Goal: Task Accomplishment & Management: Manage account settings

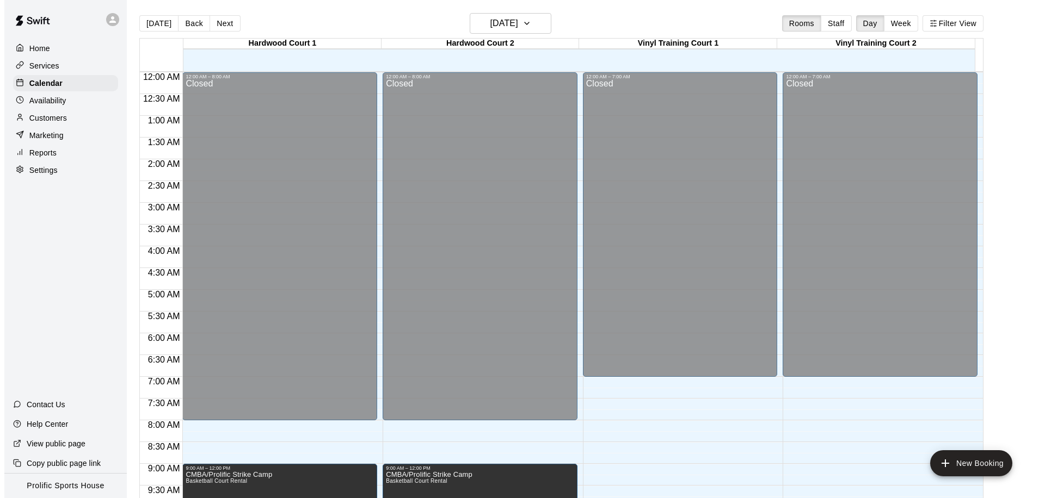
scroll to position [560, 0]
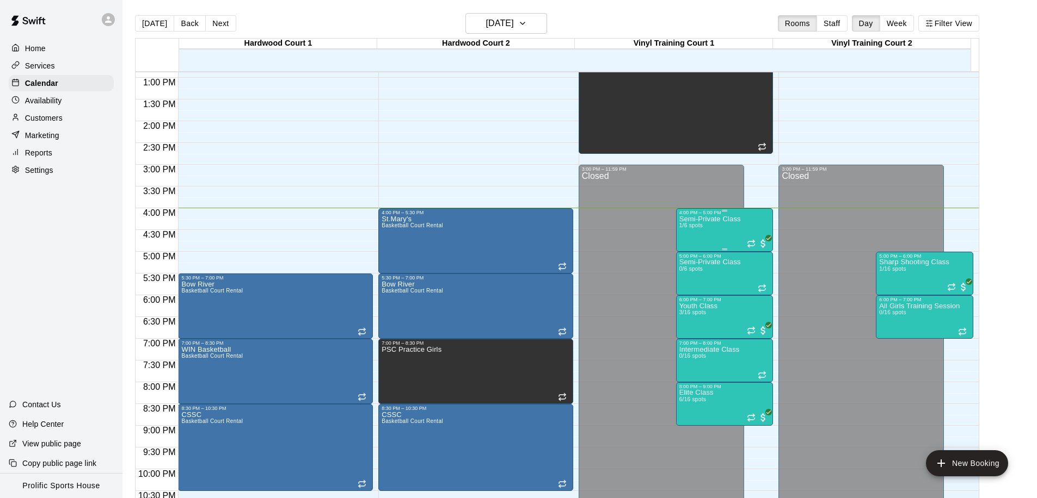
click at [699, 232] on div "Semi-Private Class 1/6 spots" at bounding box center [709, 464] width 61 height 498
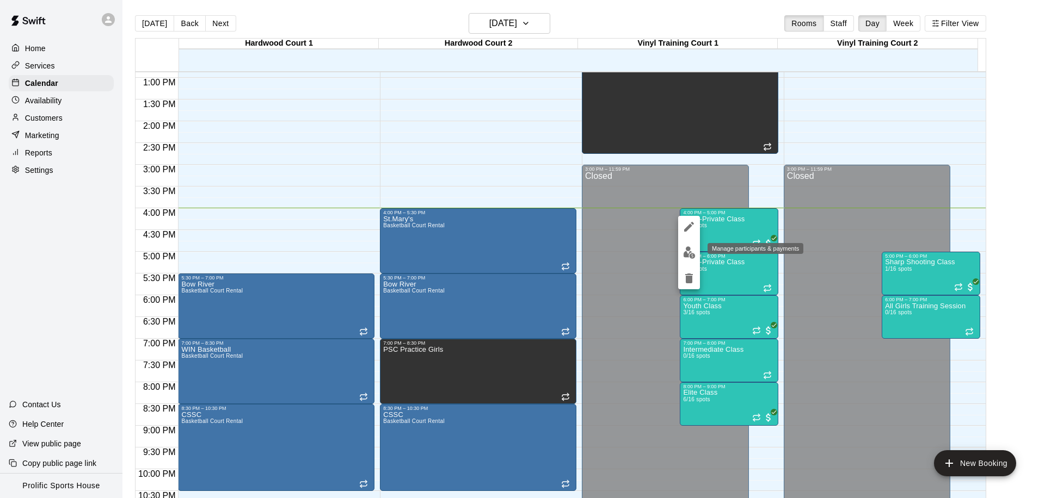
click at [687, 249] on img "edit" at bounding box center [689, 252] width 13 height 13
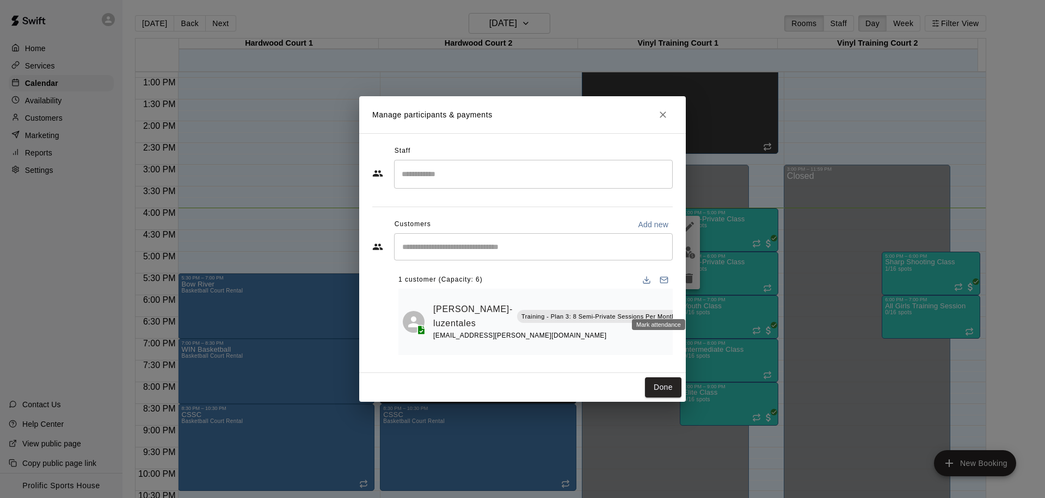
click at [686, 306] on icon "Mark attendance" at bounding box center [689, 303] width 7 height 8
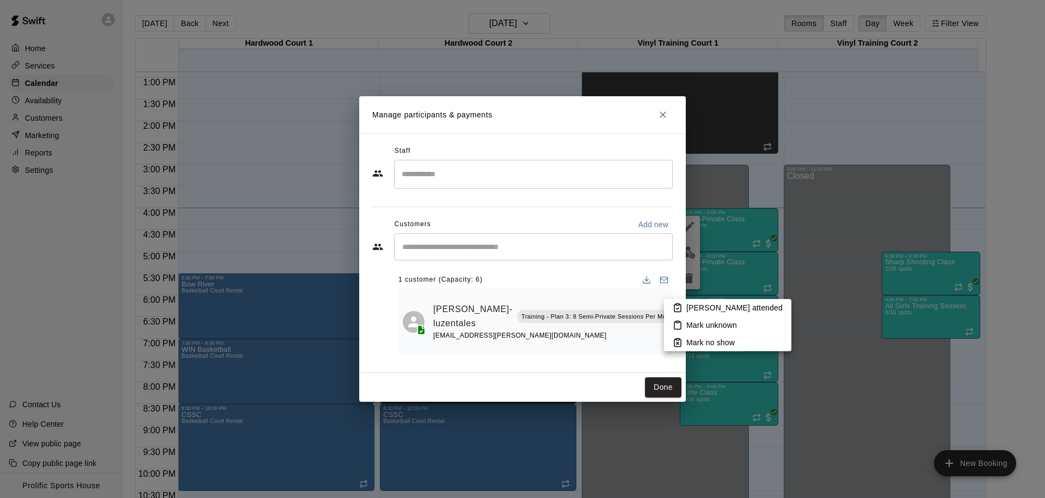
click at [706, 305] on p "Mark attended" at bounding box center [734, 308] width 96 height 11
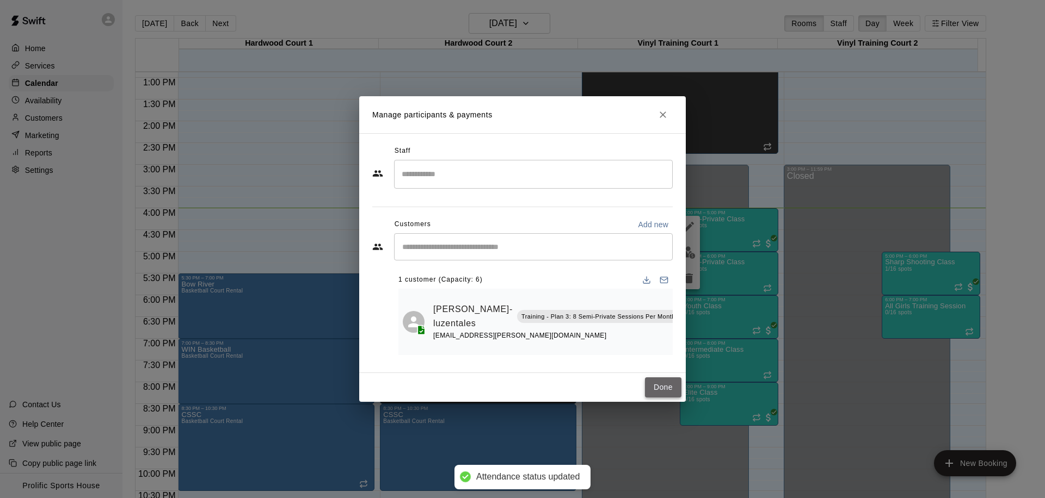
click at [662, 386] on button "Done" at bounding box center [663, 388] width 36 height 20
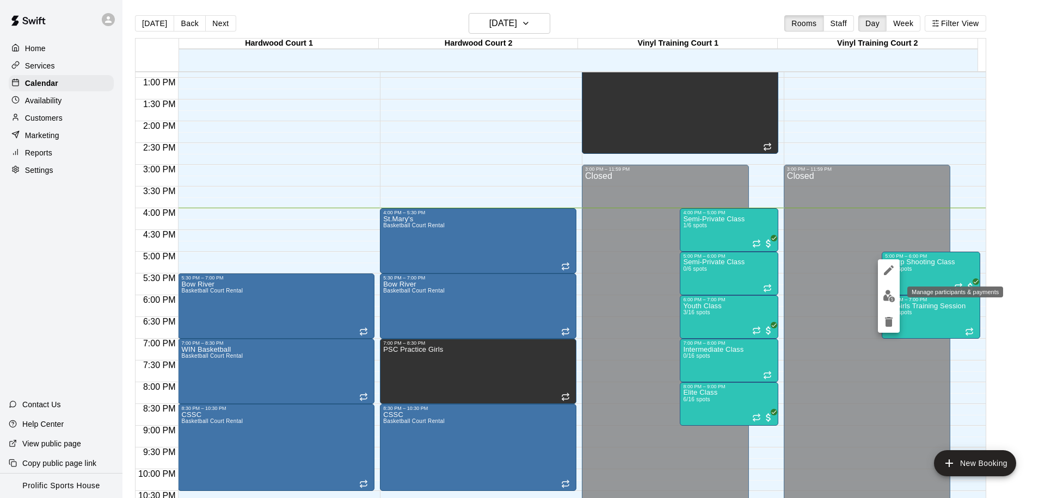
click at [889, 300] on img "edit" at bounding box center [889, 296] width 13 height 13
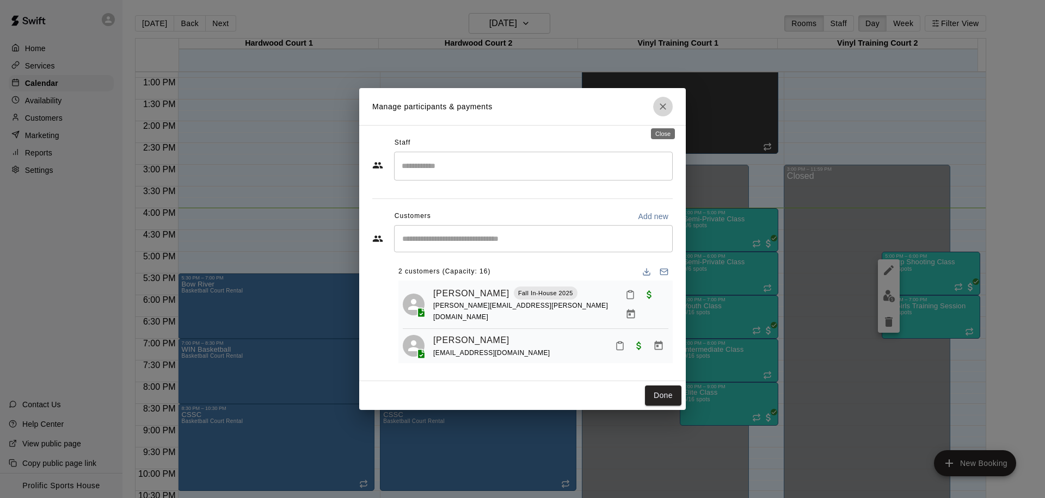
click at [659, 112] on icon "Close" at bounding box center [662, 106] width 11 height 11
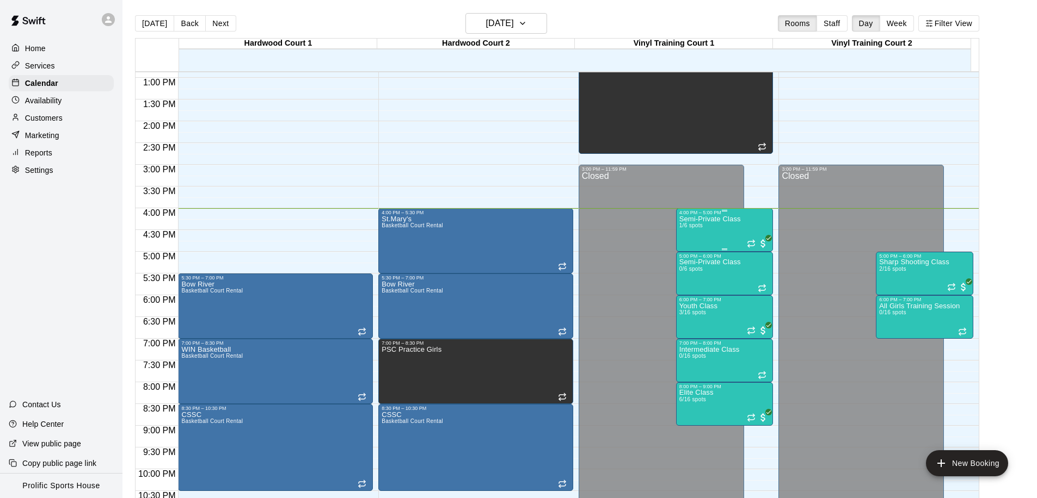
click at [700, 233] on div "Semi-Private Class 1/6 spots" at bounding box center [709, 464] width 61 height 498
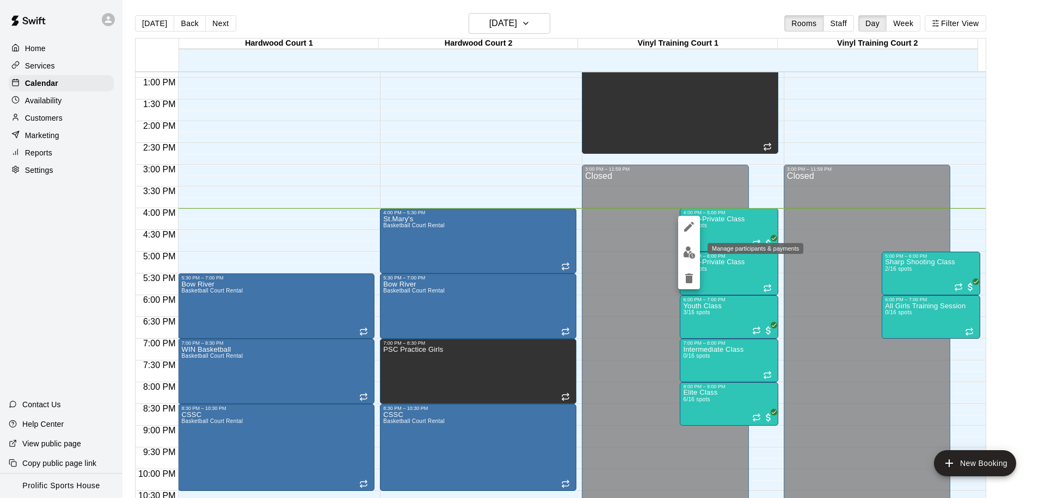
click at [693, 252] on img "edit" at bounding box center [689, 252] width 13 height 13
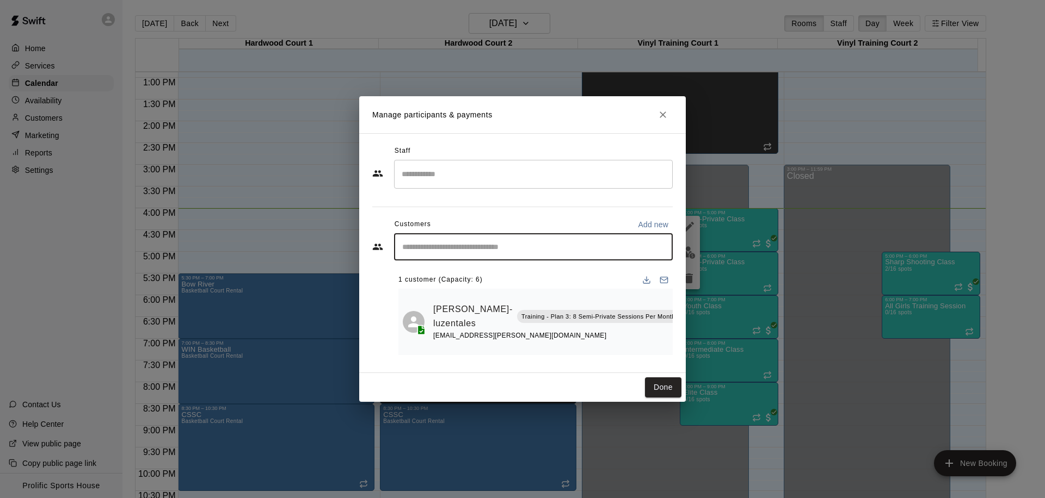
click at [504, 252] on input "Start typing to search customers..." at bounding box center [533, 247] width 269 height 11
type input "*****"
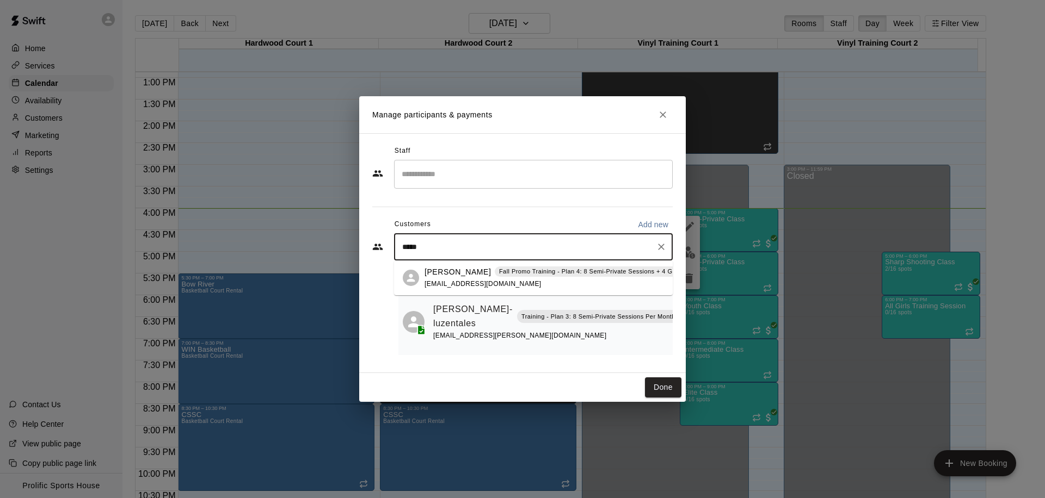
click at [466, 275] on p "Tehya Sealy" at bounding box center [457, 272] width 66 height 11
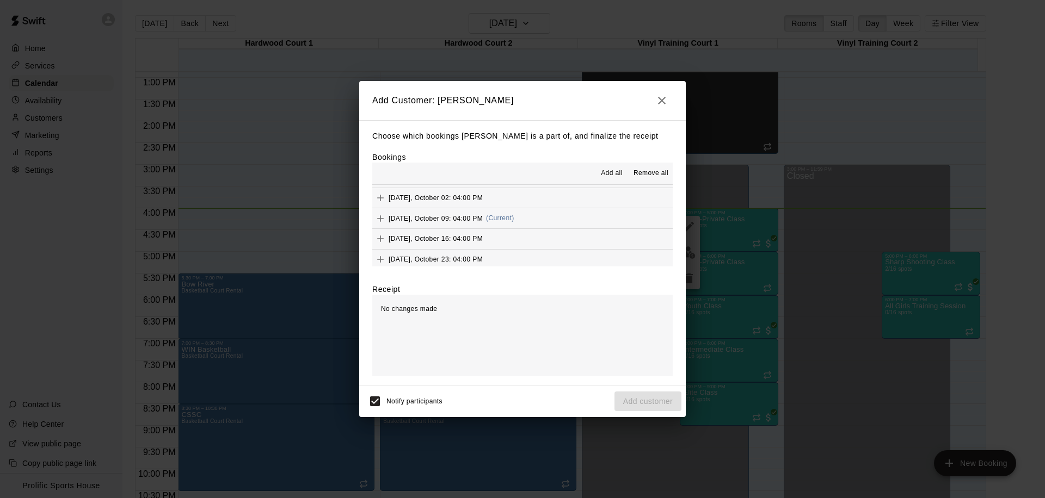
scroll to position [412, 0]
click at [503, 214] on span "(Current)" at bounding box center [500, 213] width 28 height 8
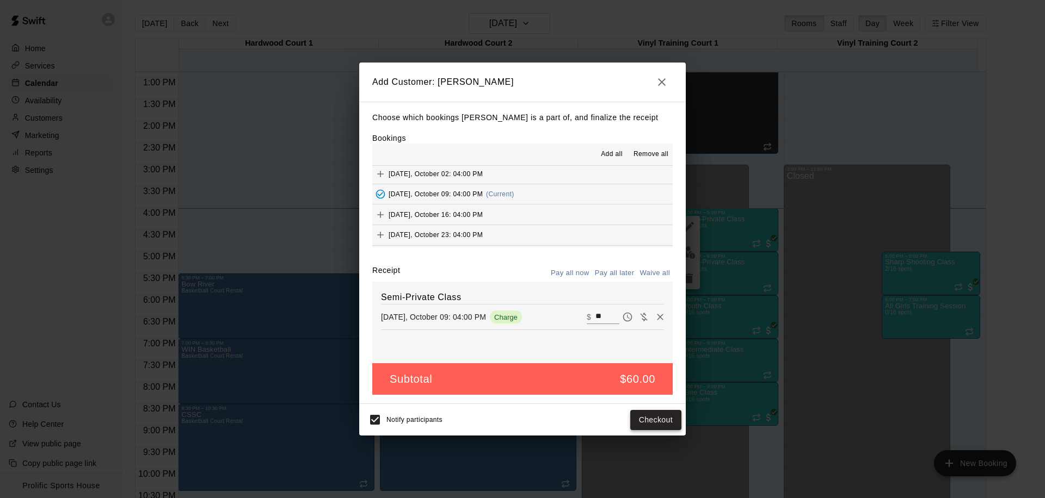
click at [656, 423] on button "Checkout" at bounding box center [655, 420] width 51 height 20
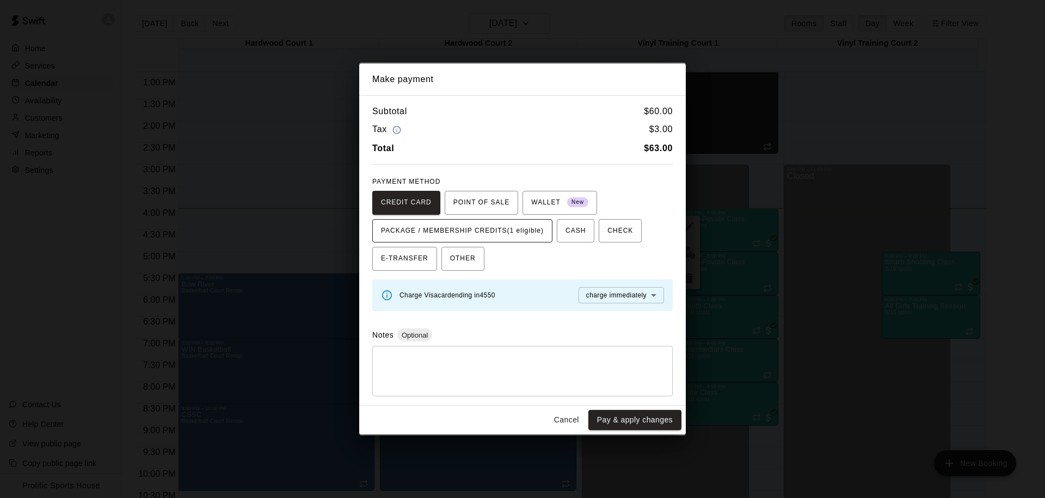
click at [511, 234] on span "PACKAGE / MEMBERSHIP CREDITS (1 eligible)" at bounding box center [462, 231] width 163 height 17
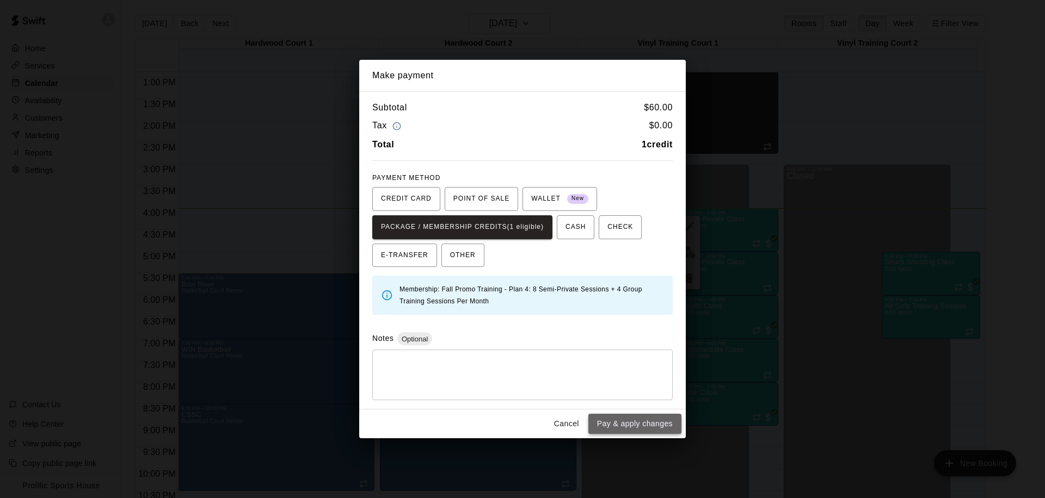
click at [612, 418] on button "Pay & apply changes" at bounding box center [634, 424] width 93 height 20
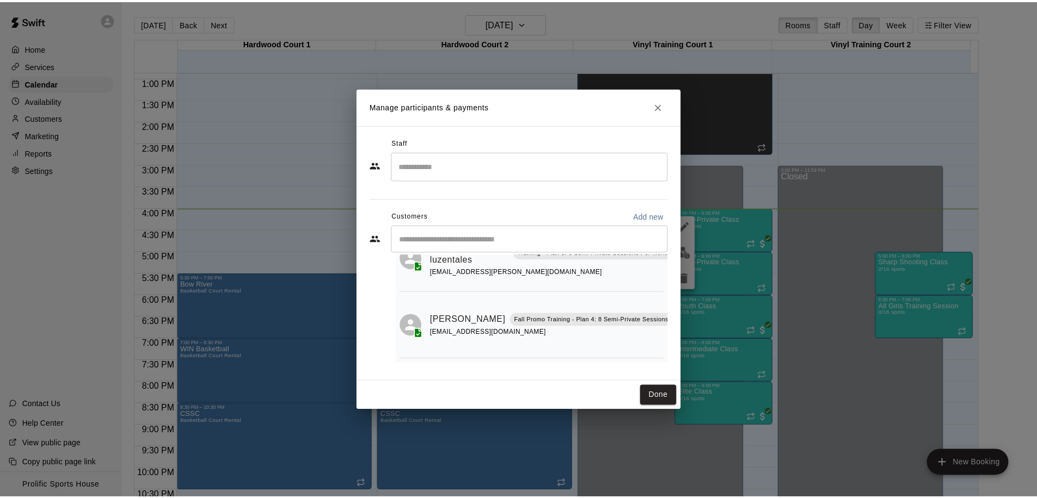
scroll to position [64, 97]
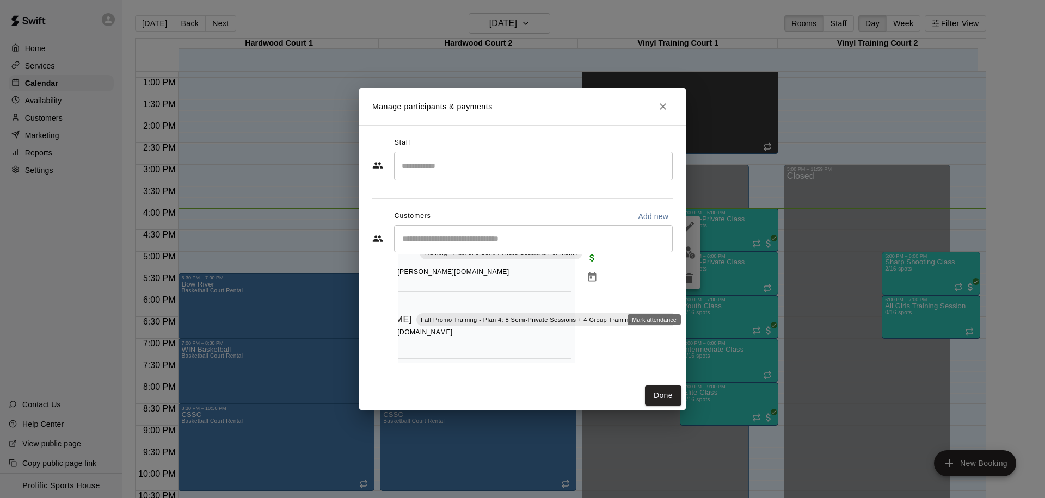
click at [696, 297] on button "Mark attendance" at bounding box center [705, 306] width 18 height 18
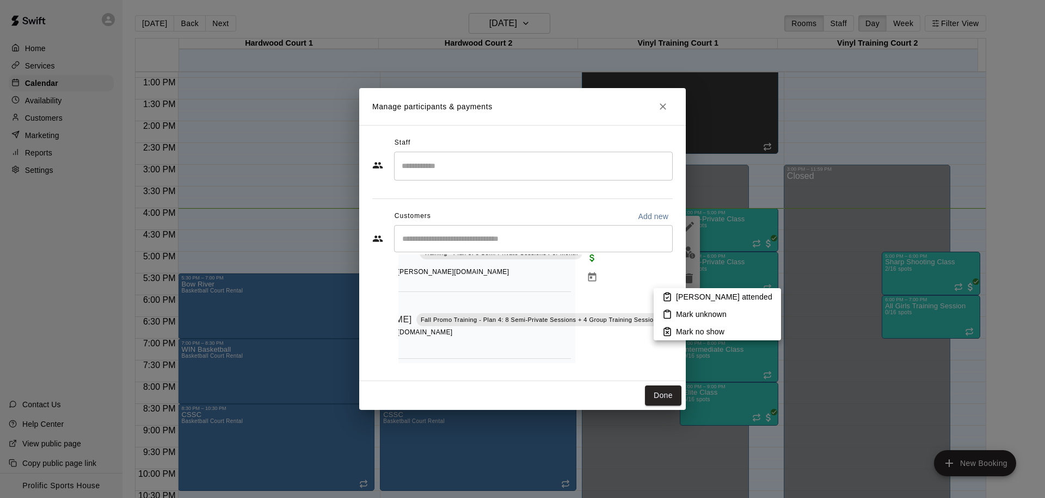
click at [689, 295] on p "[PERSON_NAME] attended" at bounding box center [724, 297] width 96 height 11
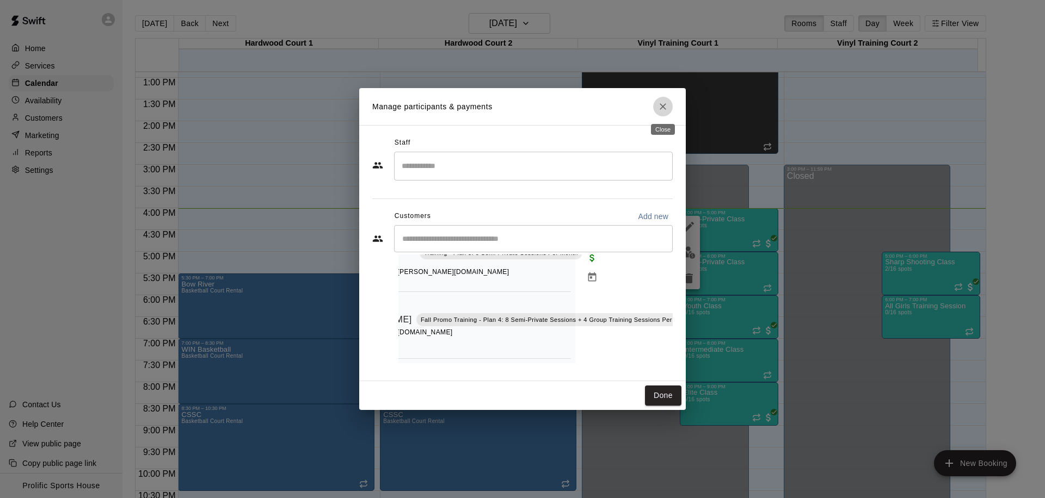
click at [656, 109] on button "Close" at bounding box center [663, 107] width 20 height 20
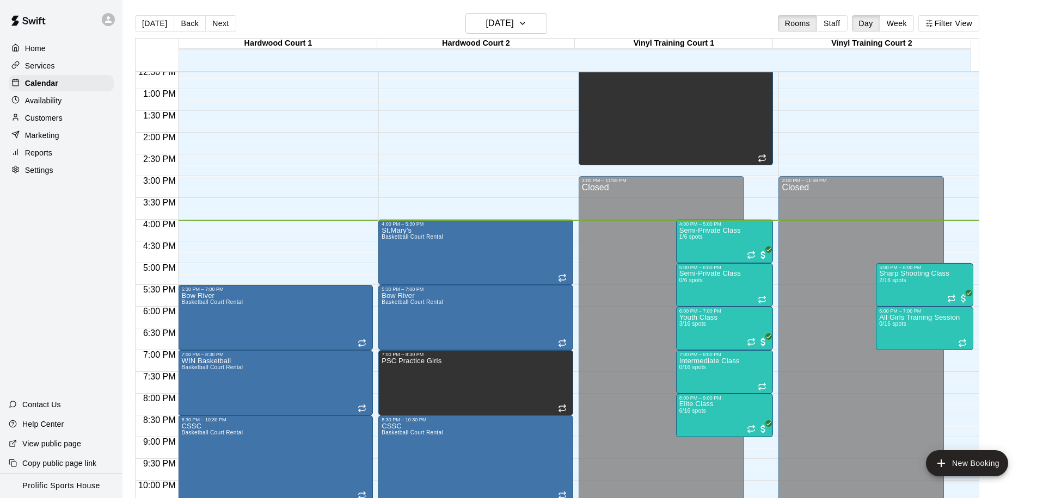
scroll to position [550, 0]
click at [54, 69] on p "Services" at bounding box center [40, 65] width 30 height 11
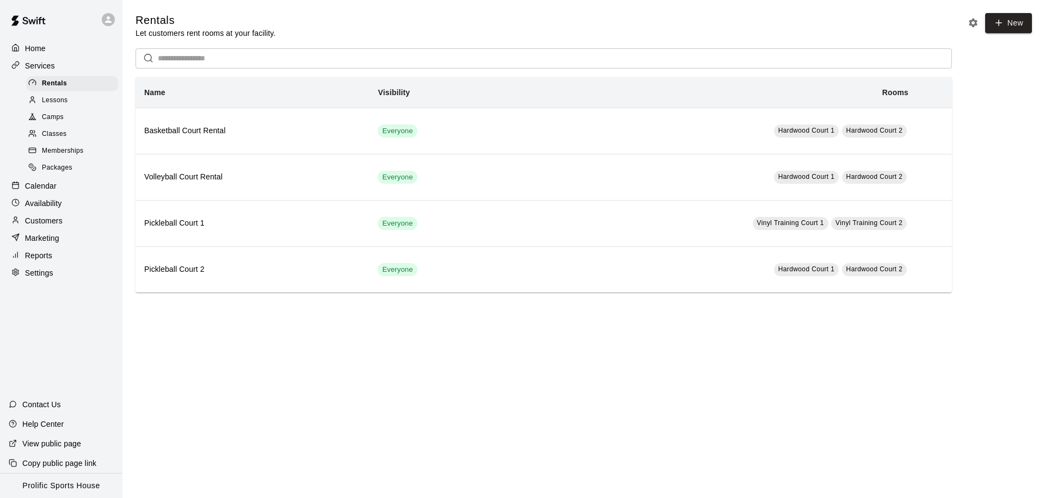
click at [68, 144] on div "Memberships" at bounding box center [72, 151] width 92 height 15
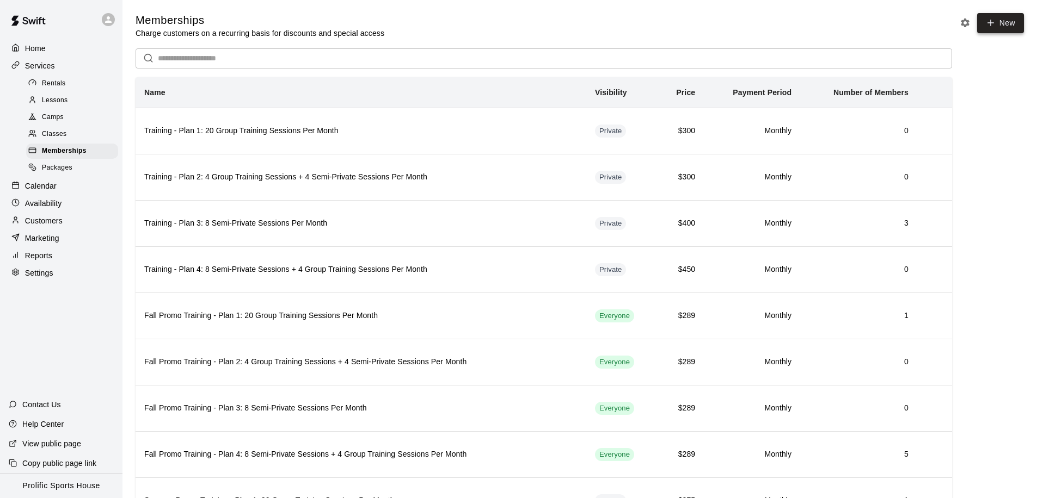
click at [991, 24] on icon at bounding box center [990, 23] width 10 height 10
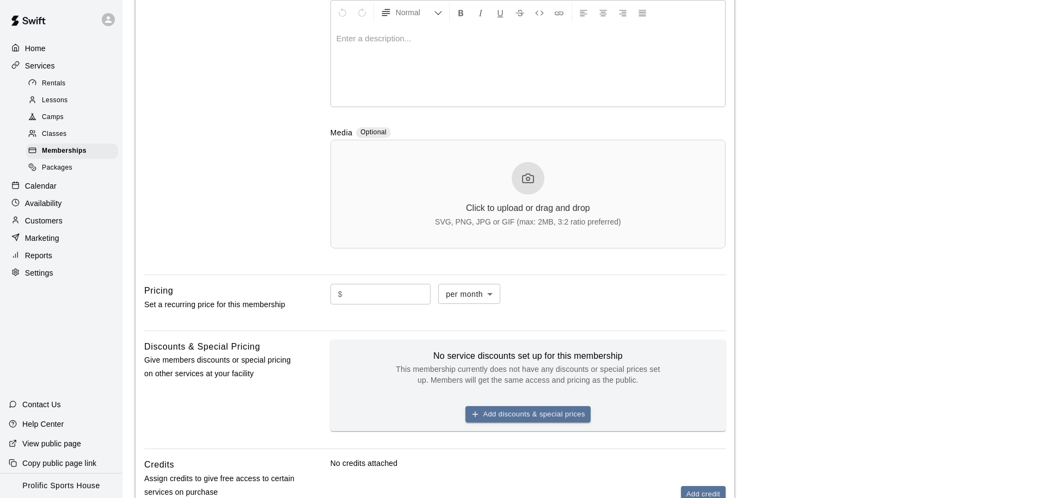
scroll to position [373, 0]
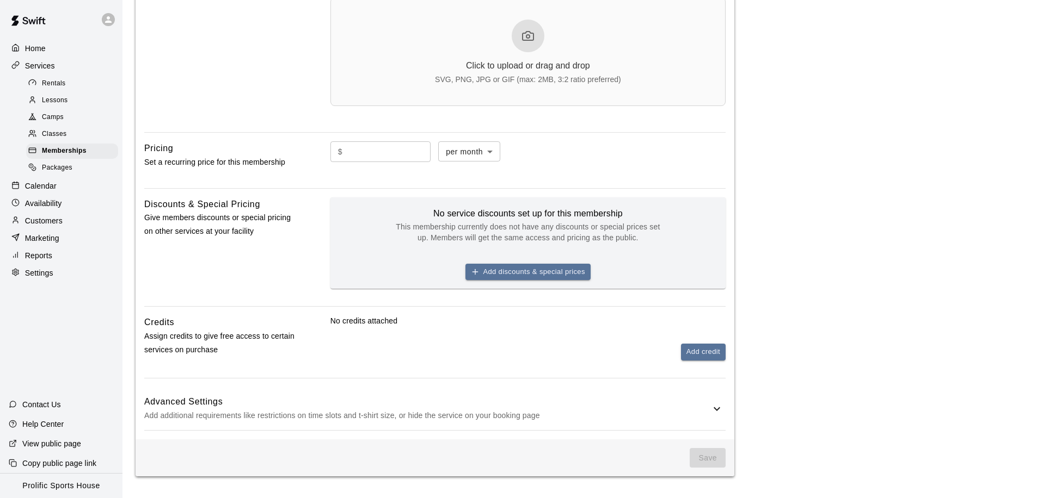
type input "**********"
click at [397, 158] on input "text" at bounding box center [389, 151] width 84 height 20
type input "*"
click at [704, 350] on button "Add credit" at bounding box center [703, 352] width 45 height 17
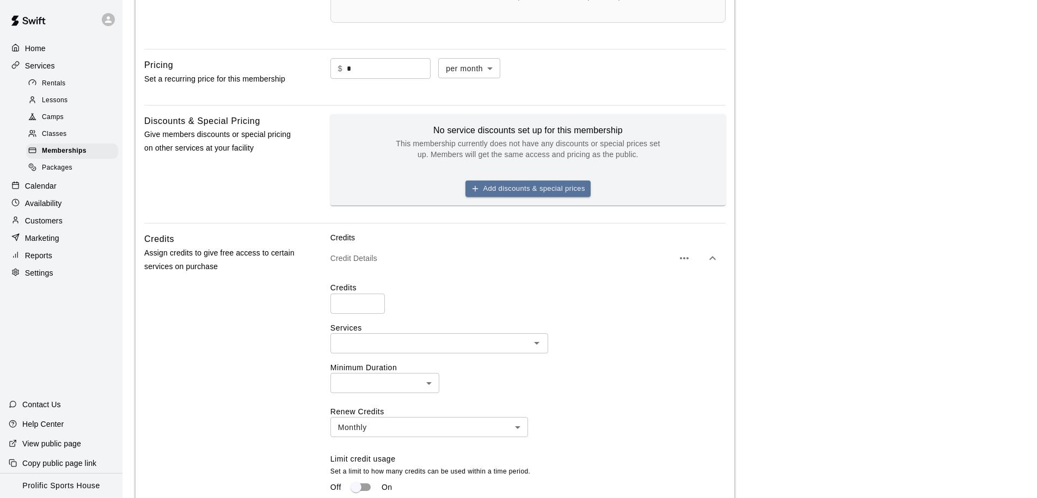
scroll to position [541, 0]
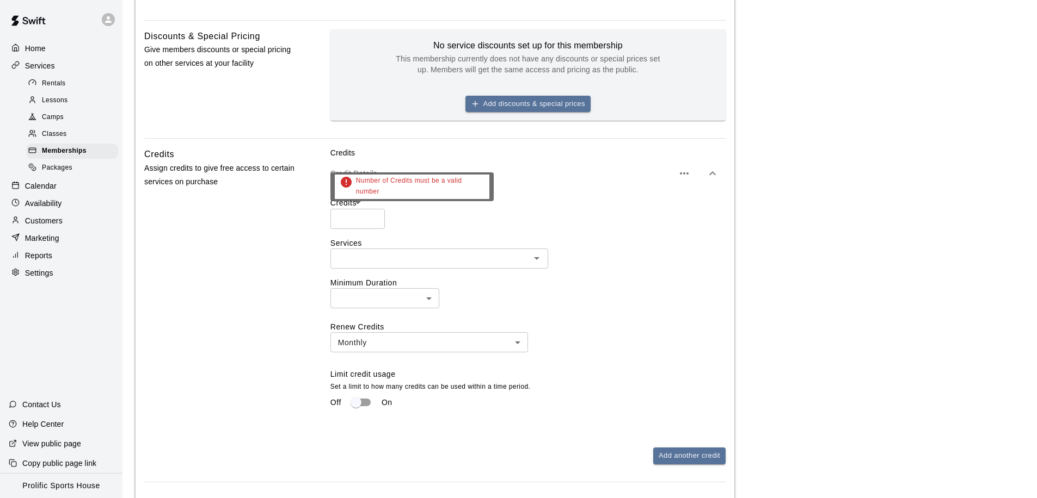
click at [352, 221] on input "number" at bounding box center [357, 219] width 54 height 20
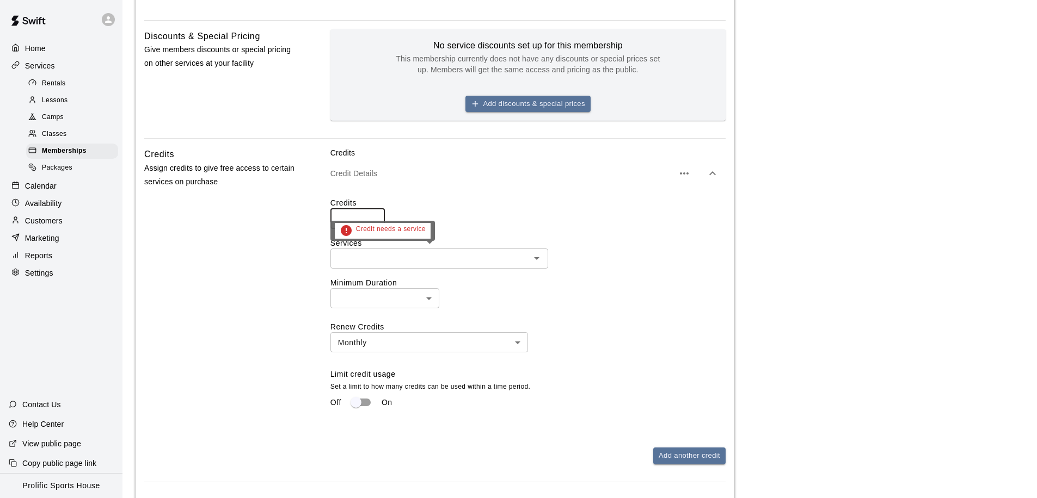
type input "**"
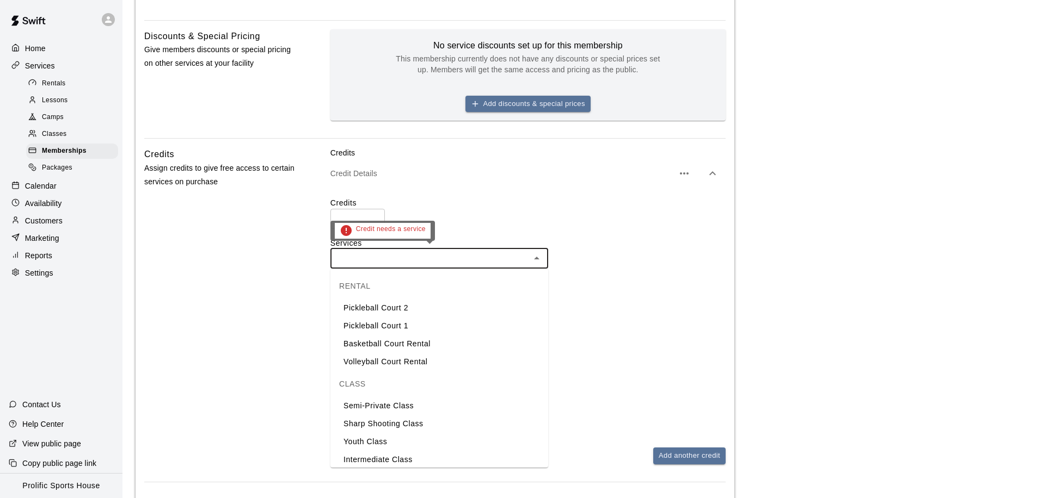
click at [472, 256] on input "text" at bounding box center [430, 259] width 193 height 14
click at [434, 411] on li "Semi-Private Class" at bounding box center [439, 406] width 218 height 18
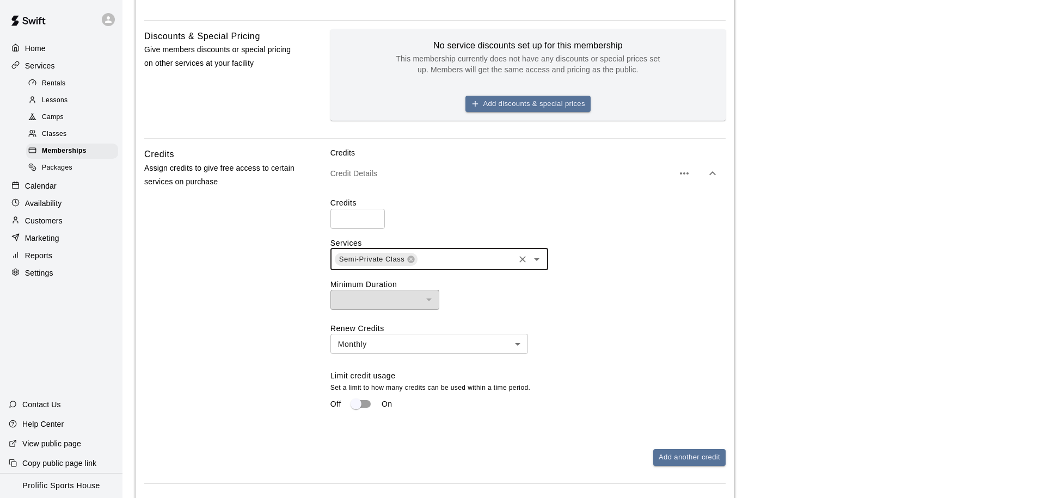
click at [536, 262] on icon "Open" at bounding box center [536, 259] width 13 height 13
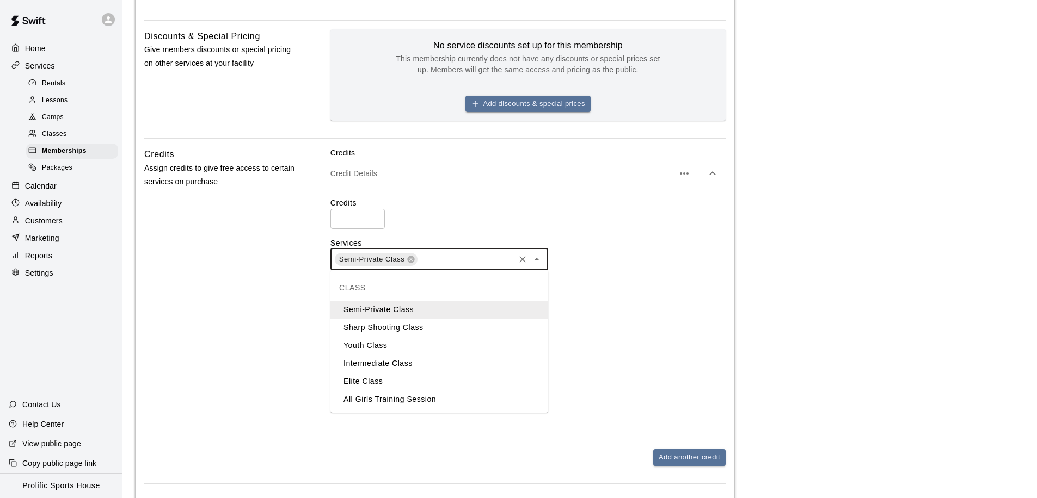
click at [413, 331] on li "Sharp Shooting Class" at bounding box center [439, 328] width 218 height 18
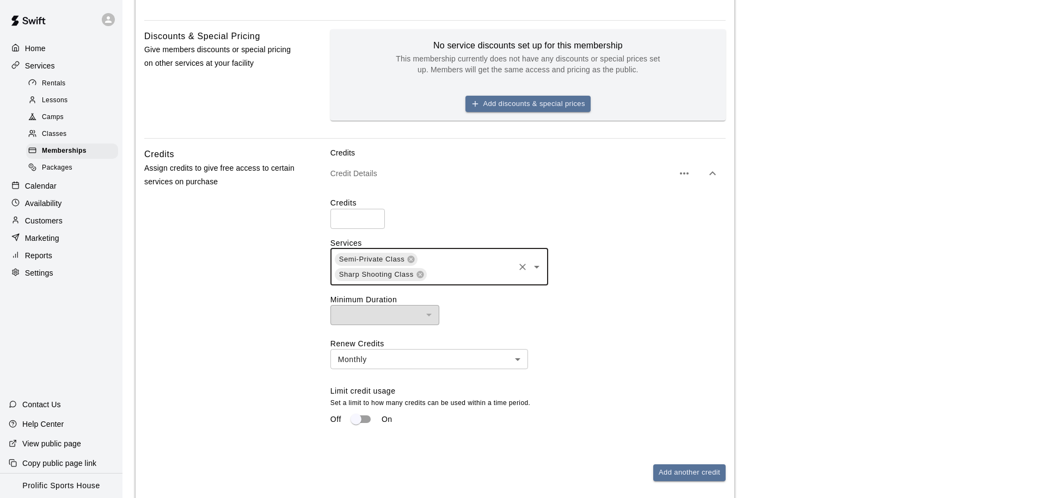
click at [533, 272] on icon "Open" at bounding box center [536, 267] width 13 height 13
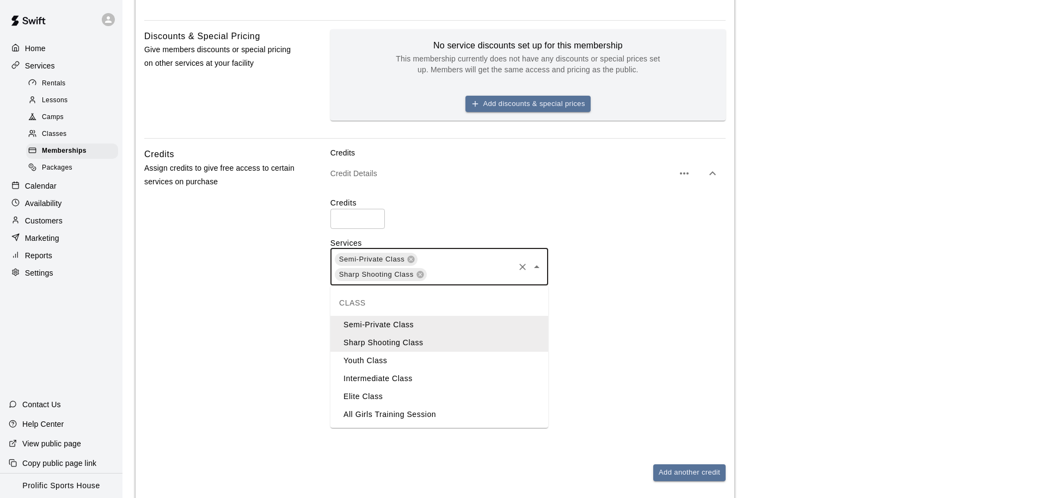
click at [396, 360] on li "Youth Class" at bounding box center [439, 361] width 218 height 18
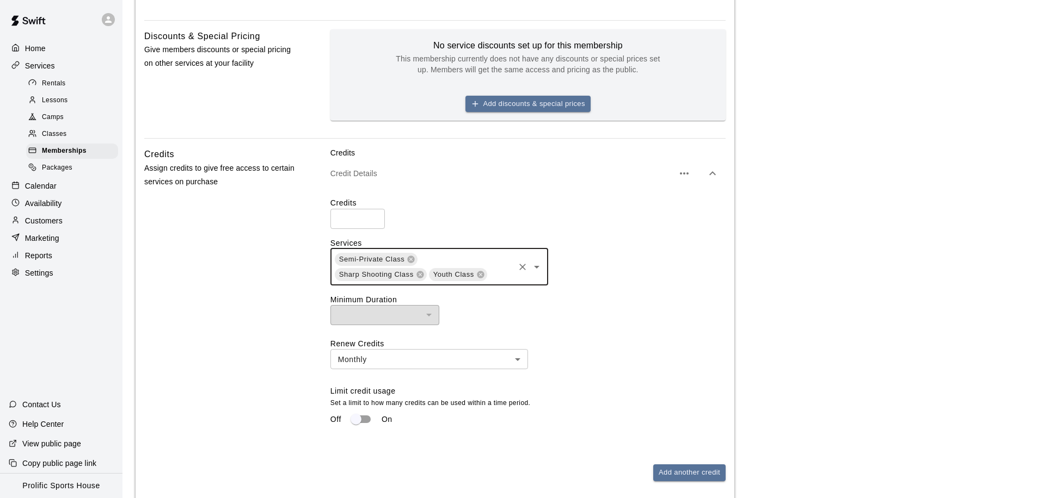
click at [541, 271] on icon "Open" at bounding box center [536, 267] width 13 height 13
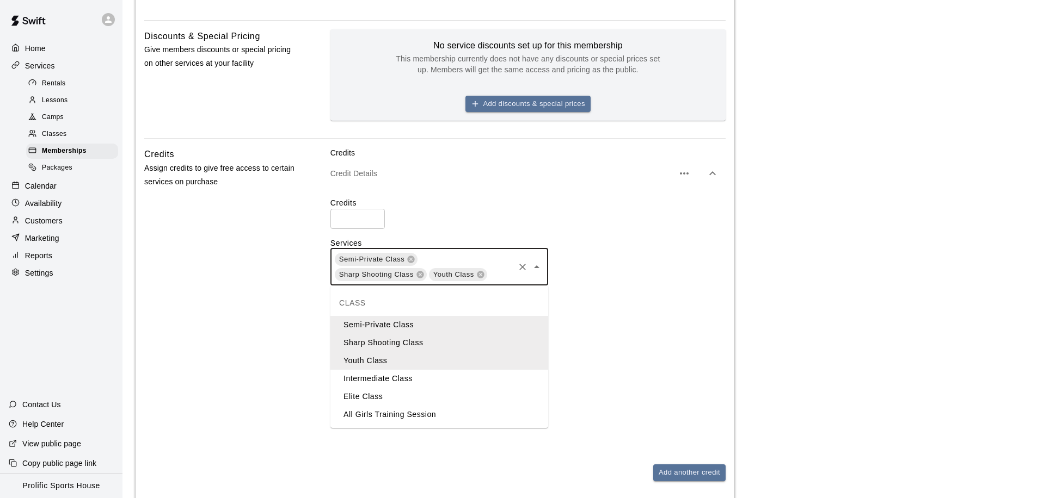
click at [410, 380] on li "Intermediate Class" at bounding box center [439, 379] width 218 height 18
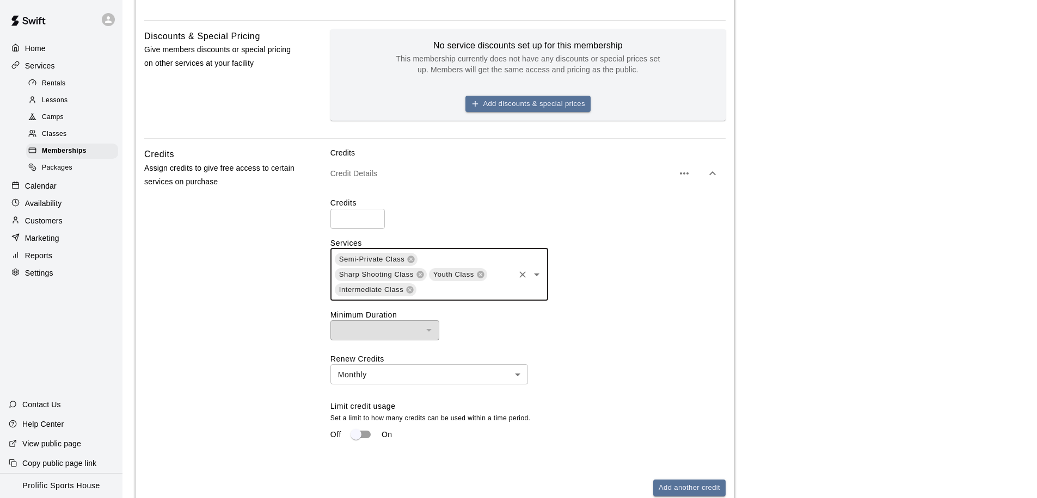
click at [536, 280] on icon "Open" at bounding box center [536, 274] width 13 height 13
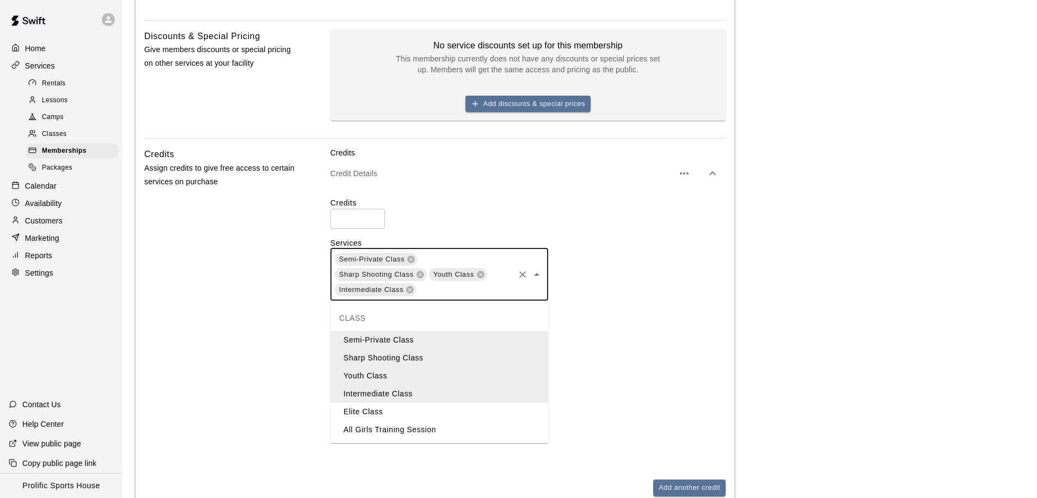
click at [418, 408] on li "Elite Class" at bounding box center [439, 412] width 218 height 18
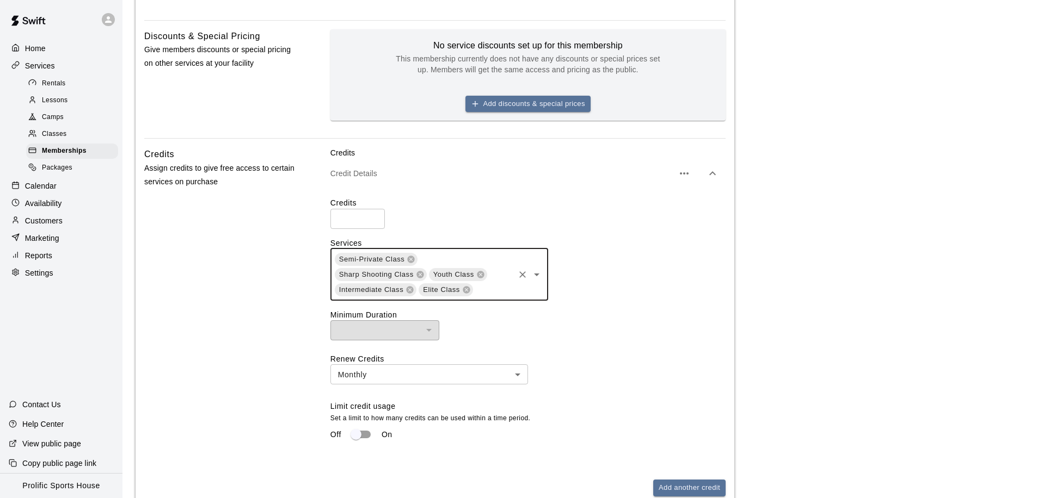
click at [536, 278] on icon "Open" at bounding box center [536, 274] width 13 height 13
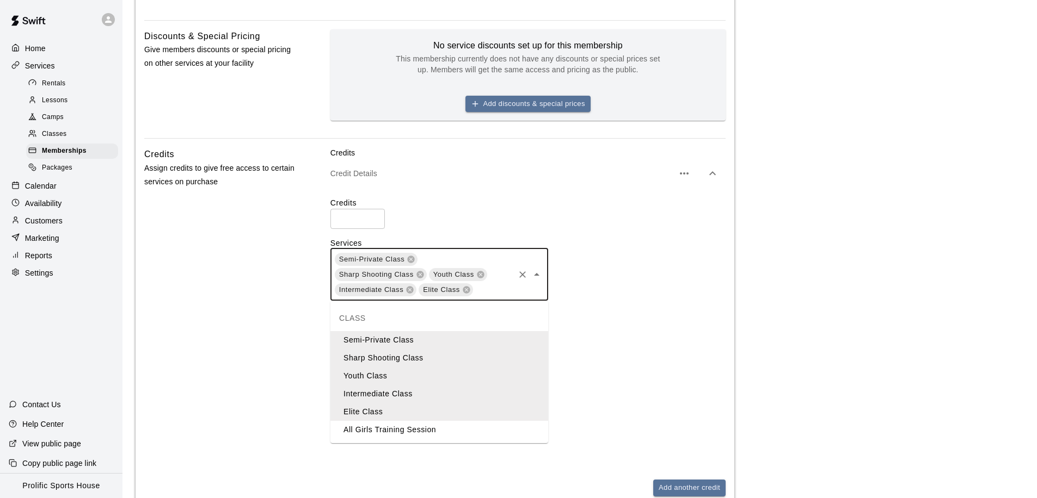
click at [426, 432] on li "All Girls Training Session" at bounding box center [439, 430] width 218 height 18
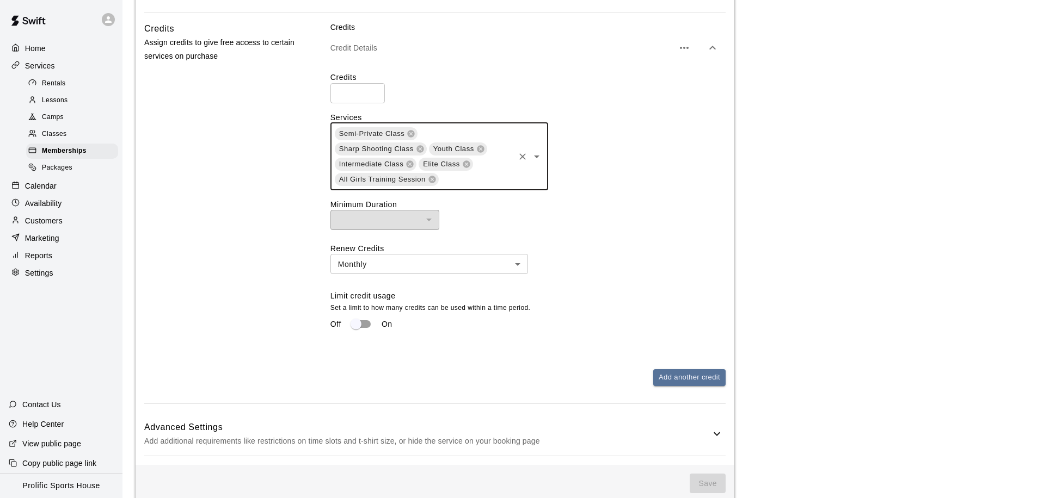
scroll to position [692, 0]
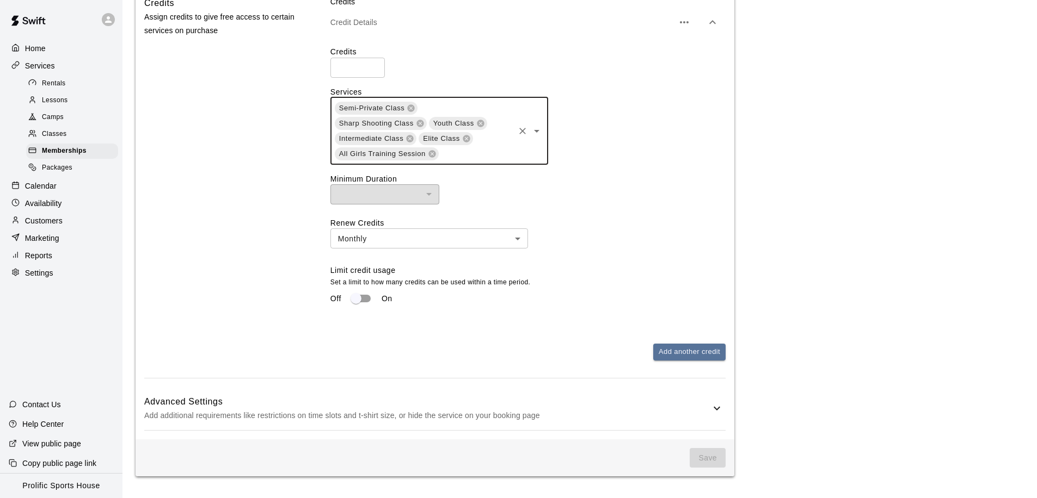
click at [714, 407] on icon at bounding box center [716, 408] width 13 height 13
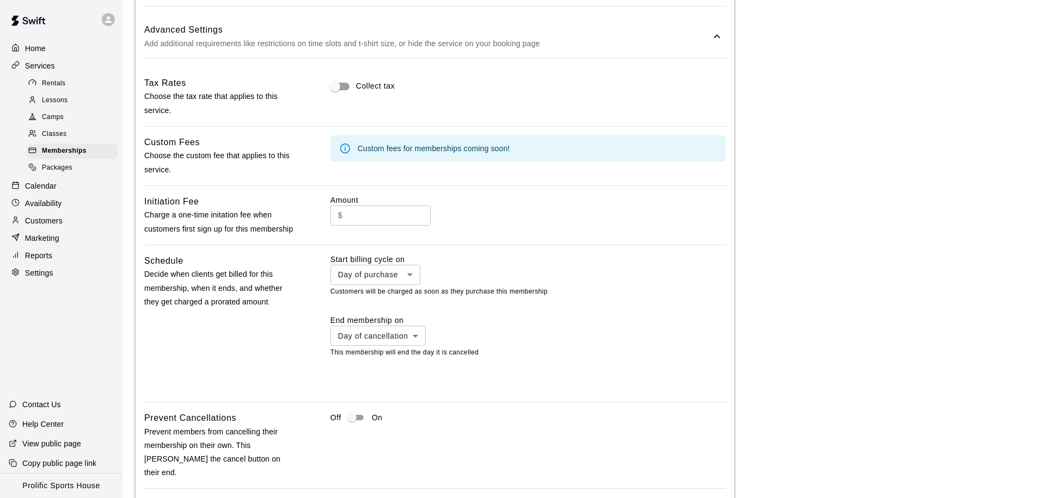
scroll to position [1125, 0]
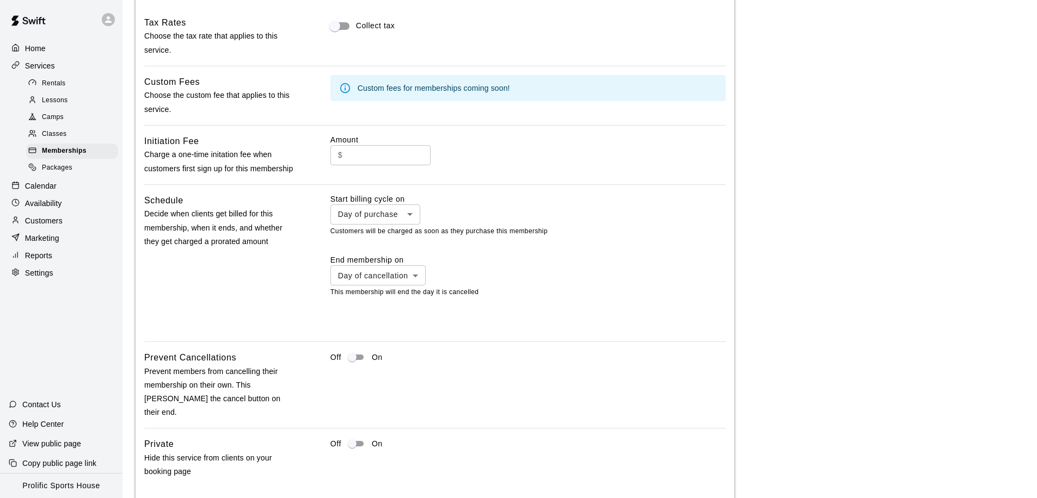
click at [367, 163] on input "text" at bounding box center [389, 155] width 84 height 20
click at [526, 159] on div "$ ​" at bounding box center [527, 155] width 395 height 20
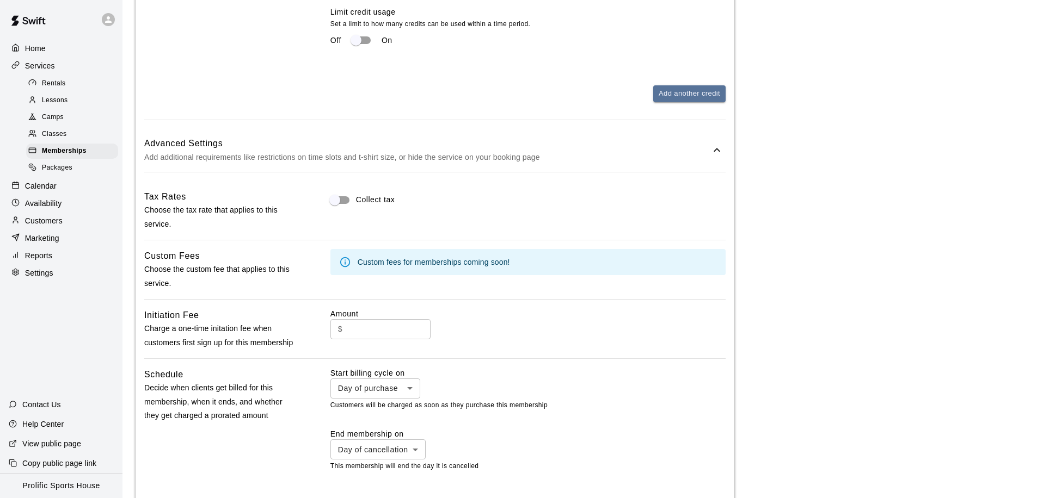
scroll to position [1177, 0]
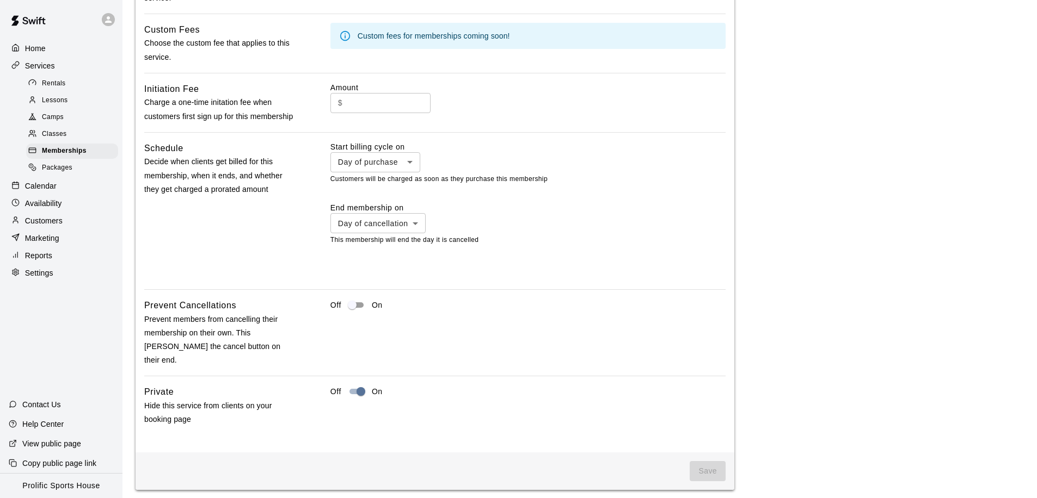
click at [385, 189] on li "Day of purchase" at bounding box center [375, 186] width 92 height 18
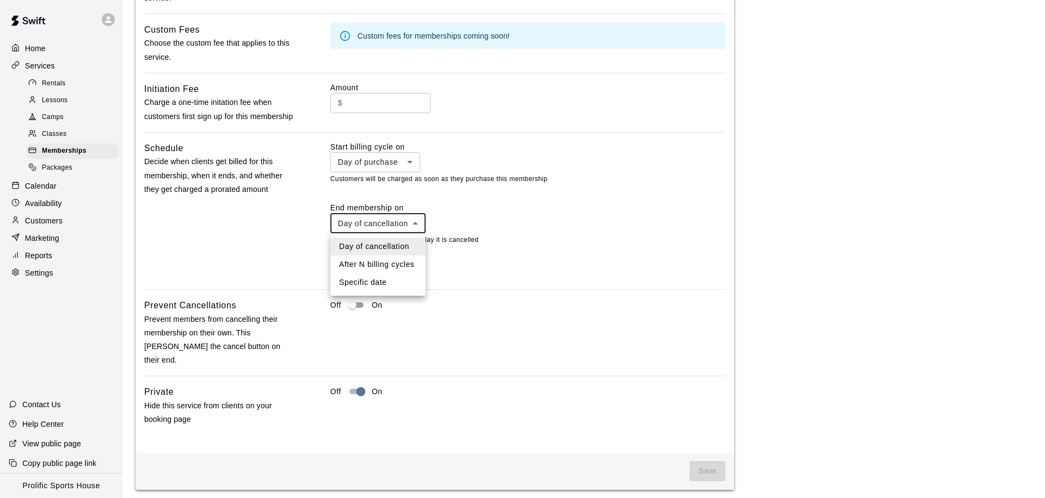
click at [403, 227] on div at bounding box center [522, 249] width 1045 height 498
click at [372, 107] on input "text" at bounding box center [389, 103] width 84 height 20
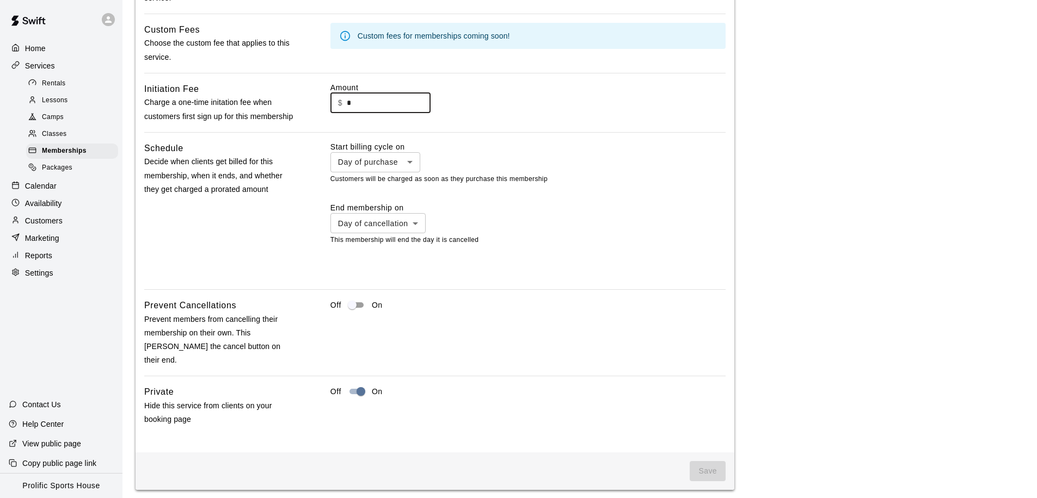
type input "*"
click at [478, 123] on div "Amount $ * ​" at bounding box center [527, 102] width 395 height 41
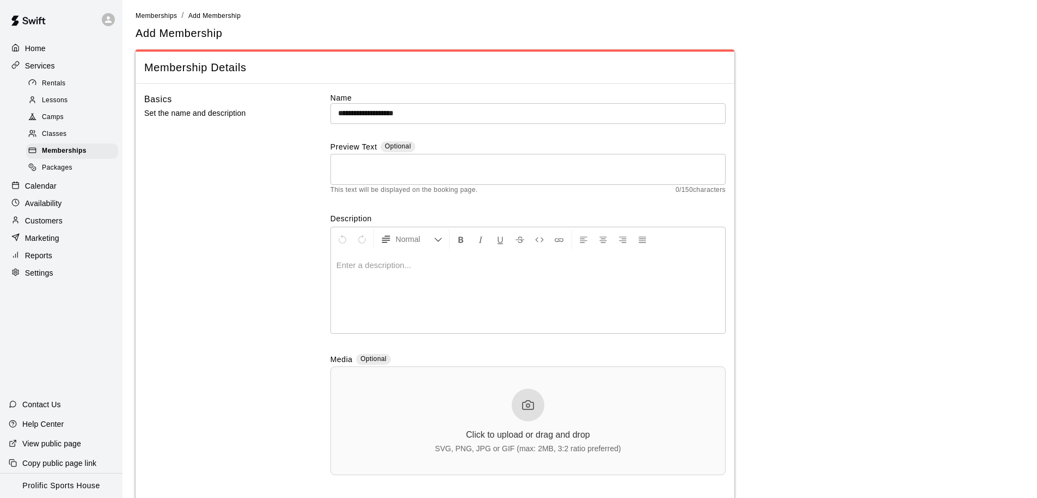
scroll to position [0, 0]
click at [368, 172] on textarea at bounding box center [528, 173] width 380 height 22
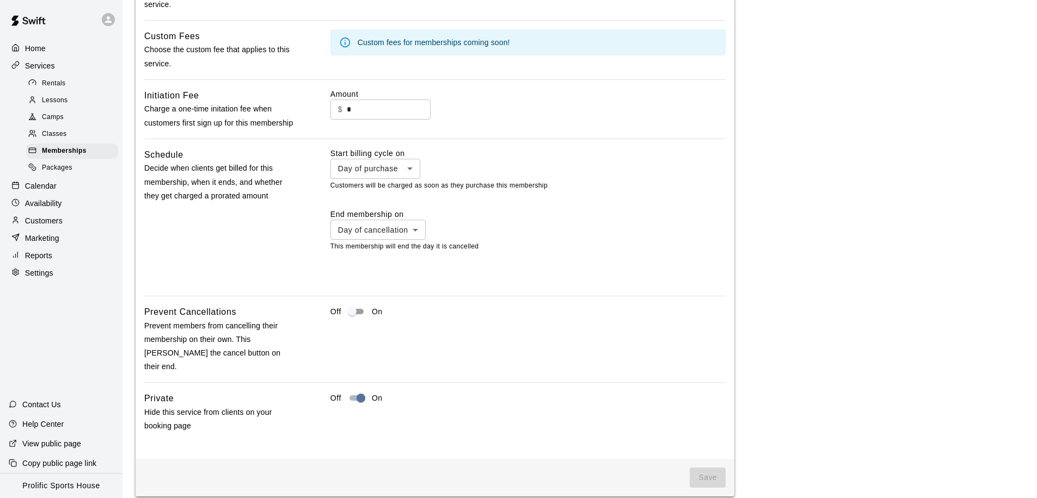
scroll to position [1177, 0]
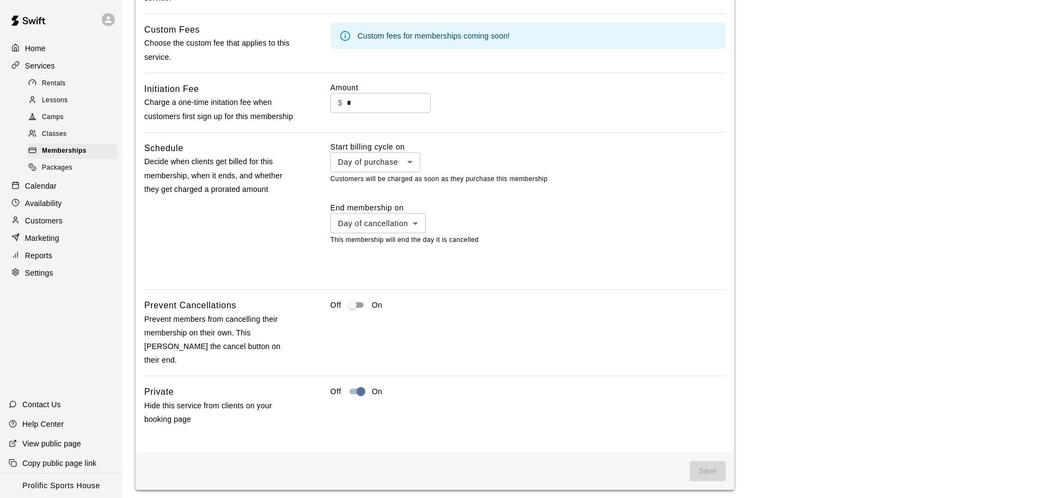
type textarea "**********"
click at [704, 464] on span "Save" at bounding box center [707, 471] width 36 height 20
click at [595, 469] on div "Save" at bounding box center [434, 472] width 599 height 38
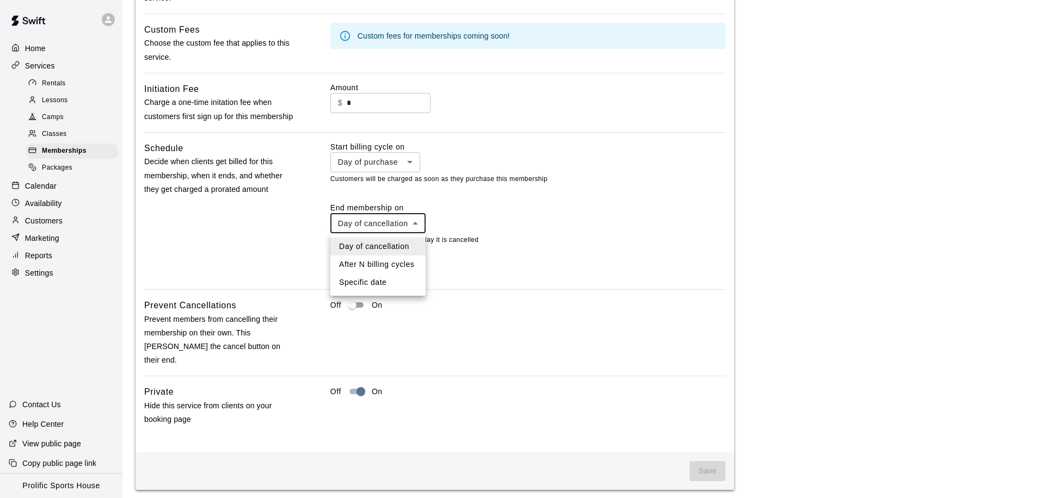
click at [418, 226] on div at bounding box center [522, 249] width 1045 height 498
click at [719, 461] on span "Save" at bounding box center [707, 471] width 36 height 20
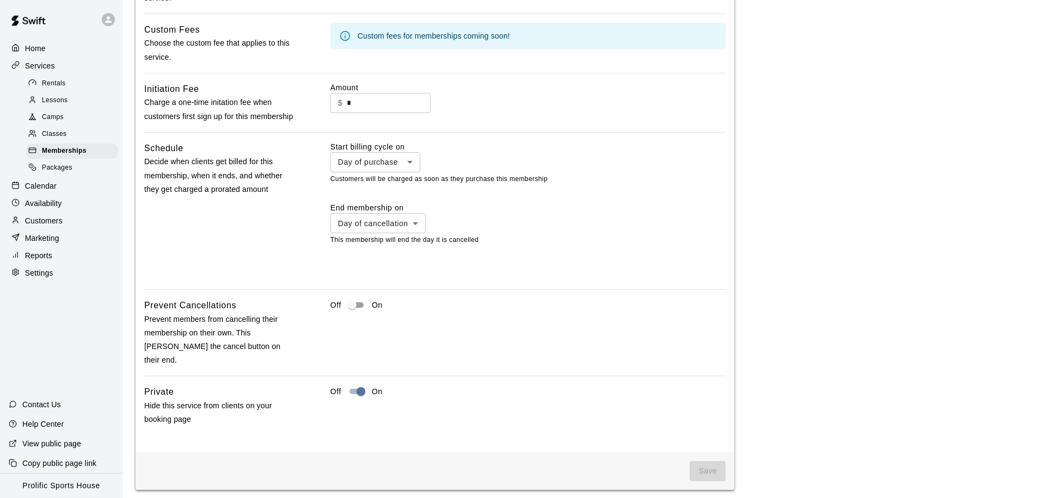
click at [719, 461] on span "Save" at bounding box center [707, 471] width 36 height 20
click at [704, 465] on span "Save" at bounding box center [707, 471] width 36 height 20
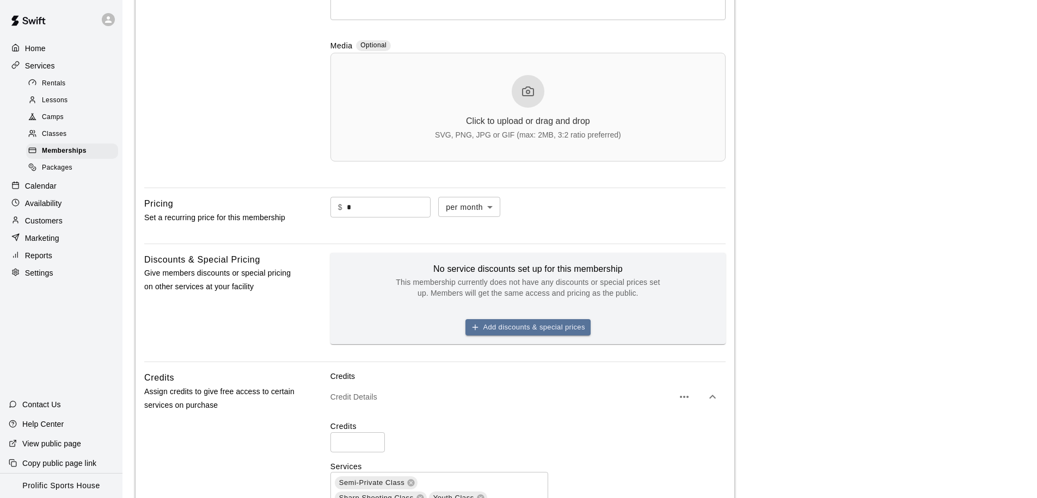
scroll to position [360, 0]
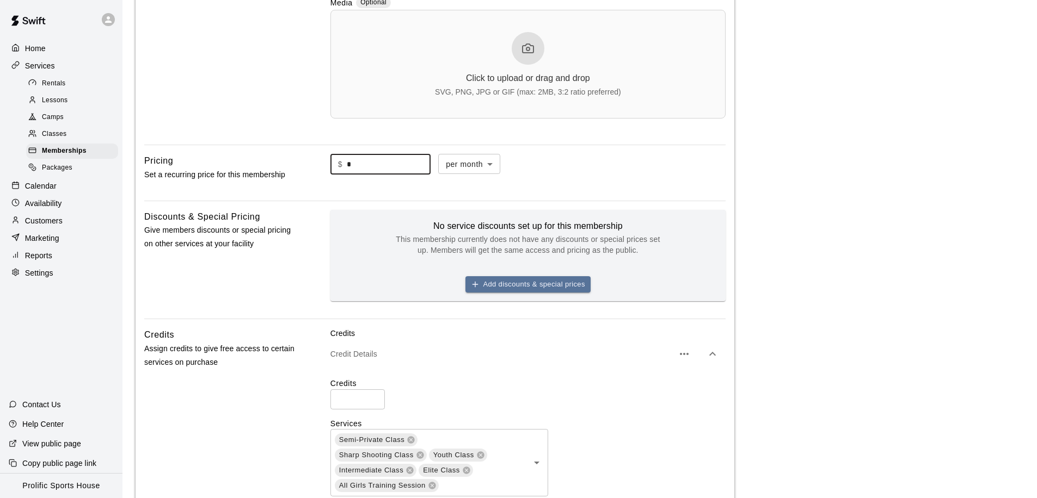
drag, startPoint x: 362, startPoint y: 168, endPoint x: 344, endPoint y: 168, distance: 18.5
click at [344, 168] on div "$ * ​" at bounding box center [380, 164] width 100 height 20
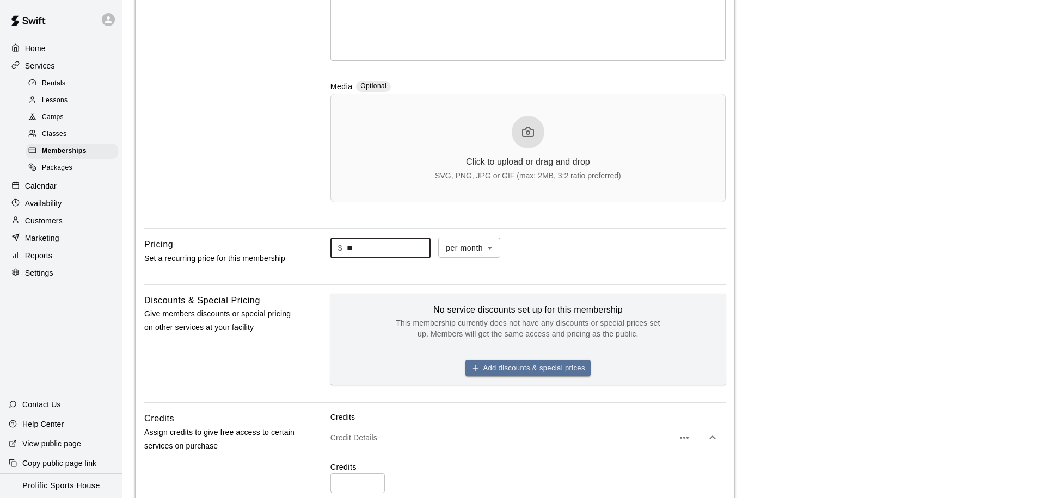
scroll to position [0, 0]
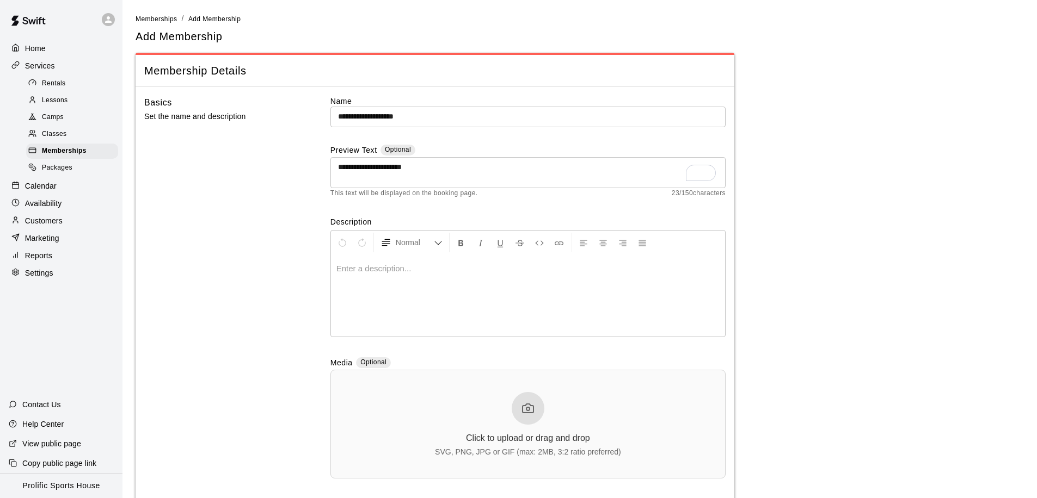
type input "**"
click at [102, 21] on div at bounding box center [108, 19] width 13 height 13
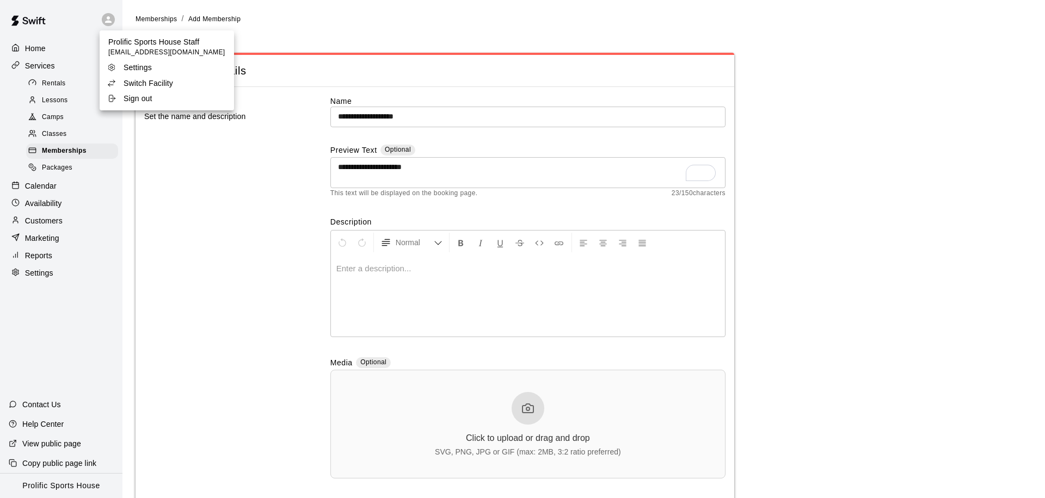
click at [262, 20] on div at bounding box center [522, 249] width 1045 height 498
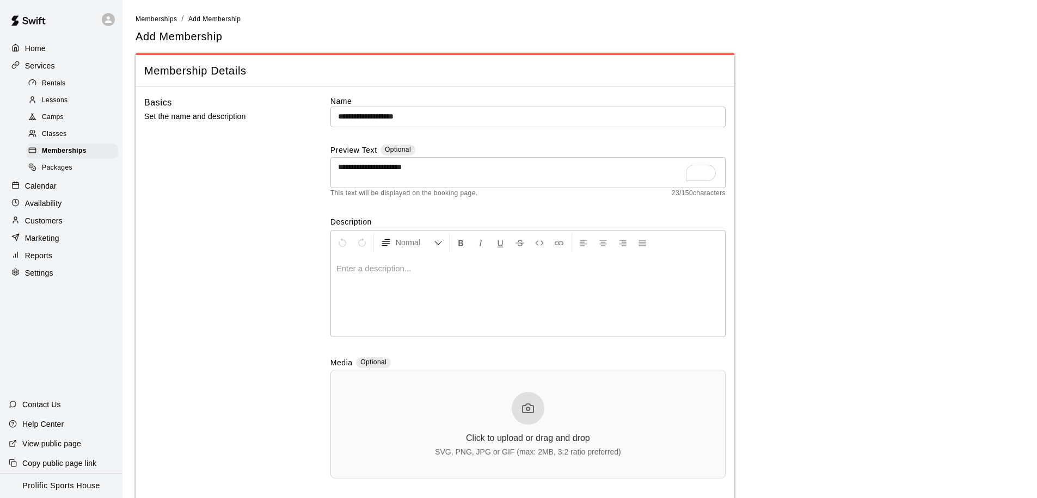
click at [65, 220] on div "Customers" at bounding box center [61, 221] width 105 height 16
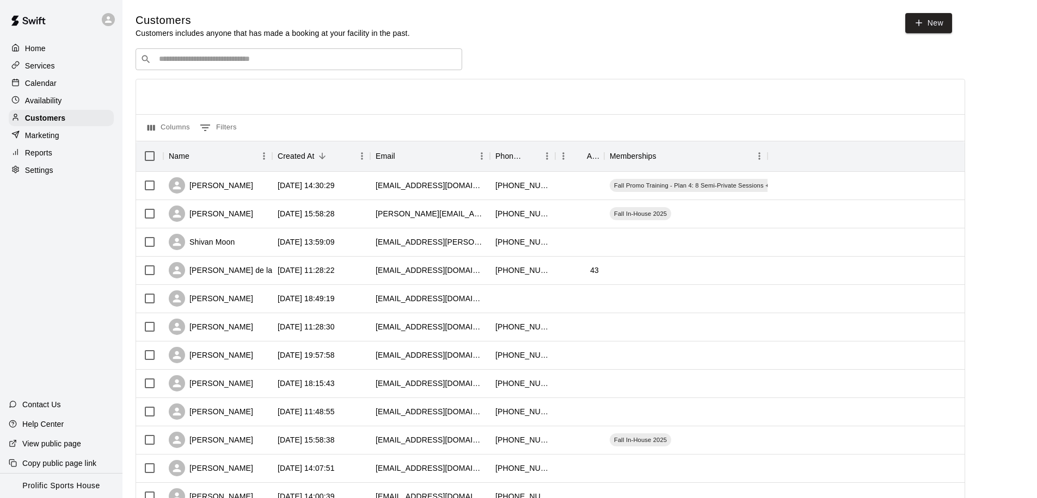
click at [239, 63] on input "Search customers by name or email" at bounding box center [306, 59] width 301 height 11
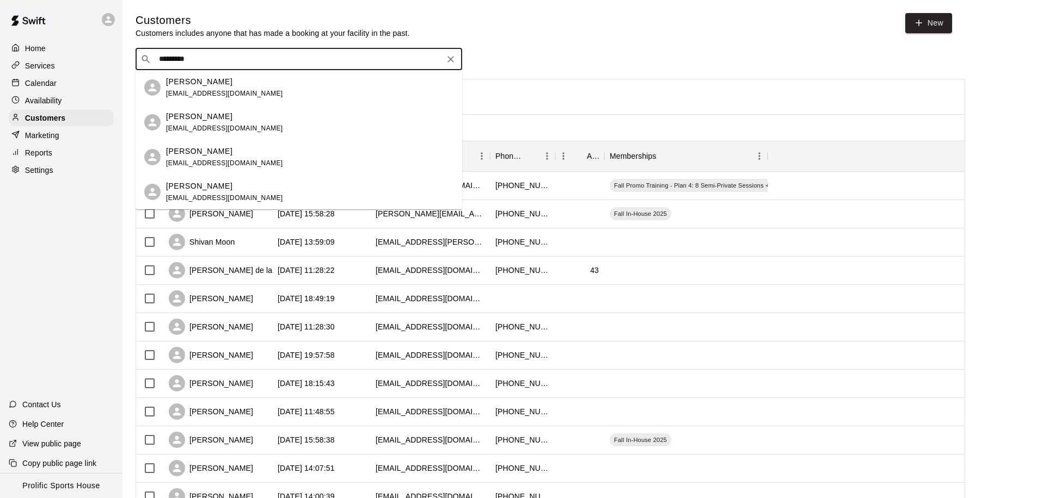
type input "**********"
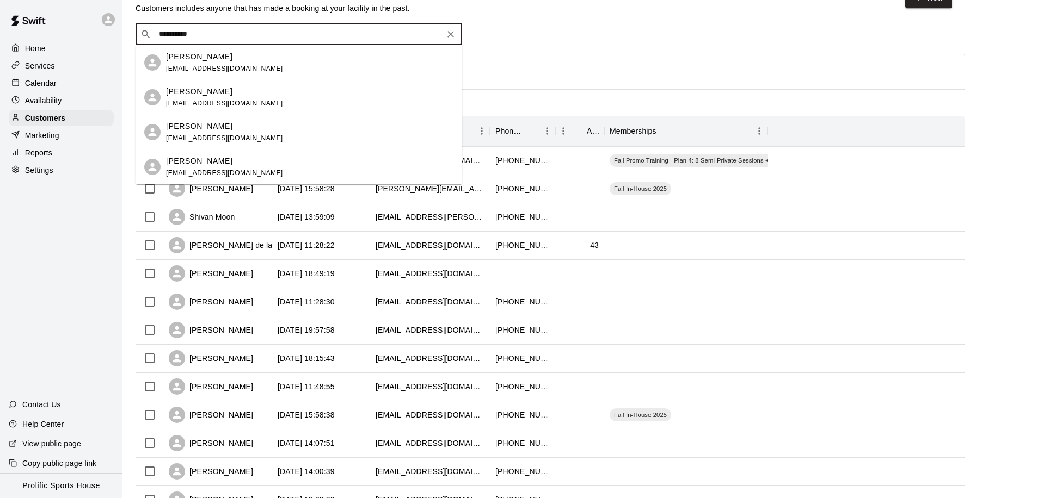
scroll to position [26, 0]
click at [231, 171] on span "ruthkelleghan@gmail.com" at bounding box center [224, 172] width 117 height 8
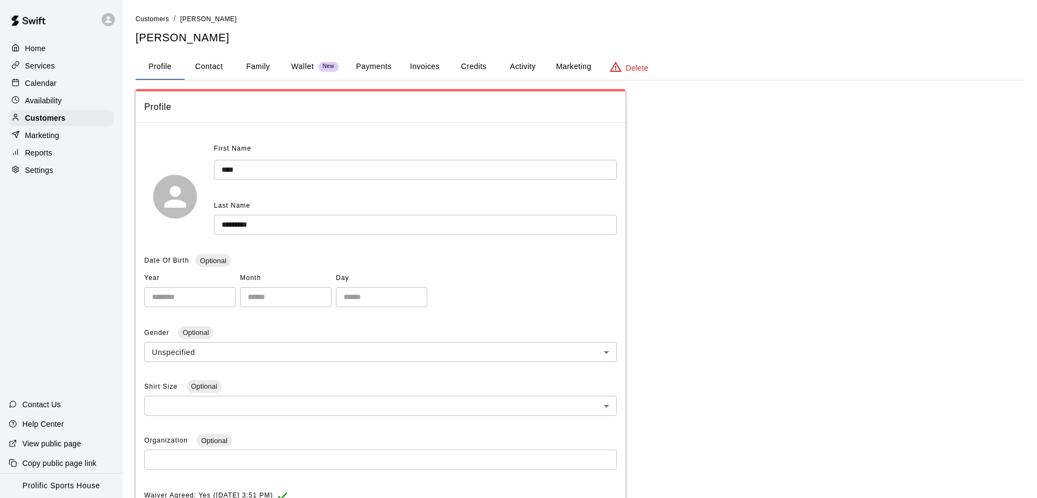
click at [529, 65] on button "Activity" at bounding box center [522, 67] width 49 height 26
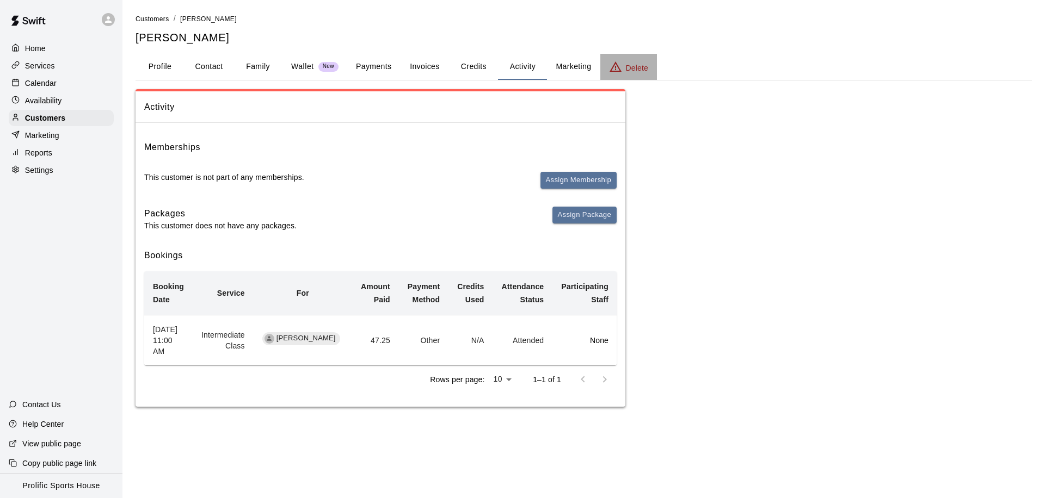
click at [618, 71] on icon "basic tabs example" at bounding box center [615, 66] width 12 height 10
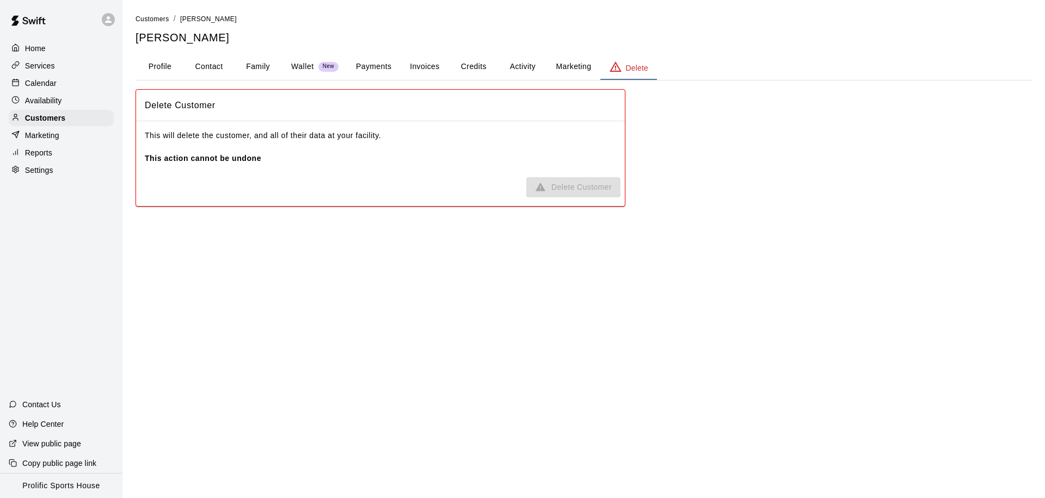
click at [516, 62] on button "Activity" at bounding box center [522, 67] width 49 height 26
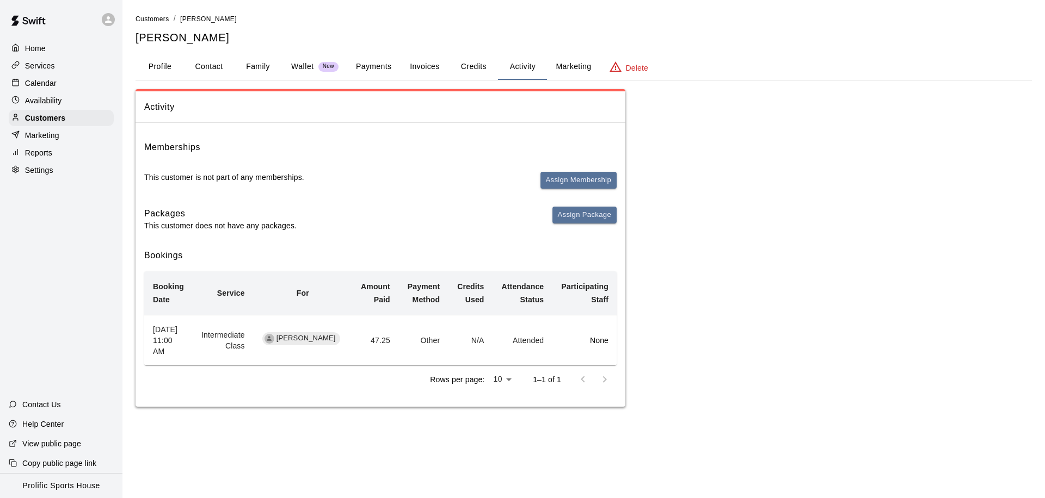
click at [61, 85] on div "Calendar" at bounding box center [61, 83] width 105 height 16
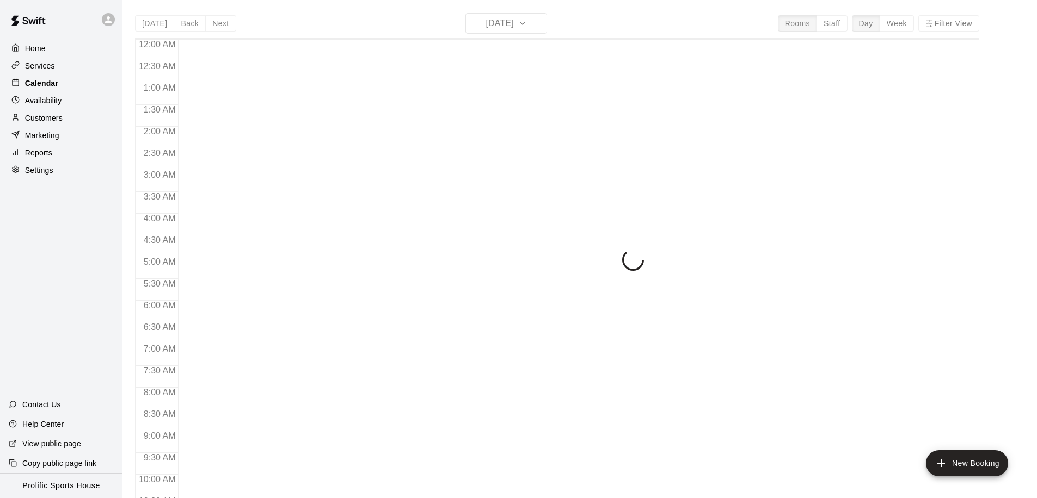
scroll to position [573, 0]
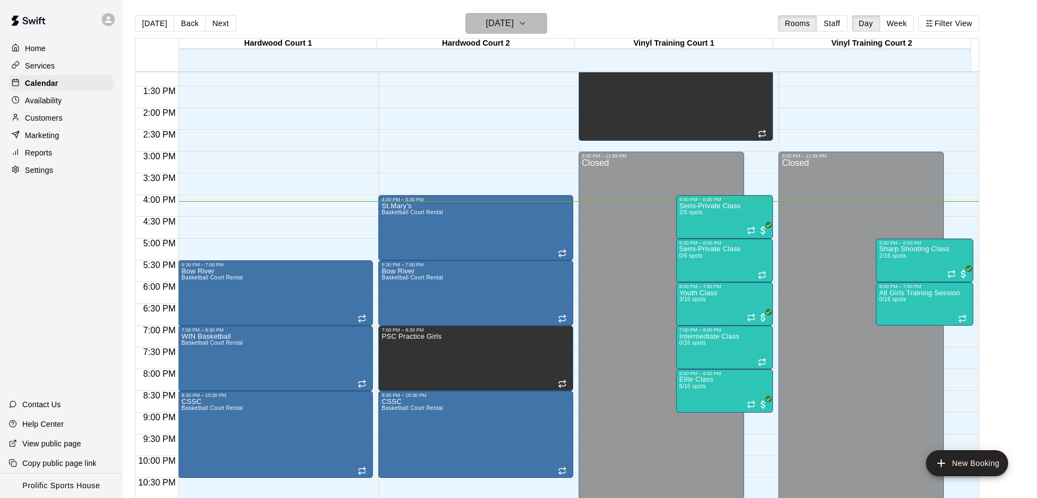
click at [509, 15] on button "[DATE]" at bounding box center [506, 23] width 82 height 21
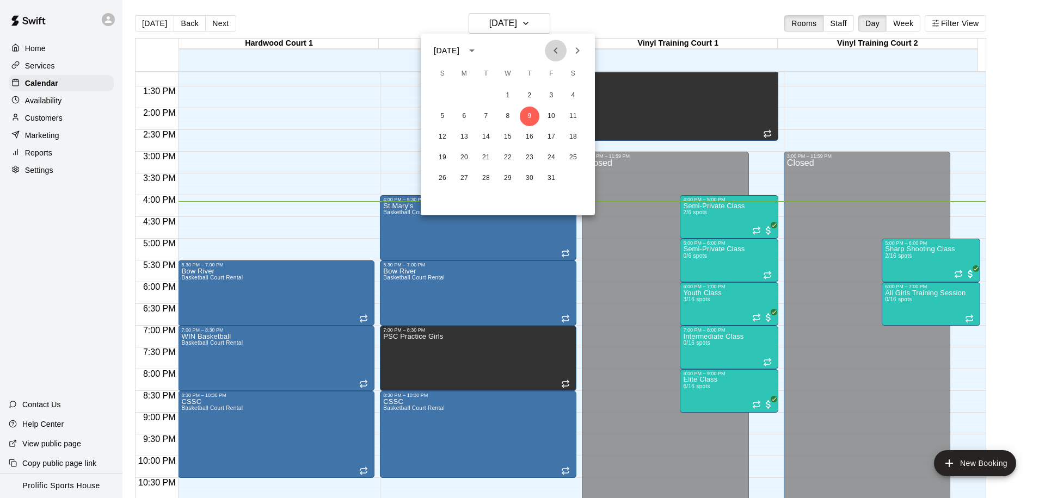
click at [553, 52] on icon "Previous month" at bounding box center [555, 50] width 13 height 13
click at [445, 176] on button "28" at bounding box center [443, 179] width 20 height 20
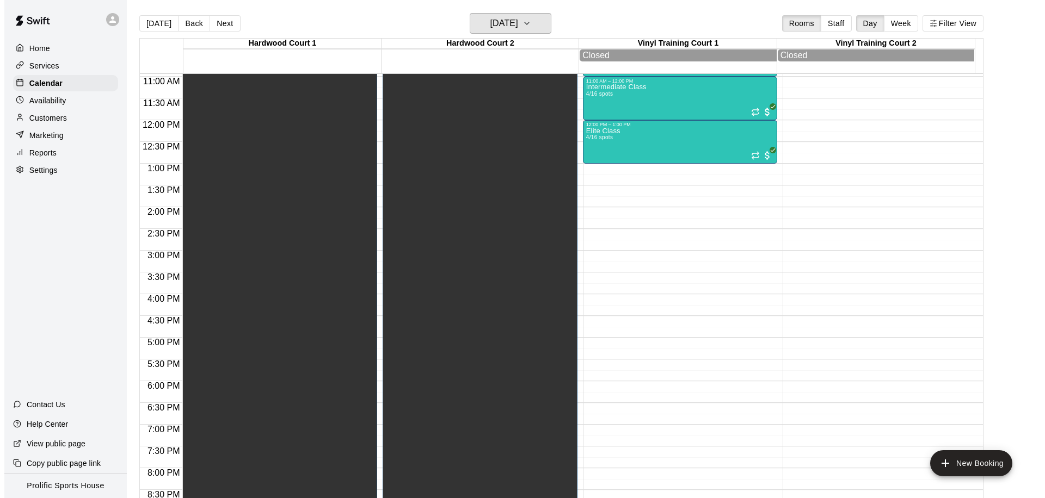
scroll to position [413, 0]
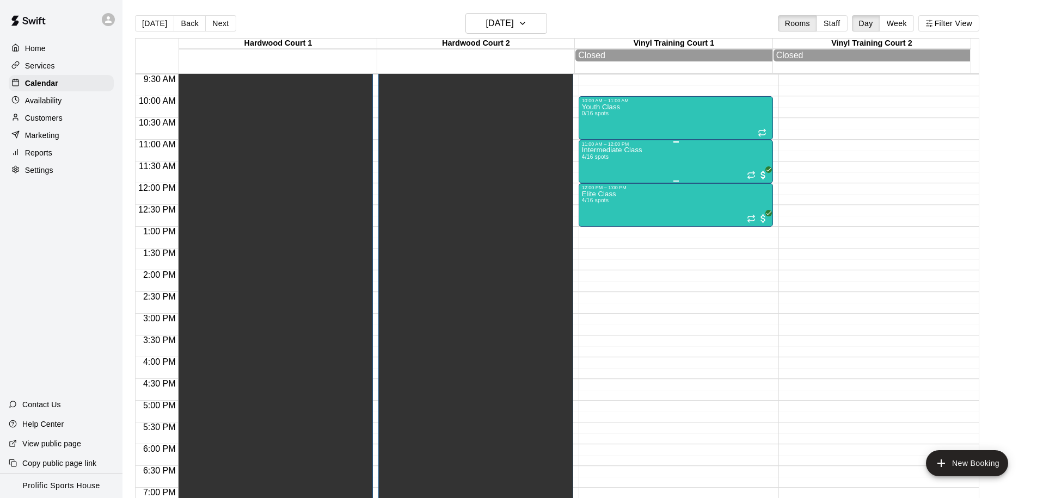
click at [614, 150] on p "Intermediate Class" at bounding box center [612, 150] width 60 height 0
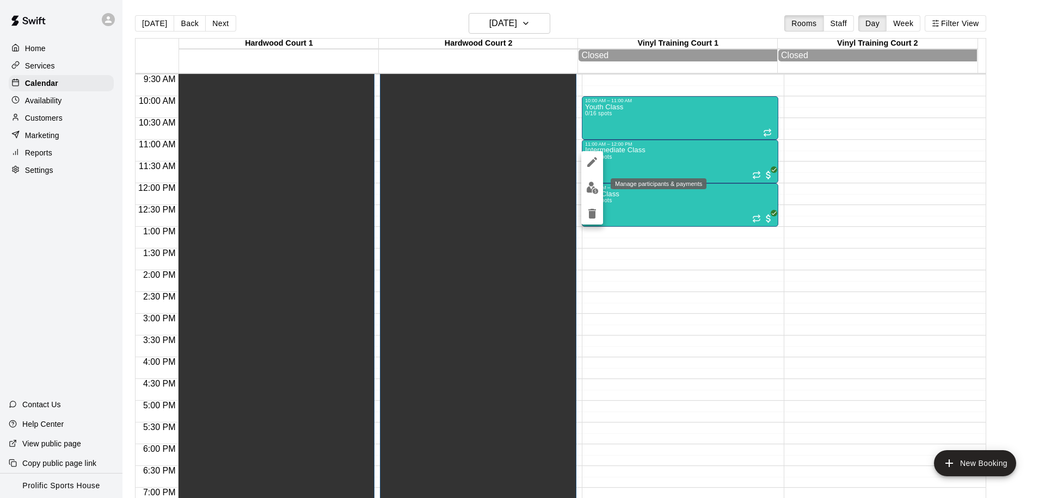
click at [597, 186] on img "edit" at bounding box center [592, 188] width 13 height 13
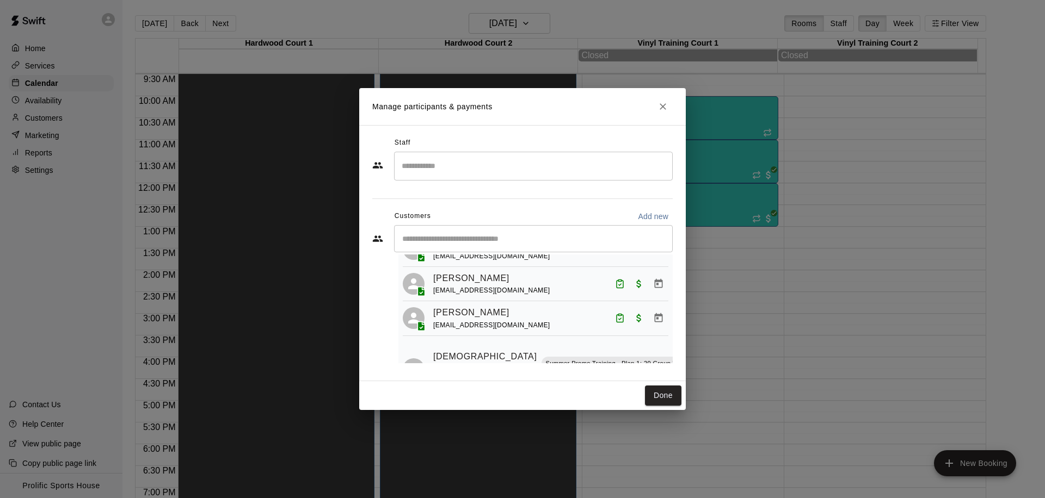
scroll to position [57, 0]
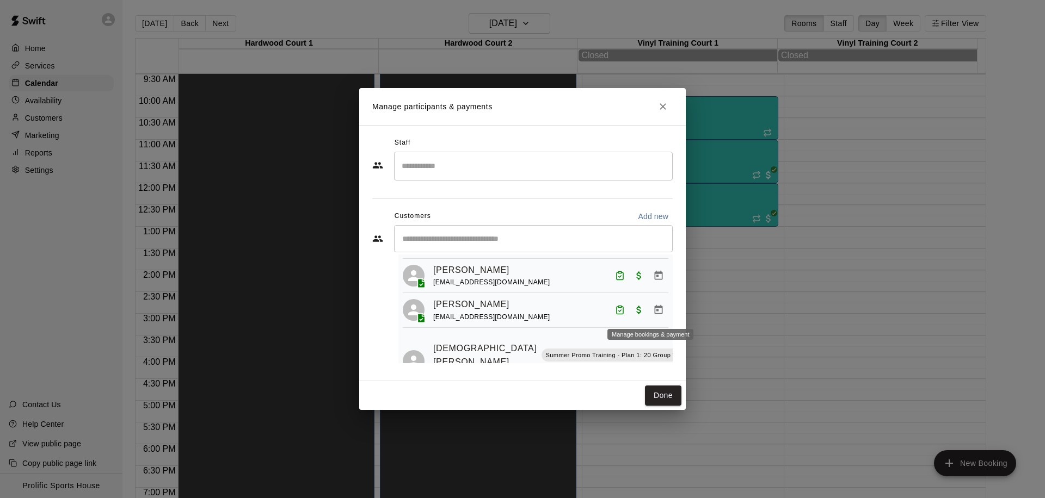
click at [653, 310] on icon "Manage bookings & payment" at bounding box center [658, 310] width 11 height 11
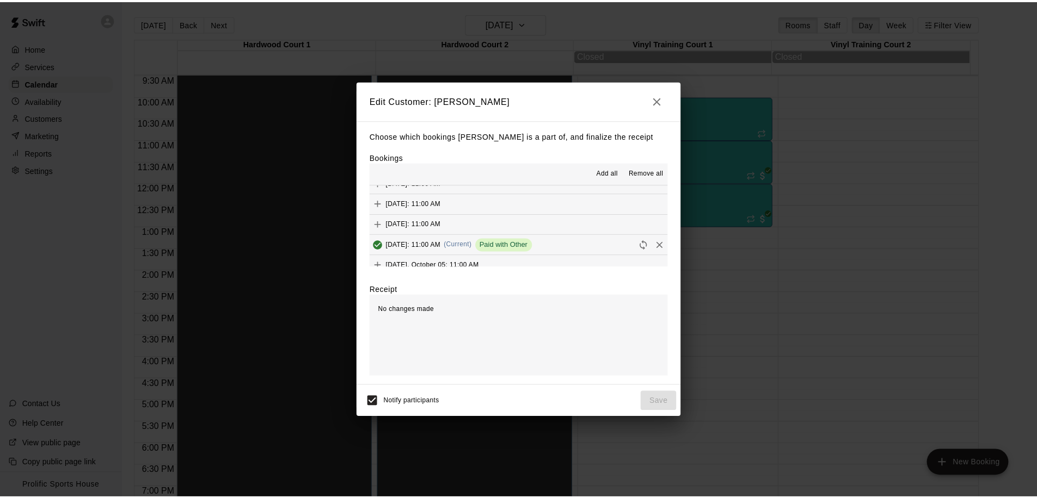
scroll to position [245, 0]
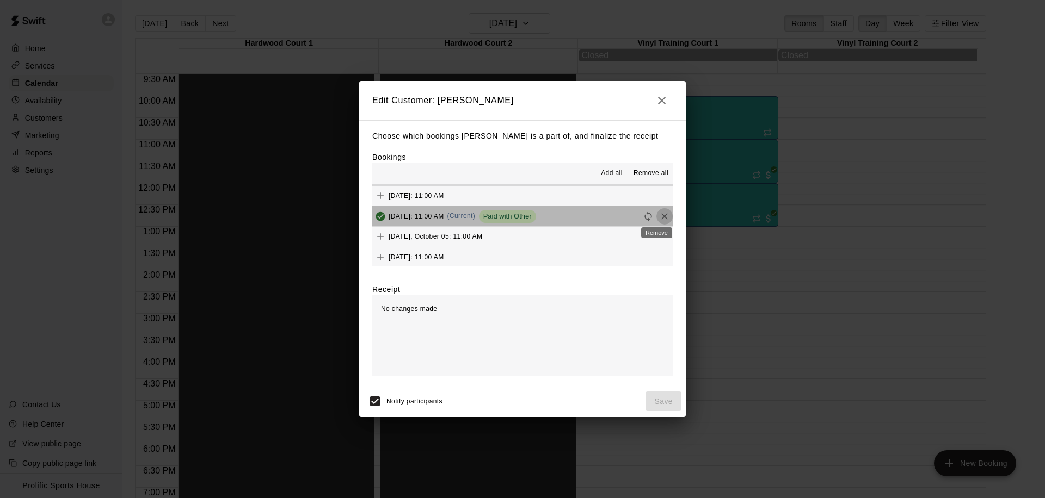
click at [659, 218] on icon "Remove" at bounding box center [664, 216] width 11 height 11
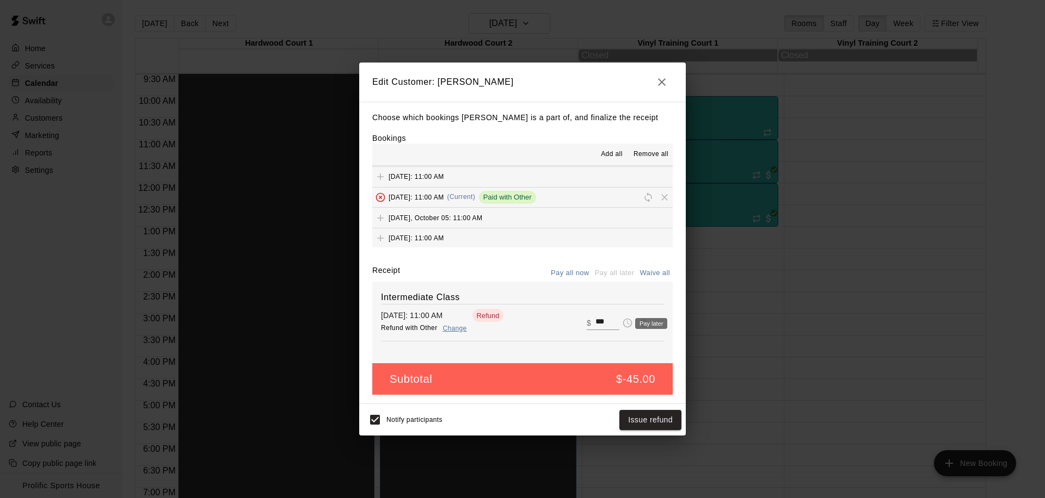
click at [619, 323] on span "Pay later" at bounding box center [627, 322] width 16 height 9
click at [632, 323] on div "Pay later" at bounding box center [647, 323] width 41 height 13
click at [637, 323] on div "Pay later" at bounding box center [651, 323] width 32 height 11
click at [657, 325] on icon "Remove" at bounding box center [660, 323] width 7 height 7
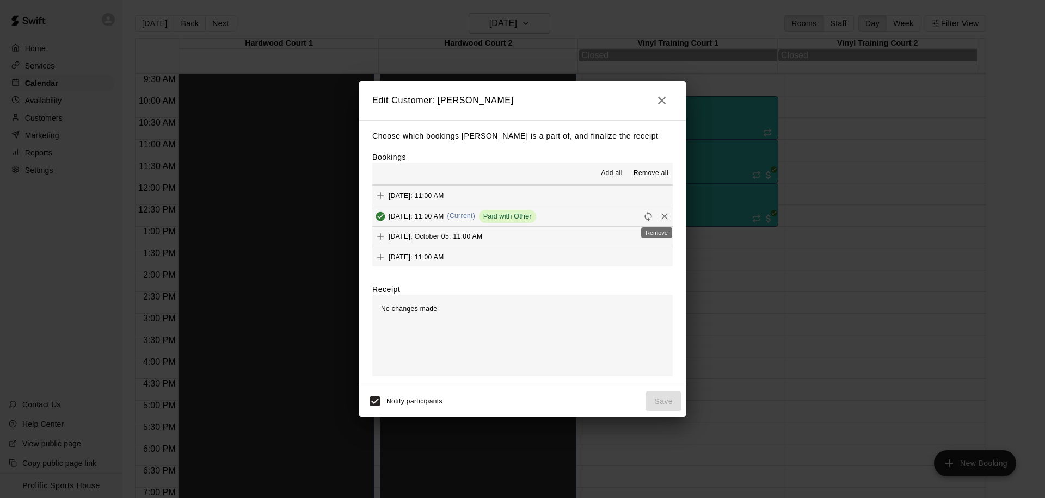
click at [659, 215] on icon "Remove" at bounding box center [664, 216] width 11 height 11
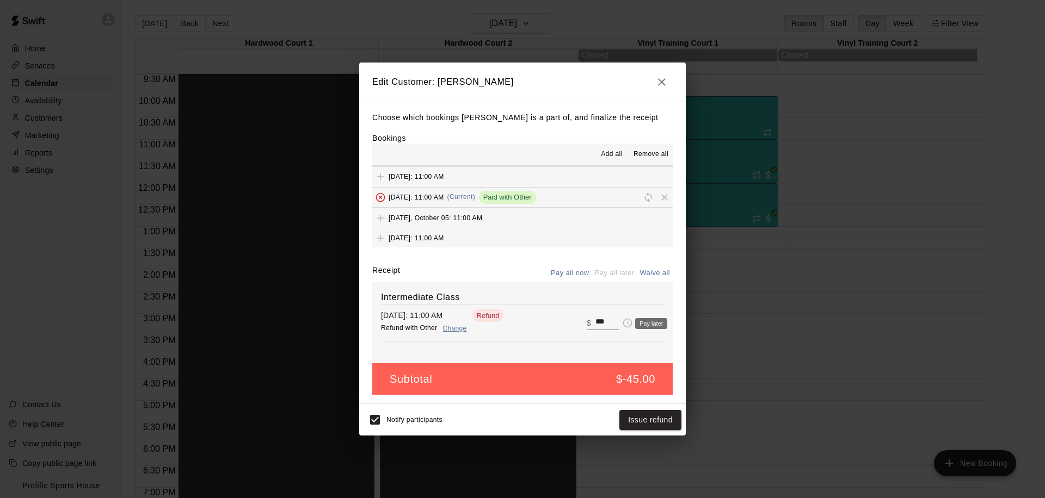
click at [619, 324] on span "Pay later" at bounding box center [627, 322] width 16 height 9
click at [636, 321] on div "Pay later" at bounding box center [651, 323] width 32 height 11
click at [636, 322] on div "Pay later" at bounding box center [651, 323] width 32 height 11
click at [628, 325] on div "Pay later" at bounding box center [647, 323] width 41 height 13
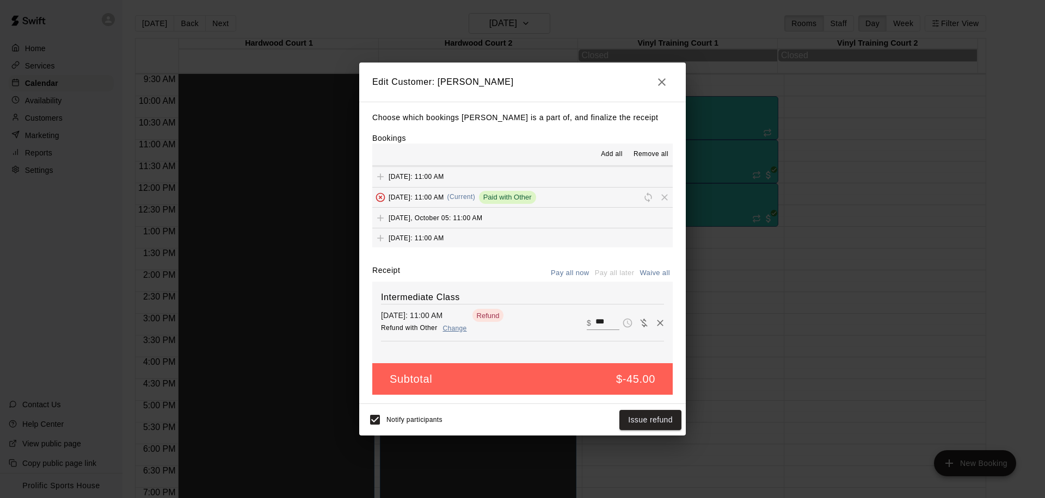
click at [596, 323] on input "***" at bounding box center [607, 323] width 24 height 14
drag, startPoint x: 601, startPoint y: 322, endPoint x: 588, endPoint y: 323, distance: 13.6
click at [595, 323] on input "***" at bounding box center [607, 323] width 24 height 14
type input "*"
click at [662, 422] on button "Save" at bounding box center [663, 420] width 36 height 20
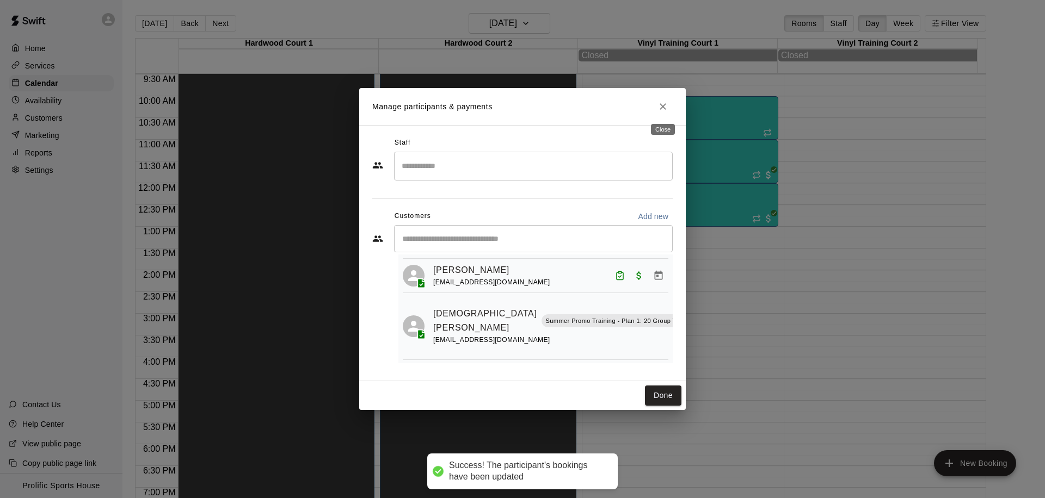
click at [663, 100] on button "Close" at bounding box center [663, 107] width 20 height 20
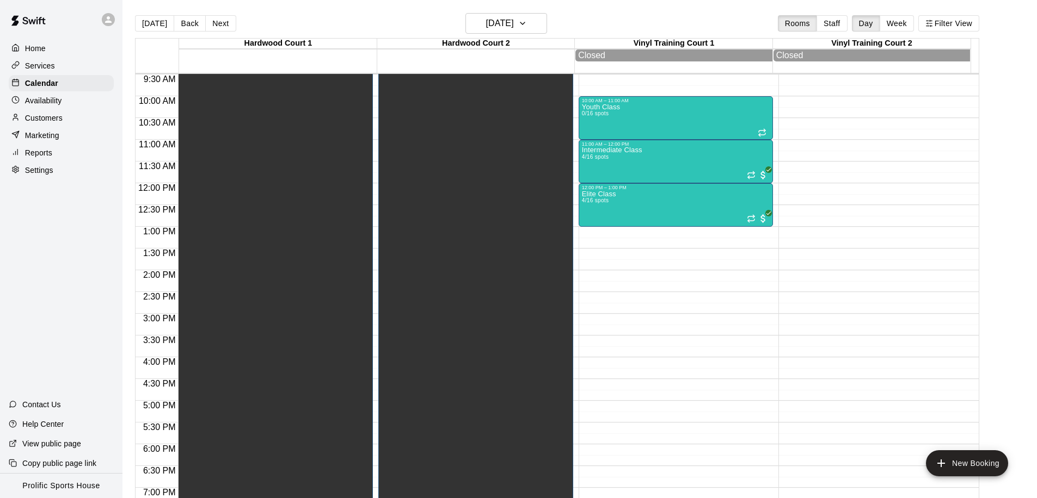
click at [55, 117] on p "Customers" at bounding box center [44, 118] width 38 height 11
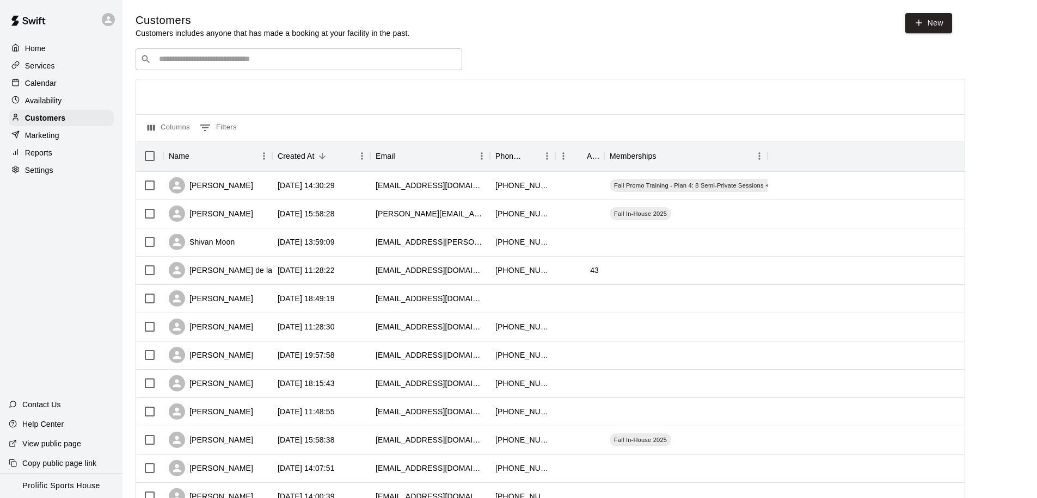
click at [239, 65] on div "​ ​" at bounding box center [298, 59] width 326 height 22
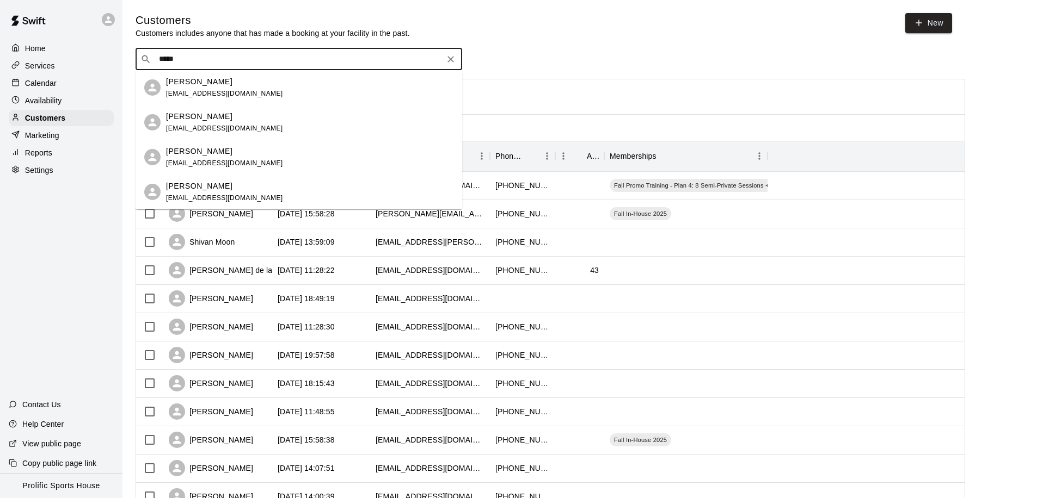
type input "******"
click at [209, 198] on span "ruthkelleghan@gmail.com" at bounding box center [224, 198] width 117 height 8
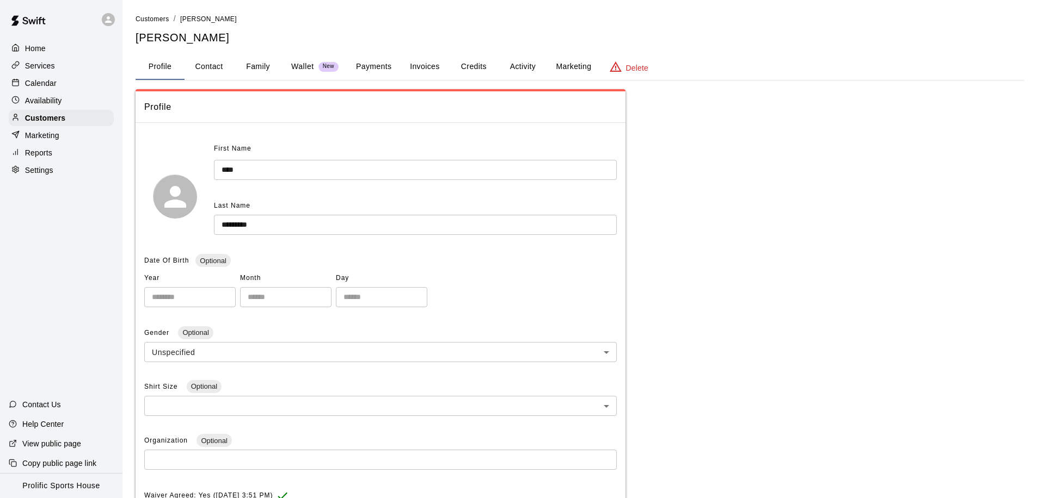
click at [610, 66] on icon "basic tabs example" at bounding box center [615, 66] width 13 height 13
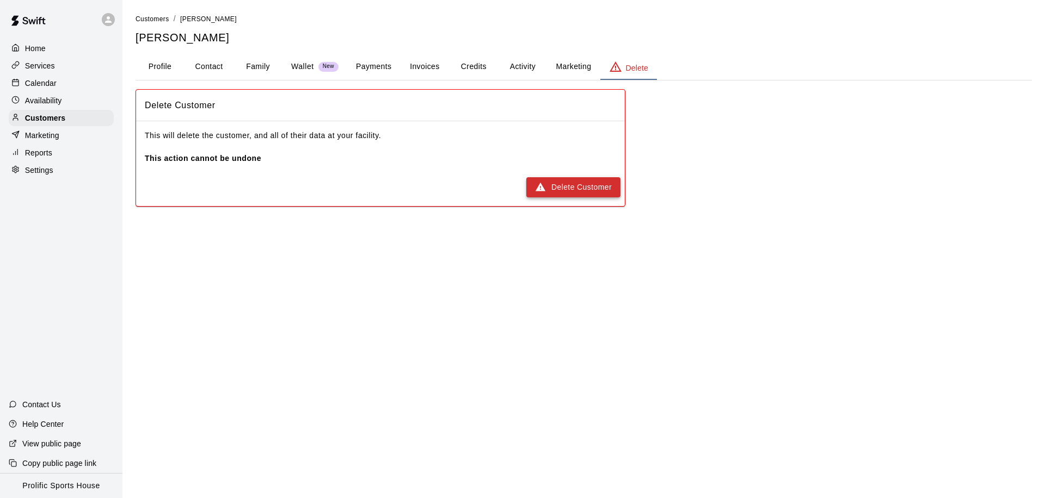
click at [574, 180] on button "Delete Customer" at bounding box center [573, 187] width 94 height 20
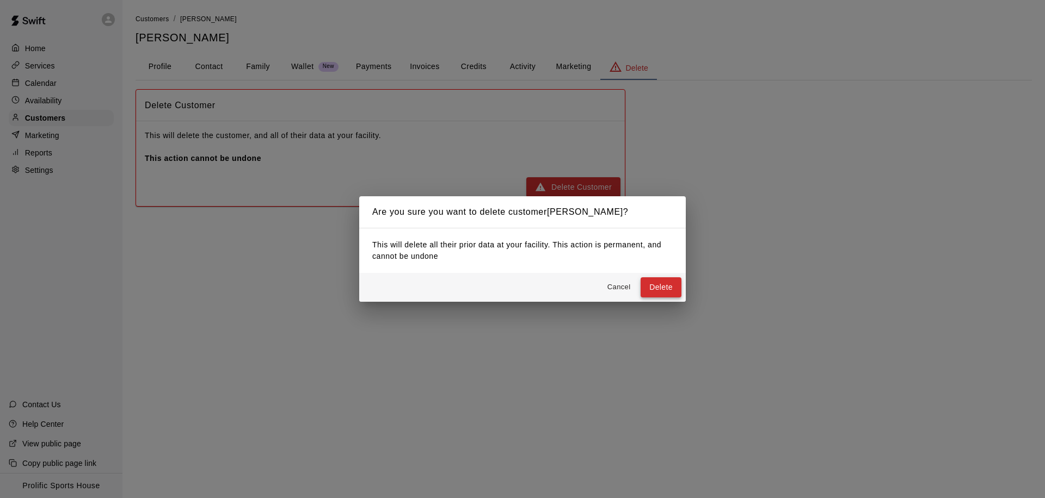
click at [657, 283] on button "Delete" at bounding box center [660, 287] width 41 height 20
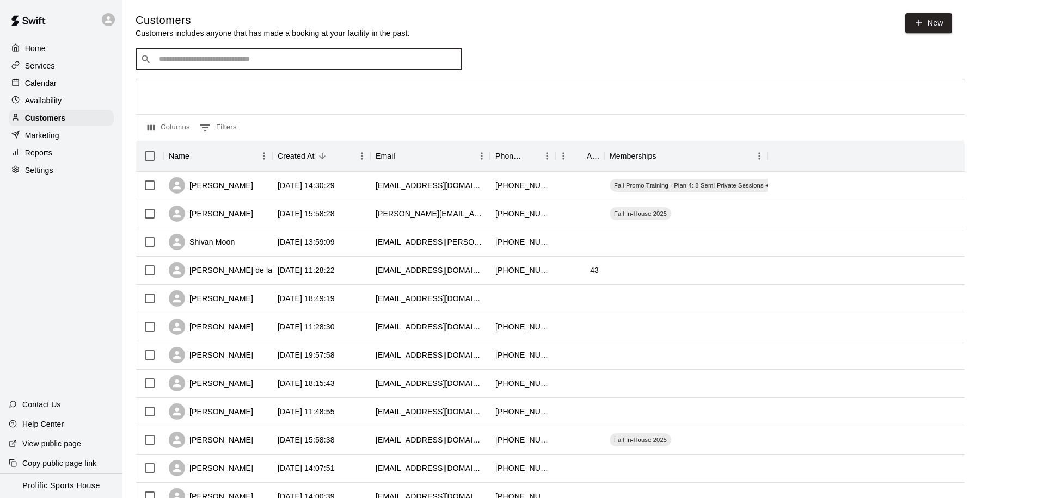
click at [203, 60] on input "Search customers by name or email" at bounding box center [306, 59] width 301 height 11
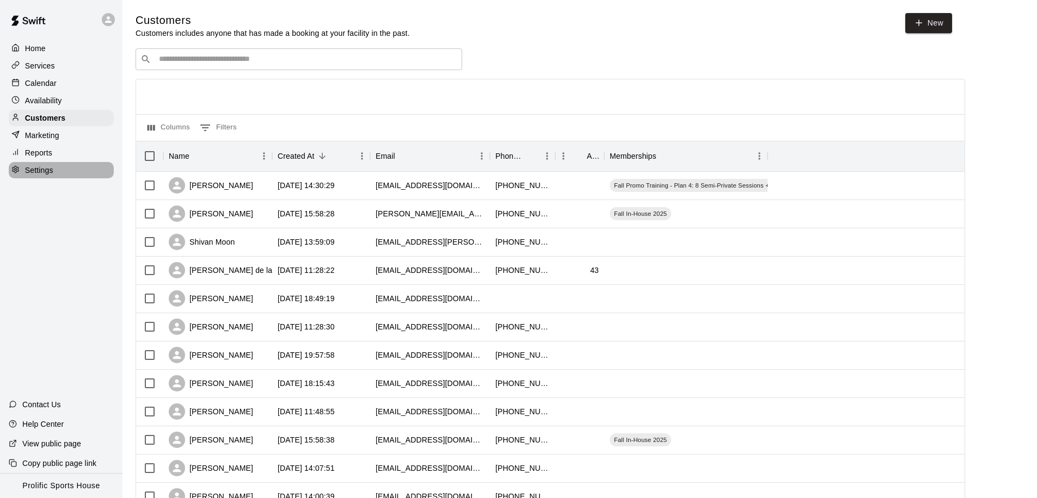
click at [52, 170] on p "Settings" at bounding box center [39, 170] width 28 height 11
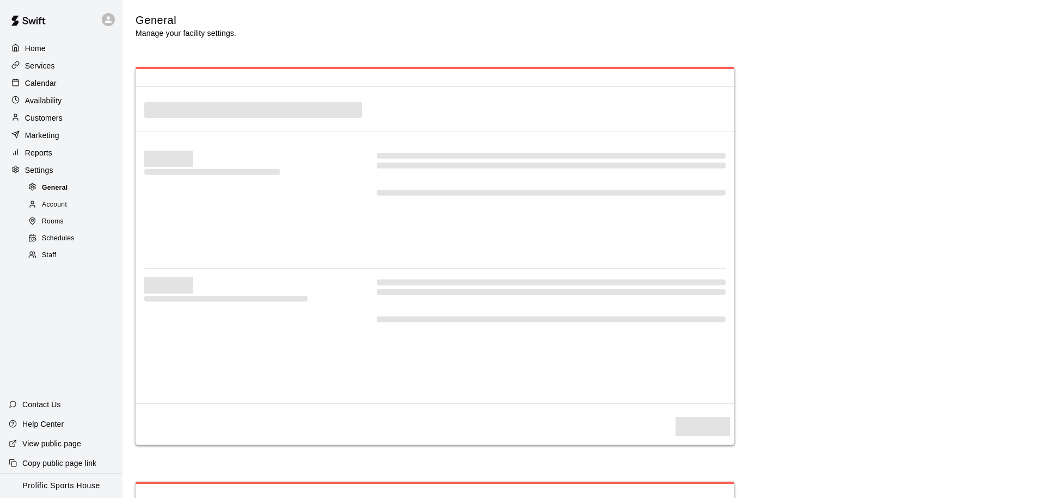
select select "**"
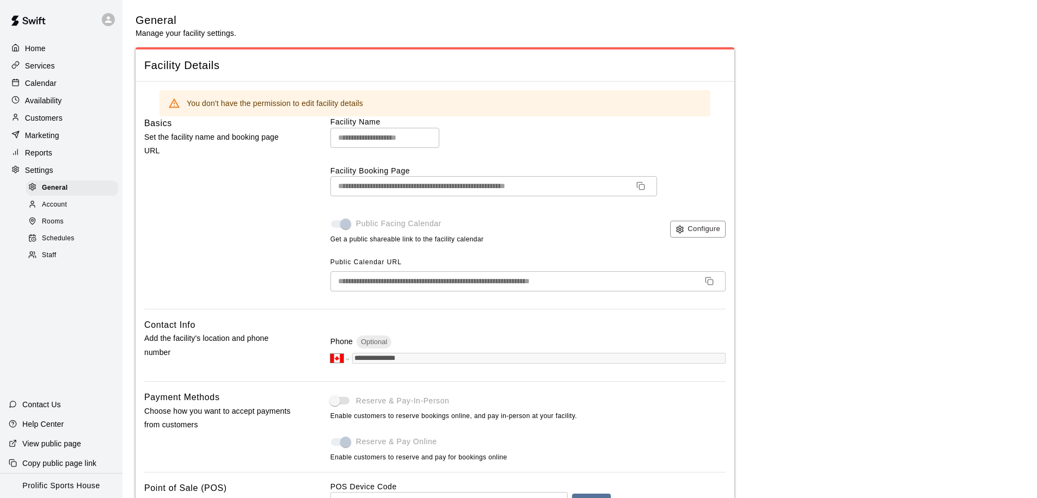
scroll to position [2238, 0]
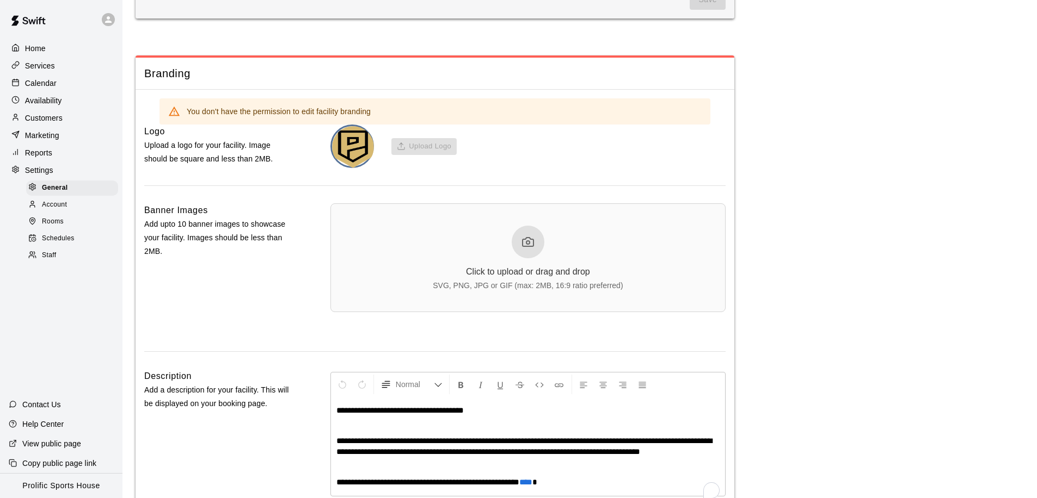
click at [74, 203] on div "Account" at bounding box center [72, 205] width 92 height 15
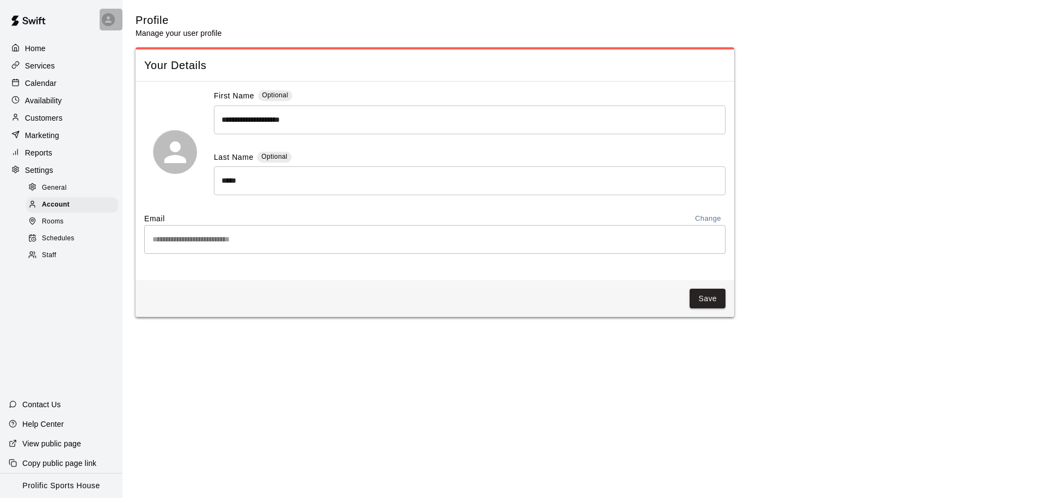
click at [102, 16] on div at bounding box center [108, 19] width 13 height 13
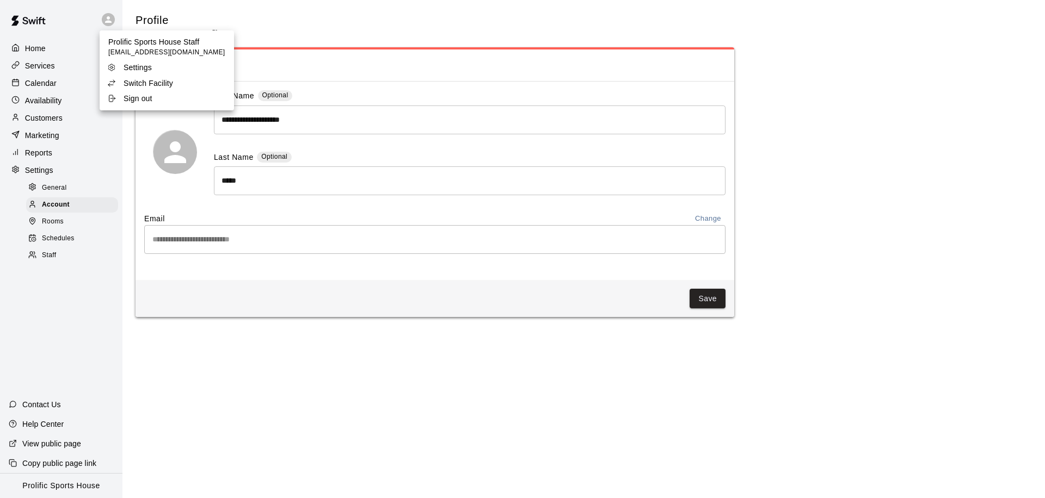
click at [124, 103] on p "Sign out" at bounding box center [138, 98] width 29 height 11
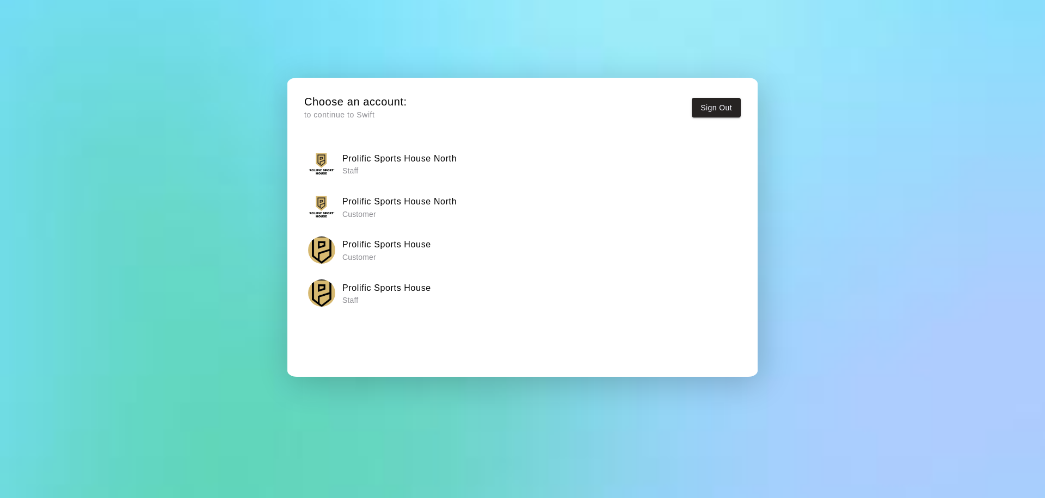
click at [383, 294] on h6 "Prolific Sports House" at bounding box center [386, 288] width 89 height 14
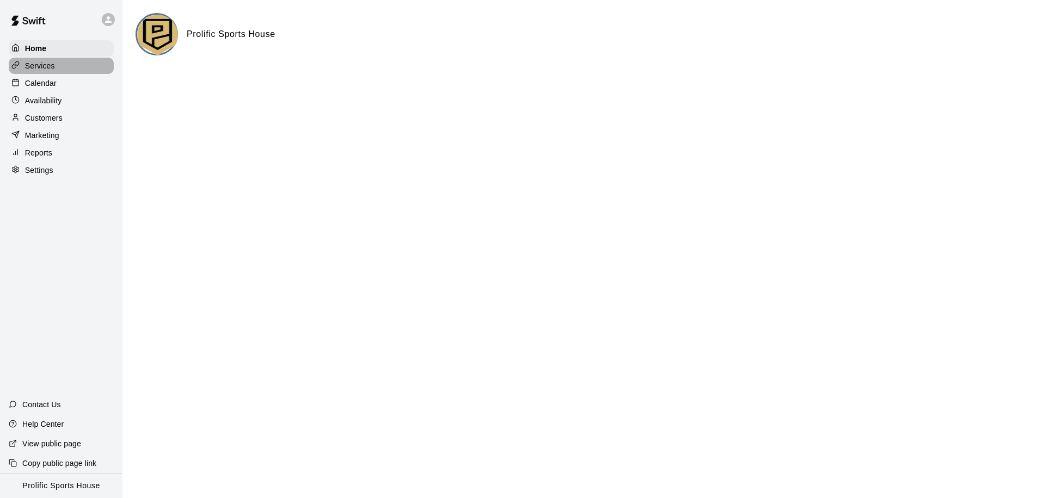
click at [55, 65] on div "Services" at bounding box center [61, 66] width 105 height 16
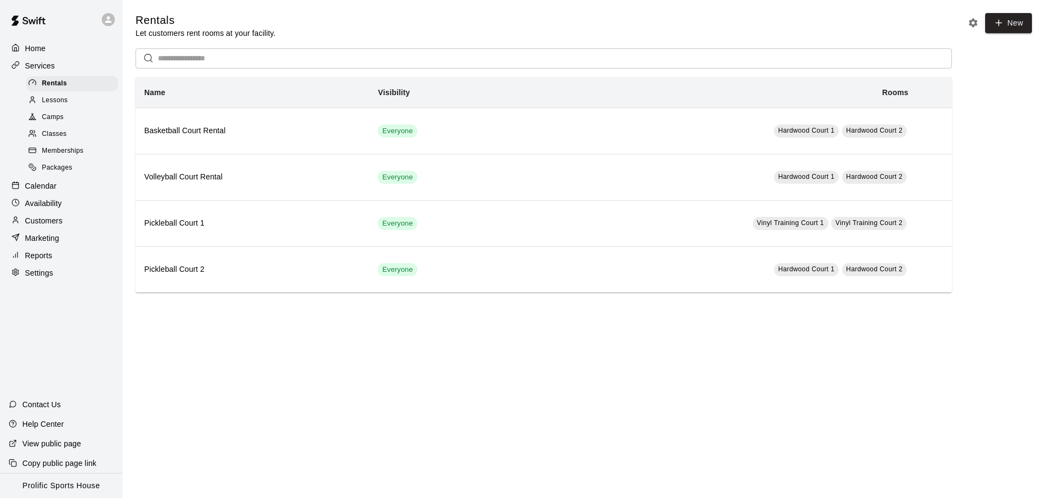
click at [60, 153] on span "Memberships" at bounding box center [62, 151] width 41 height 11
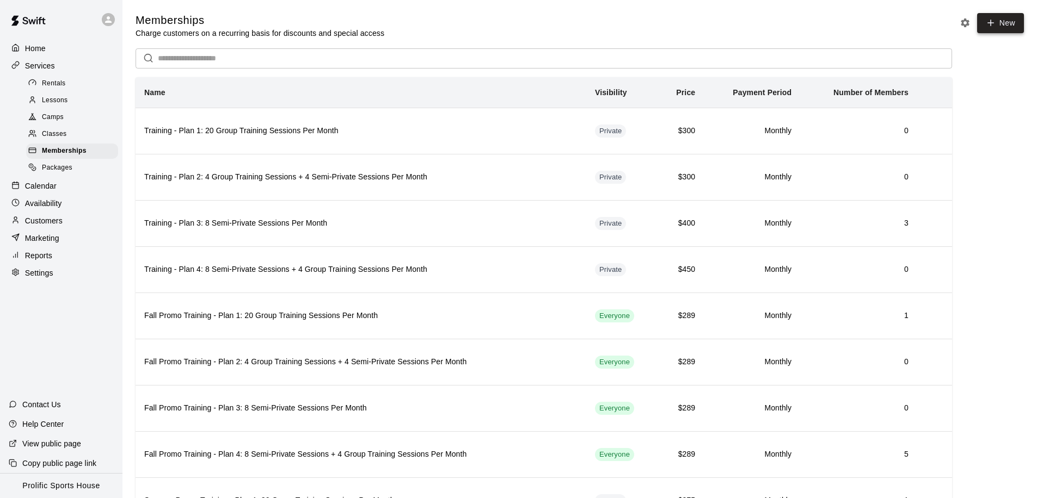
click at [1008, 26] on link "New" at bounding box center [1000, 23] width 47 height 20
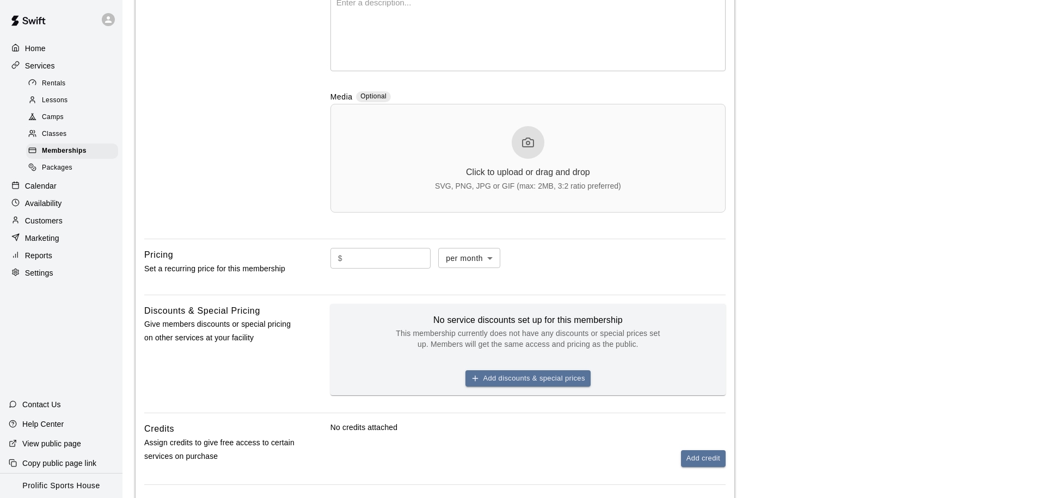
scroll to position [373, 0]
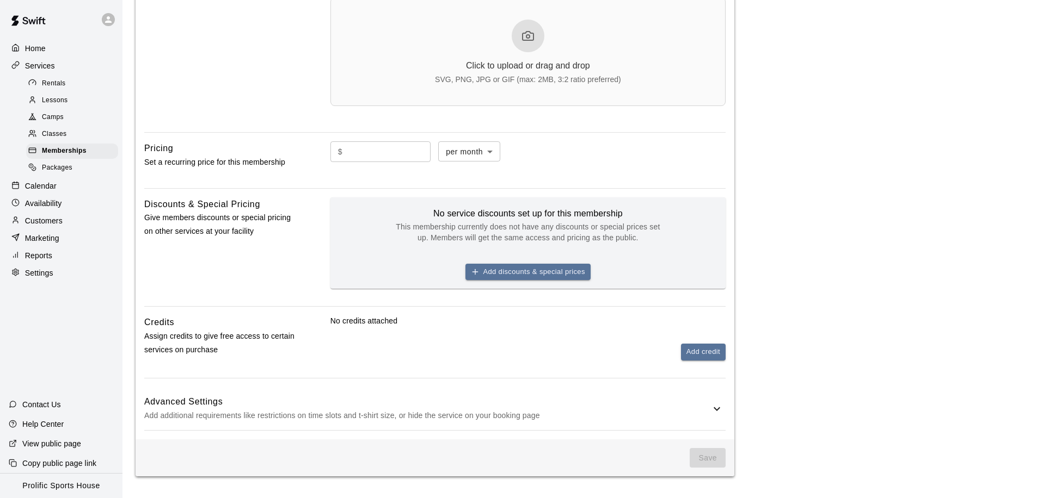
click at [705, 464] on span "Save" at bounding box center [707, 458] width 36 height 20
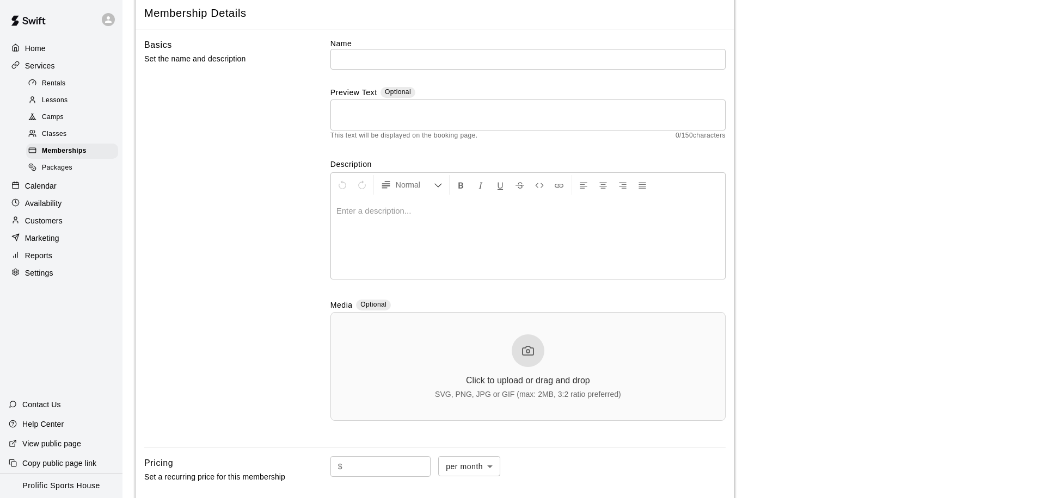
scroll to position [0, 0]
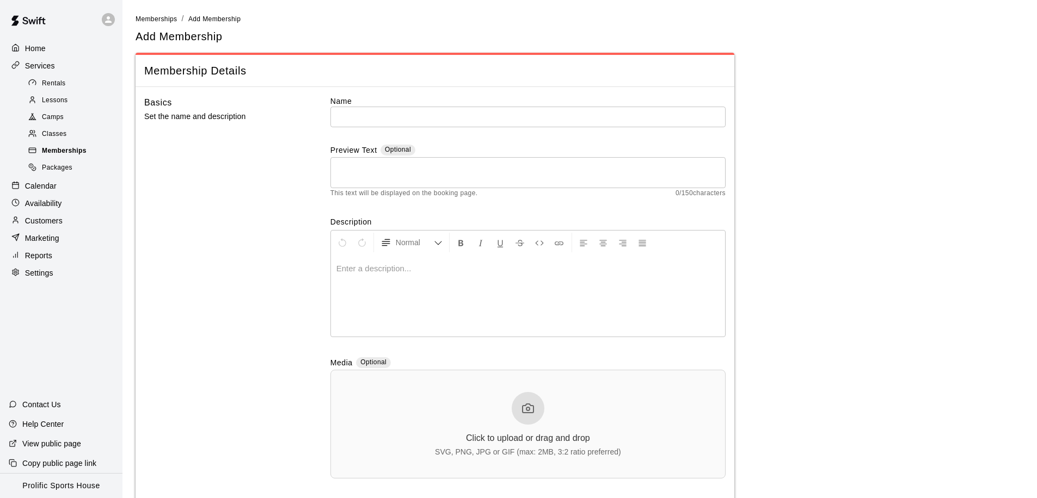
click at [61, 151] on span "Memberships" at bounding box center [64, 151] width 45 height 11
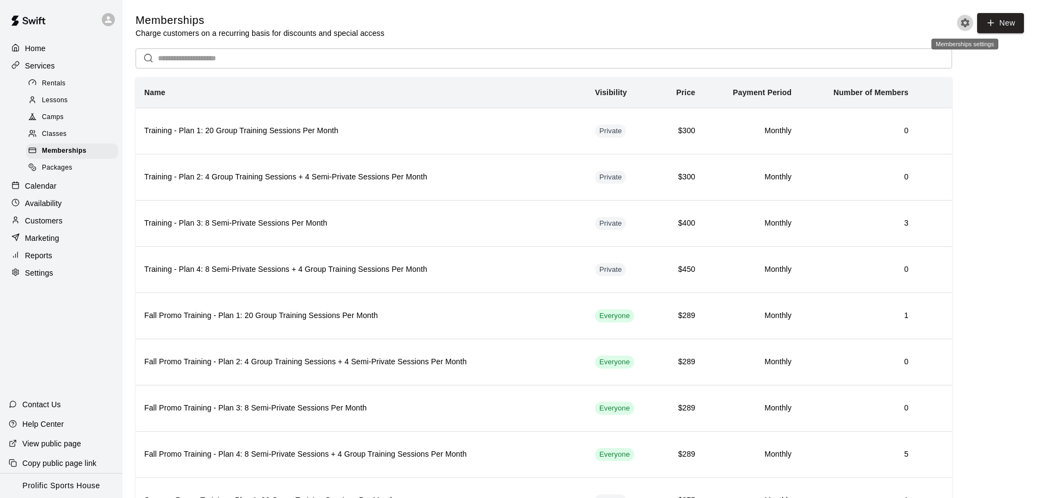
click at [965, 24] on icon "Memberships settings" at bounding box center [964, 22] width 9 height 9
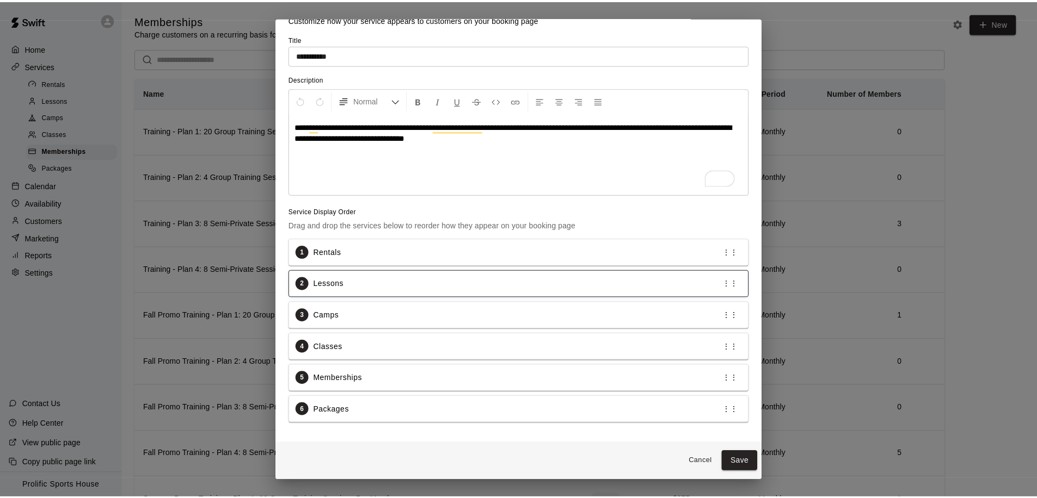
scroll to position [47, 0]
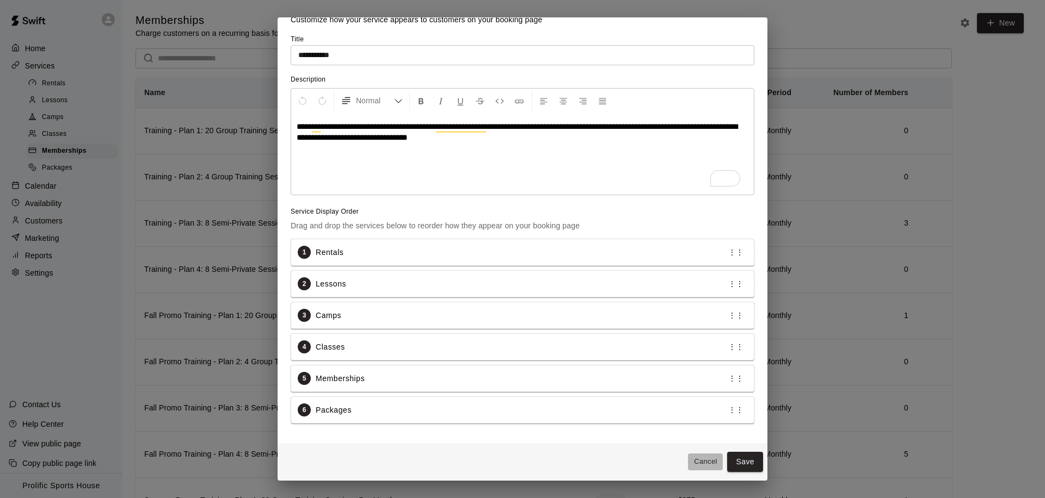
click at [691, 456] on button "Cancel" at bounding box center [705, 462] width 35 height 17
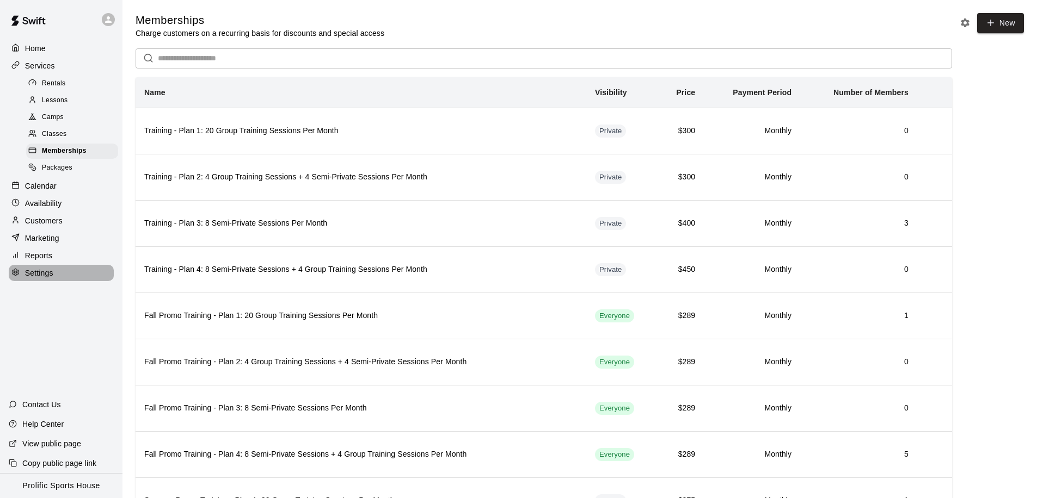
click at [45, 278] on div "Settings" at bounding box center [61, 273] width 105 height 16
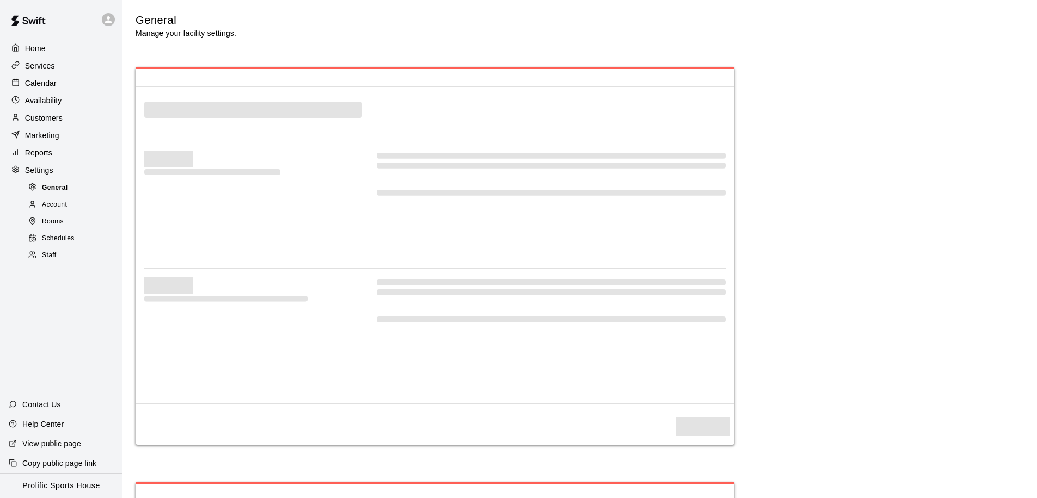
select select "**"
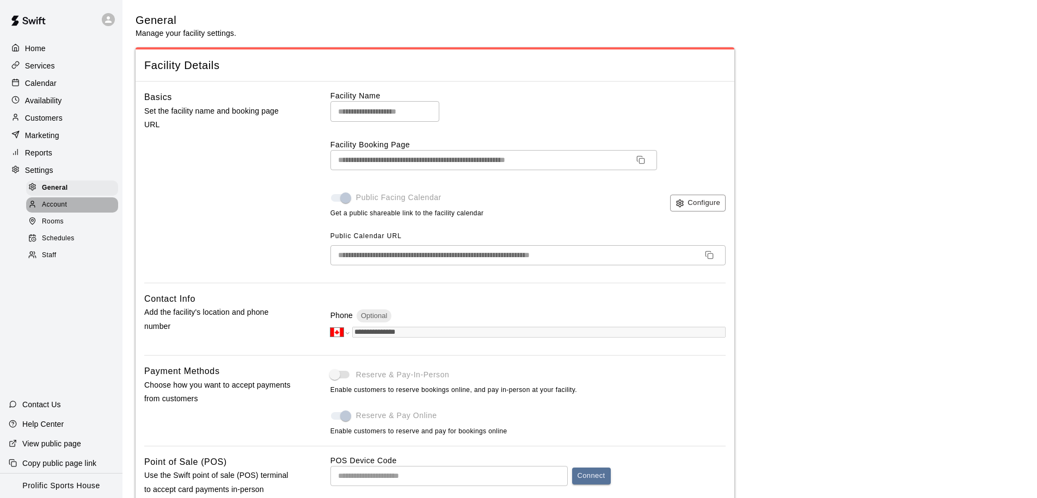
click at [54, 200] on span "Account" at bounding box center [54, 205] width 25 height 11
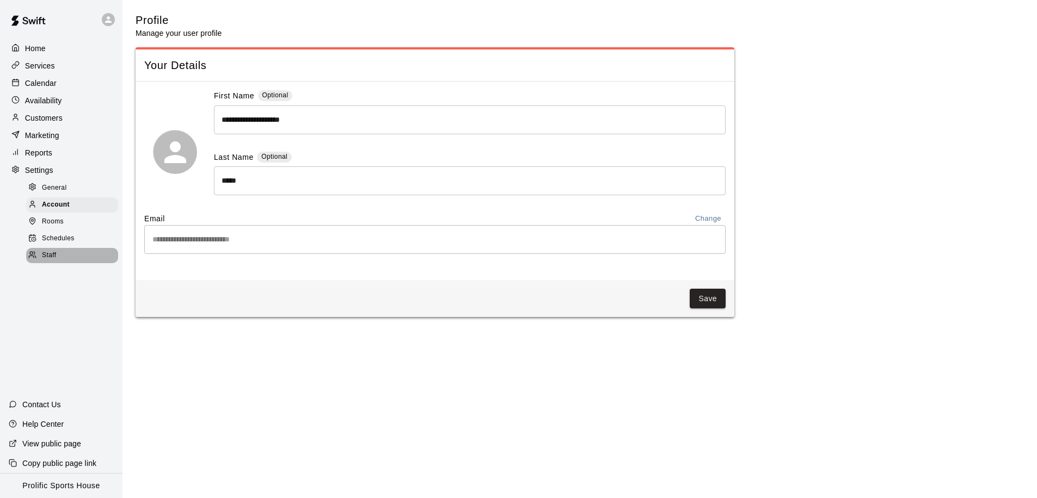
click at [64, 252] on div "Staff" at bounding box center [72, 255] width 92 height 15
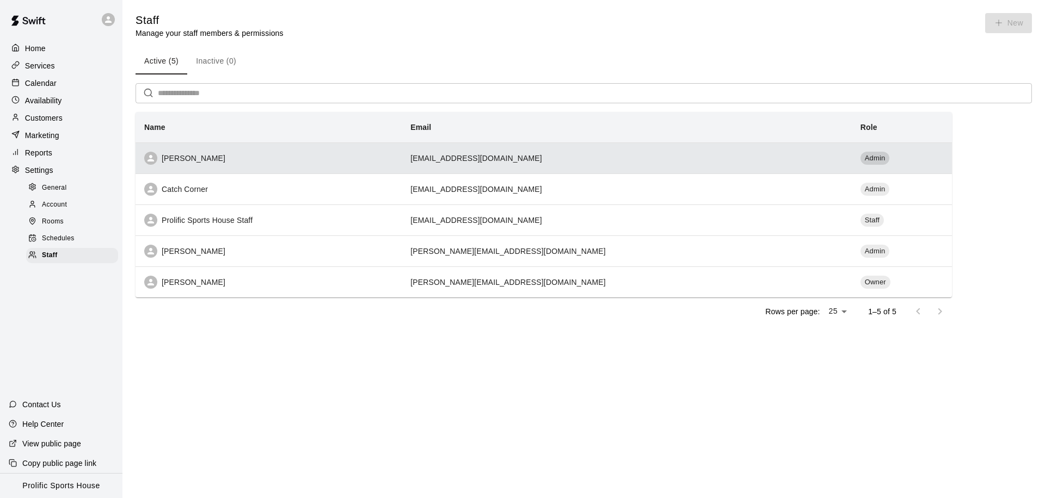
click at [860, 153] on span "Admin" at bounding box center [874, 158] width 29 height 10
click at [860, 154] on span "Admin" at bounding box center [874, 158] width 29 height 10
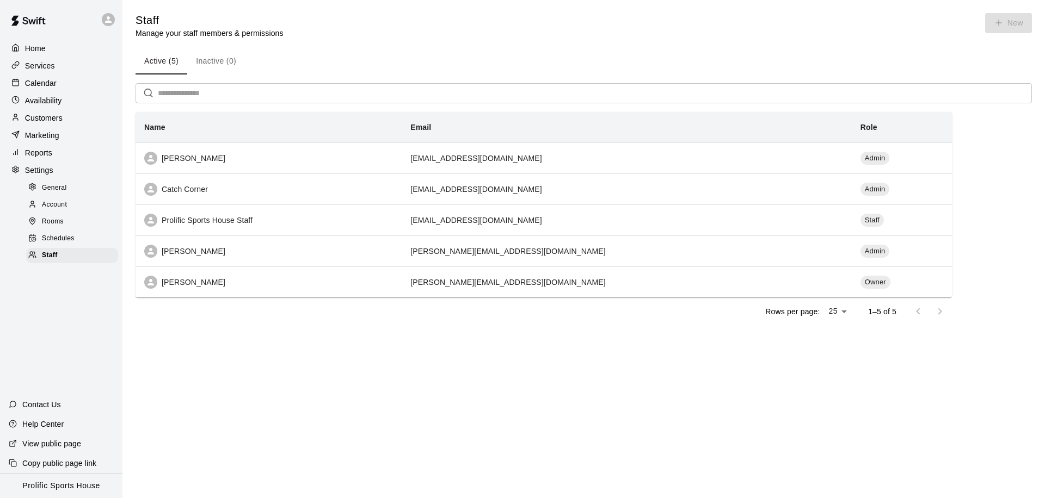
click at [110, 24] on div at bounding box center [108, 19] width 13 height 13
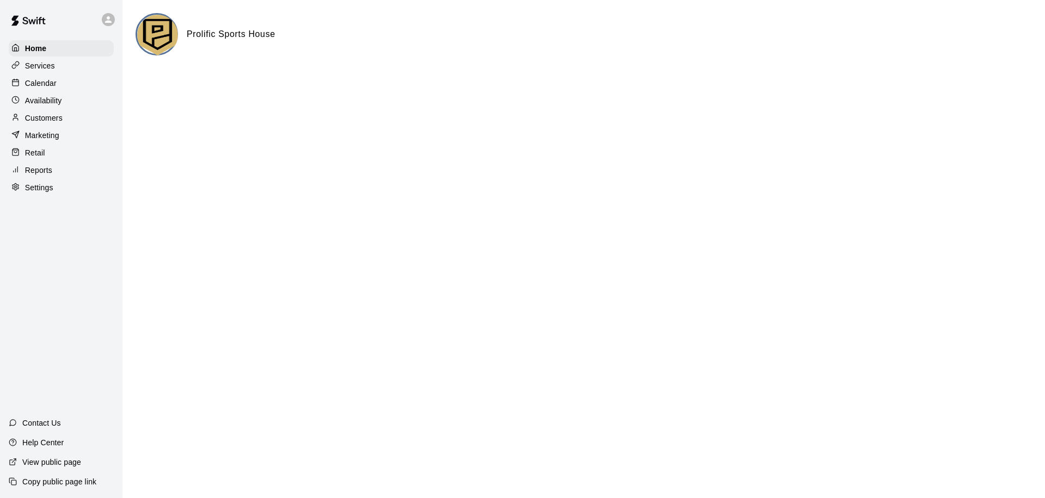
click at [67, 84] on div "Calendar" at bounding box center [61, 83] width 105 height 16
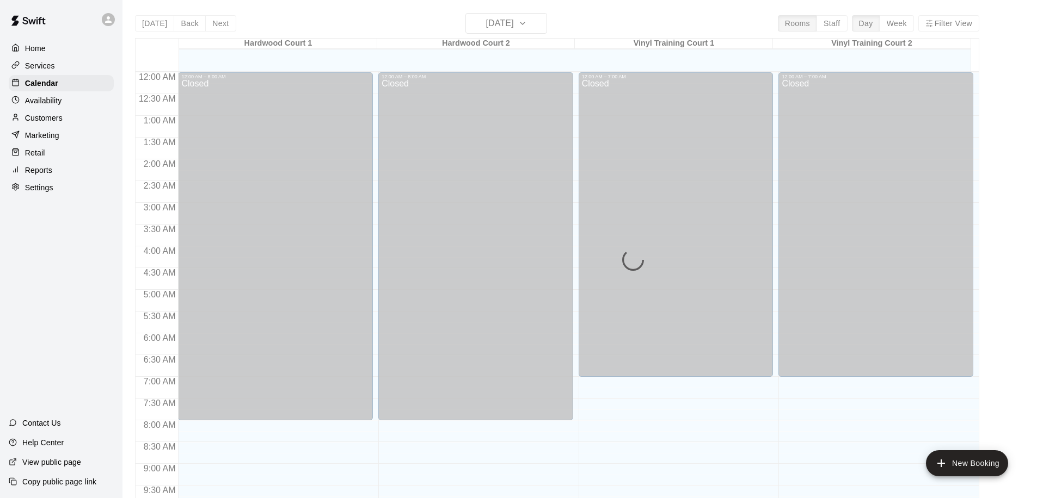
scroll to position [573, 0]
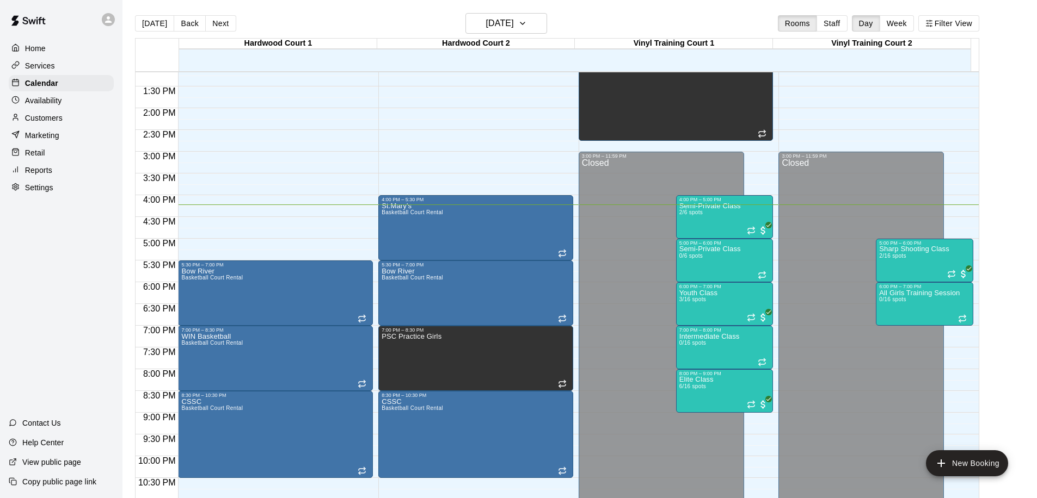
click at [53, 66] on p "Services" at bounding box center [40, 65] width 30 height 11
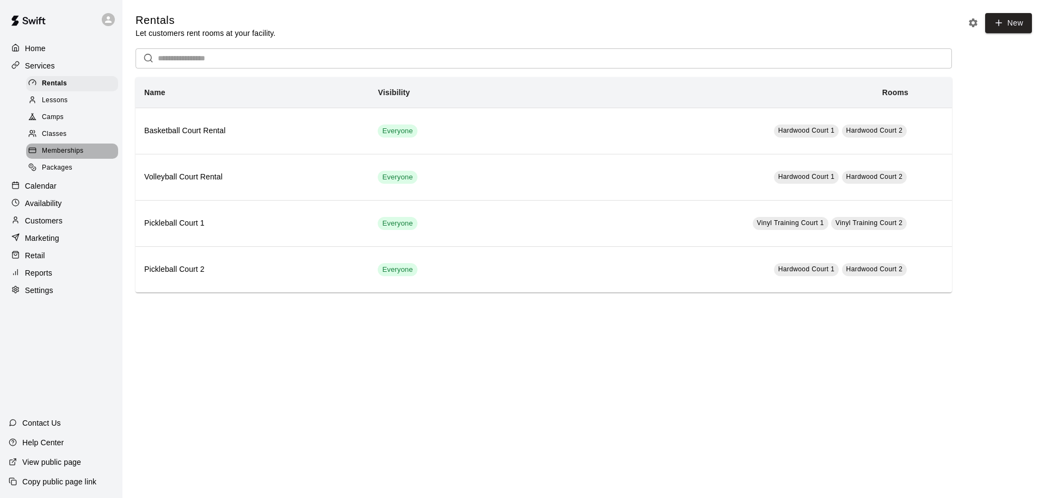
click at [68, 151] on span "Memberships" at bounding box center [62, 151] width 41 height 11
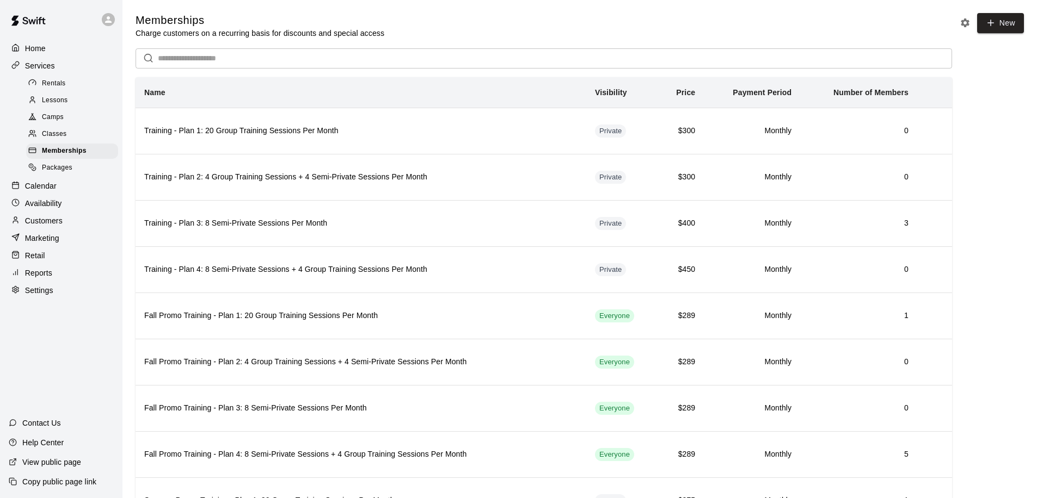
click at [994, 34] on span "New" at bounding box center [990, 26] width 67 height 26
click at [993, 29] on link "New" at bounding box center [1000, 23] width 47 height 20
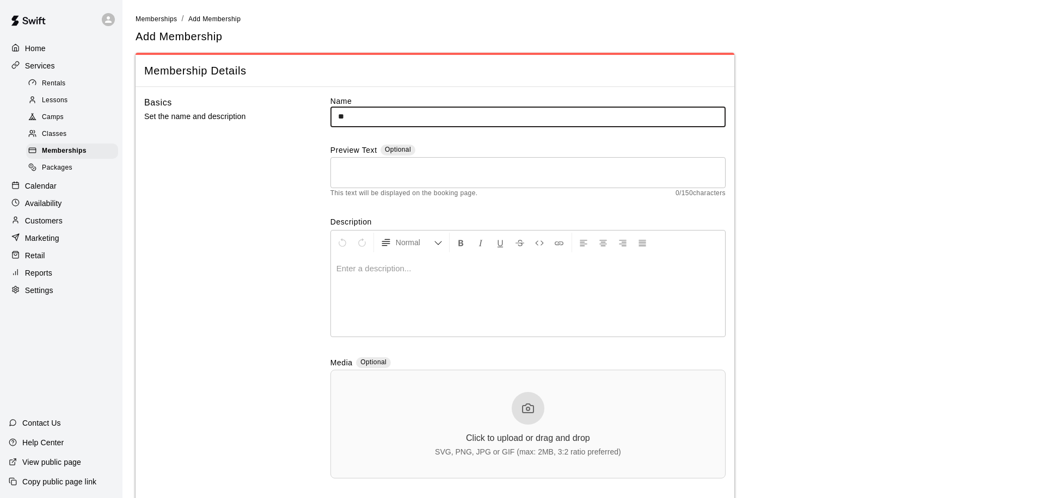
type input "**********"
click at [431, 178] on textarea at bounding box center [528, 173] width 380 height 22
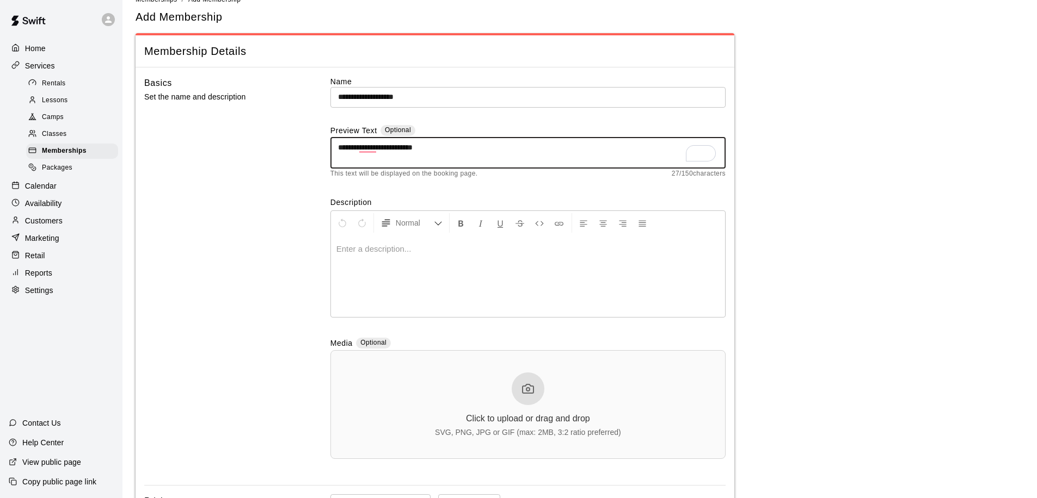
scroll to position [316, 0]
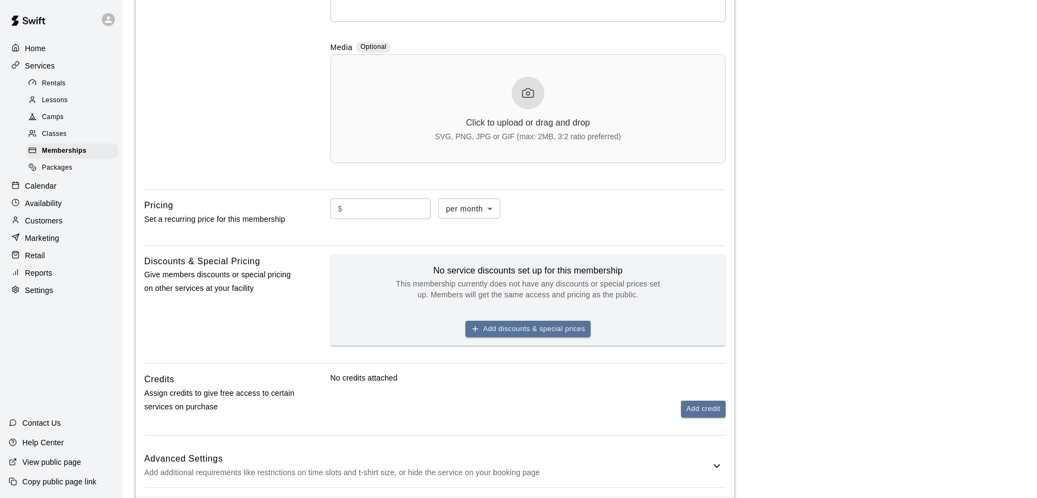
type textarea "**********"
click at [372, 211] on input "text" at bounding box center [389, 209] width 84 height 20
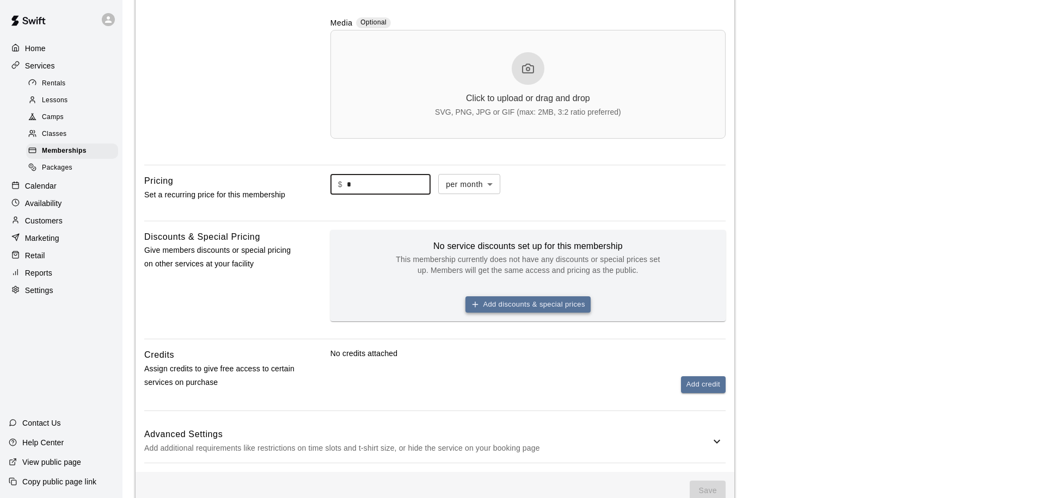
scroll to position [373, 0]
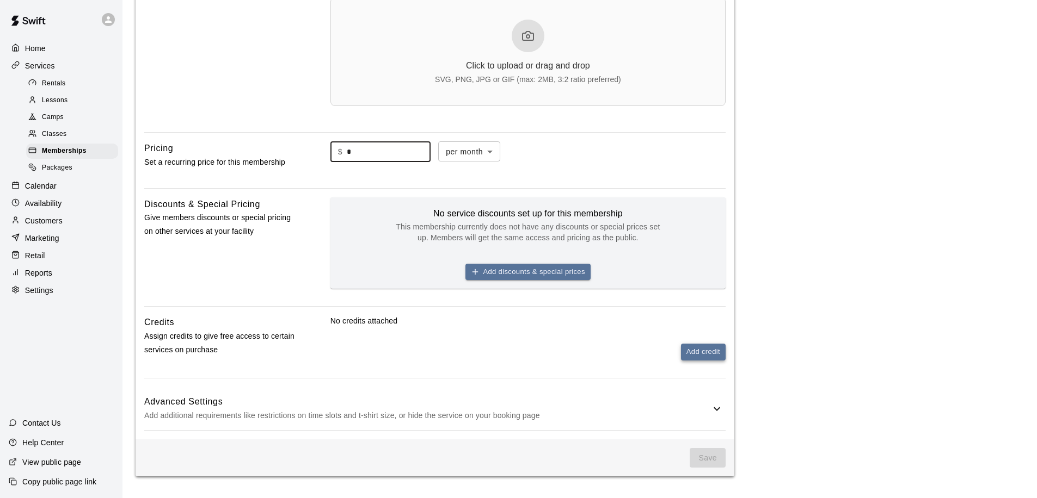
type input "*"
click at [699, 352] on button "Add credit" at bounding box center [703, 352] width 45 height 17
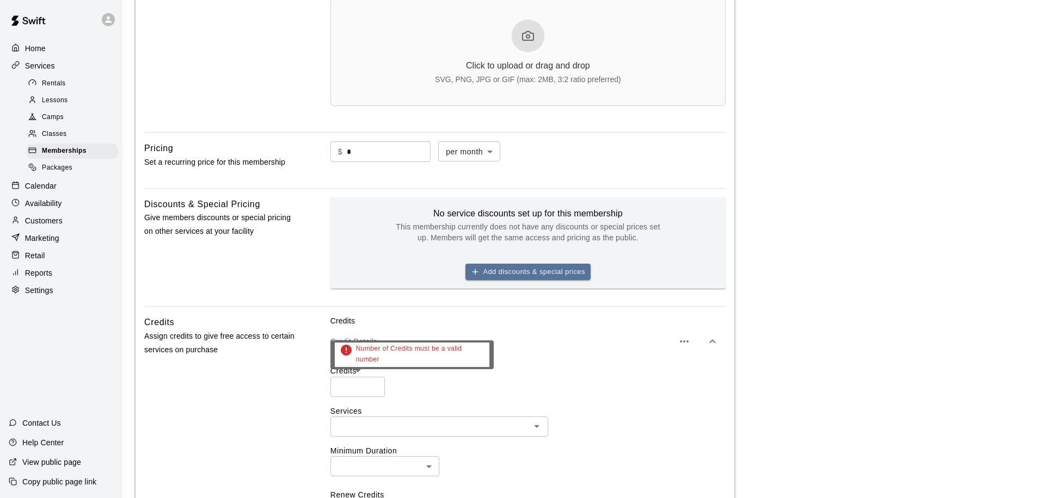
click at [351, 391] on input "number" at bounding box center [357, 387] width 54 height 20
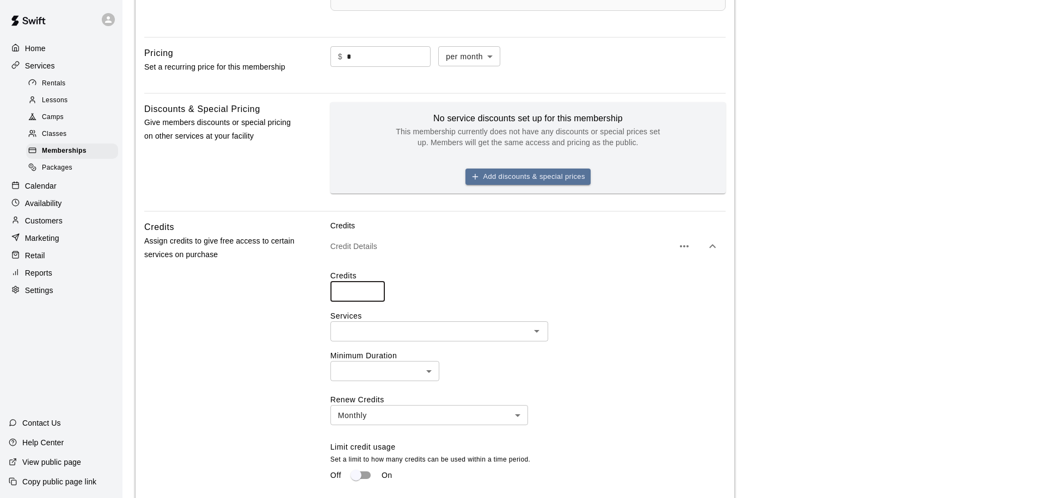
scroll to position [639, 0]
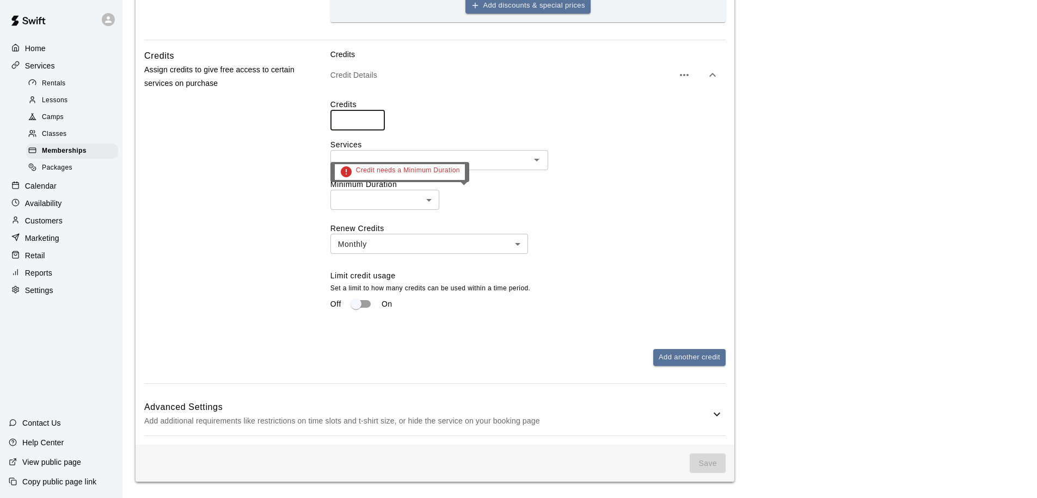
type input "**"
drag, startPoint x: 457, startPoint y: 207, endPoint x: 465, endPoint y: 169, distance: 39.4
click at [465, 169] on div "Credit needs a Minimum Duration" at bounding box center [399, 172] width 139 height 21
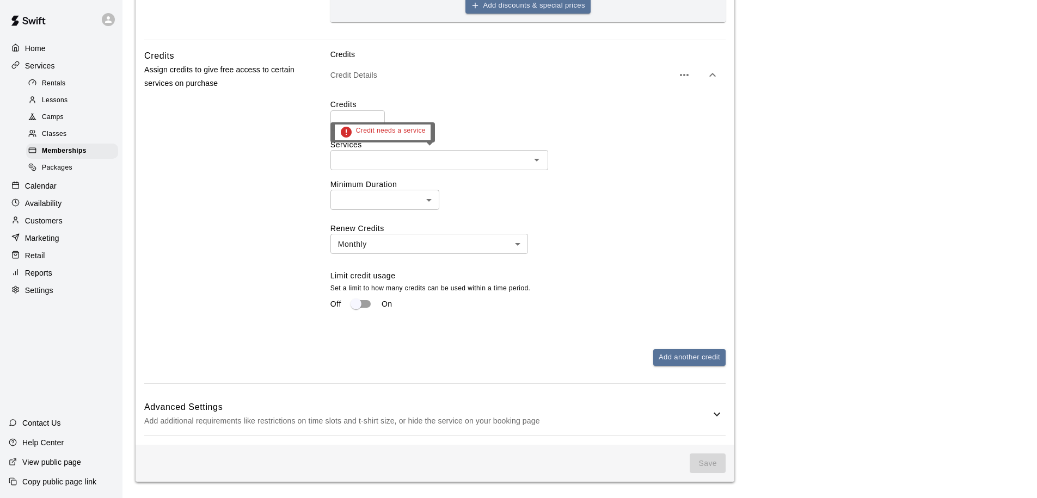
click at [504, 162] on input "text" at bounding box center [430, 160] width 193 height 14
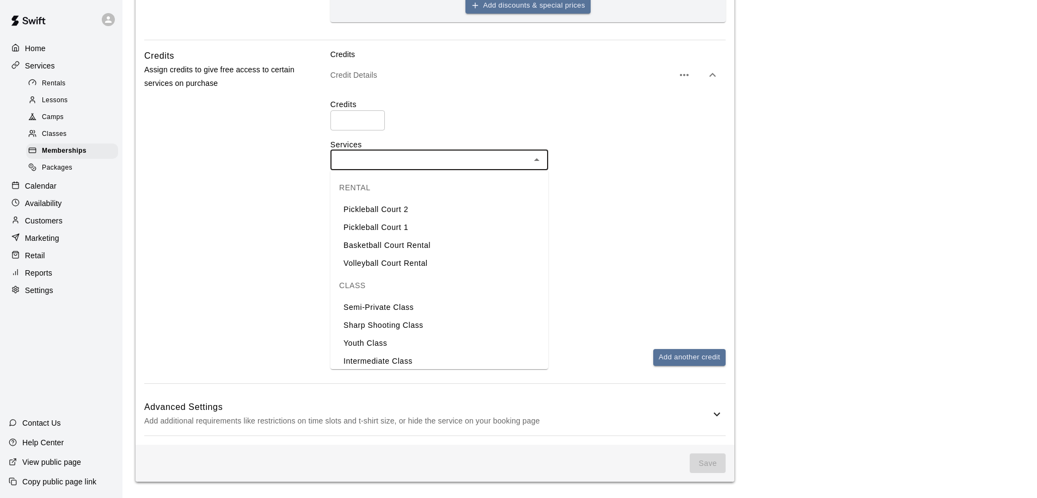
click at [388, 312] on li "Semi-Private Class" at bounding box center [439, 308] width 218 height 18
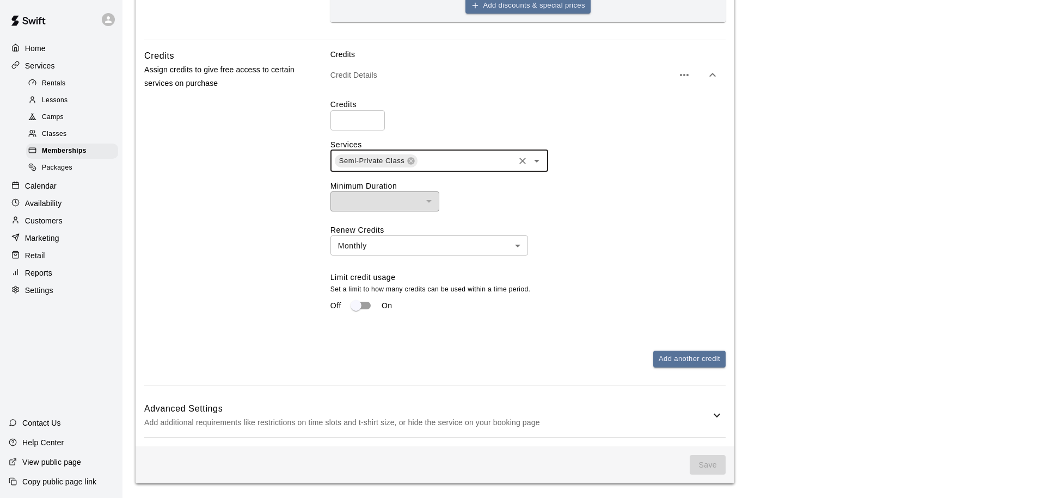
click at [538, 162] on icon "Open" at bounding box center [536, 161] width 13 height 13
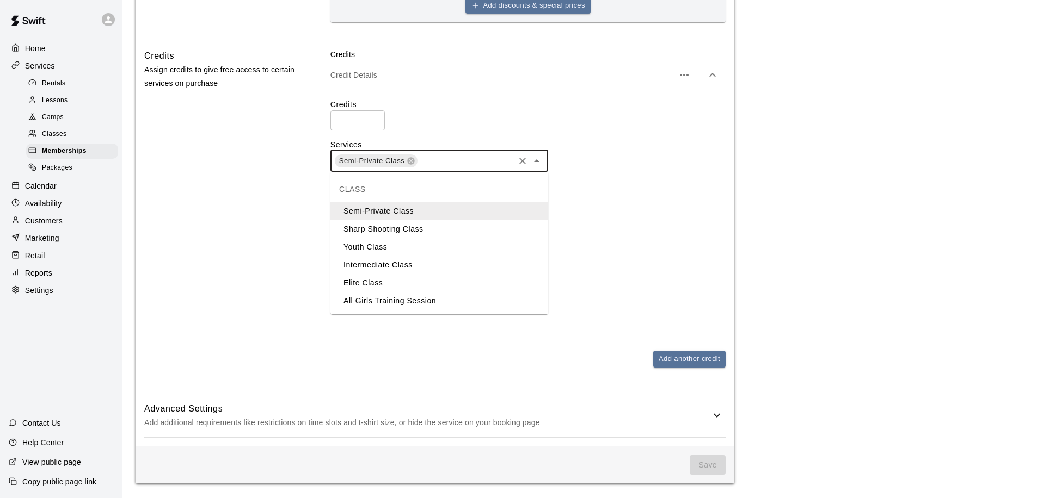
click at [423, 227] on li "Sharp Shooting Class" at bounding box center [439, 229] width 218 height 18
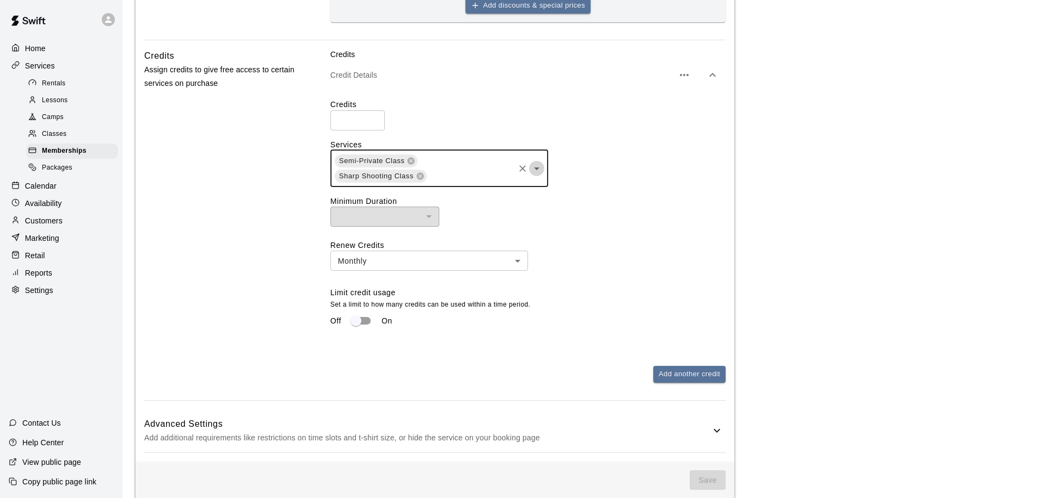
click at [534, 168] on icon "Open" at bounding box center [536, 169] width 5 height 3
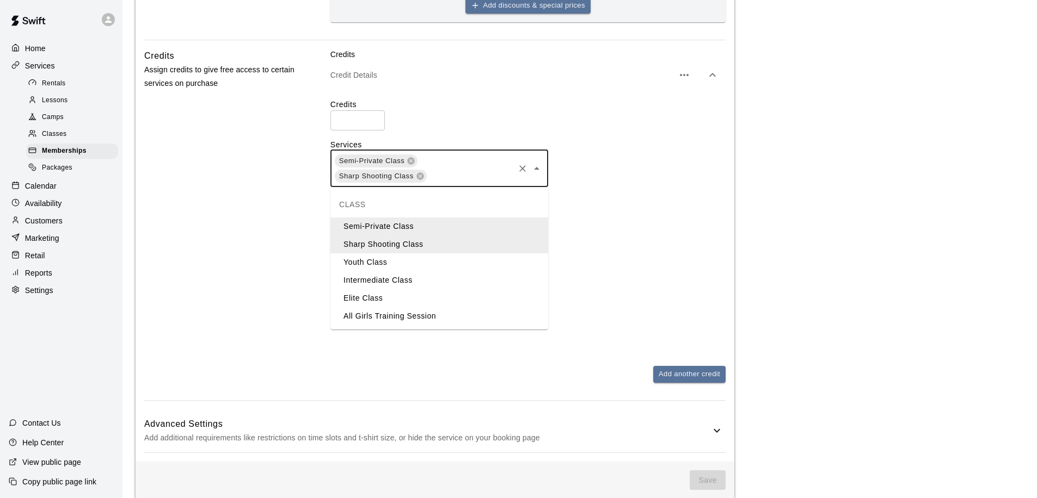
click at [418, 281] on li "Intermediate Class" at bounding box center [439, 281] width 218 height 18
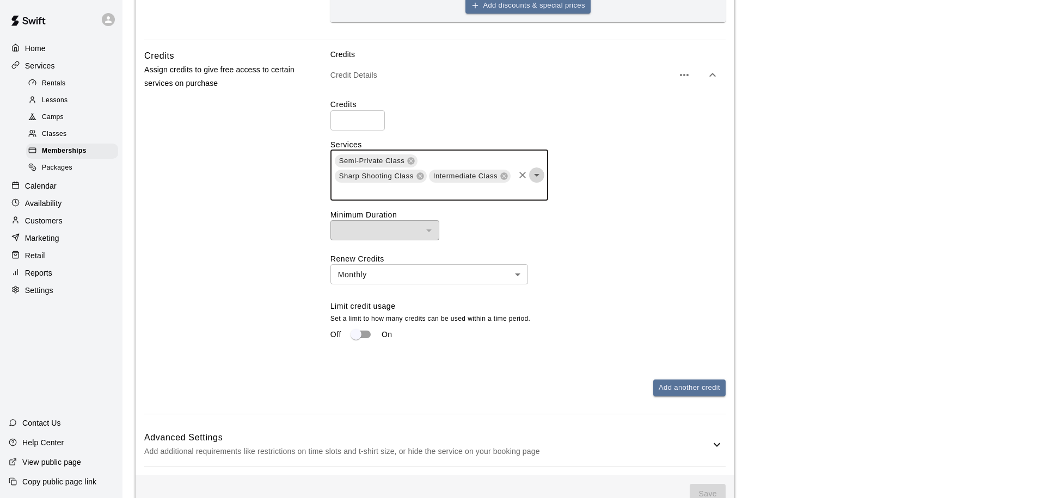
click at [536, 182] on button "Open" at bounding box center [536, 175] width 15 height 15
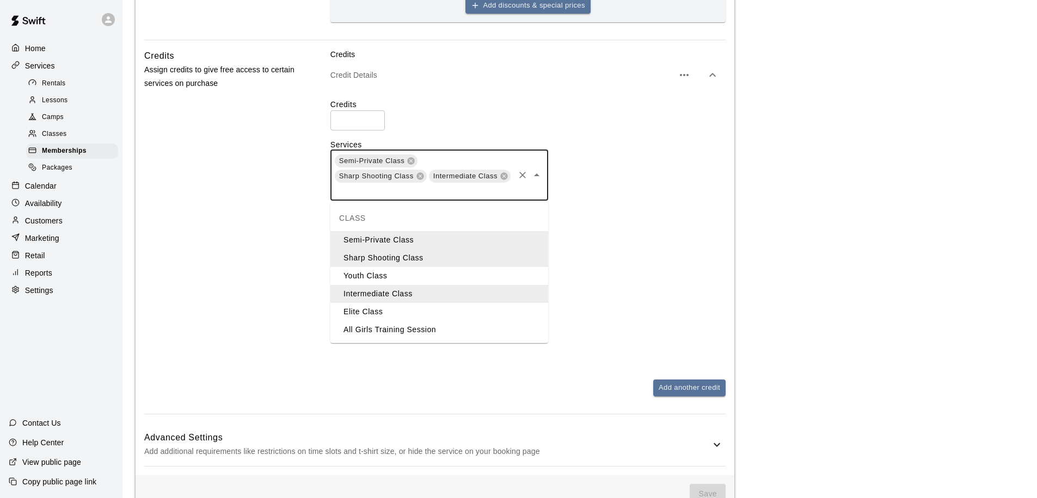
click at [385, 315] on li "Elite Class" at bounding box center [439, 312] width 218 height 18
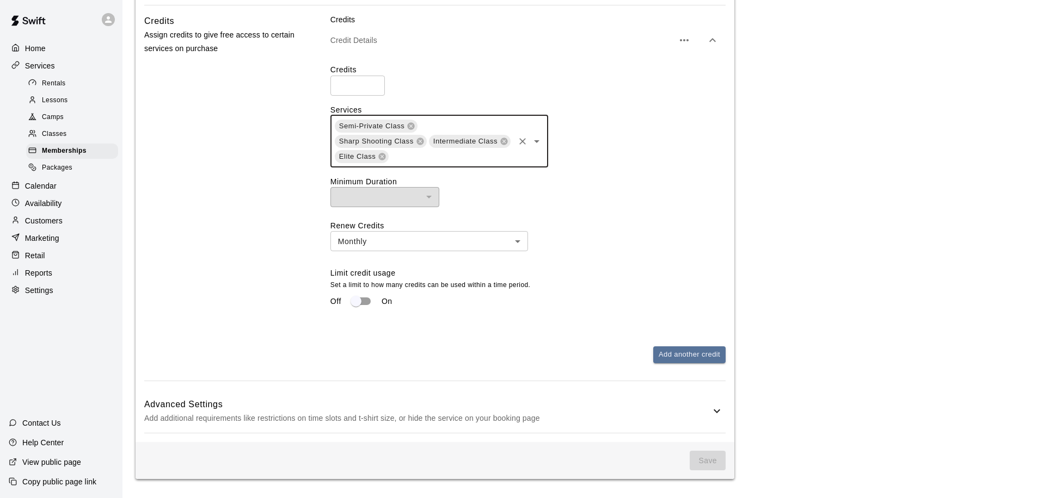
scroll to position [677, 0]
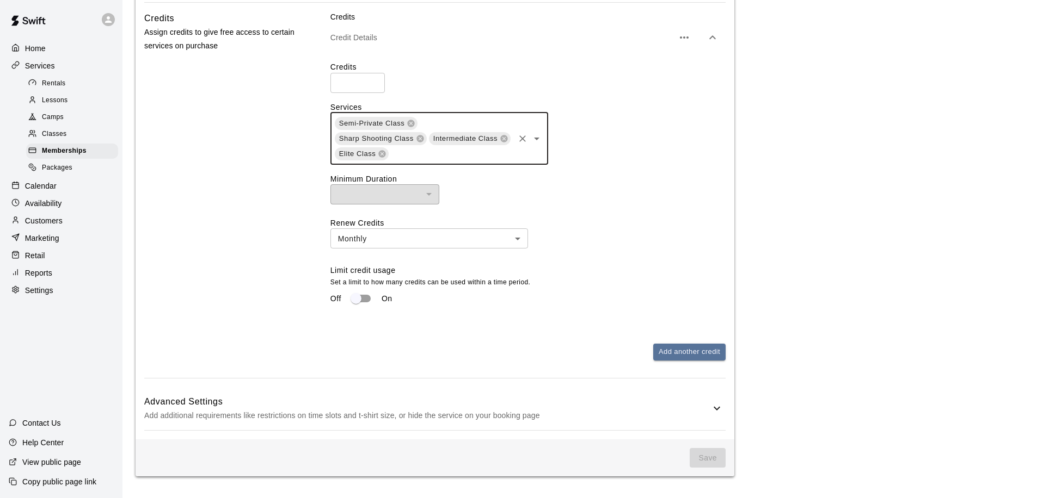
click at [579, 402] on h6 "Advanced Settings" at bounding box center [427, 402] width 566 height 14
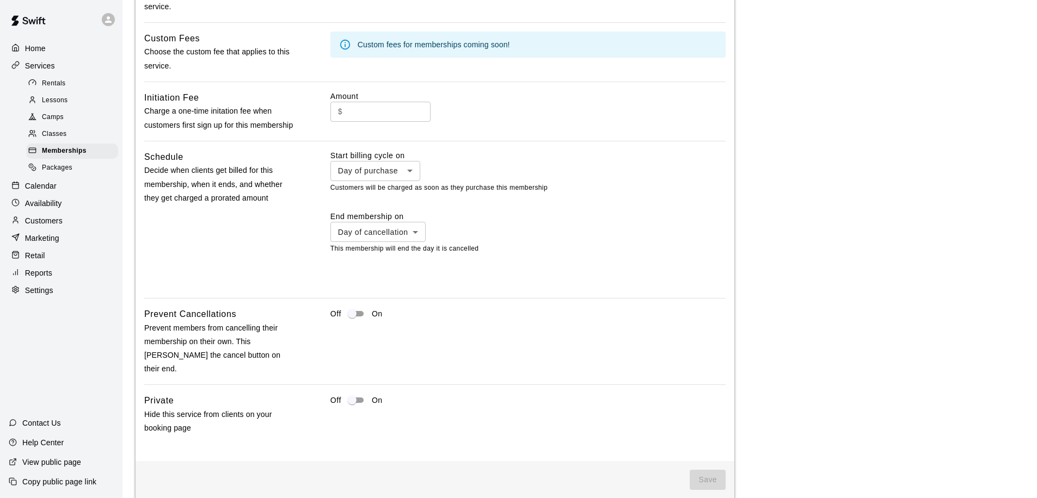
scroll to position [1162, 0]
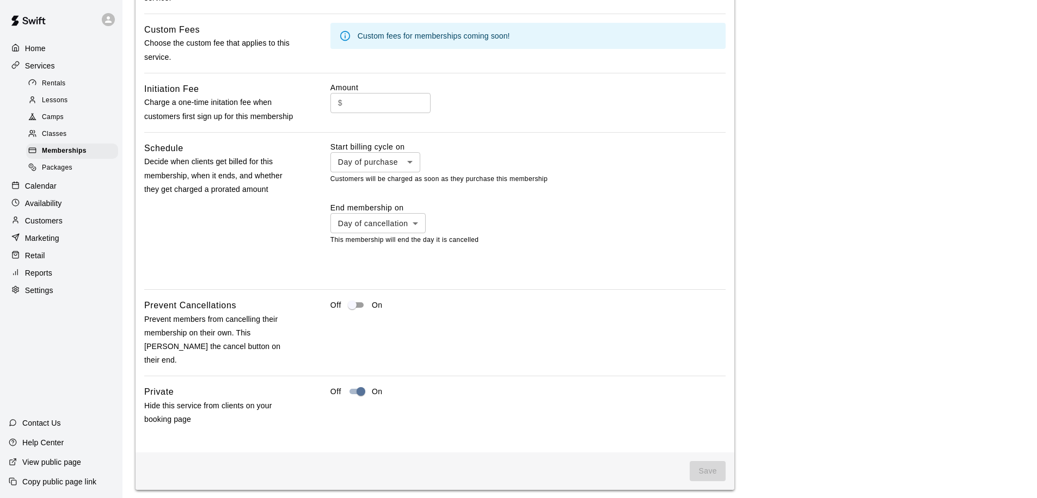
click at [701, 461] on span "Save" at bounding box center [707, 471] width 36 height 20
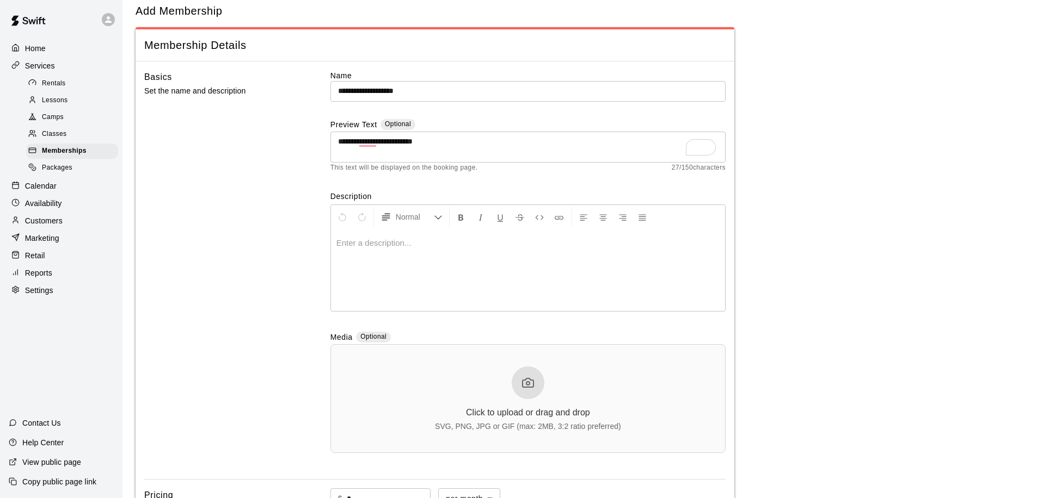
scroll to position [0, 0]
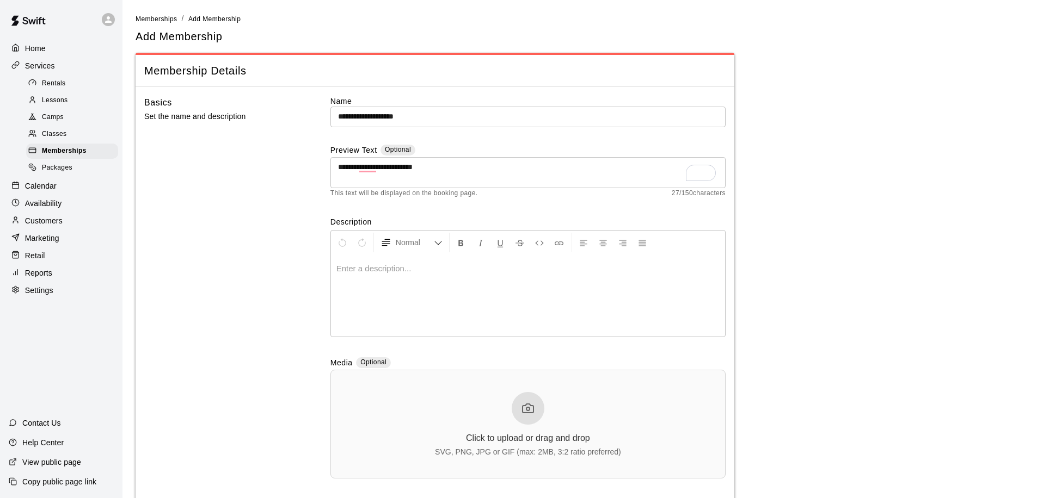
click at [469, 168] on textarea "**********" at bounding box center [528, 173] width 380 height 22
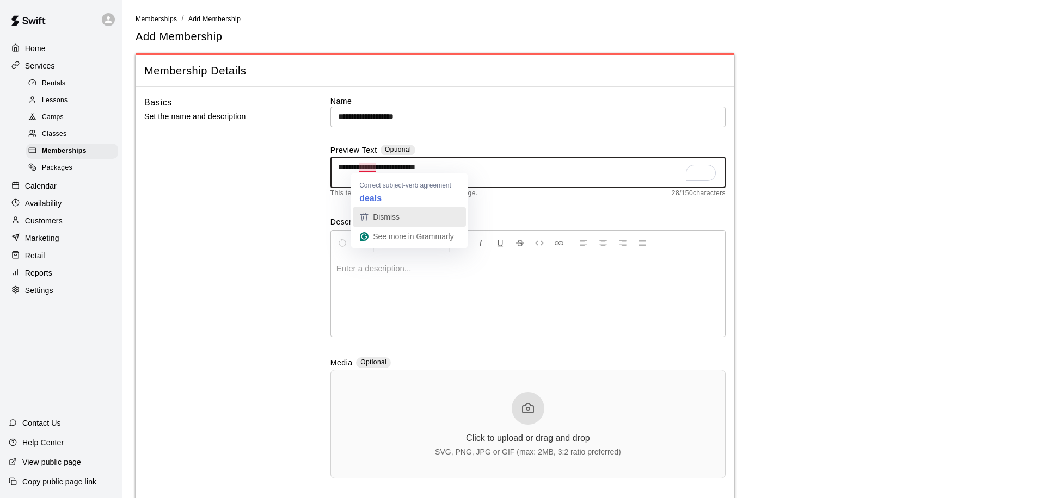
click at [389, 213] on span "Dismiss" at bounding box center [386, 217] width 27 height 9
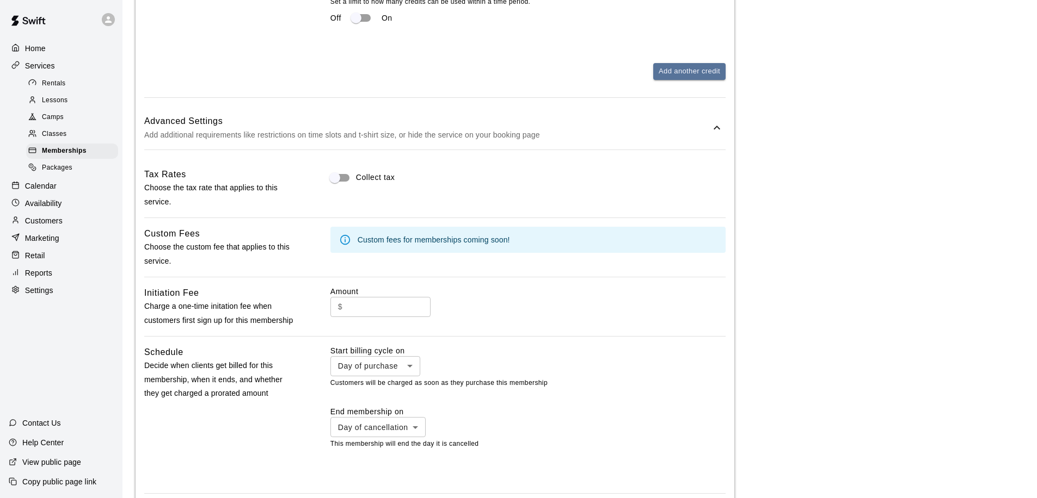
scroll to position [1162, 0]
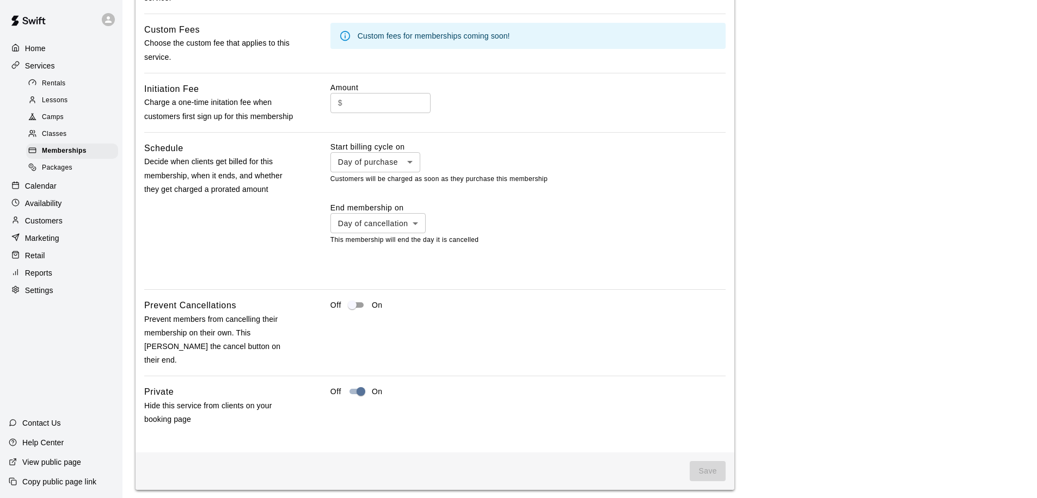
type textarea "**********"
click at [701, 461] on span "Save" at bounding box center [707, 471] width 36 height 20
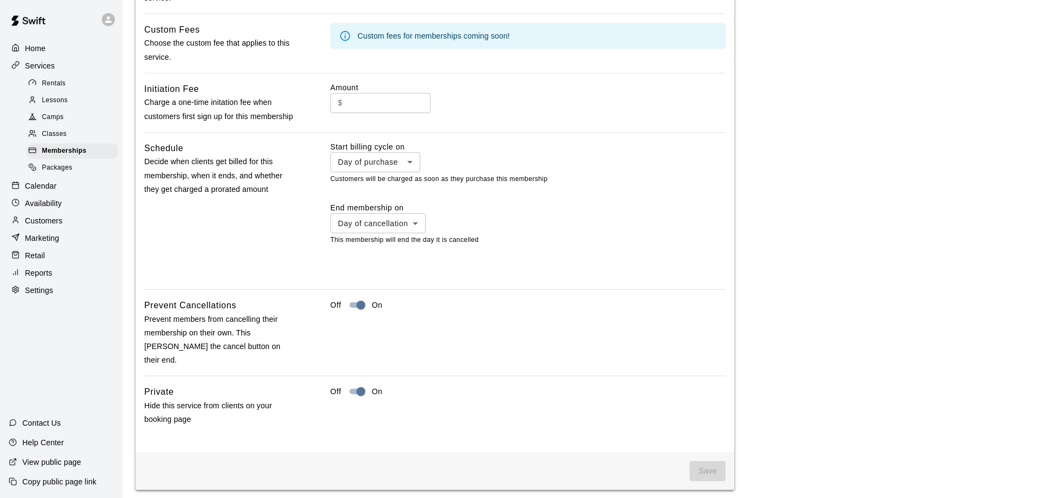
click at [701, 461] on span "Save" at bounding box center [707, 471] width 36 height 20
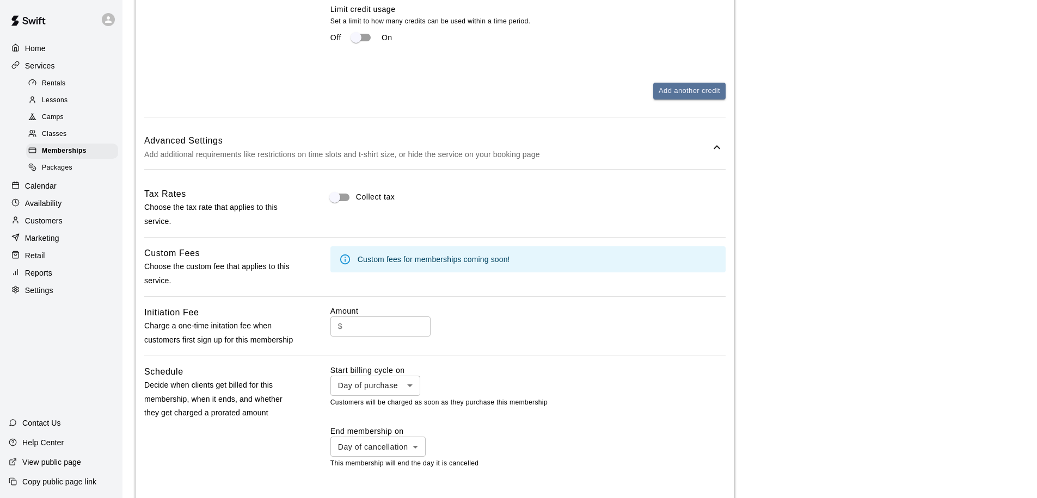
scroll to position [878, 0]
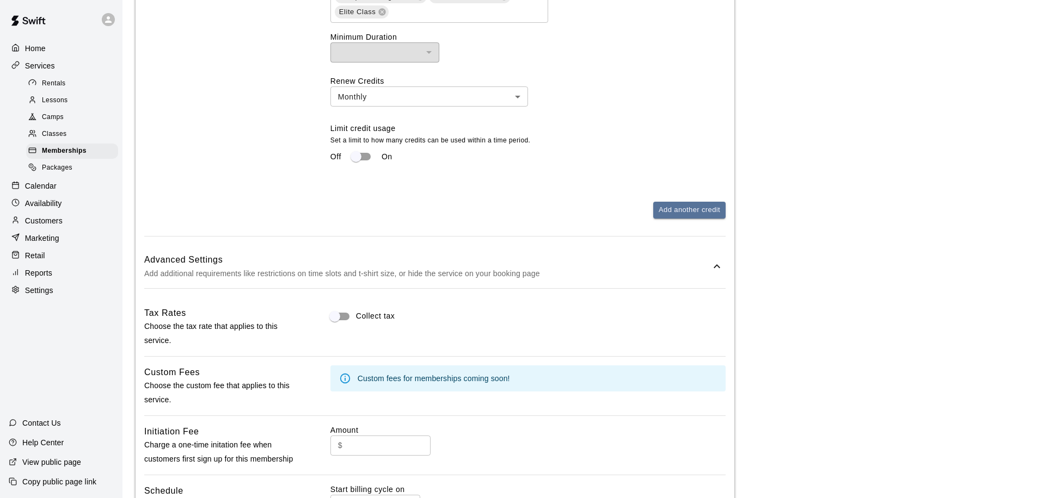
click at [710, 265] on icon at bounding box center [716, 266] width 13 height 13
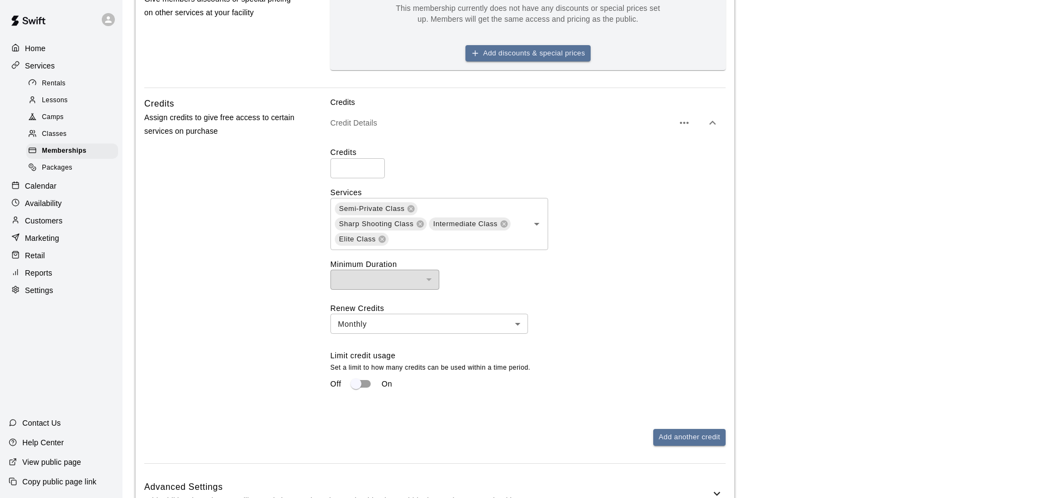
scroll to position [583, 0]
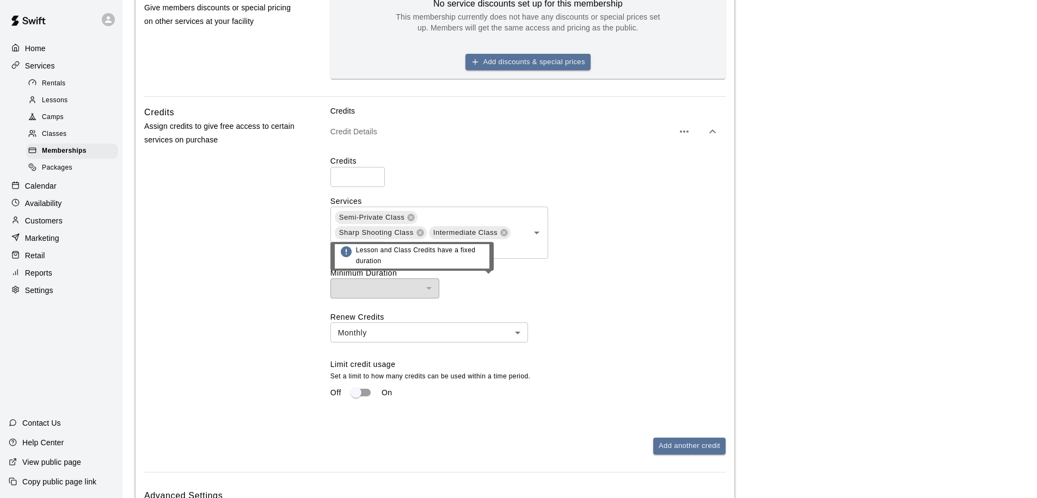
click at [374, 288] on div "​" at bounding box center [384, 289] width 109 height 20
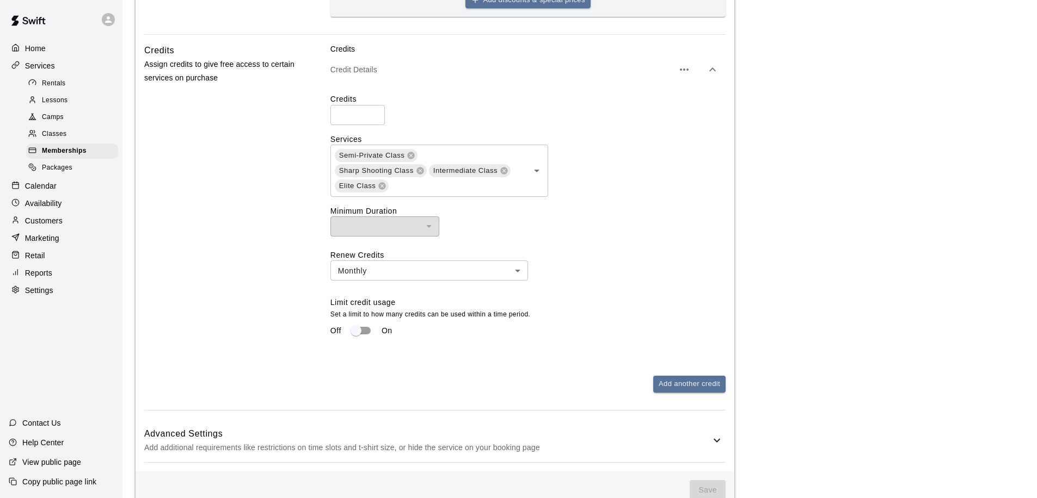
scroll to position [645, 0]
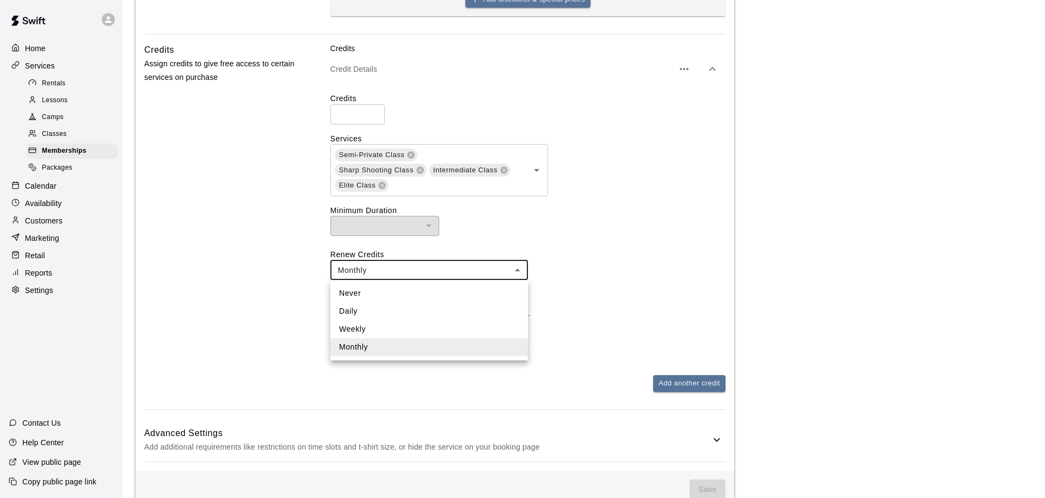
click at [474, 269] on div at bounding box center [522, 249] width 1045 height 498
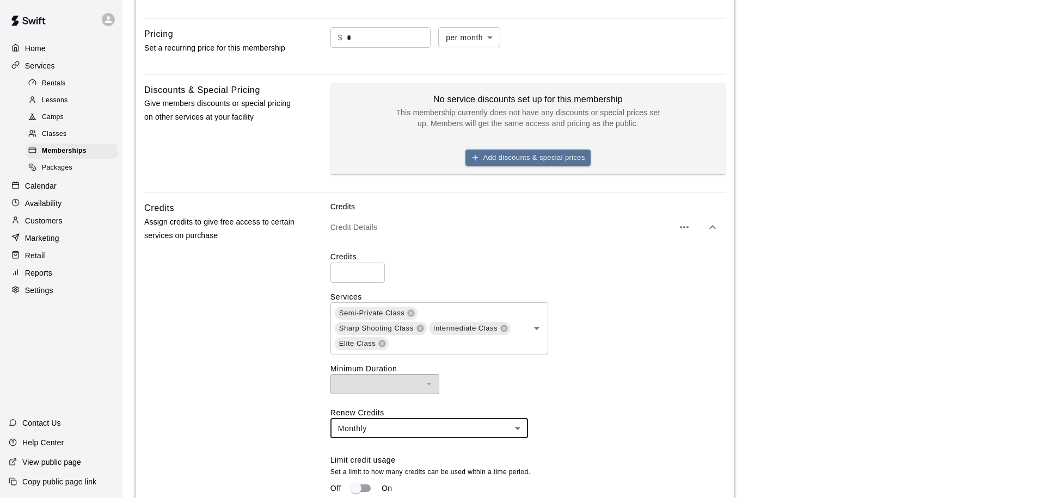
scroll to position [0, 0]
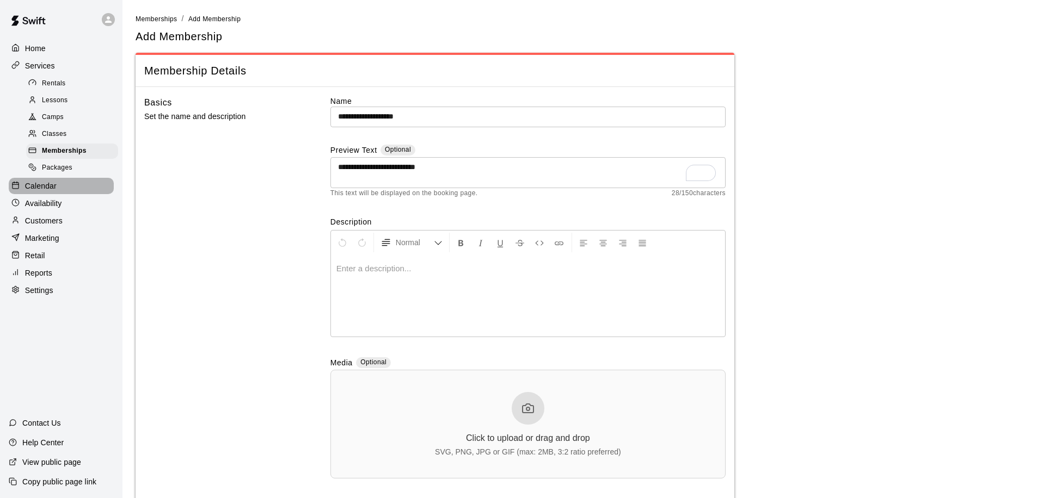
click at [41, 182] on p "Calendar" at bounding box center [41, 186] width 32 height 11
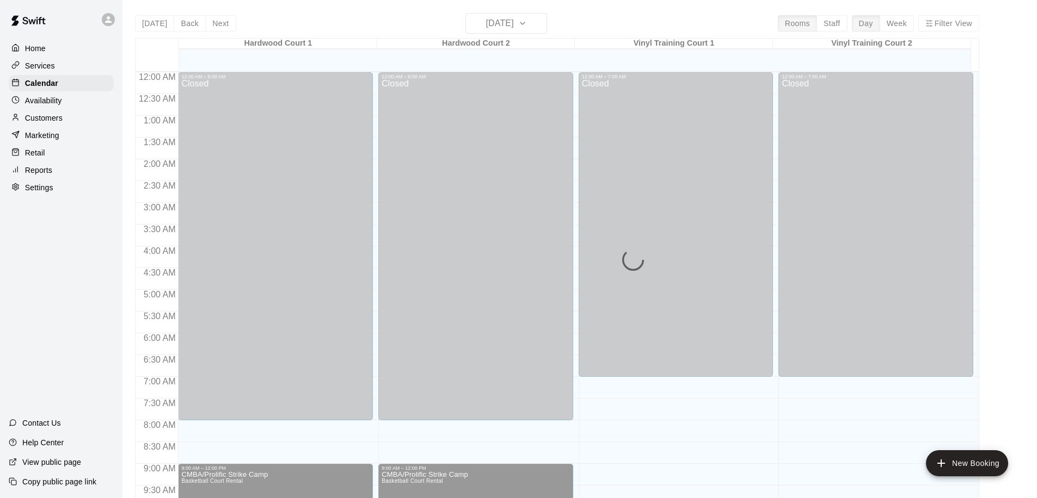
scroll to position [573, 0]
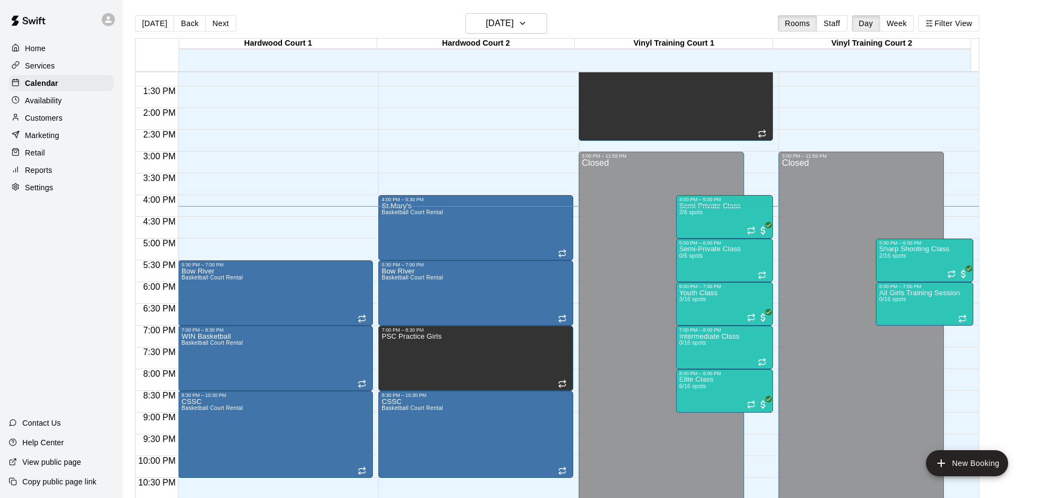
click at [78, 115] on div "Customers" at bounding box center [61, 118] width 105 height 16
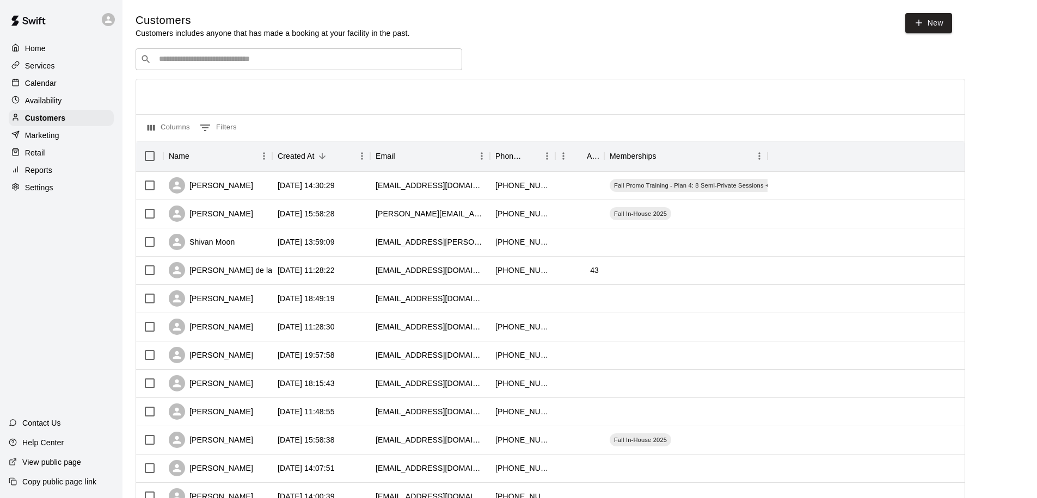
click at [65, 85] on div "Calendar" at bounding box center [61, 83] width 105 height 16
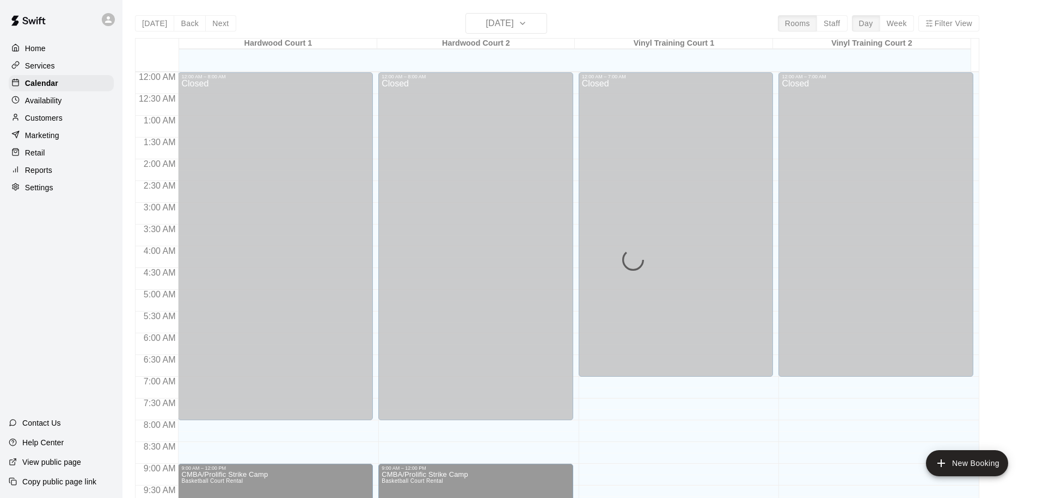
click at [67, 66] on div "Services" at bounding box center [61, 66] width 105 height 16
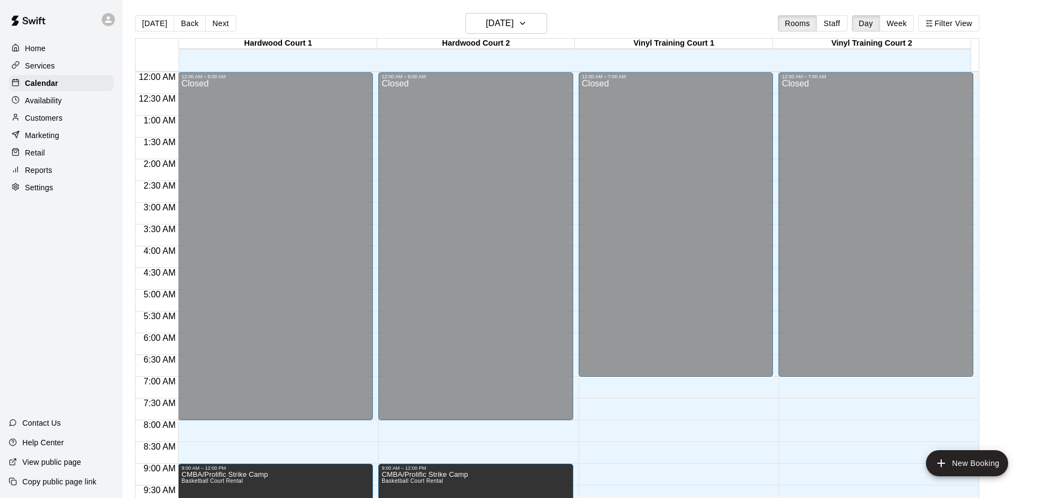
scroll to position [573, 0]
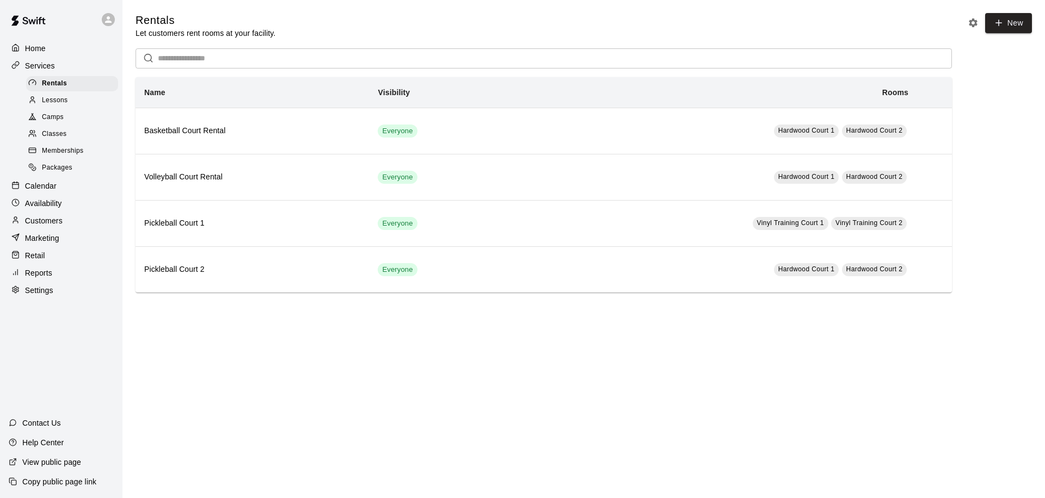
click at [67, 152] on span "Memberships" at bounding box center [62, 151] width 41 height 11
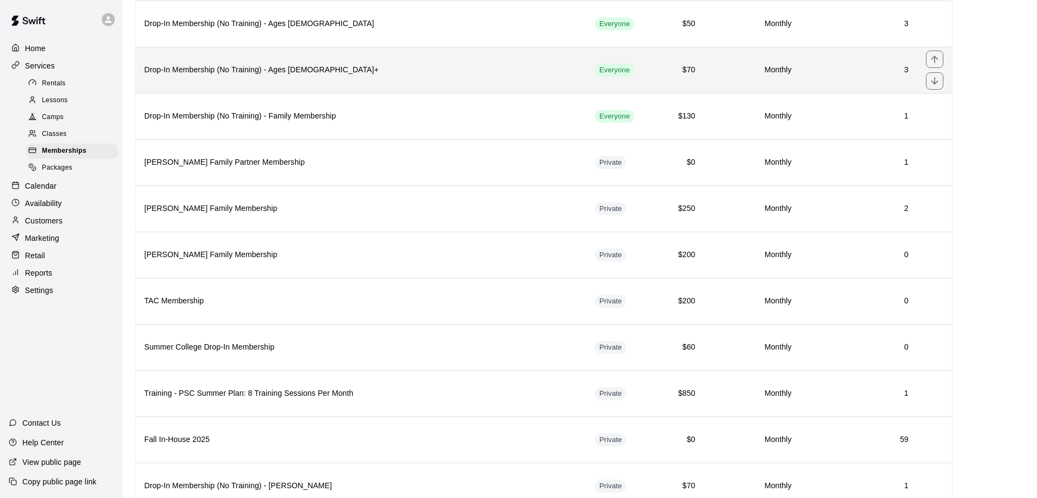
scroll to position [663, 0]
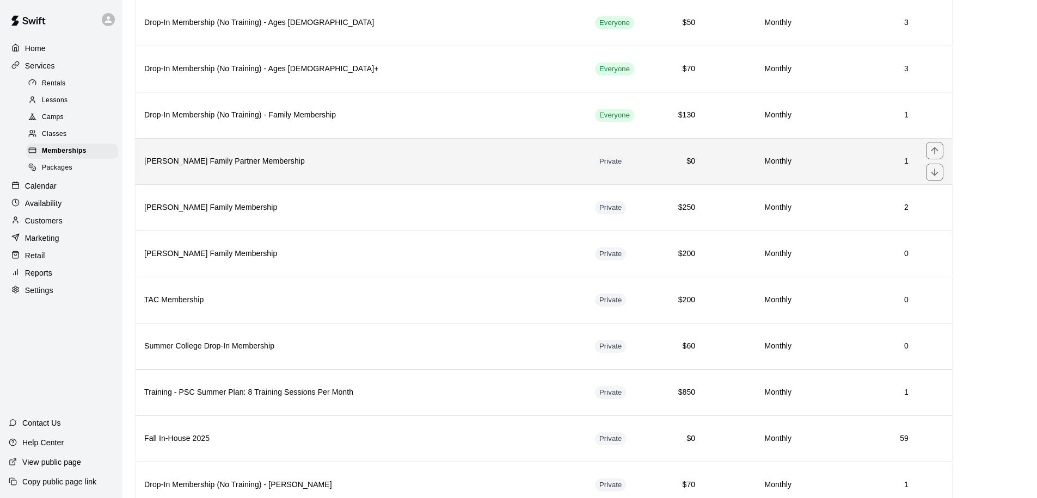
click at [409, 156] on h6 "Darbyshire Family Partner Membership" at bounding box center [360, 162] width 433 height 12
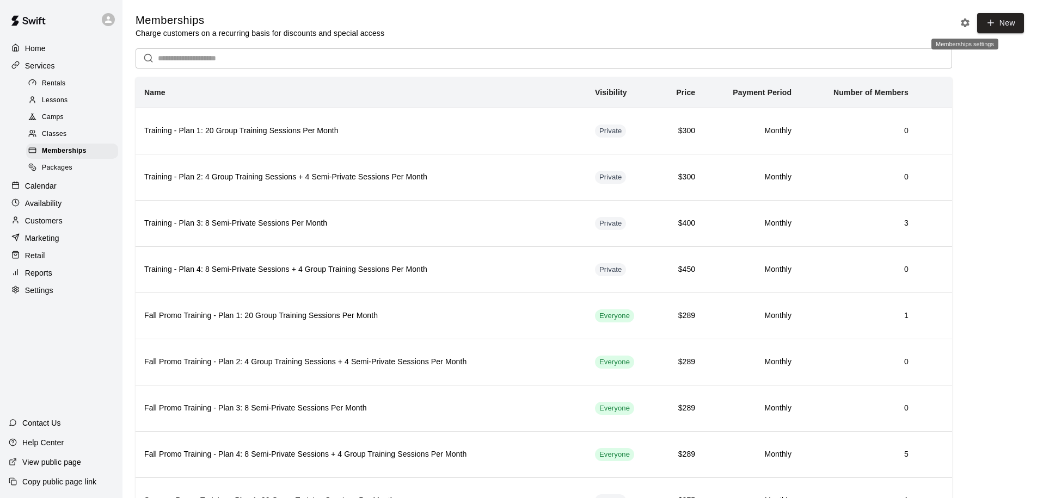
click at [965, 25] on icon "Memberships settings" at bounding box center [964, 22] width 9 height 9
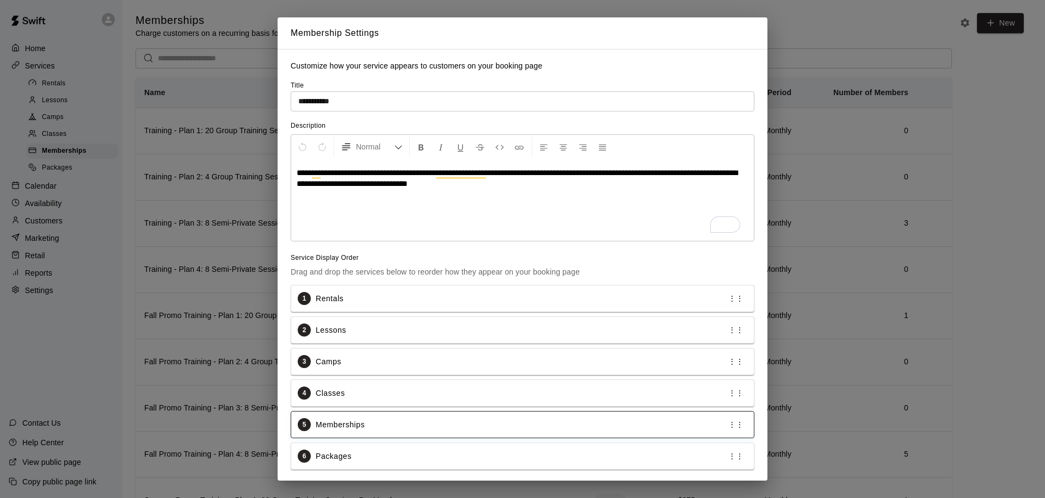
click at [627, 425] on div "5 Memberships ⋮⋮" at bounding box center [522, 424] width 449 height 13
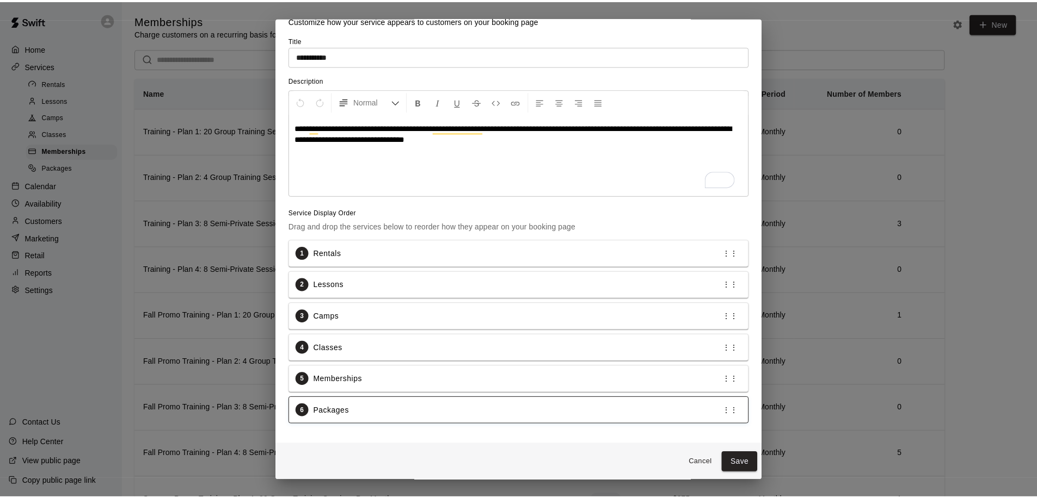
scroll to position [55, 0]
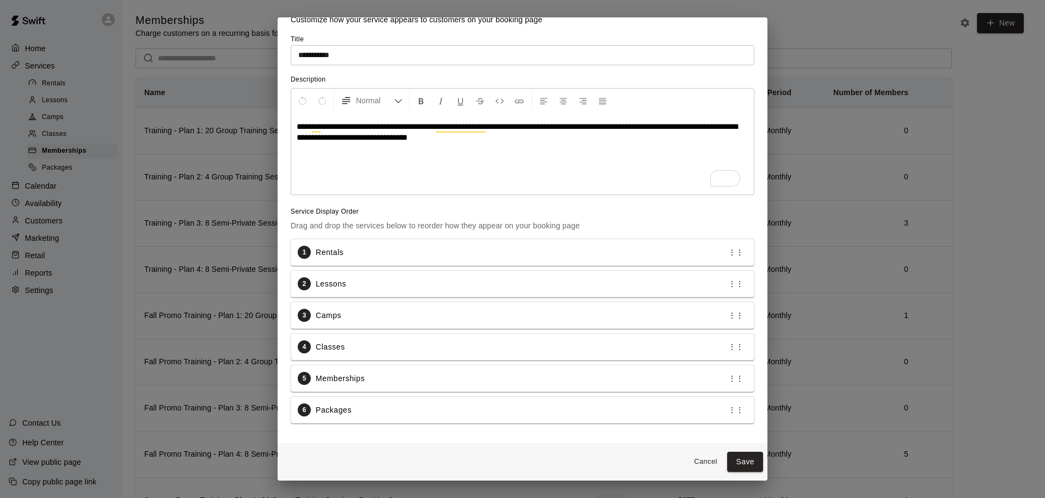
click at [689, 454] on button "Cancel" at bounding box center [705, 462] width 35 height 17
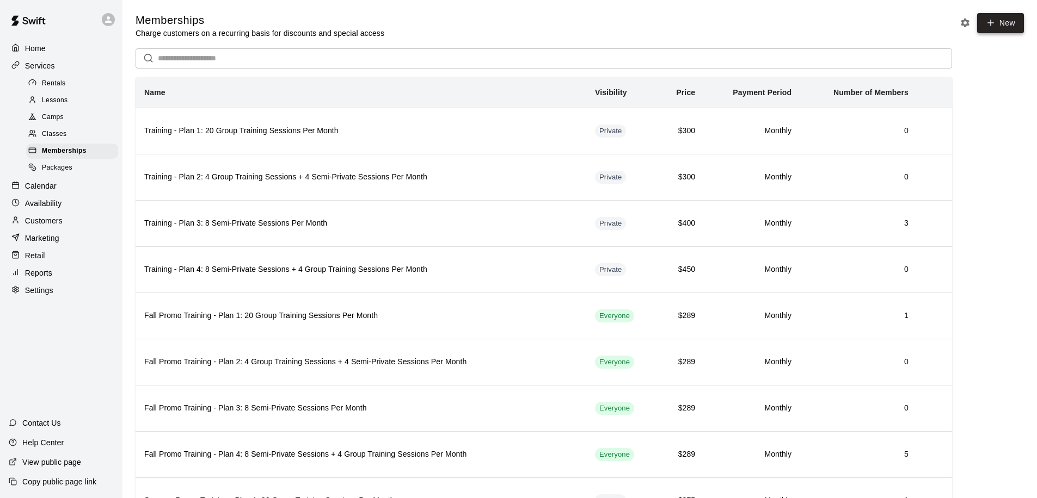
click at [998, 26] on link "New" at bounding box center [1000, 23] width 47 height 20
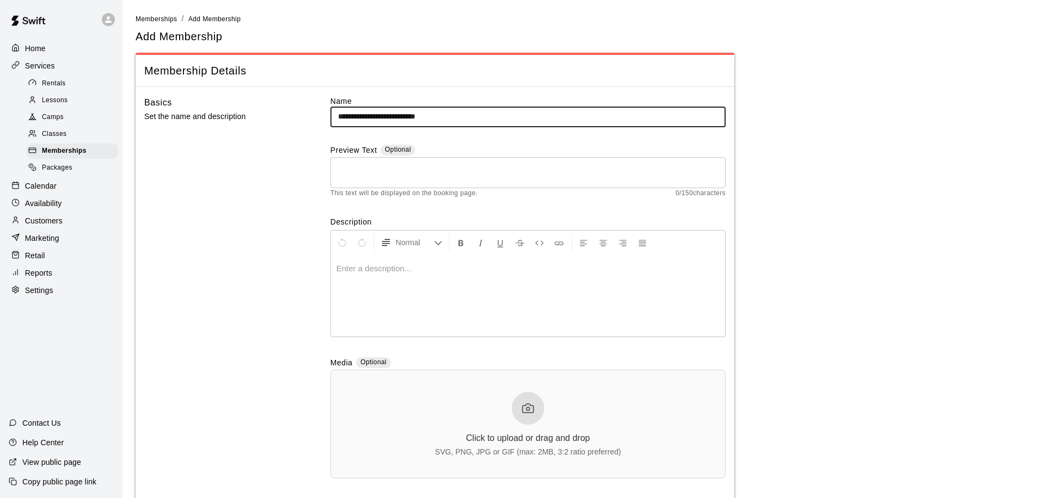
type input "**********"
click at [344, 176] on textarea at bounding box center [528, 173] width 380 height 22
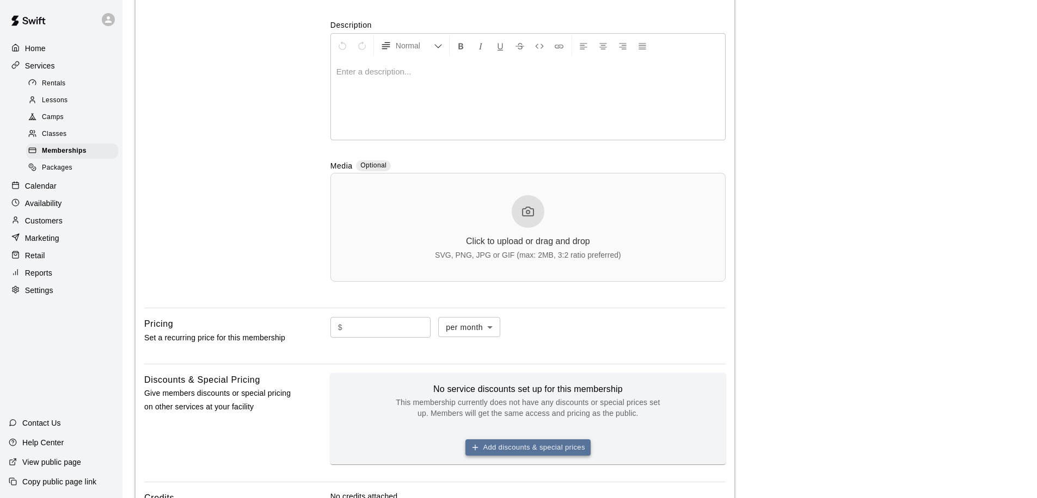
scroll to position [373, 0]
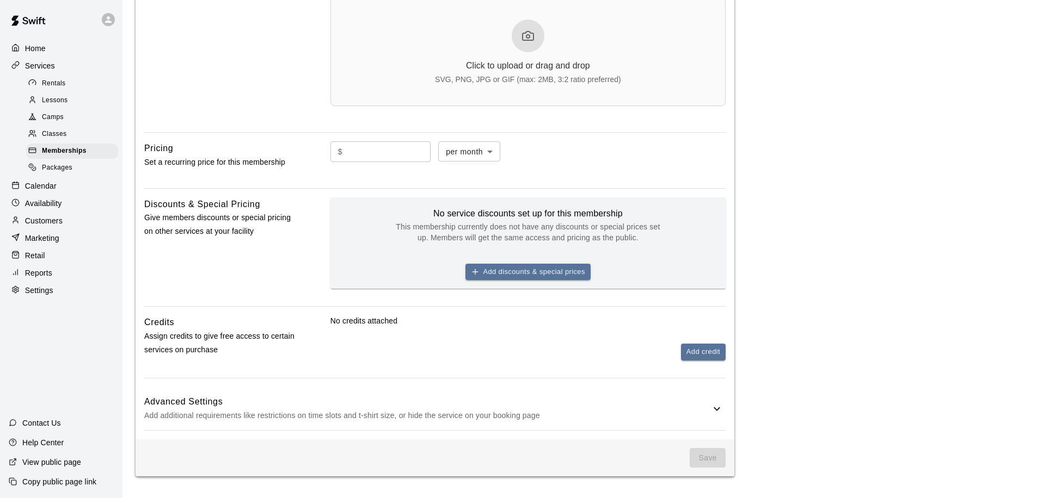
type textarea "**********"
click at [60, 289] on div "Settings" at bounding box center [61, 290] width 105 height 16
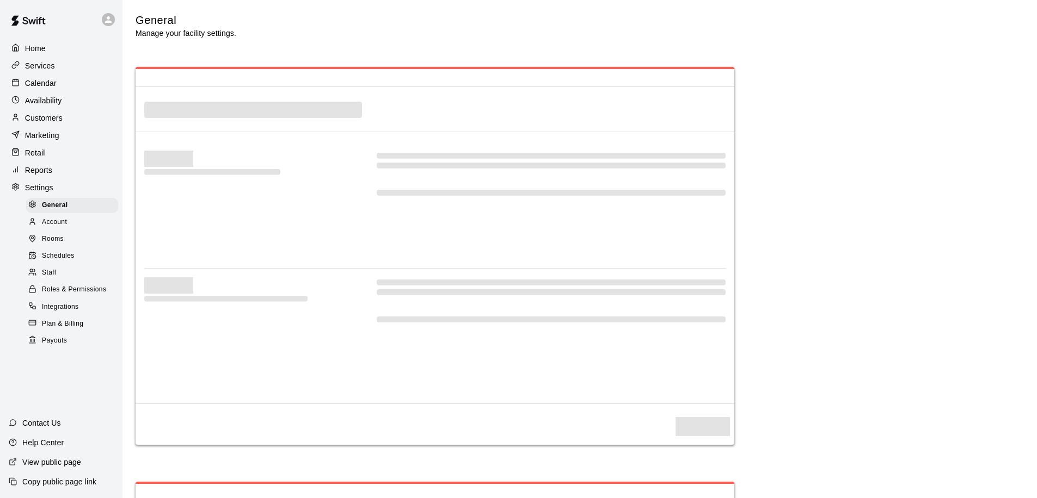
scroll to position [2133, 0]
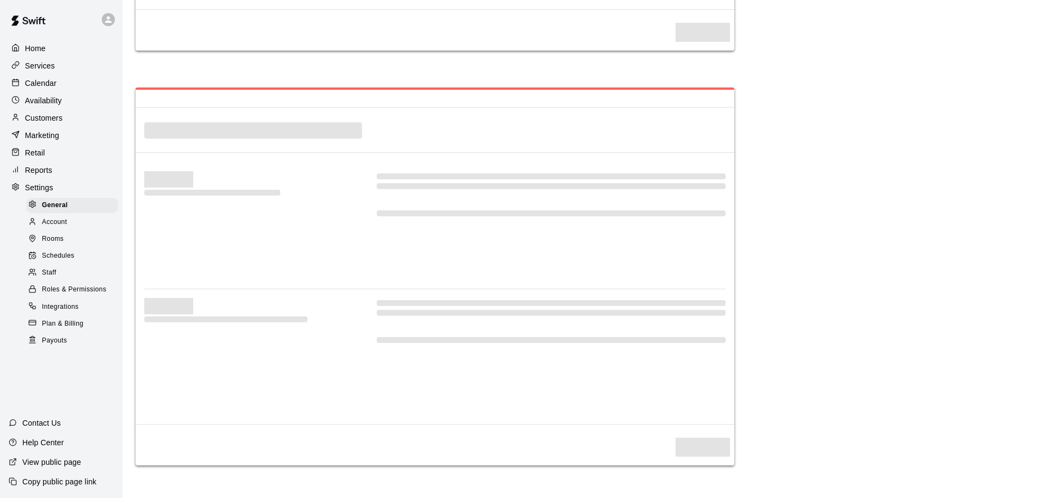
select select "**"
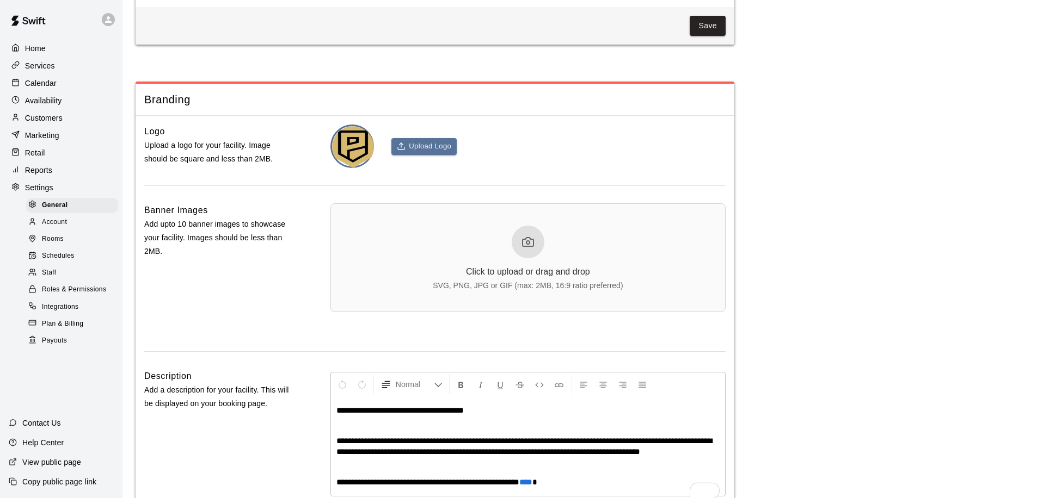
scroll to position [2254, 0]
click at [75, 287] on span "Roles & Permissions" at bounding box center [74, 290] width 64 height 11
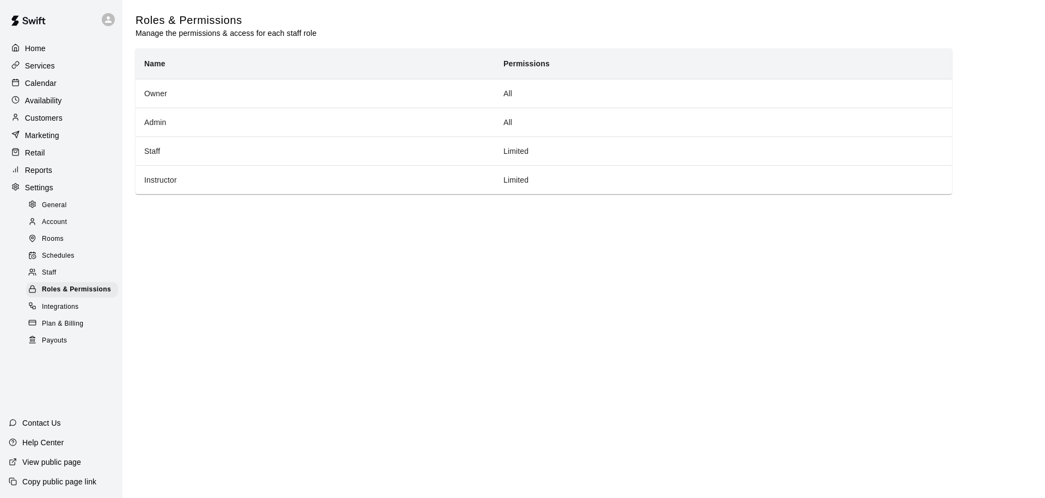
click at [72, 202] on div "General" at bounding box center [72, 205] width 92 height 15
select select "**"
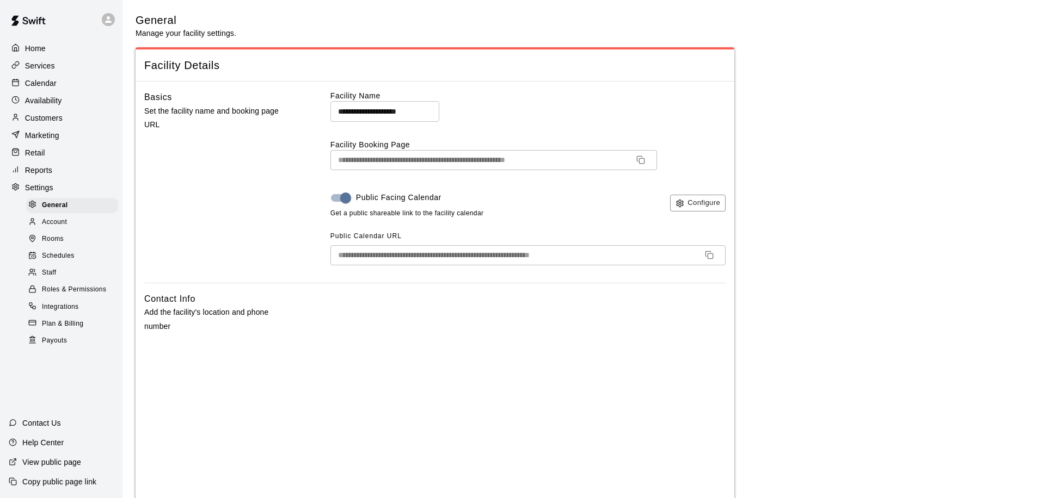
click at [78, 78] on div "Calendar" at bounding box center [61, 83] width 105 height 16
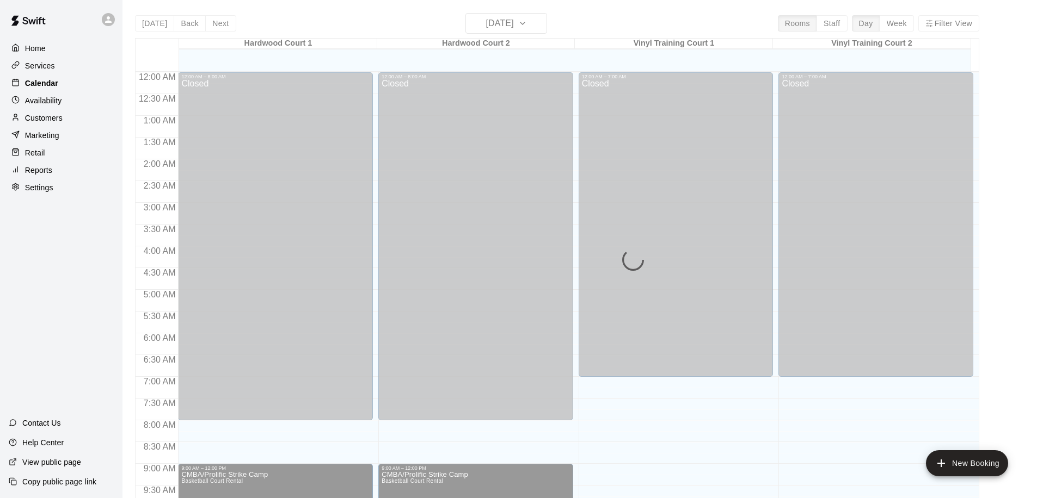
scroll to position [573, 0]
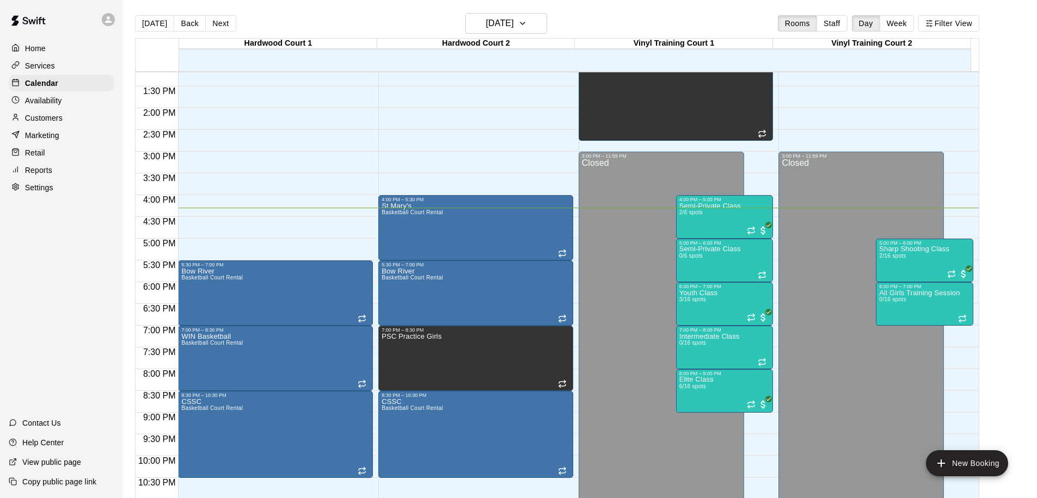
click at [71, 64] on div "Services" at bounding box center [61, 66] width 105 height 16
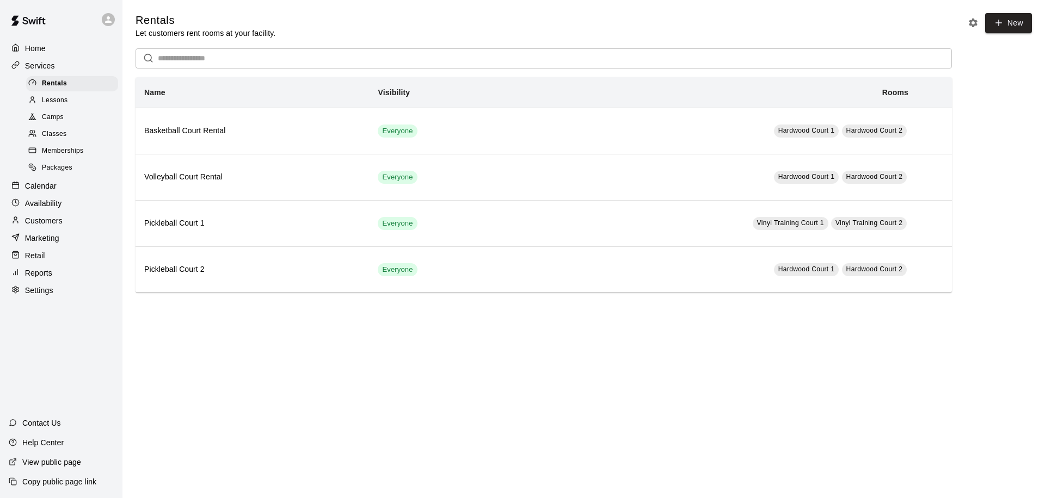
click at [89, 150] on div "Memberships" at bounding box center [72, 151] width 92 height 15
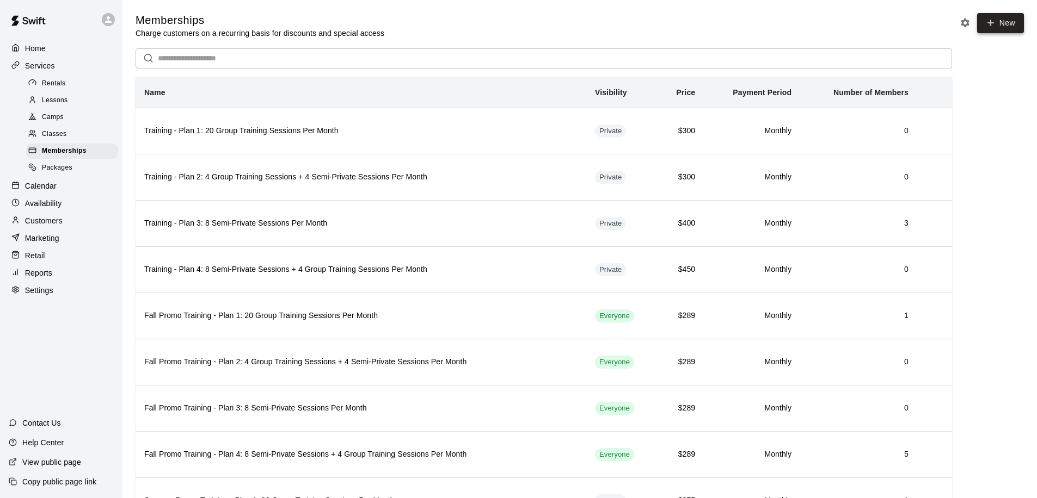
click at [988, 20] on icon at bounding box center [990, 23] width 10 height 10
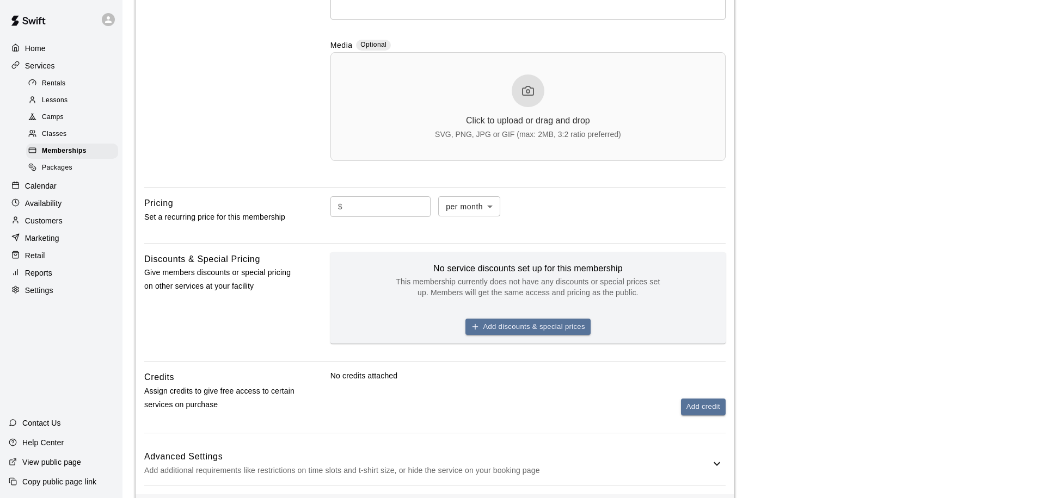
scroll to position [319, 0]
click at [497, 328] on button "Add discounts & special prices" at bounding box center [527, 326] width 125 height 17
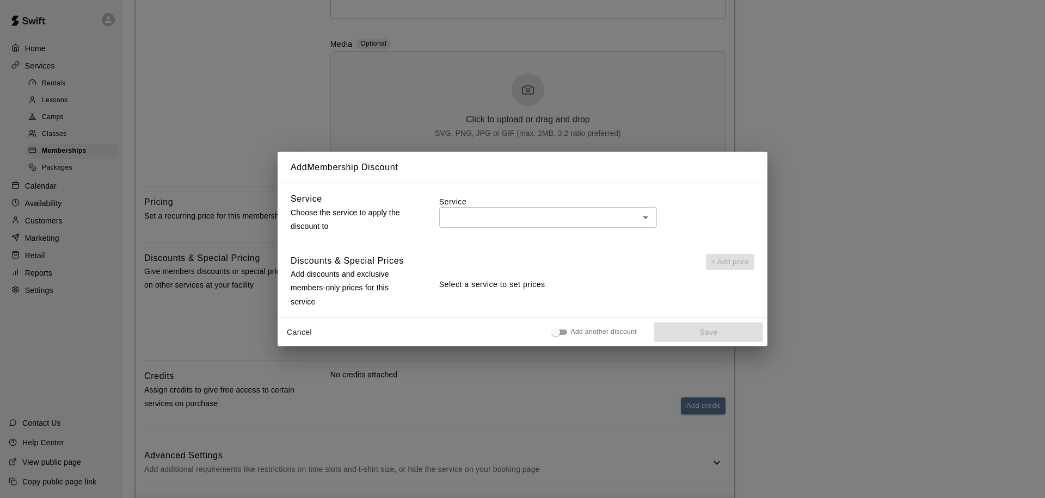
click at [485, 220] on input "text" at bounding box center [538, 218] width 193 height 14
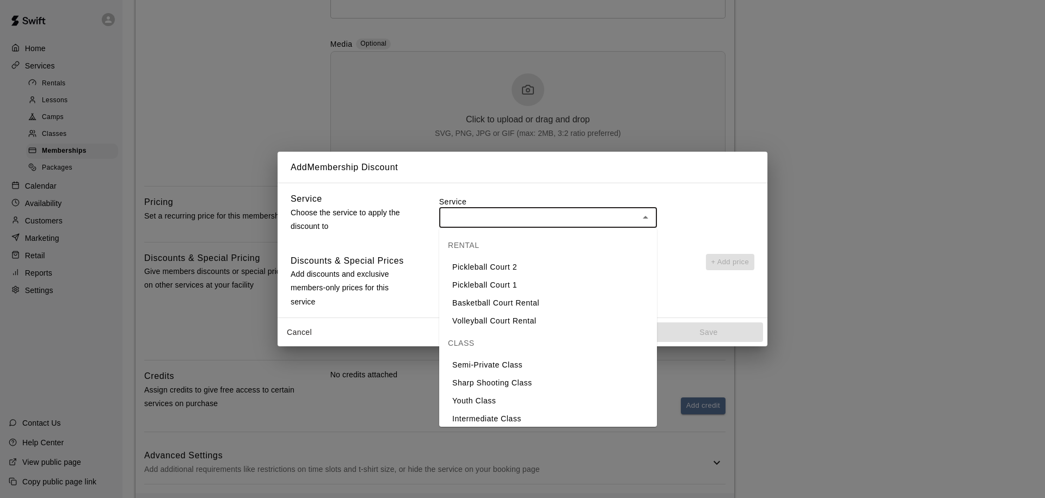
click at [515, 365] on li "Semi-Private Class" at bounding box center [548, 365] width 218 height 18
type input "**********"
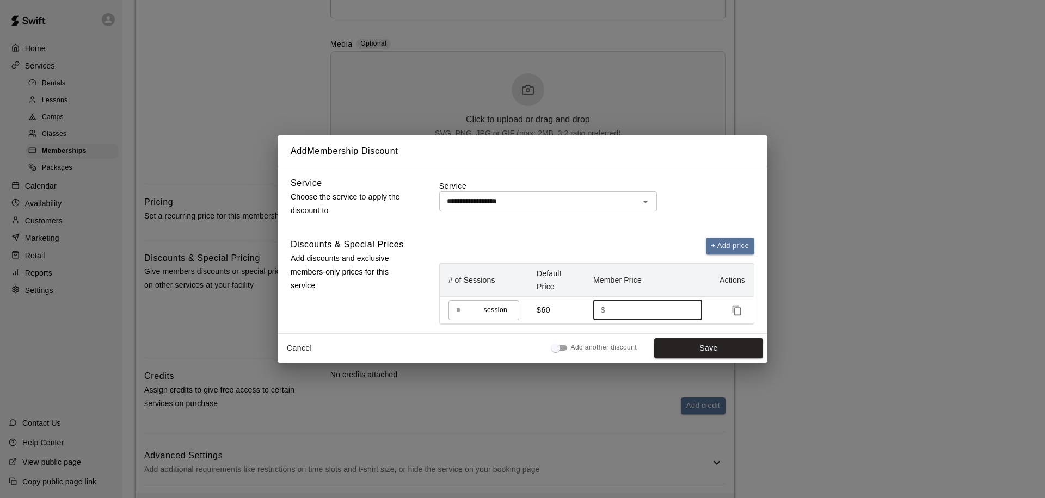
drag, startPoint x: 671, startPoint y: 312, endPoint x: 608, endPoint y: 310, distance: 62.6
click at [608, 310] on div "$ ** ​" at bounding box center [647, 310] width 109 height 20
type input "*"
click at [291, 347] on button "Cancel" at bounding box center [299, 348] width 35 height 20
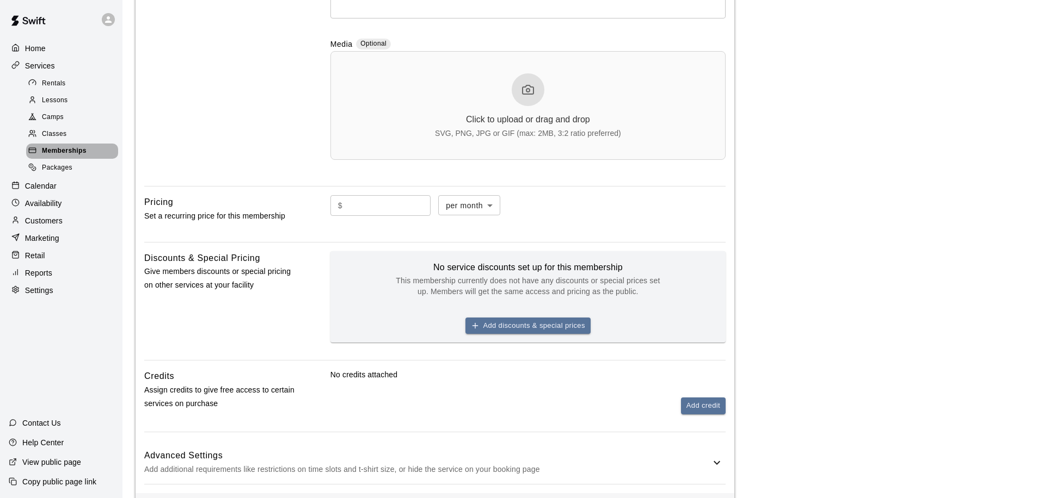
click at [75, 146] on span "Memberships" at bounding box center [64, 151] width 45 height 11
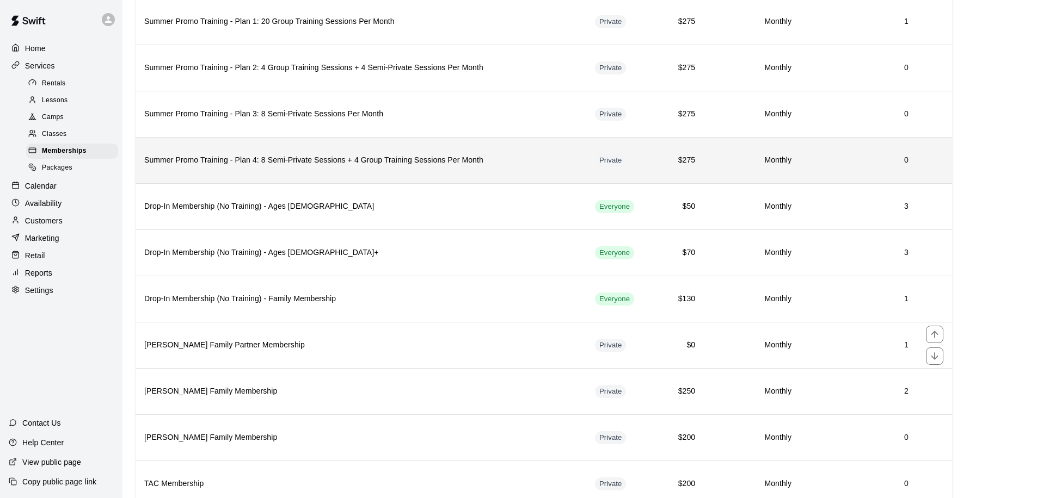
scroll to position [480, 0]
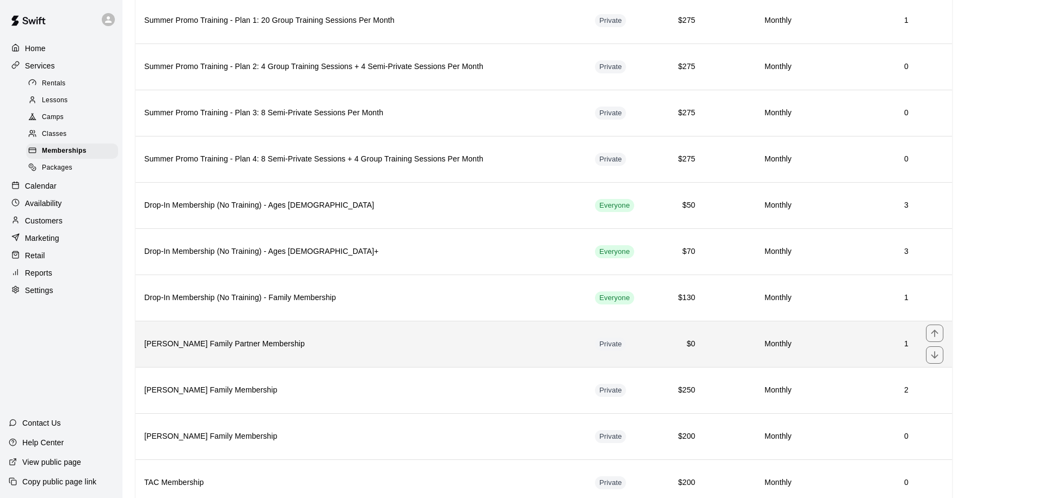
click at [366, 341] on h6 "Darbyshire Family Partner Membership" at bounding box center [360, 344] width 433 height 12
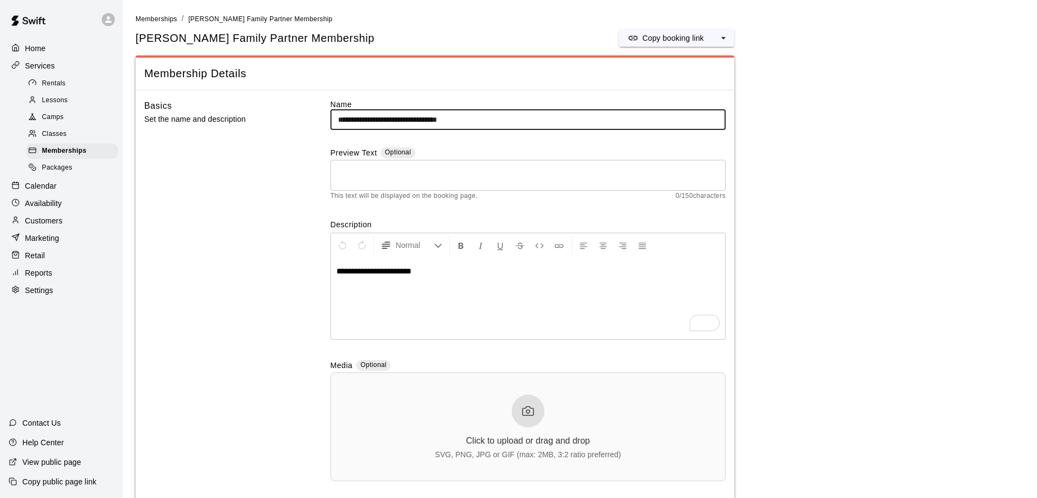
click at [378, 120] on input "**********" at bounding box center [527, 120] width 395 height 20
click at [415, 162] on div "* ​" at bounding box center [527, 175] width 395 height 31
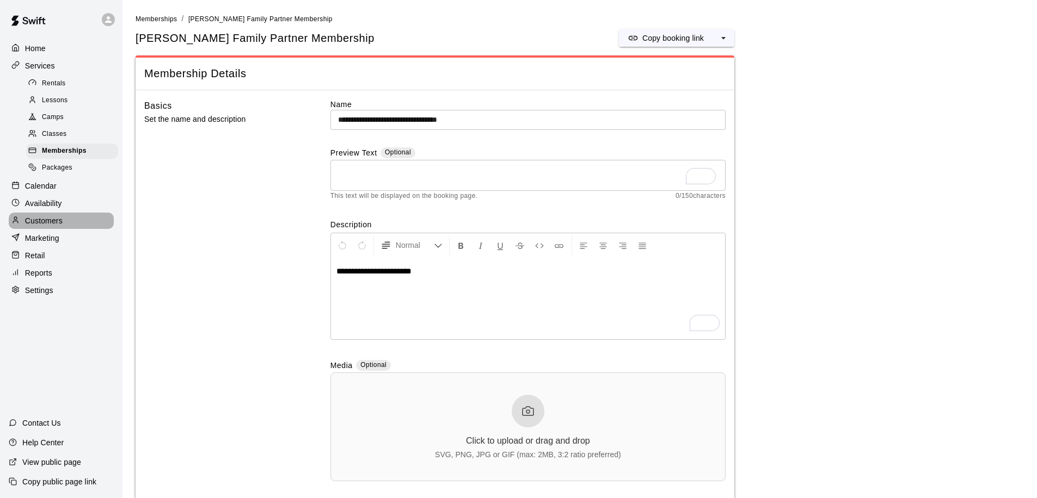
click at [58, 225] on p "Customers" at bounding box center [44, 220] width 38 height 11
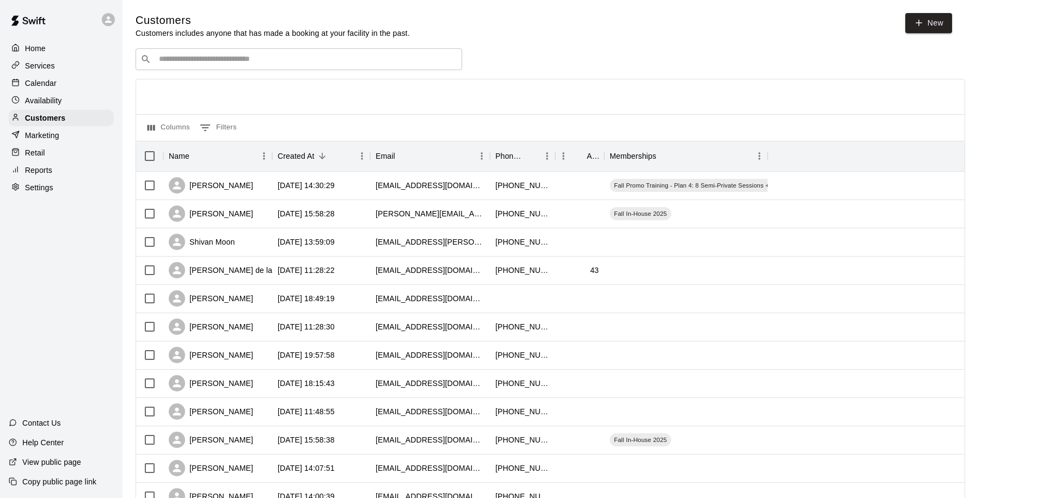
click at [252, 63] on input "Search customers by name or email" at bounding box center [306, 59] width 301 height 11
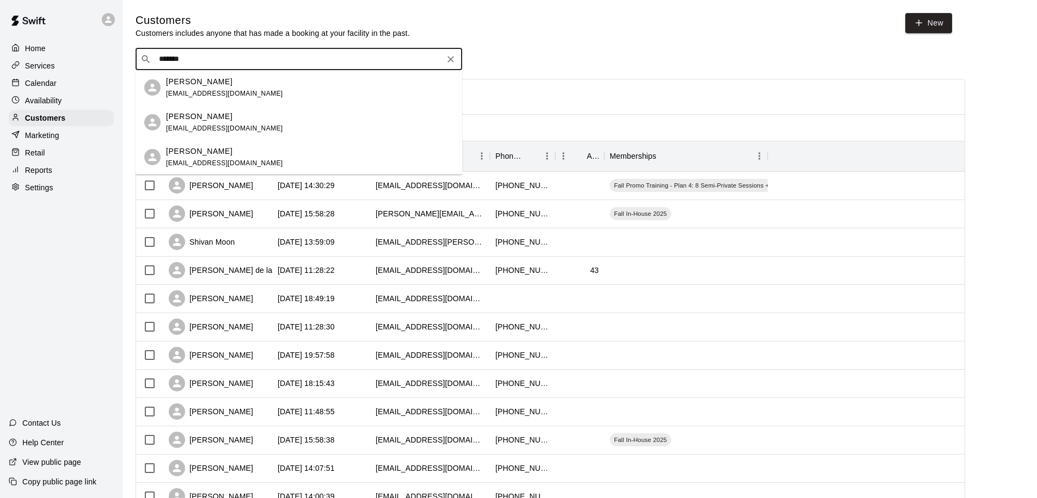
type input "********"
click at [241, 132] on span "threeleafcontractinginc@gmail.com" at bounding box center [224, 129] width 117 height 8
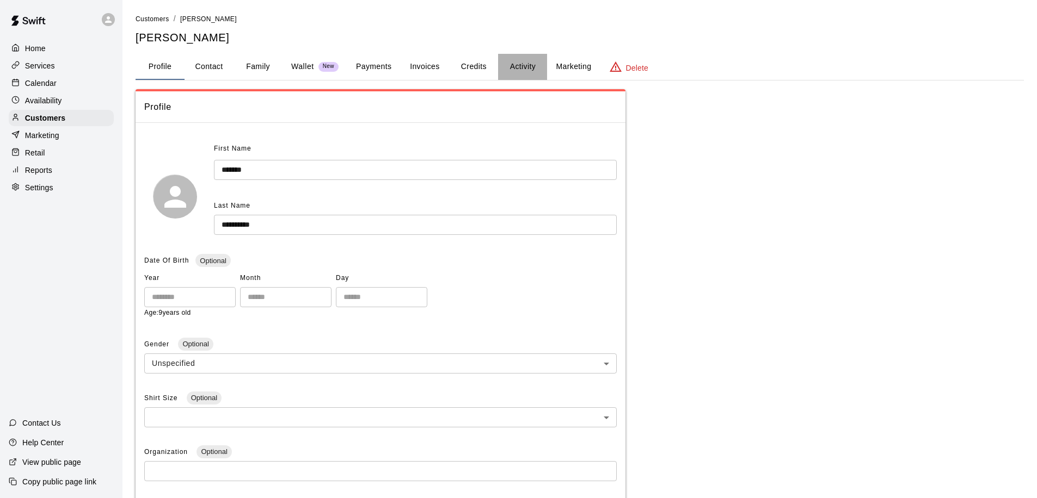
click at [525, 65] on button "Activity" at bounding box center [522, 67] width 49 height 26
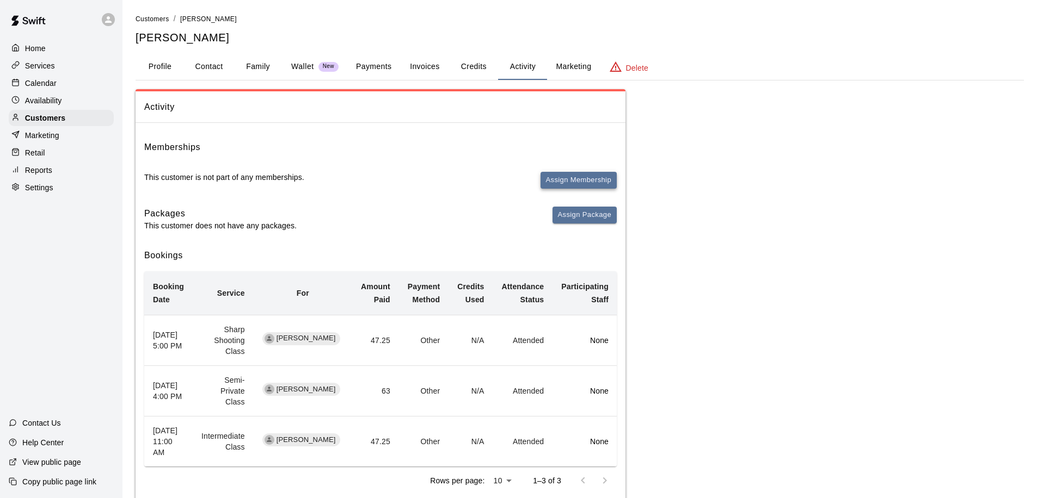
click at [590, 180] on button "Assign Membership" at bounding box center [578, 180] width 76 height 17
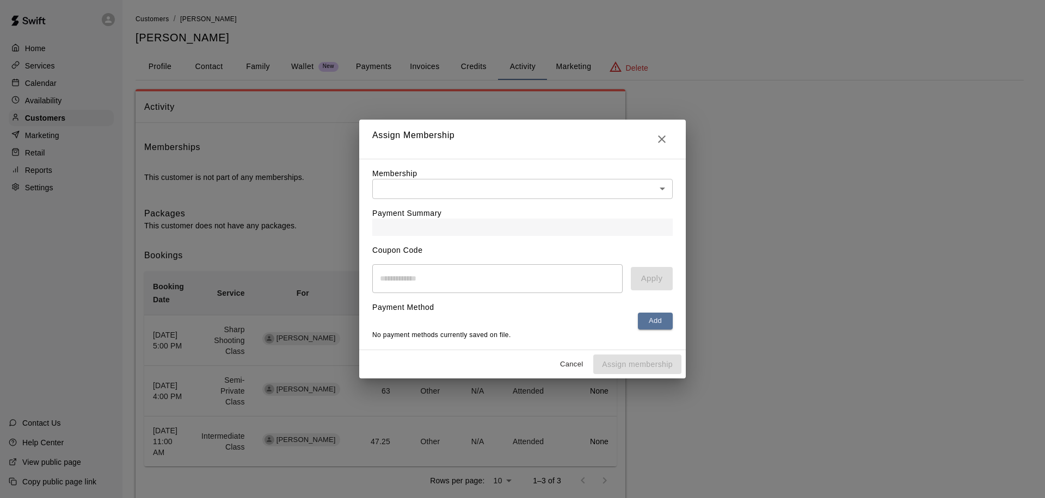
click at [507, 184] on body "Home Services Calendar Availability Customers Marketing Retail Reports Settings…" at bounding box center [522, 265] width 1045 height 530
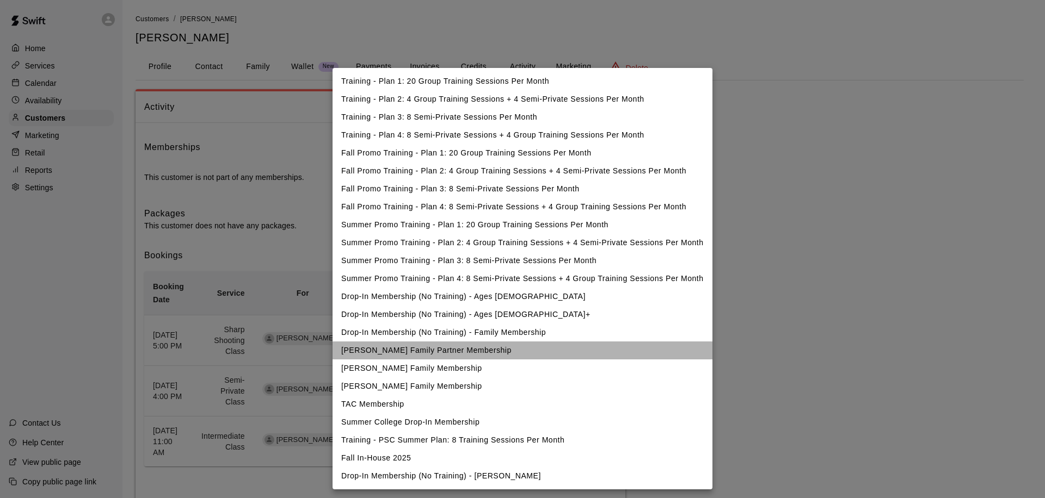
click at [423, 354] on li "Darbyshire Family Partner Membership" at bounding box center [522, 351] width 380 height 18
type input "**********"
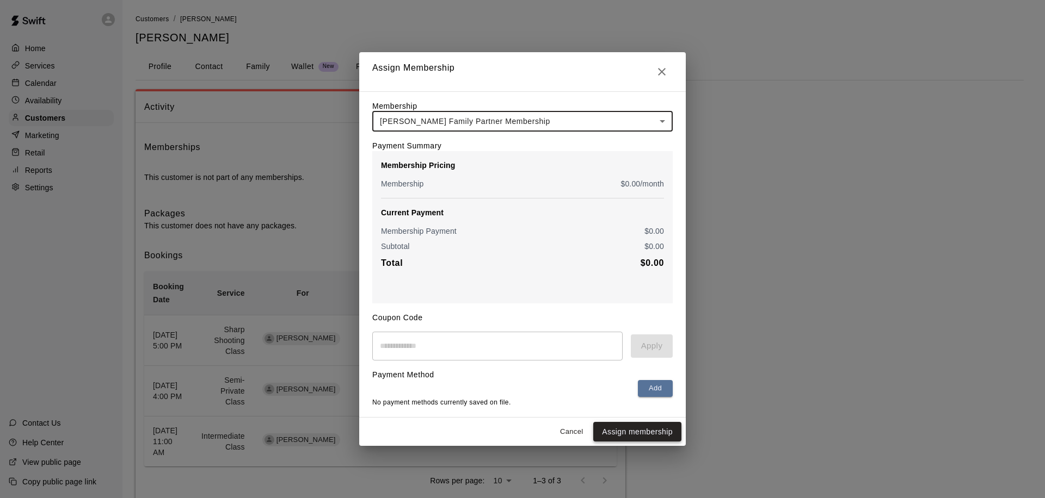
click at [628, 439] on button "Assign membership" at bounding box center [637, 432] width 88 height 20
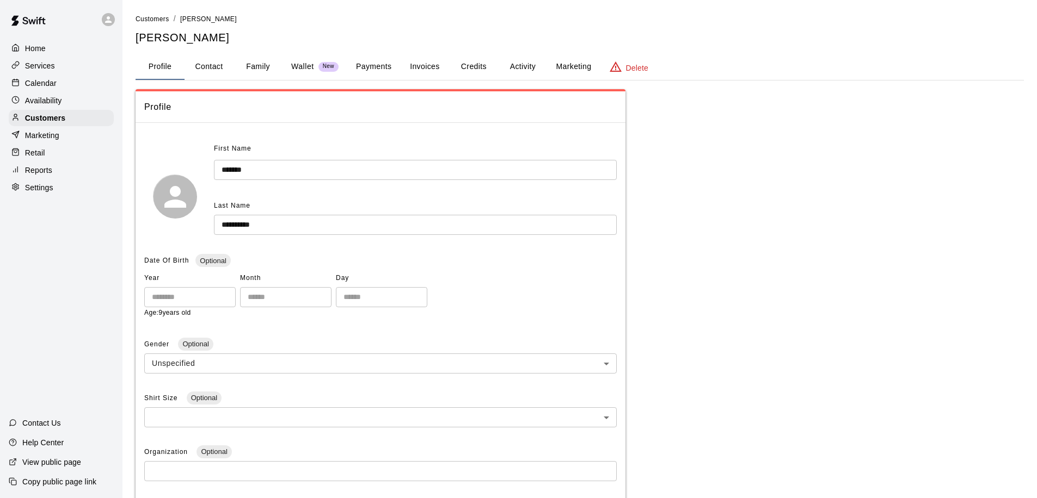
click at [522, 65] on button "Activity" at bounding box center [522, 67] width 49 height 26
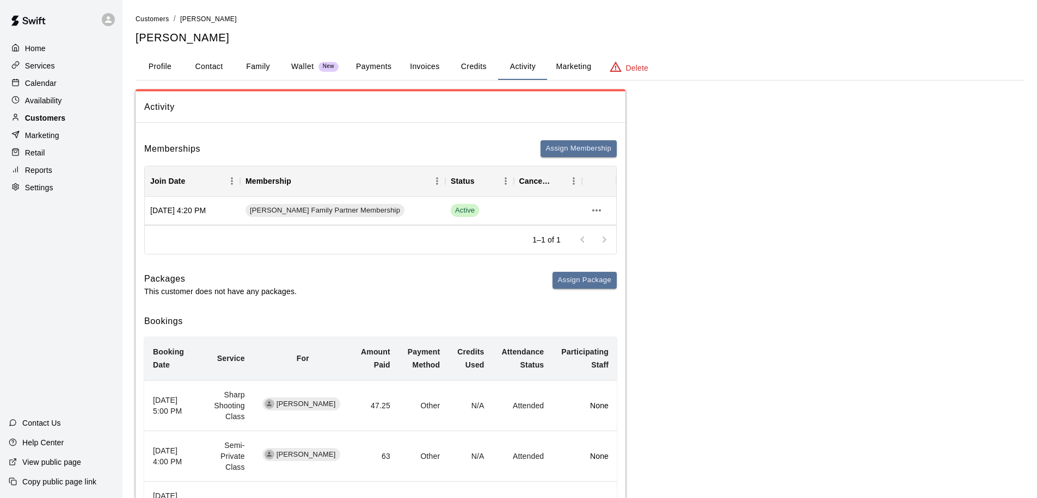
click at [58, 119] on p "Customers" at bounding box center [45, 118] width 40 height 11
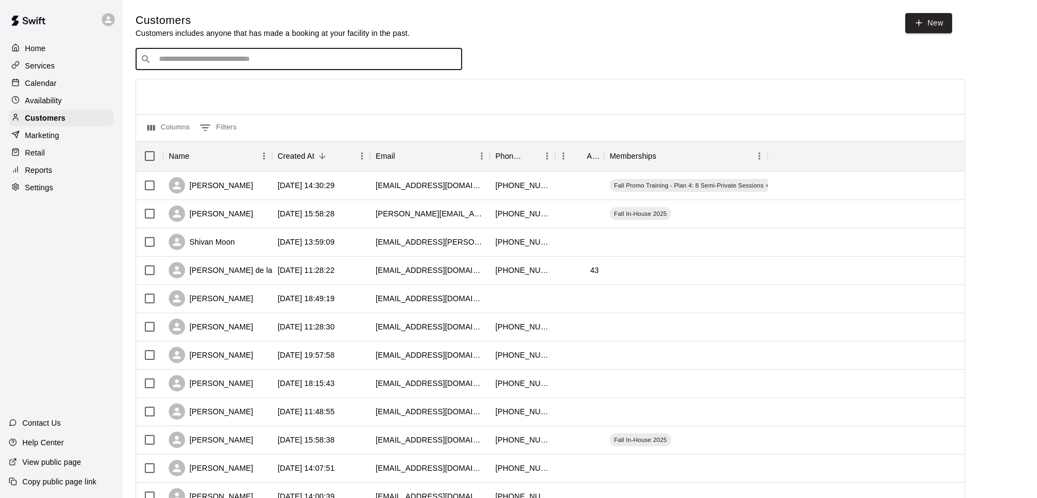
click at [210, 60] on input "Search customers by name or email" at bounding box center [306, 59] width 301 height 11
type input "*****"
click at [194, 82] on p "[PERSON_NAME]" at bounding box center [199, 81] width 66 height 11
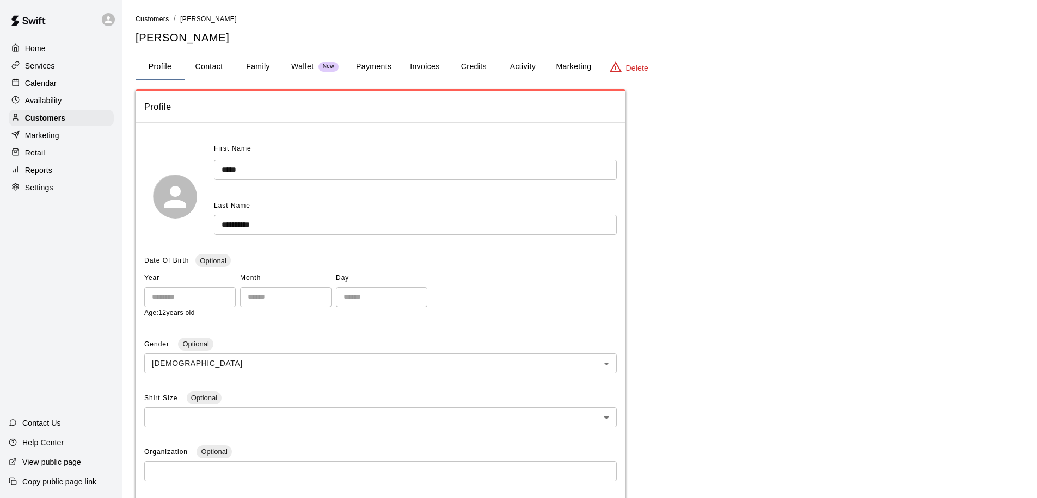
click at [514, 65] on button "Activity" at bounding box center [522, 67] width 49 height 26
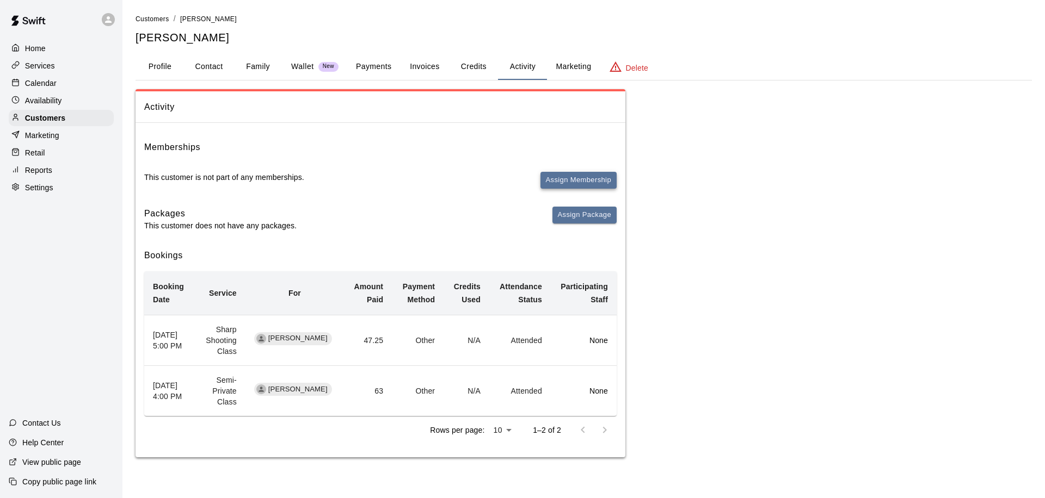
click at [595, 175] on button "Assign Membership" at bounding box center [578, 180] width 76 height 17
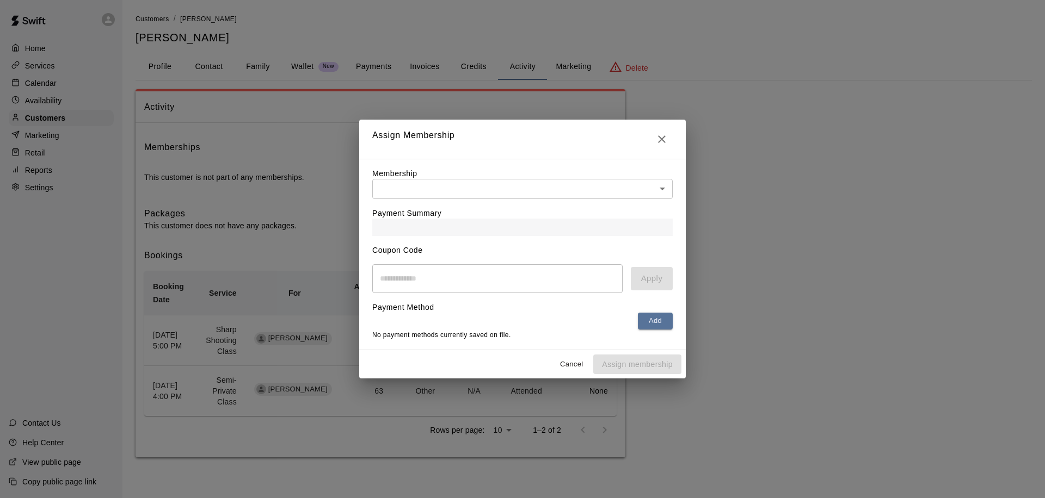
click at [484, 188] on body "Home Services Calendar Availability Customers Marketing Retail Reports Settings…" at bounding box center [522, 239] width 1045 height 479
type input "**********"
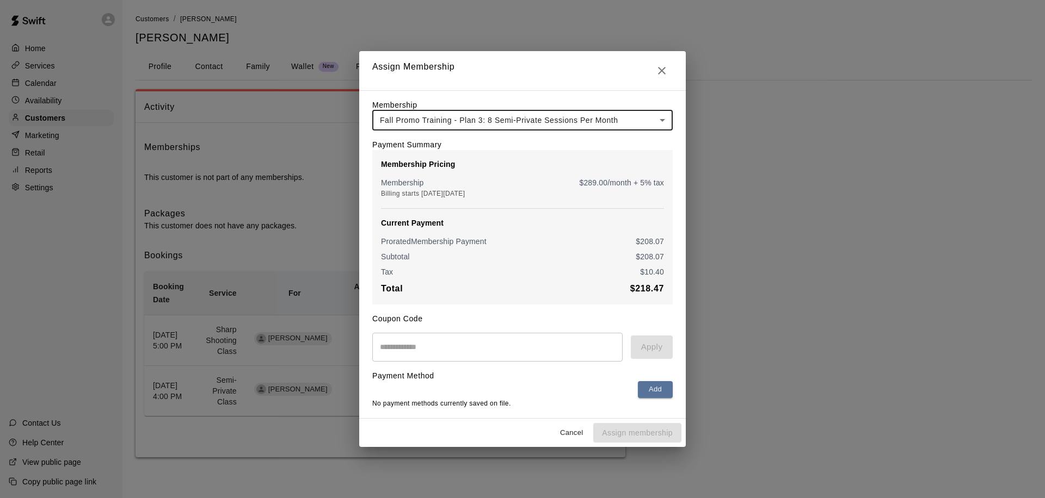
click at [609, 120] on body "**********" at bounding box center [522, 239] width 1045 height 479
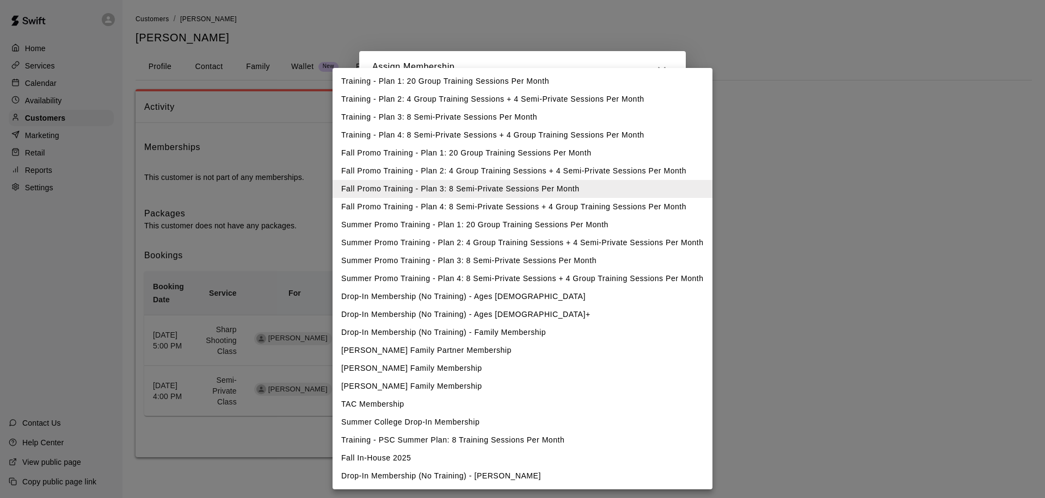
click at [406, 355] on li "[PERSON_NAME] Family Partner Membership" at bounding box center [522, 351] width 380 height 18
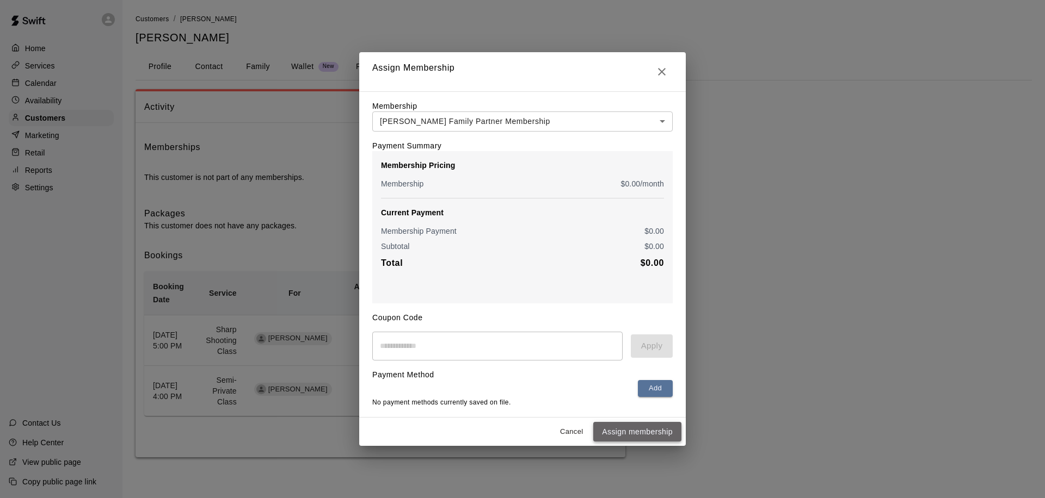
click at [631, 424] on button "Assign membership" at bounding box center [637, 432] width 88 height 20
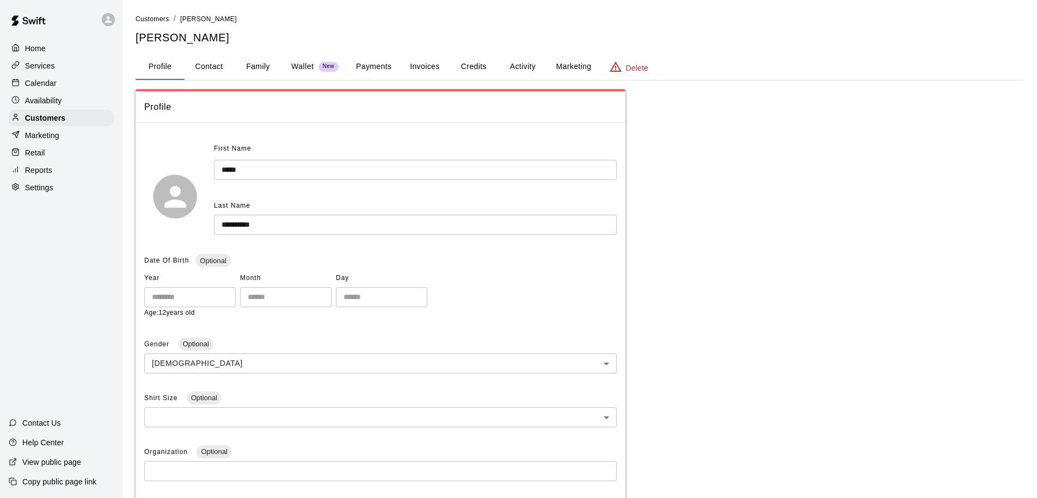
click at [522, 66] on button "Activity" at bounding box center [522, 67] width 49 height 26
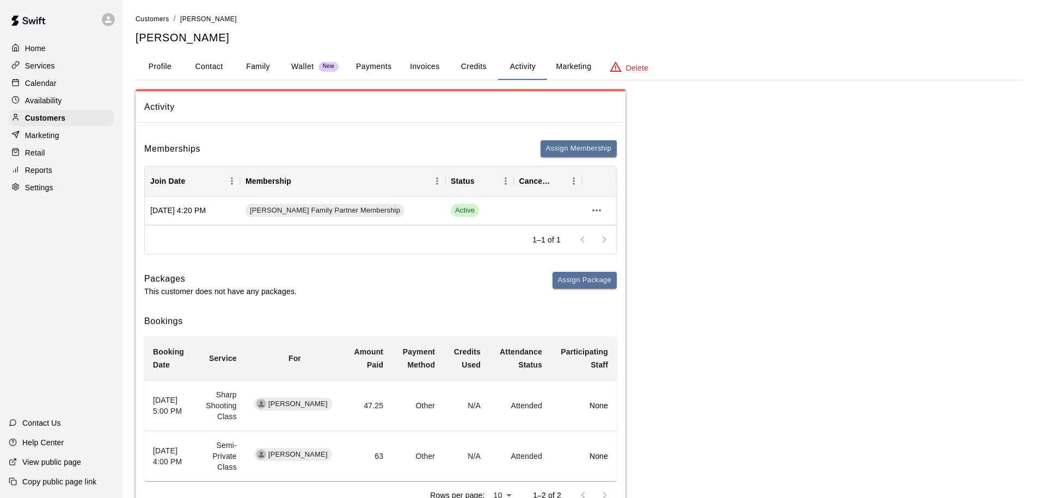
click at [51, 83] on p "Calendar" at bounding box center [41, 83] width 32 height 11
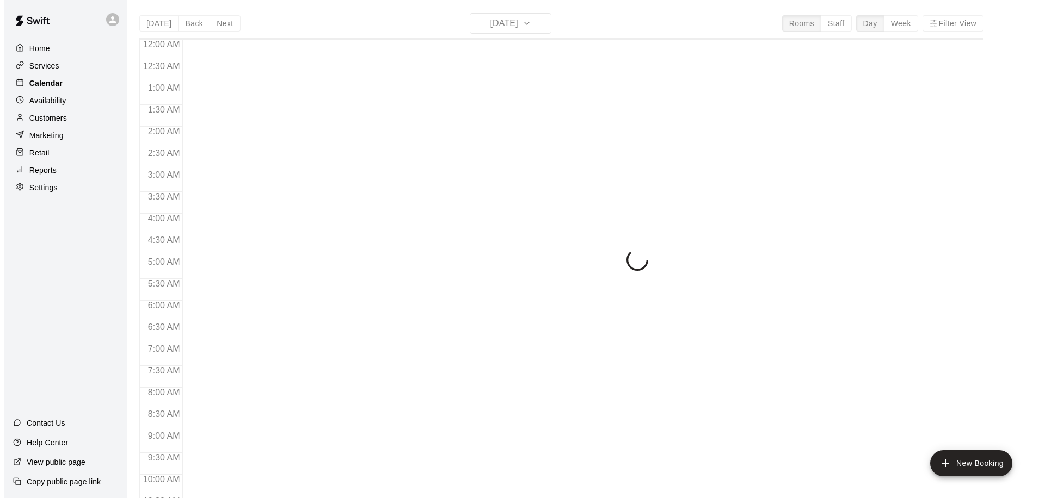
scroll to position [573, 0]
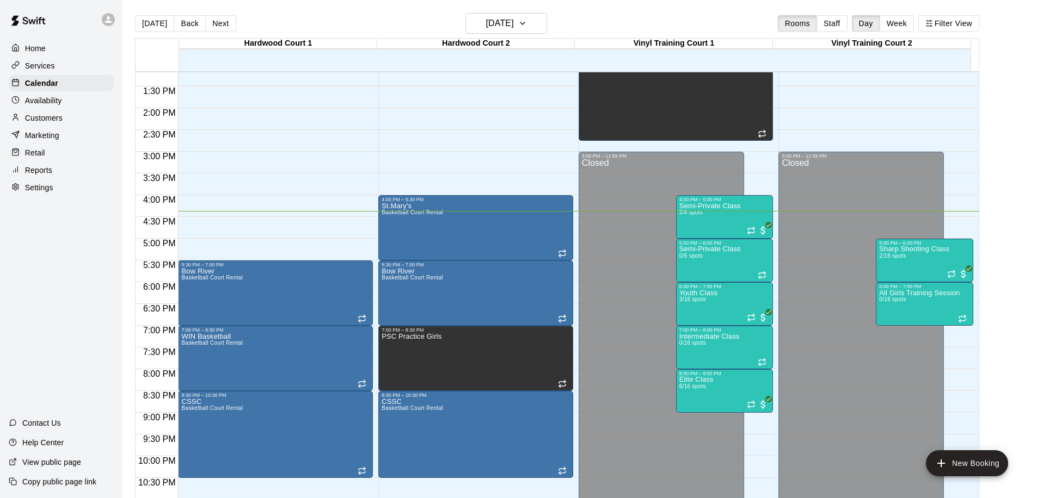
click at [101, 23] on div at bounding box center [111, 20] width 23 height 22
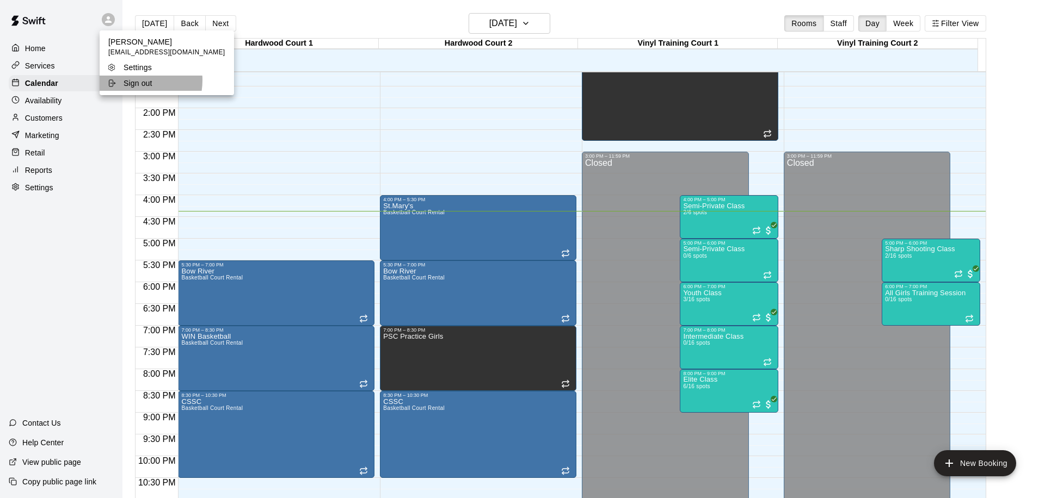
click at [128, 81] on p "Sign out" at bounding box center [138, 83] width 29 height 11
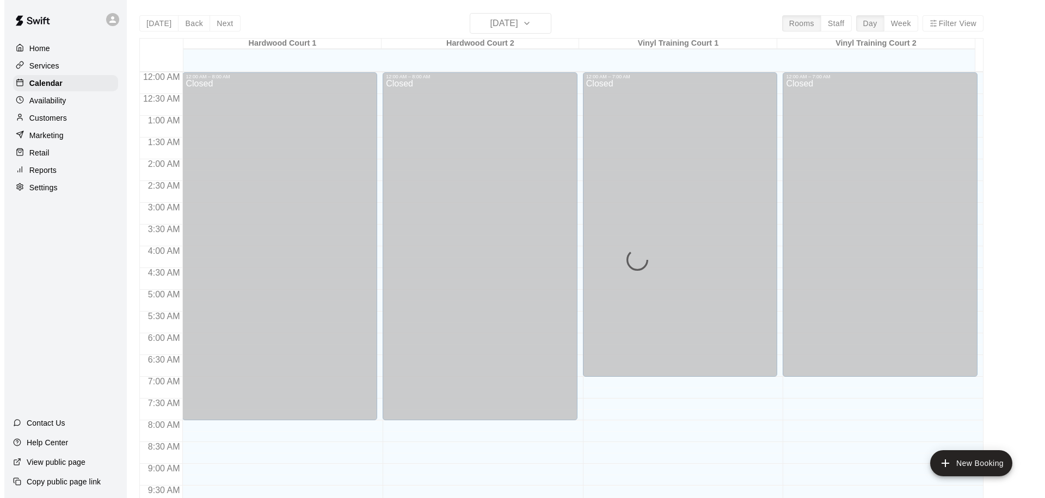
scroll to position [573, 0]
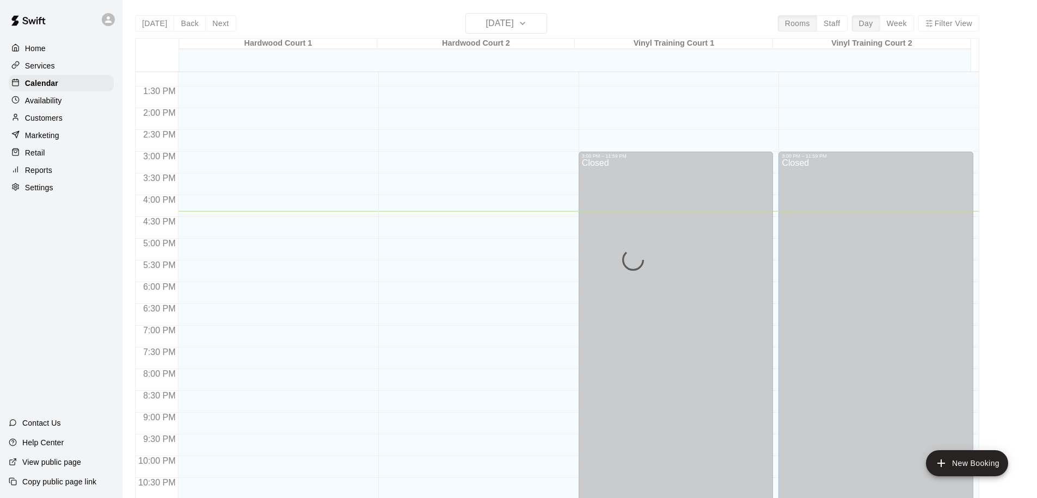
click at [107, 20] on icon at bounding box center [108, 20] width 10 height 10
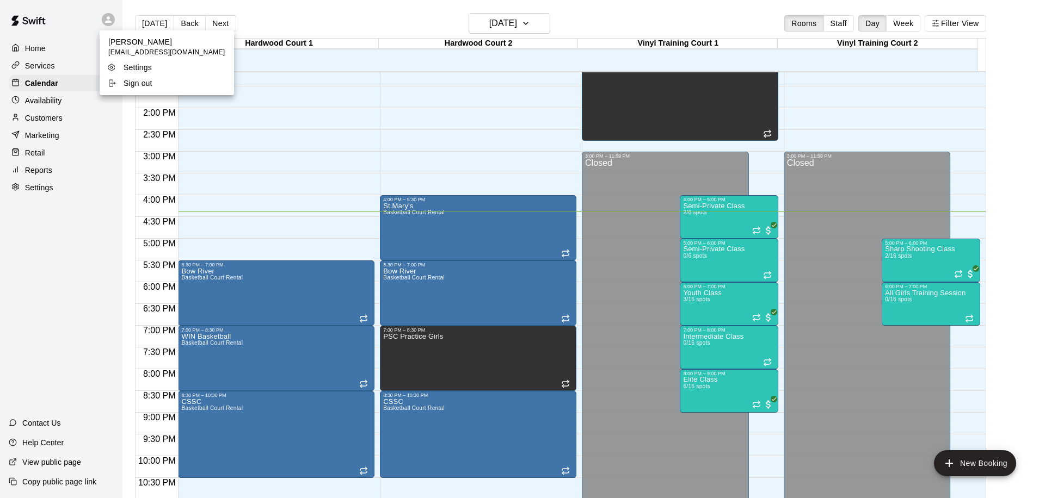
click at [101, 19] on div at bounding box center [522, 249] width 1045 height 498
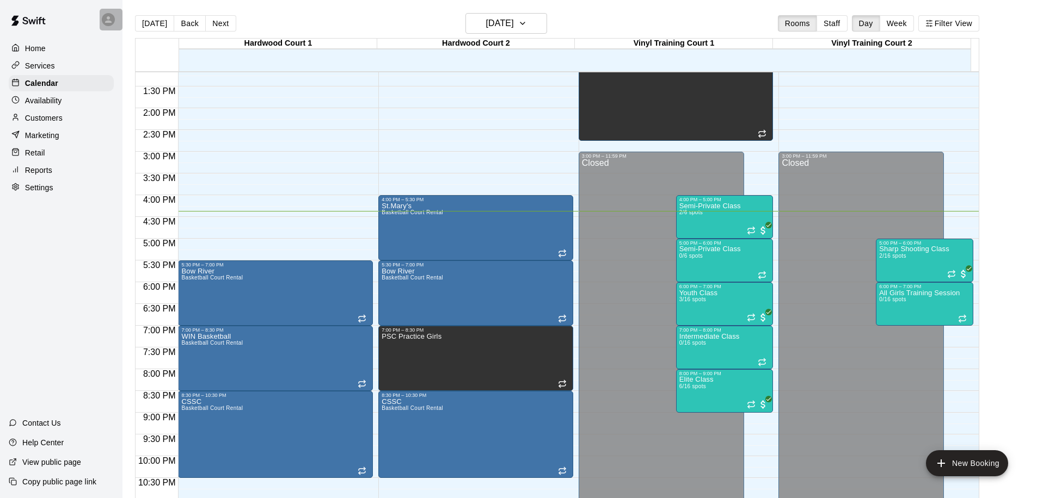
click at [107, 18] on icon at bounding box center [108, 19] width 7 height 7
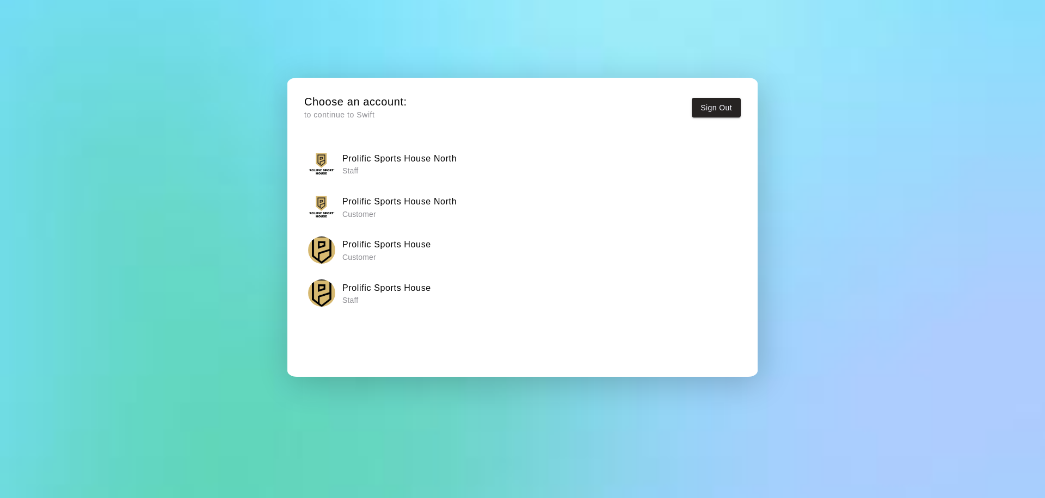
click at [380, 297] on p "Staff" at bounding box center [386, 300] width 89 height 11
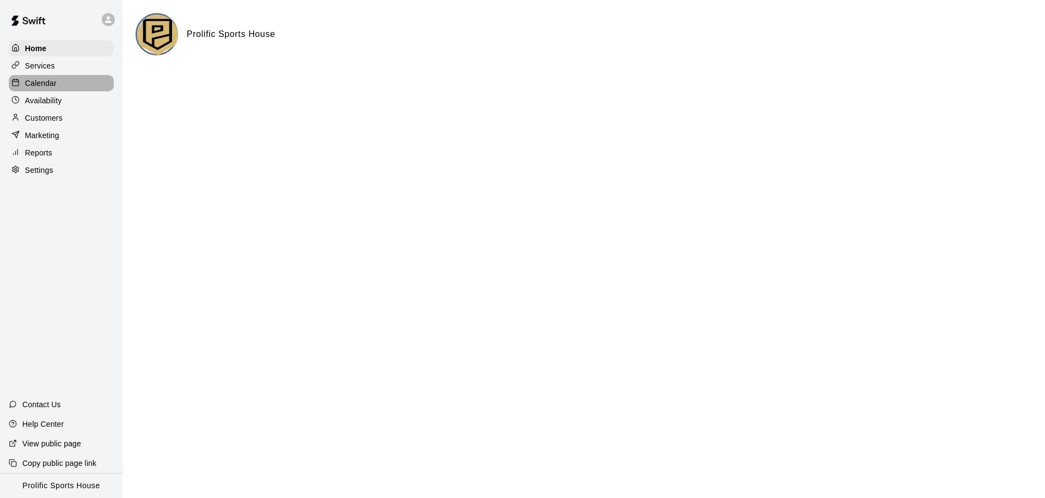
click at [48, 84] on p "Calendar" at bounding box center [41, 83] width 32 height 11
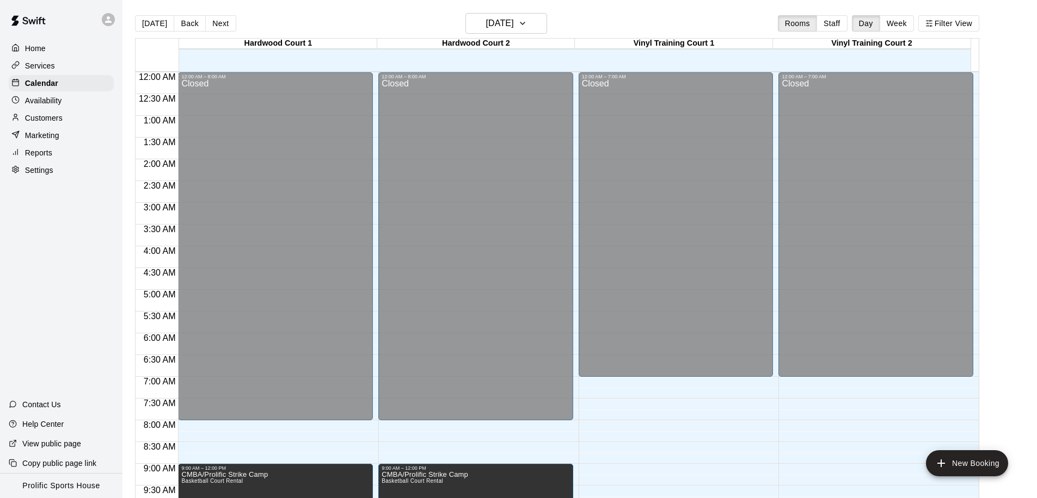
scroll to position [573, 0]
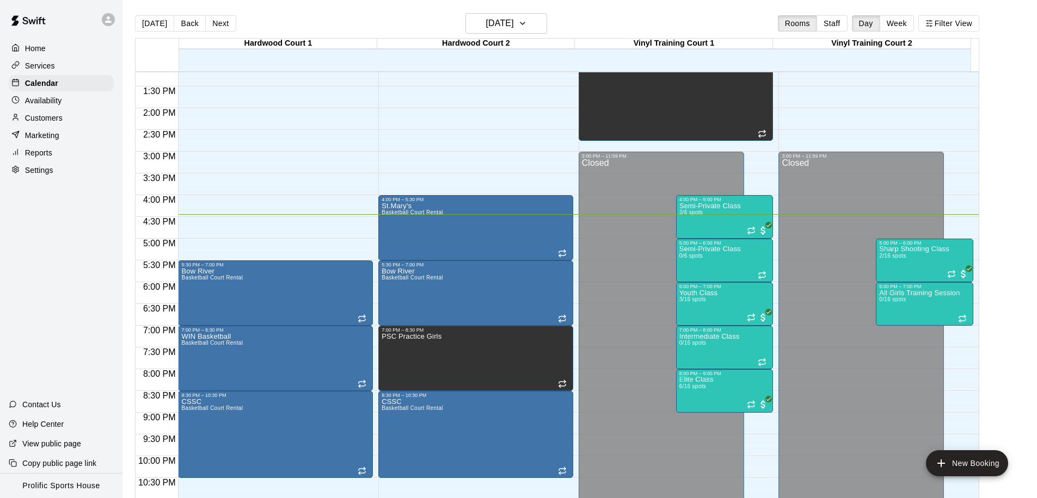
click at [64, 175] on div "Settings" at bounding box center [61, 170] width 105 height 16
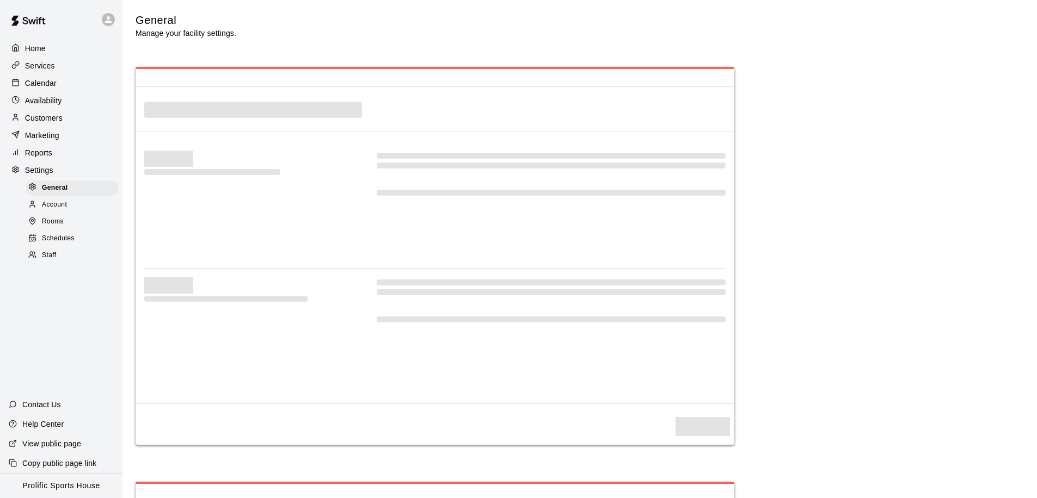
select select "**"
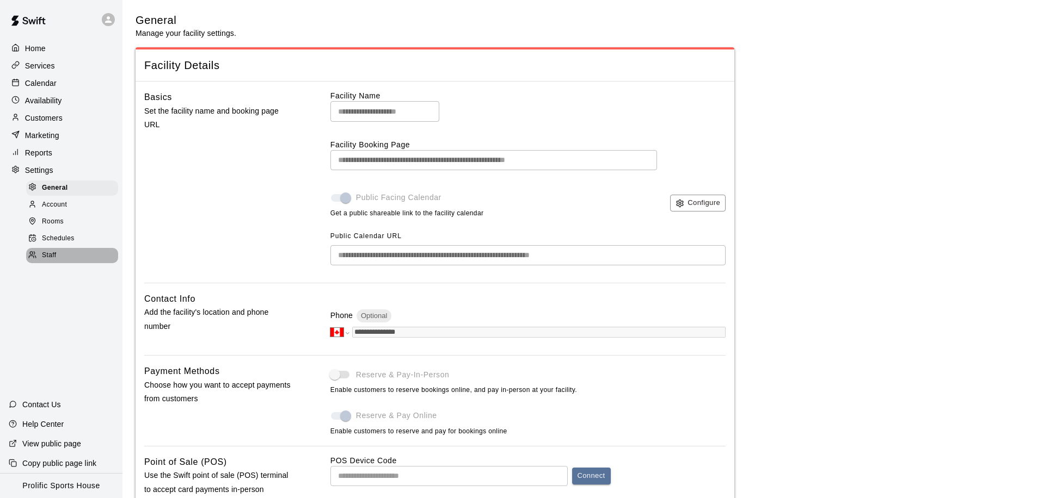
click at [70, 250] on div "Staff" at bounding box center [72, 255] width 92 height 15
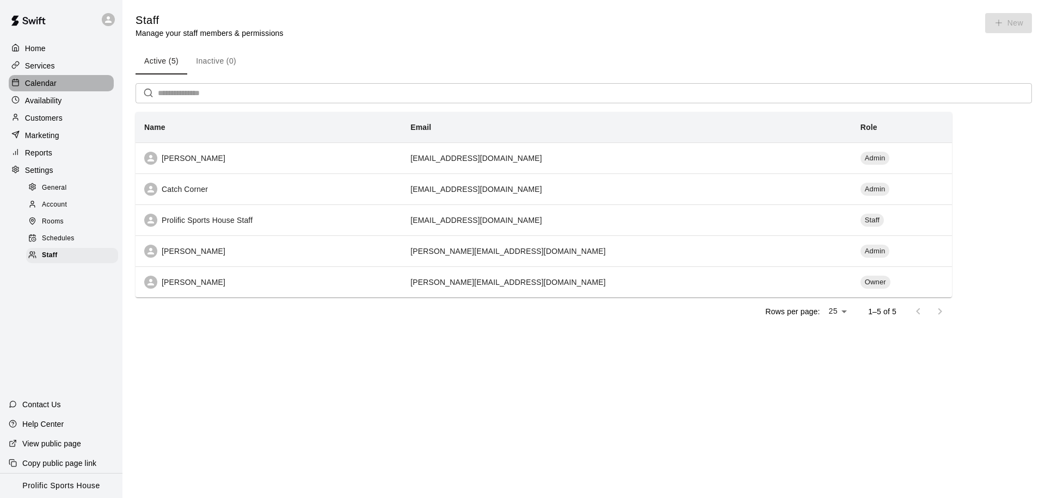
click at [58, 79] on div "Calendar" at bounding box center [61, 83] width 105 height 16
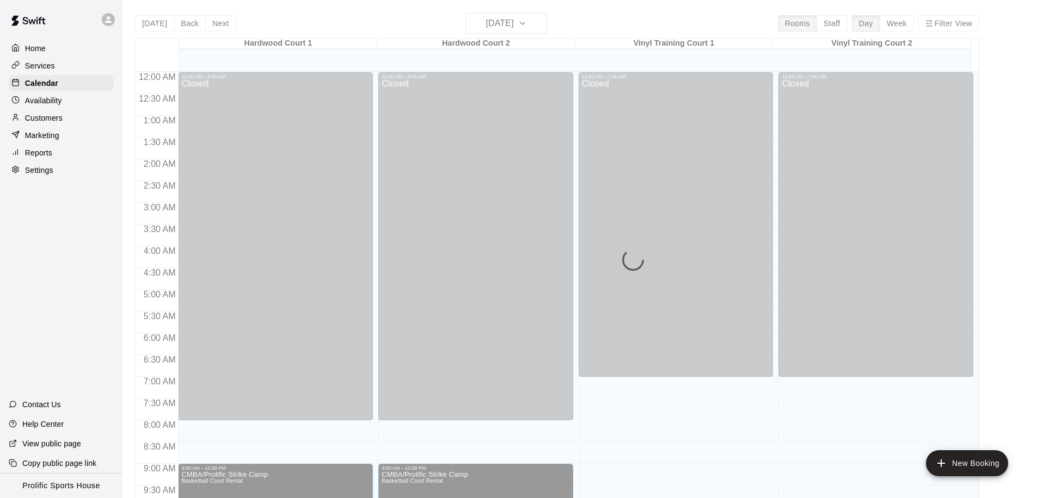
scroll to position [573, 0]
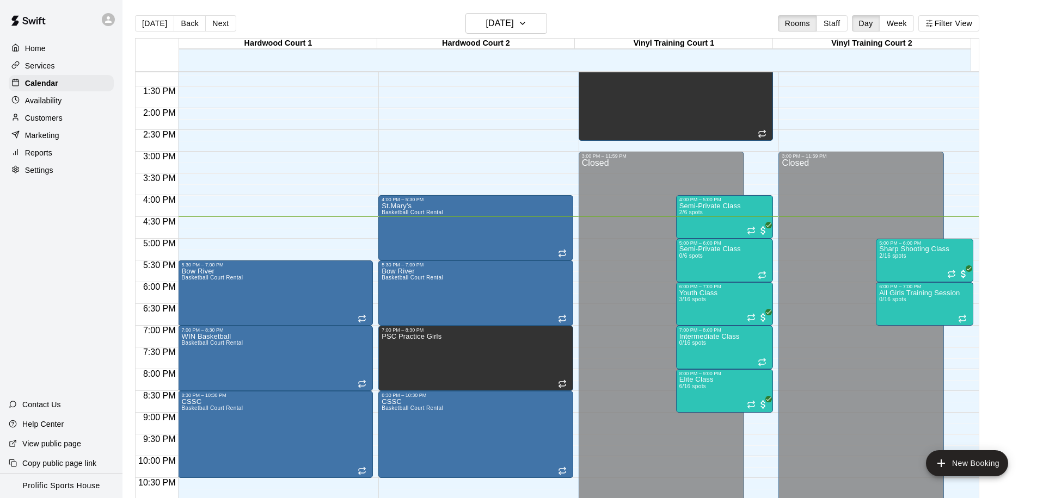
click at [78, 118] on div "Customers" at bounding box center [61, 118] width 105 height 16
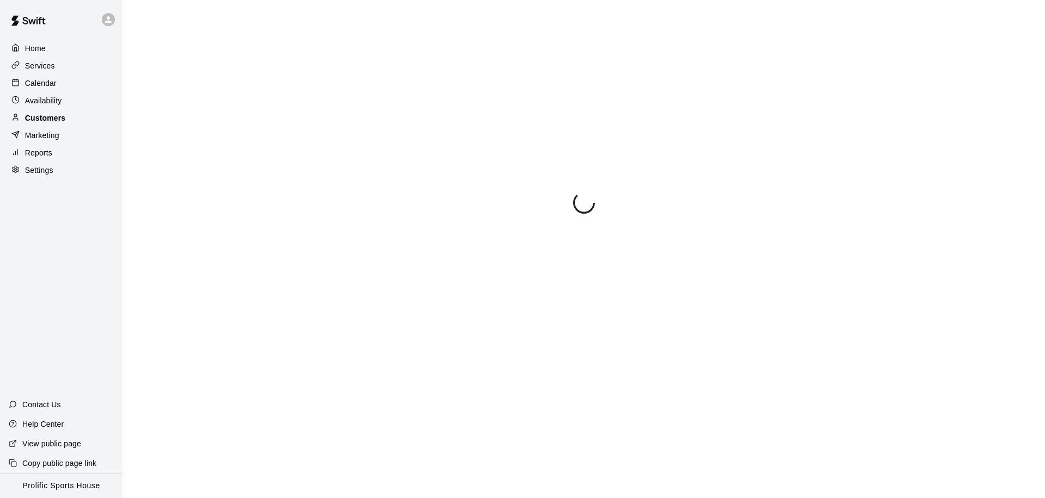
click at [78, 118] on div "Customers" at bounding box center [61, 118] width 105 height 16
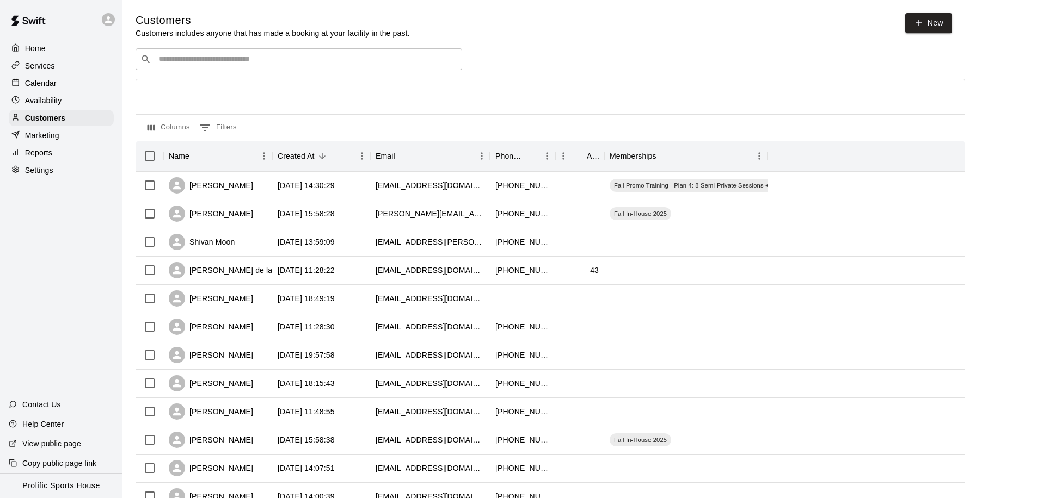
click at [211, 59] on input "Search customers by name or email" at bounding box center [306, 59] width 301 height 11
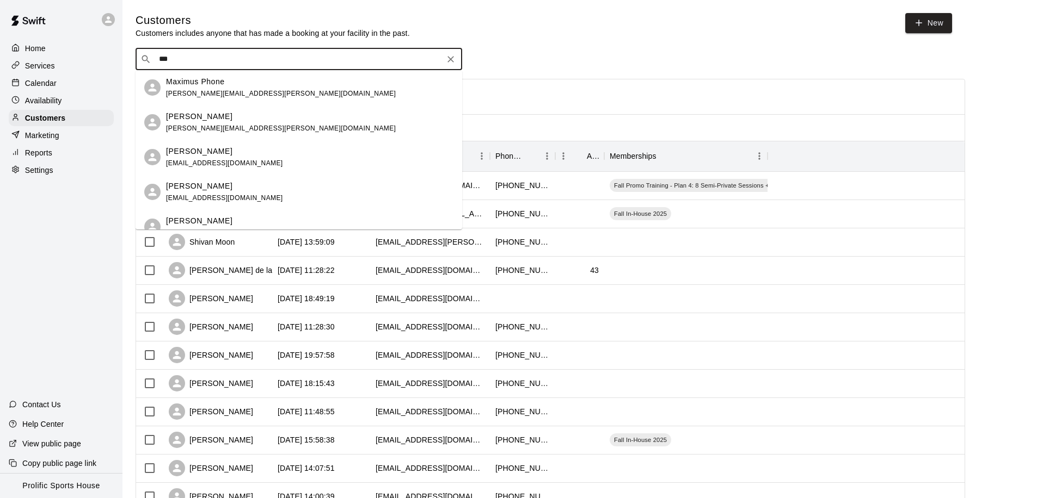
type input "****"
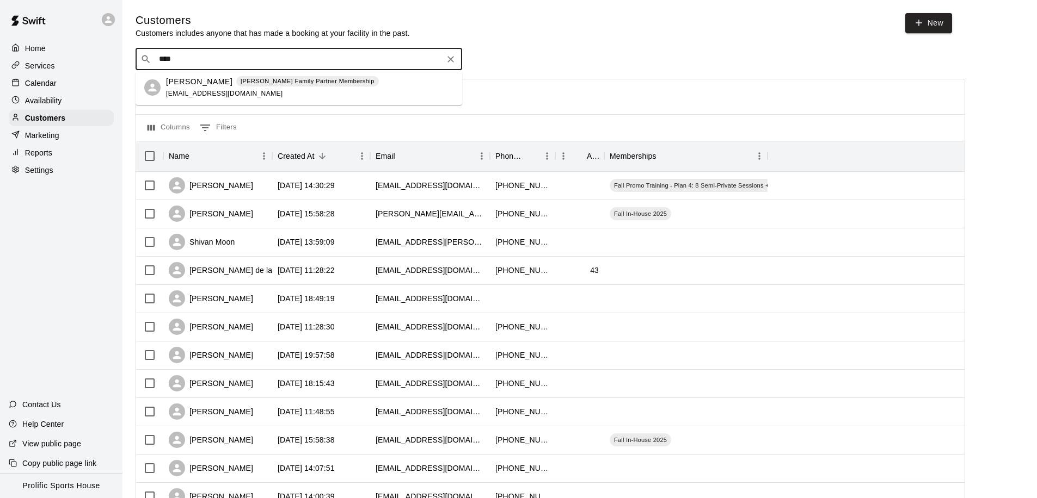
click at [236, 94] on span "threeleafcontractinginc@gmail.com" at bounding box center [224, 94] width 117 height 8
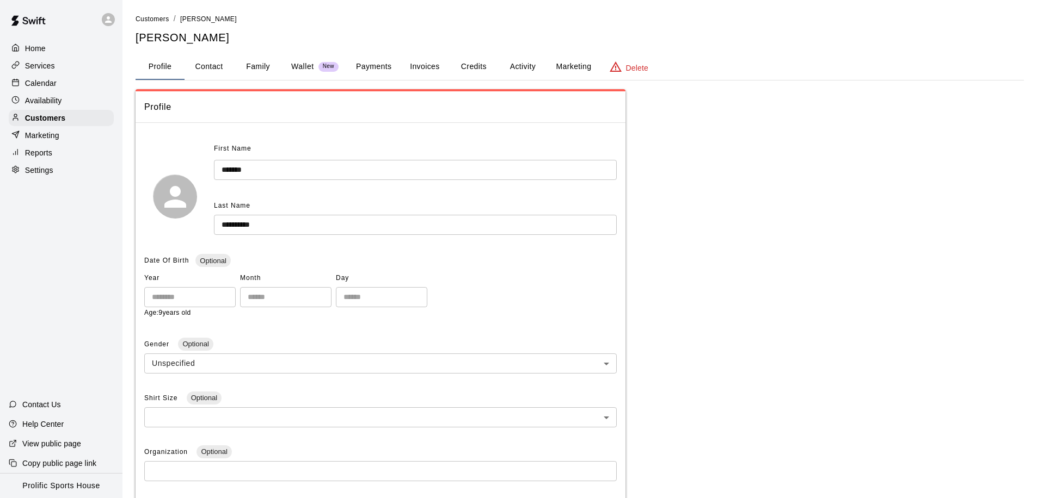
click at [58, 86] on div "Calendar" at bounding box center [61, 83] width 105 height 16
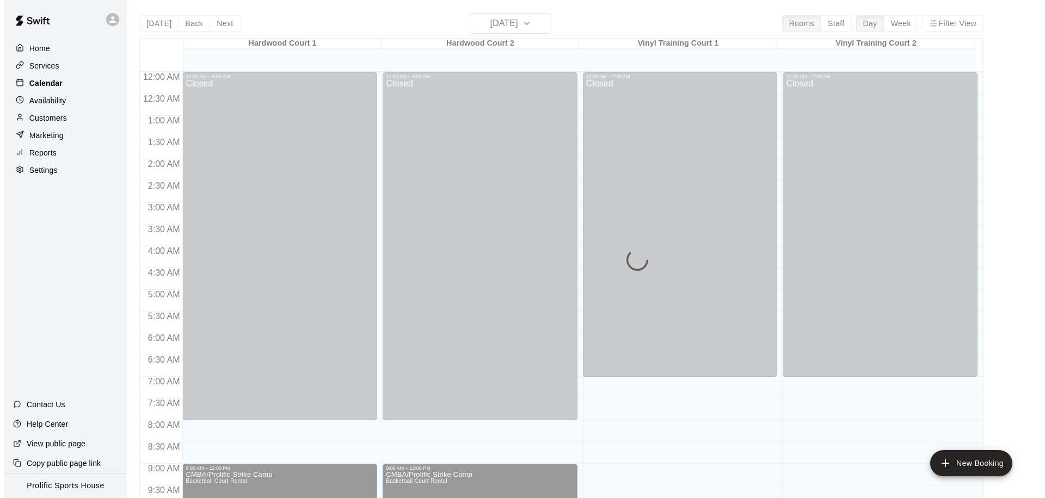
scroll to position [573, 0]
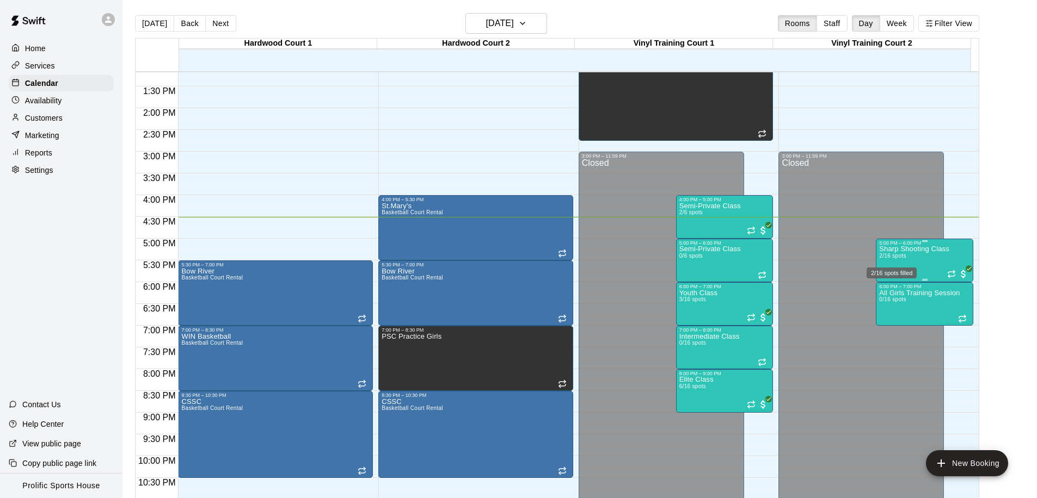
click at [911, 254] on div "Sharp Shooting Class 2/16 spots" at bounding box center [914, 495] width 70 height 498
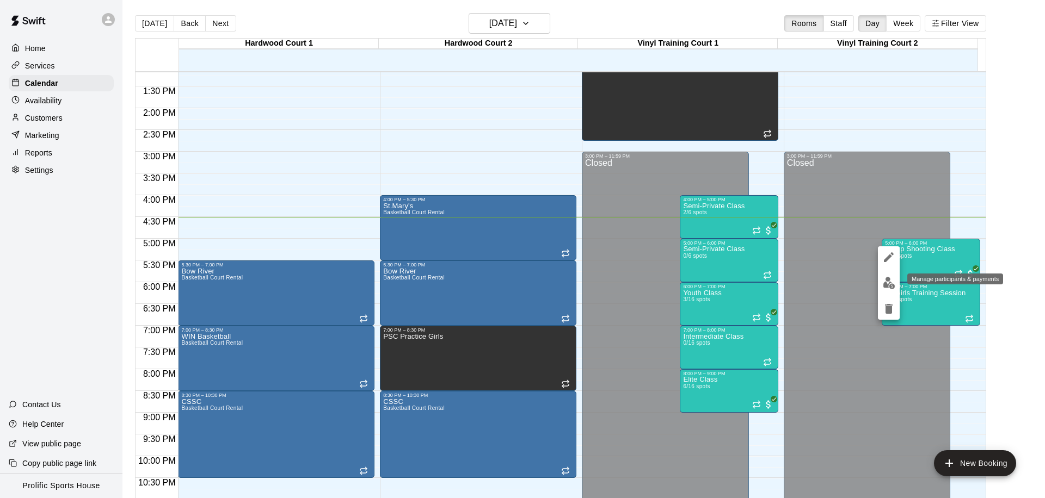
click at [887, 278] on img "edit" at bounding box center [889, 283] width 13 height 13
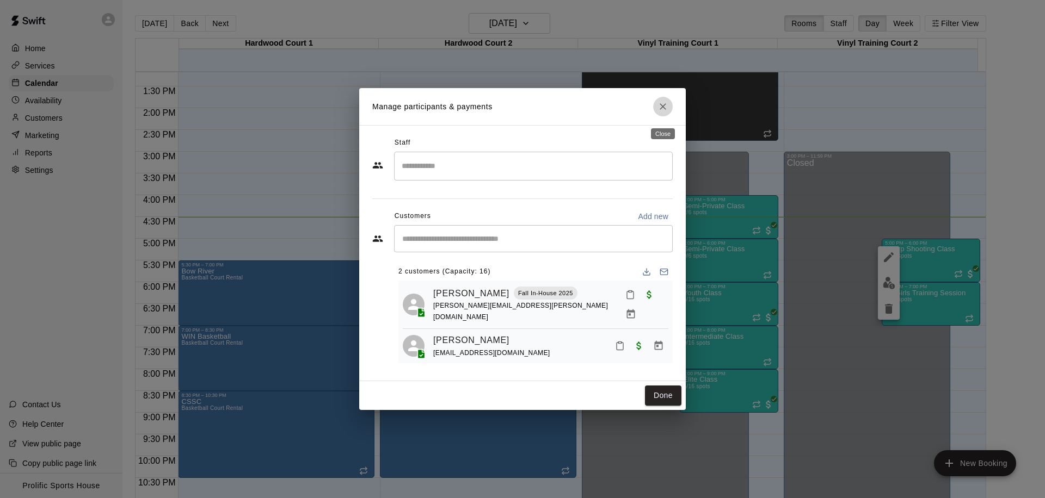
click at [664, 110] on icon "Close" at bounding box center [662, 106] width 7 height 7
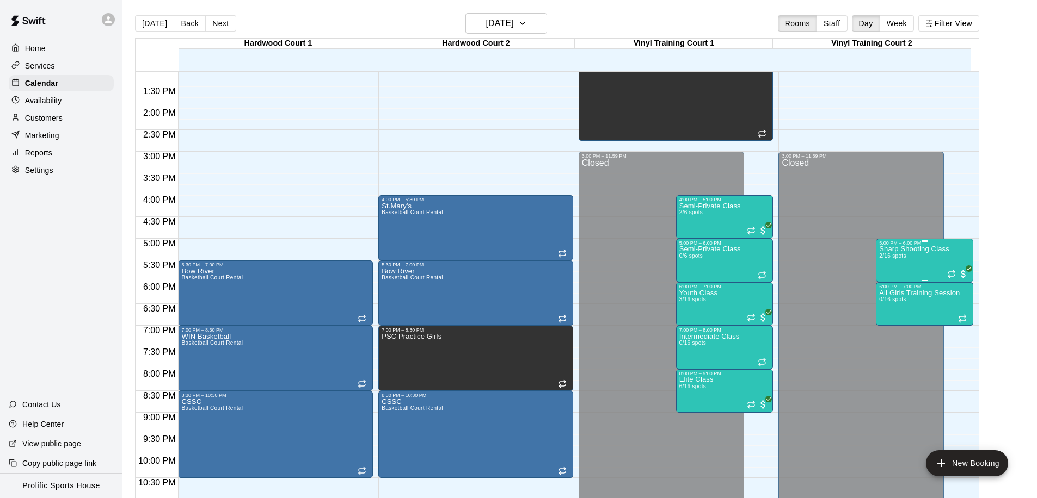
click at [911, 262] on div "Sharp Shooting Class 2/16 spots" at bounding box center [914, 495] width 70 height 498
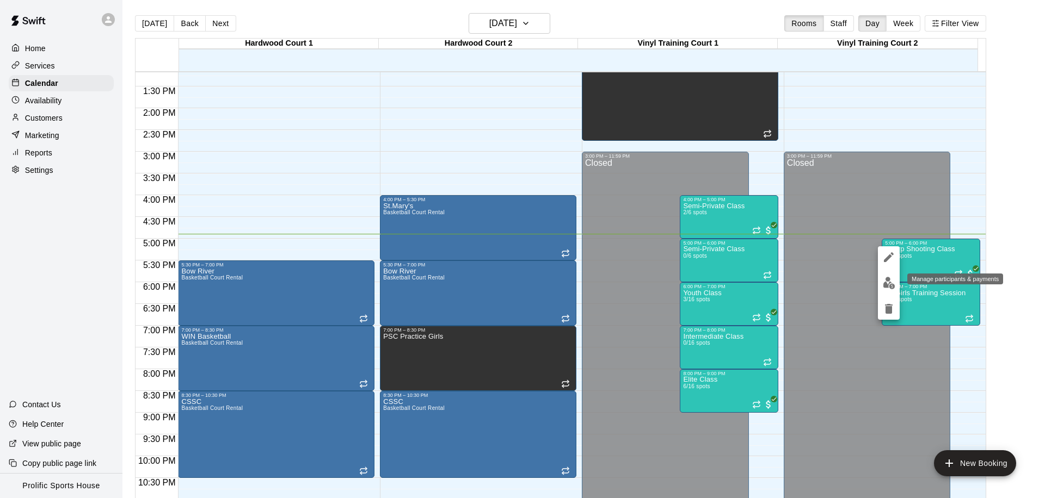
click at [883, 281] on img "edit" at bounding box center [889, 283] width 13 height 13
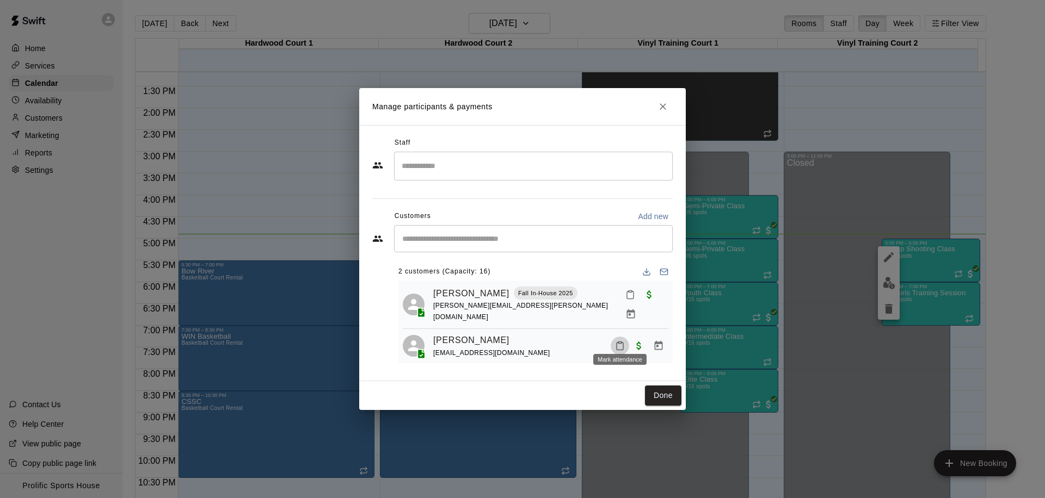
click at [622, 341] on icon "Mark attendance" at bounding box center [620, 346] width 10 height 10
click at [637, 338] on icon at bounding box center [632, 337] width 10 height 10
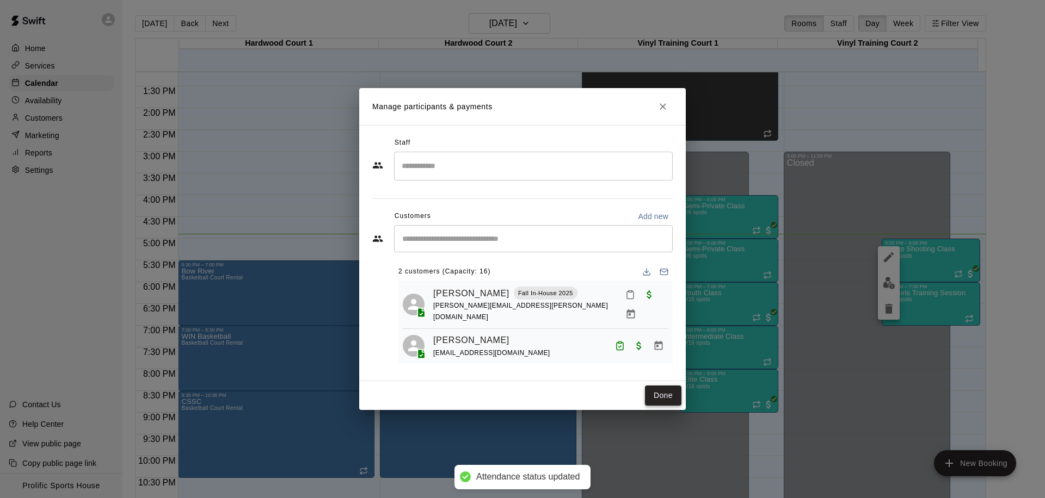
click at [658, 393] on button "Done" at bounding box center [663, 396] width 36 height 20
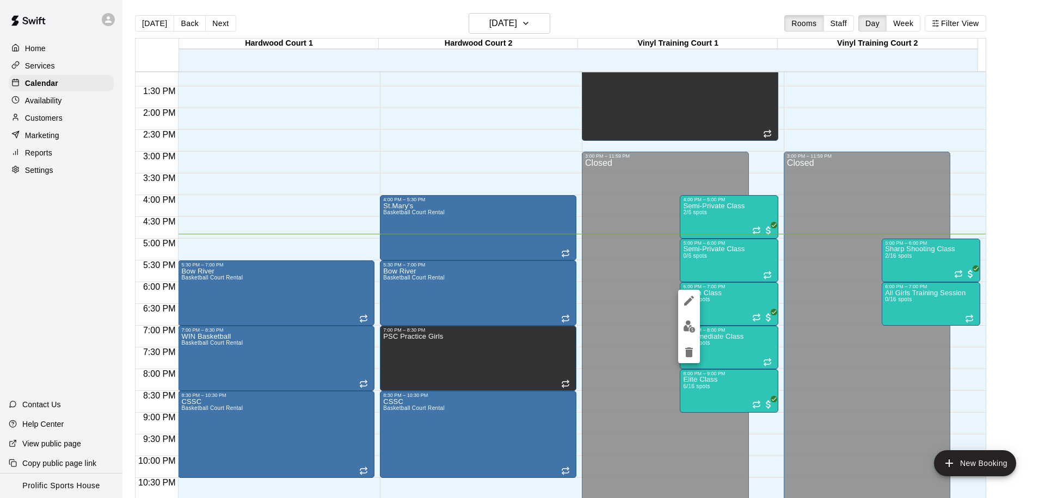
click at [692, 320] on img "edit" at bounding box center [689, 326] width 13 height 13
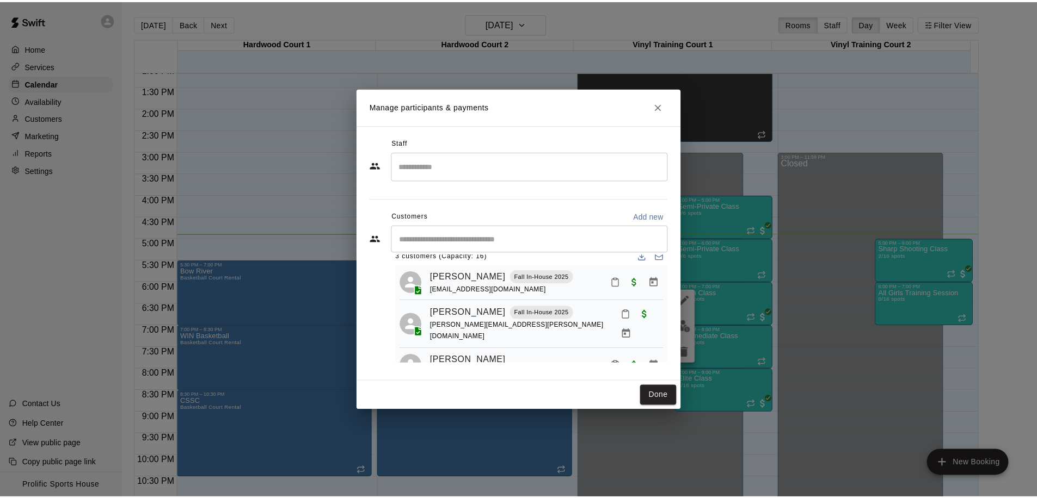
scroll to position [27, 0]
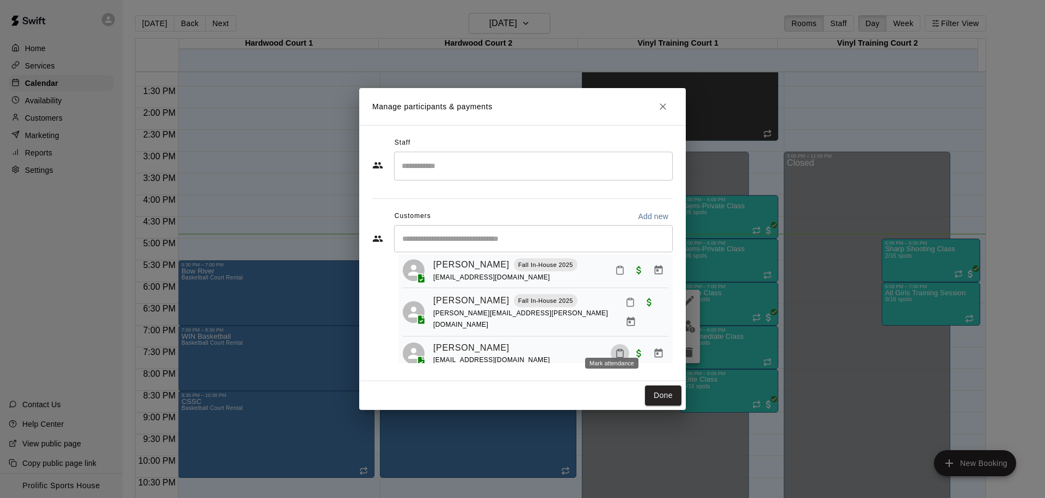
click at [615, 349] on icon "Mark attendance" at bounding box center [620, 354] width 10 height 10
click at [651, 348] on p "Mark attended" at bounding box center [655, 353] width 96 height 11
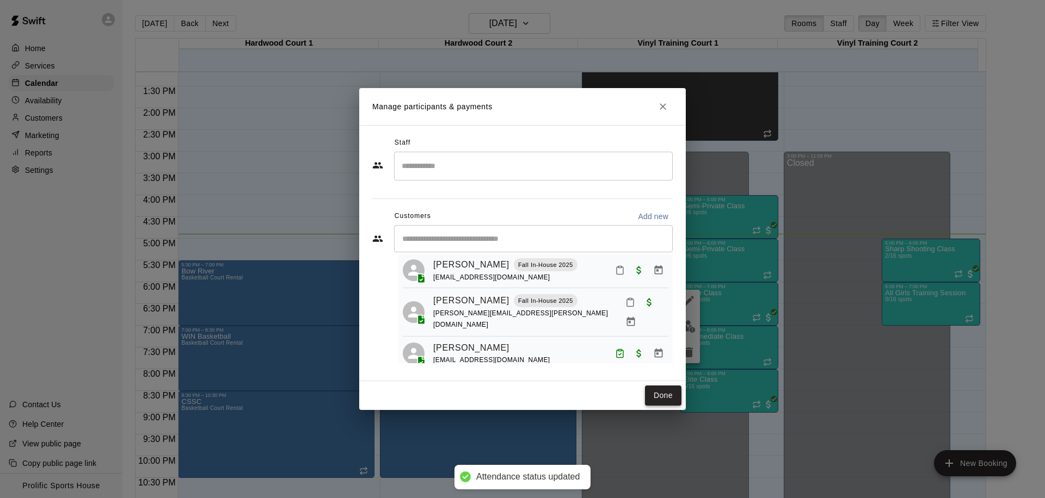
click at [672, 397] on button "Done" at bounding box center [663, 396] width 36 height 20
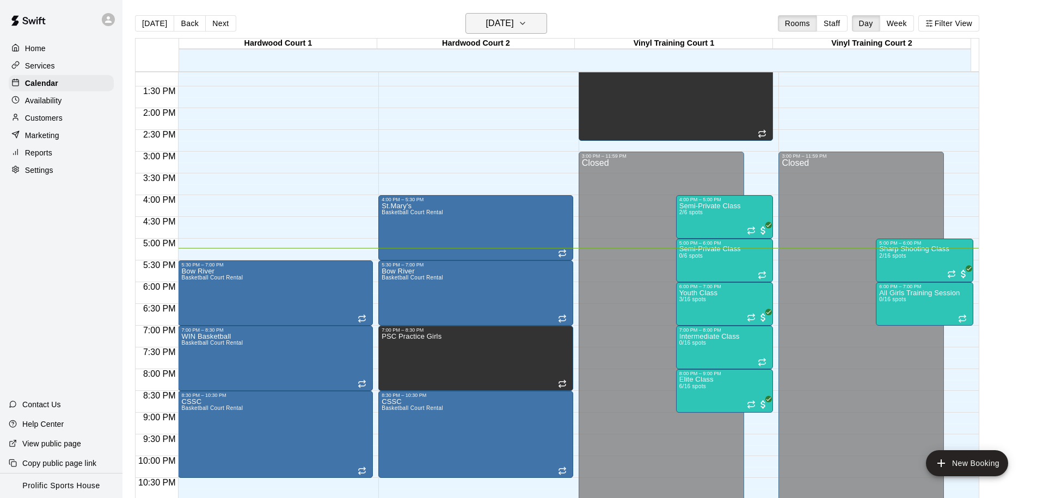
click at [514, 28] on h6 "[DATE]" at bounding box center [500, 23] width 28 height 15
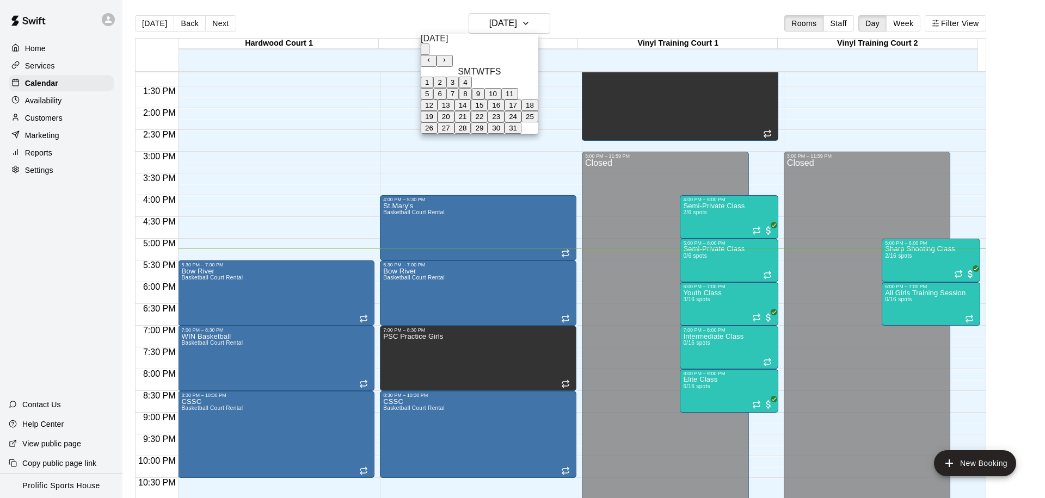
click at [518, 100] on button "11" at bounding box center [509, 93] width 17 height 11
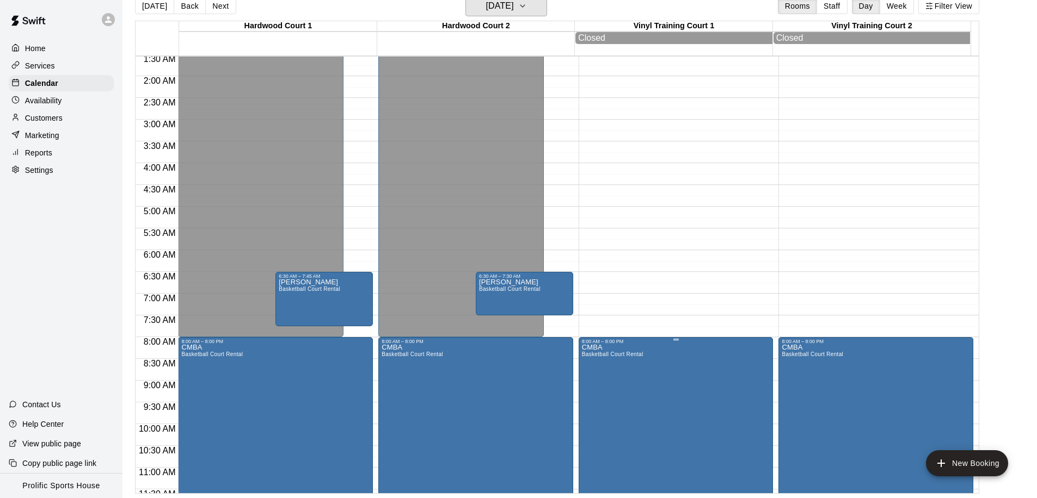
scroll to position [3, 0]
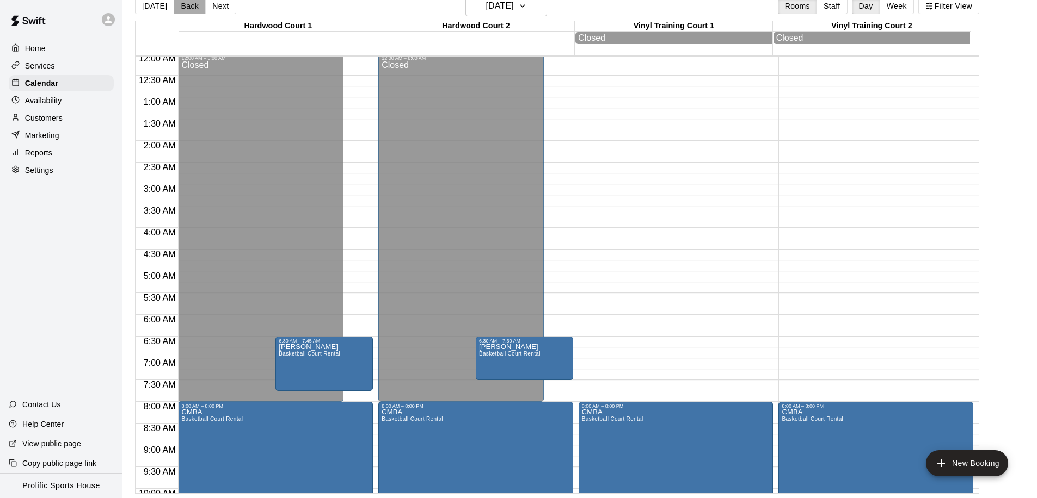
click at [184, 7] on button "Back" at bounding box center [190, 6] width 32 height 16
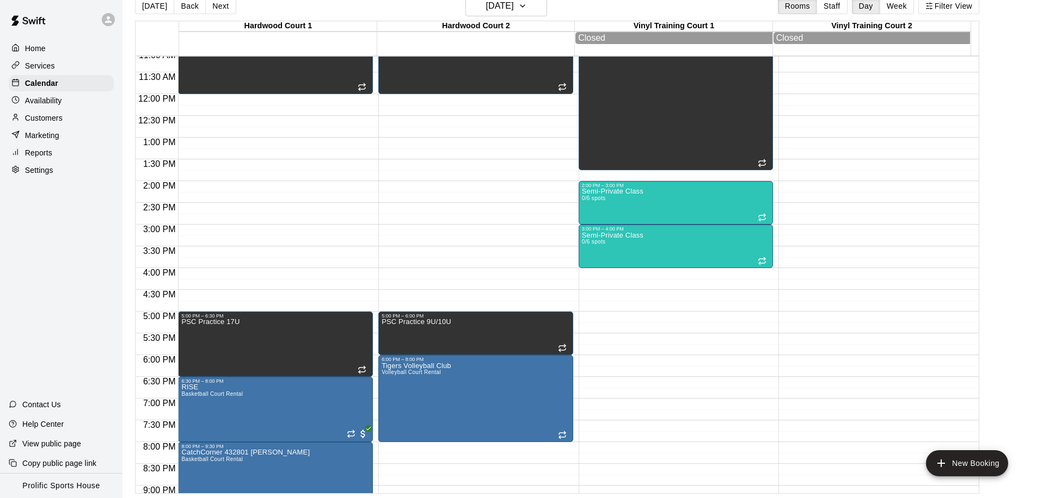
scroll to position [422, 0]
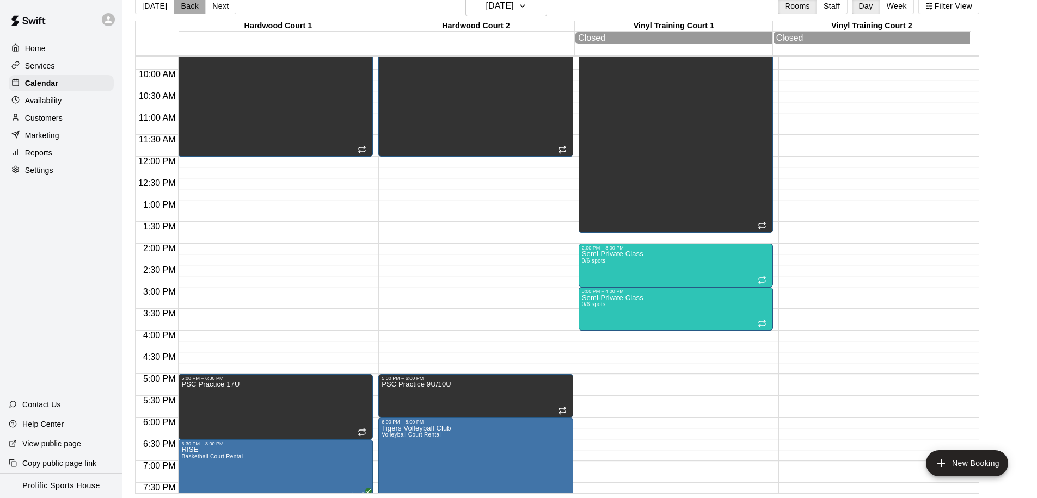
click at [182, 7] on button "Back" at bounding box center [190, 6] width 32 height 16
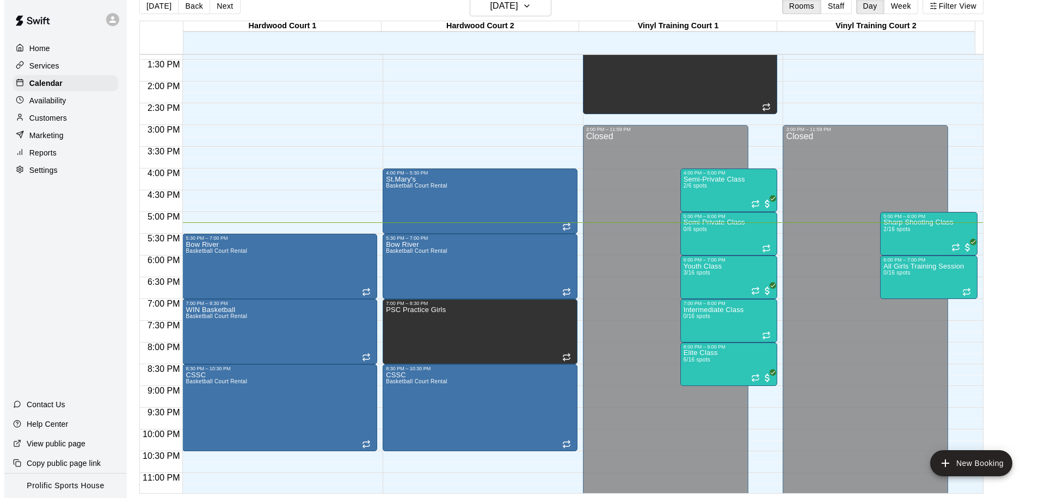
scroll to position [599, 0]
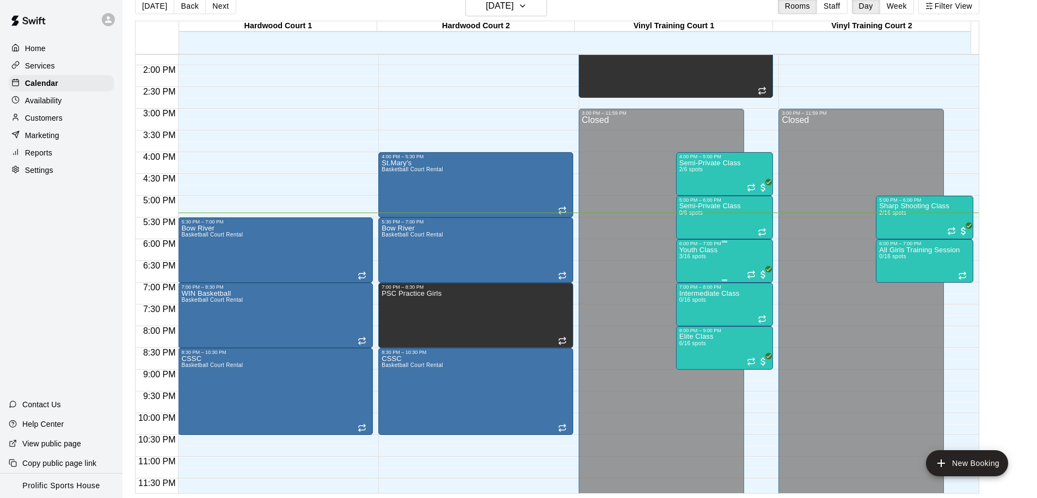
click at [717, 252] on div "Youth Class 3/16 spots" at bounding box center [724, 495] width 91 height 498
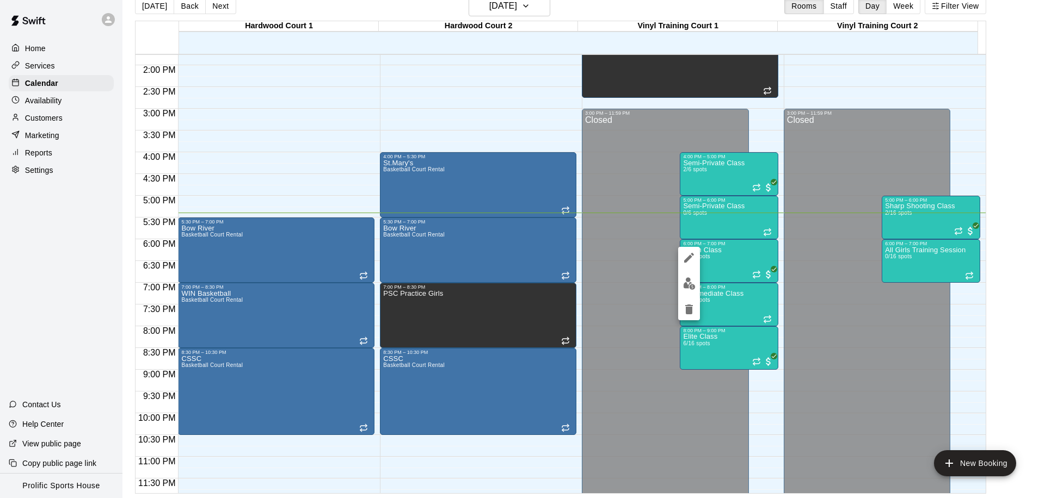
click at [684, 282] on img "edit" at bounding box center [689, 283] width 13 height 13
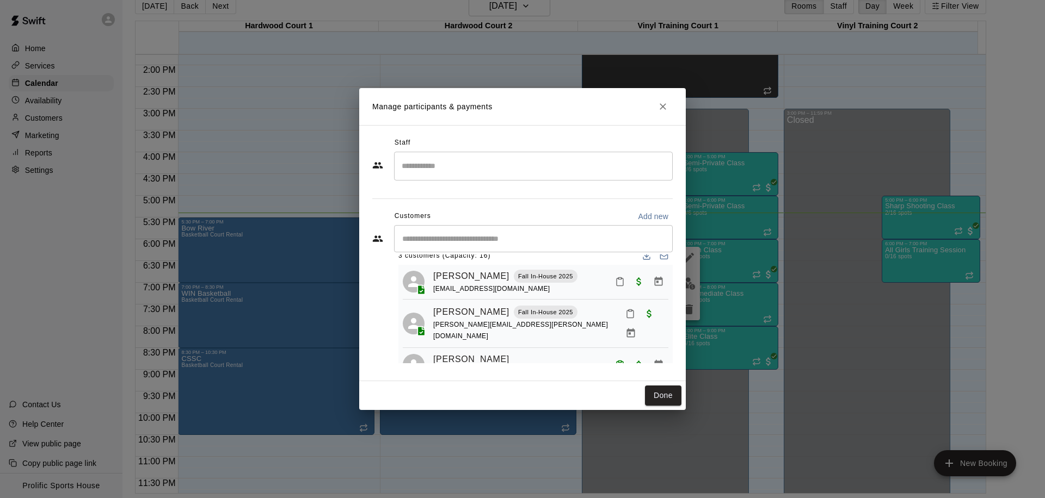
scroll to position [27, 0]
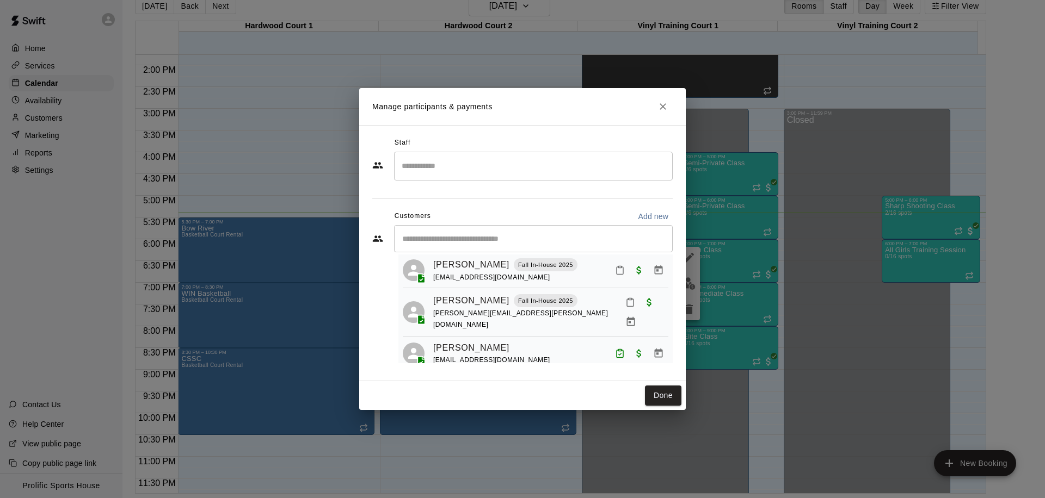
click at [882, 211] on div "Manage participants & payments Staff ​ Customers Add new ​ 3 customers (Capacit…" at bounding box center [522, 249] width 1045 height 498
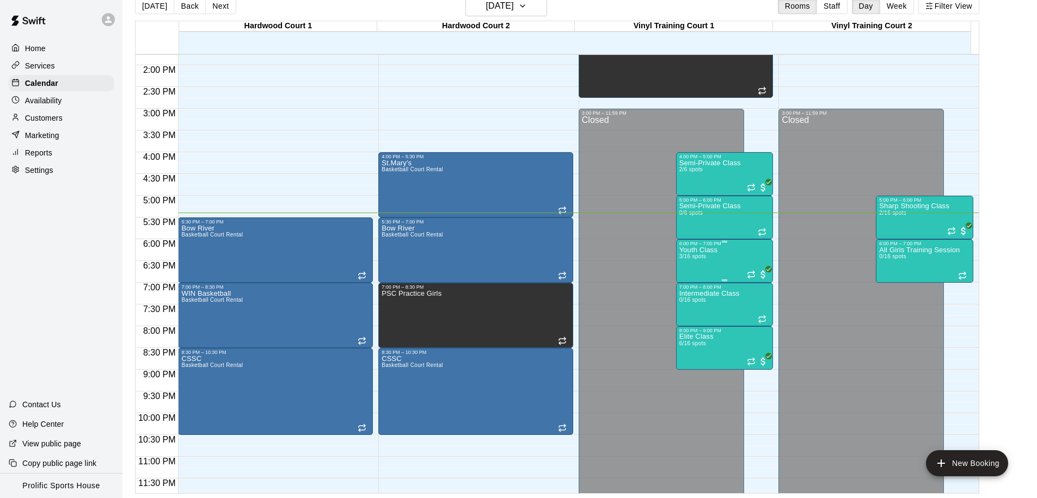
click at [709, 267] on div "Youth Class 3/16 spots" at bounding box center [698, 495] width 38 height 498
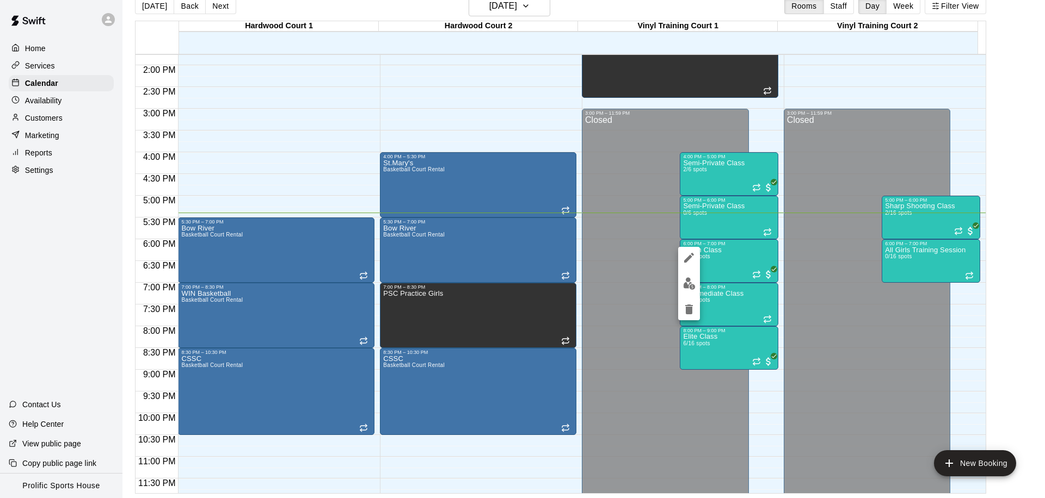
click at [695, 285] on button "edit" at bounding box center [689, 283] width 22 height 21
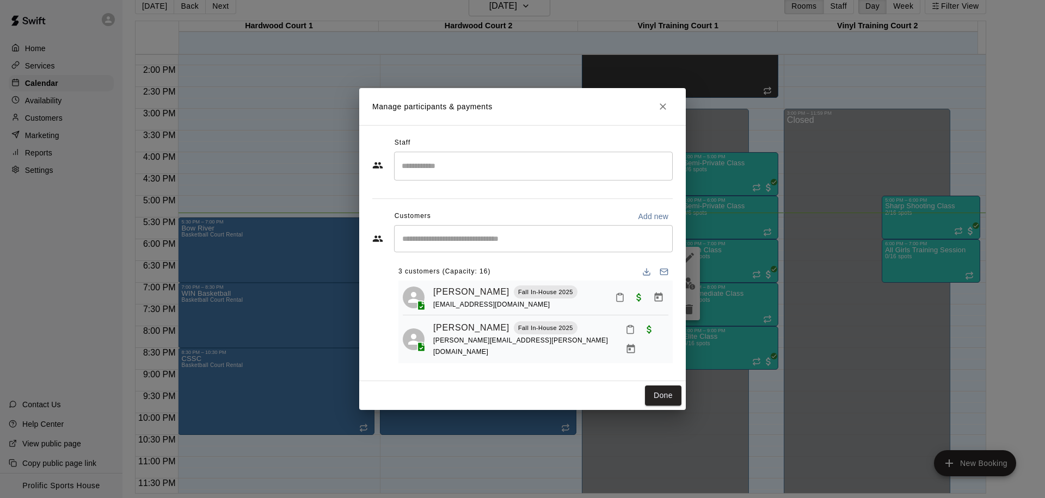
click at [454, 246] on div "​" at bounding box center [533, 238] width 279 height 27
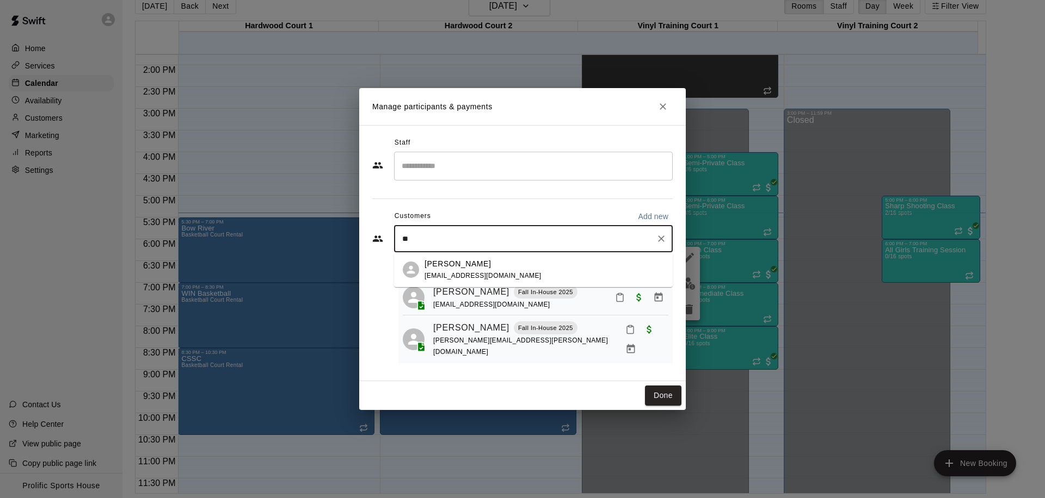
type input "*"
click at [668, 108] on icon "Close" at bounding box center [662, 106] width 11 height 11
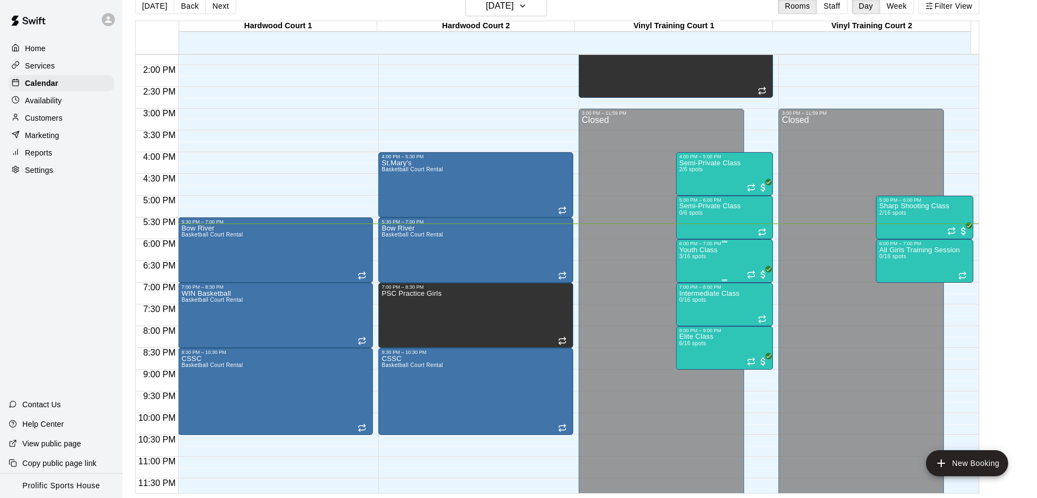
click at [714, 266] on div "Youth Class 3/16 spots" at bounding box center [698, 495] width 38 height 498
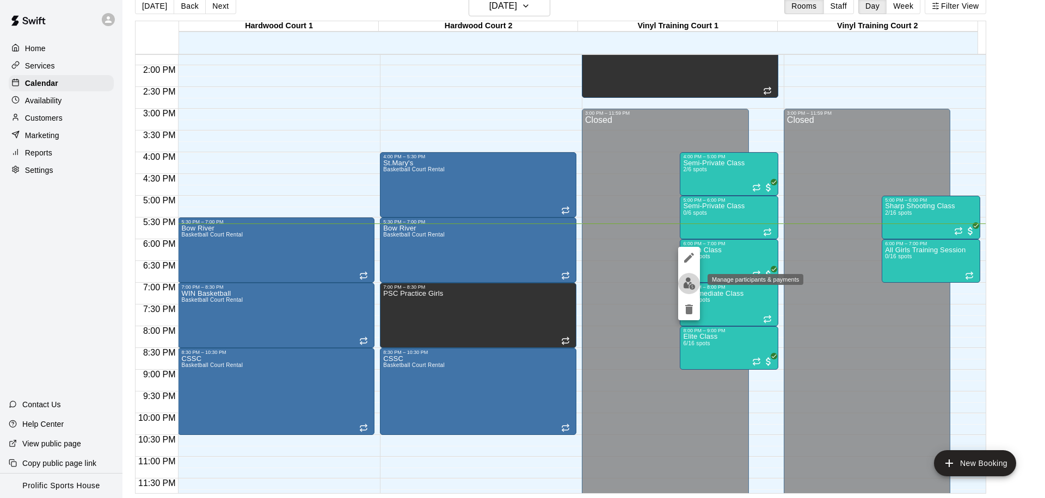
click at [690, 286] on img "edit" at bounding box center [689, 283] width 13 height 13
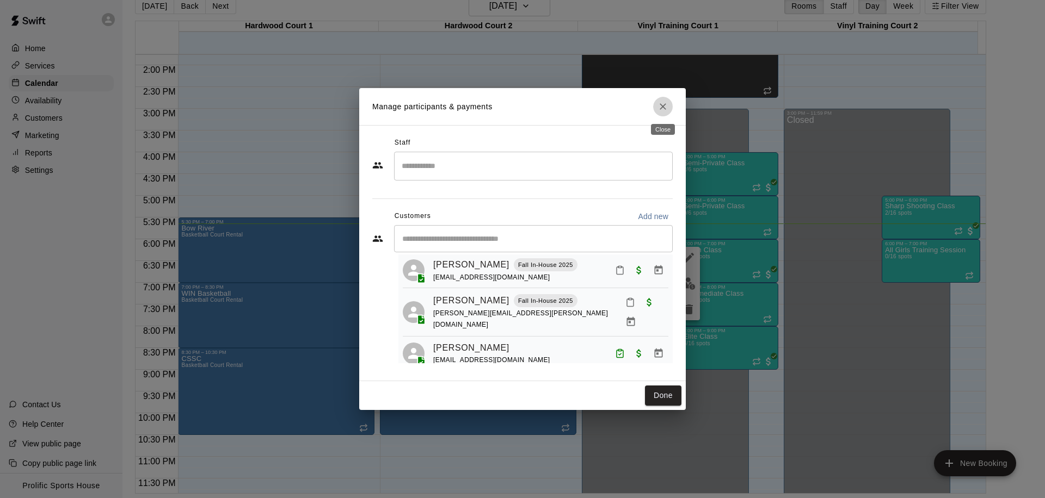
click at [660, 107] on icon "Close" at bounding box center [662, 106] width 11 height 11
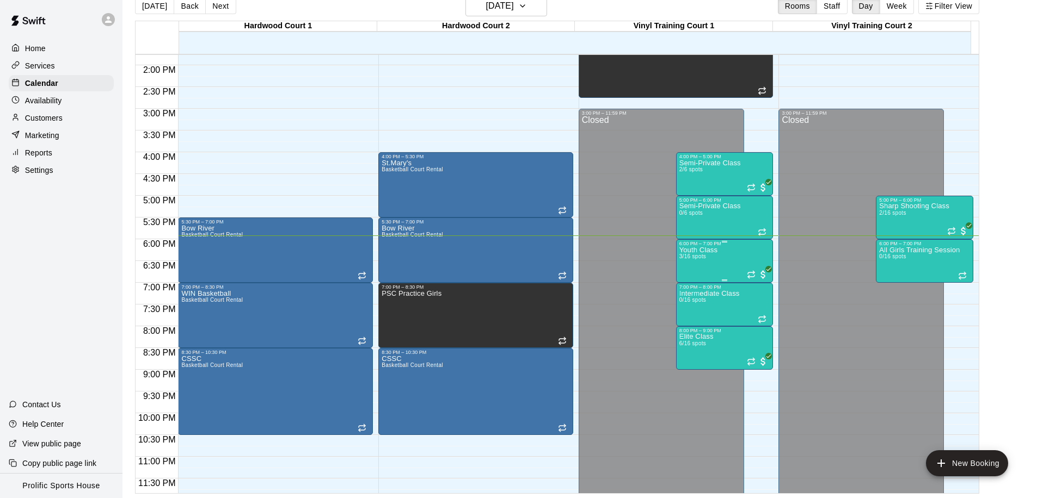
click at [706, 260] on div "Youth Class 3/16 spots" at bounding box center [698, 495] width 38 height 498
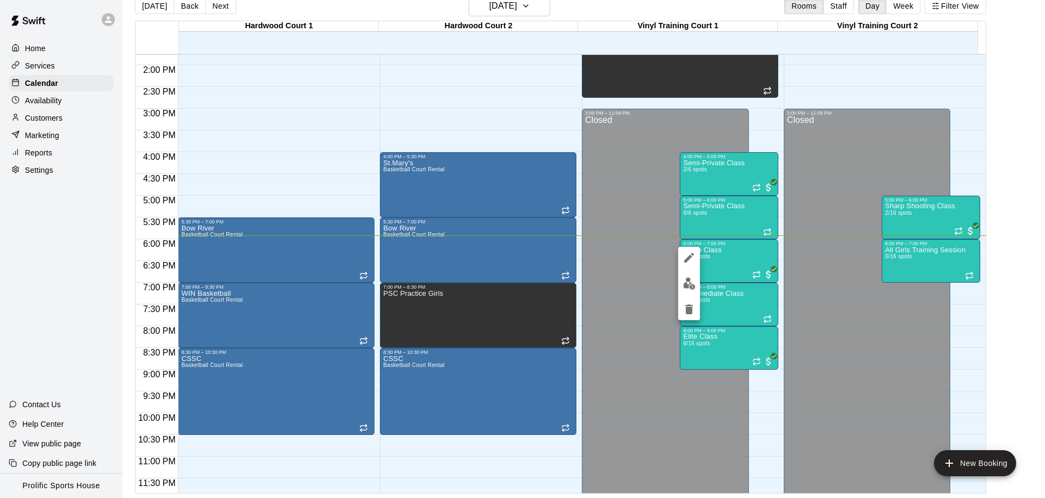
click at [692, 292] on button "edit" at bounding box center [689, 283] width 22 height 21
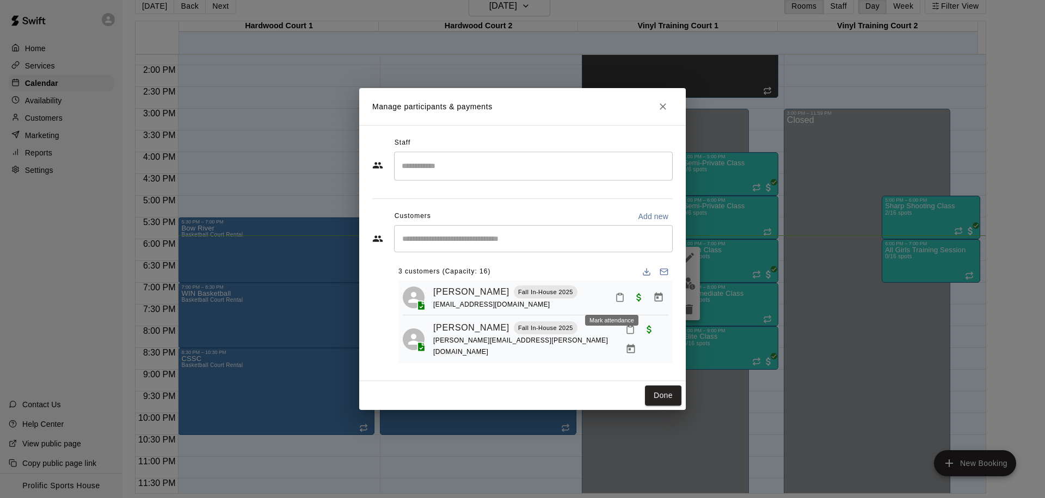
click at [610, 300] on button "Mark attendance" at bounding box center [619, 297] width 18 height 18
click at [624, 281] on icon at bounding box center [619, 277] width 10 height 10
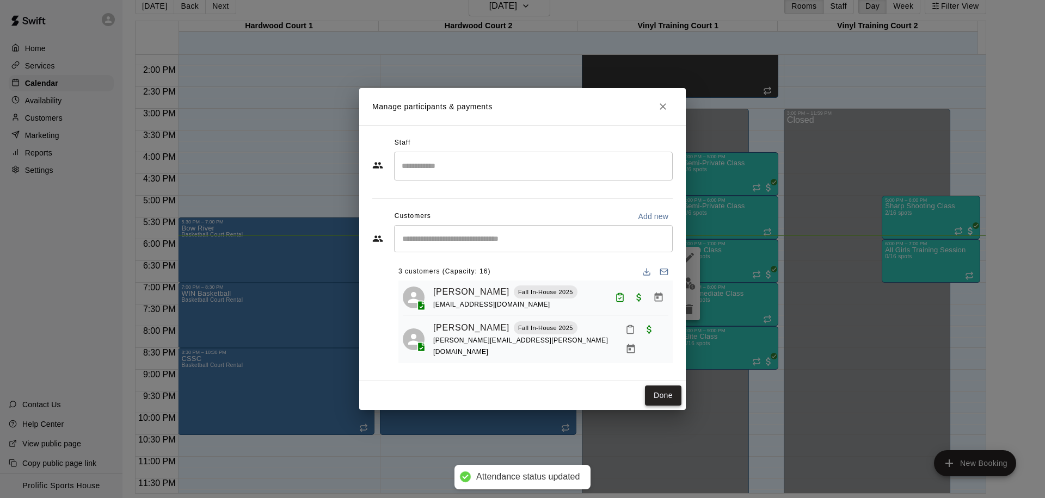
click at [665, 402] on button "Done" at bounding box center [663, 396] width 36 height 20
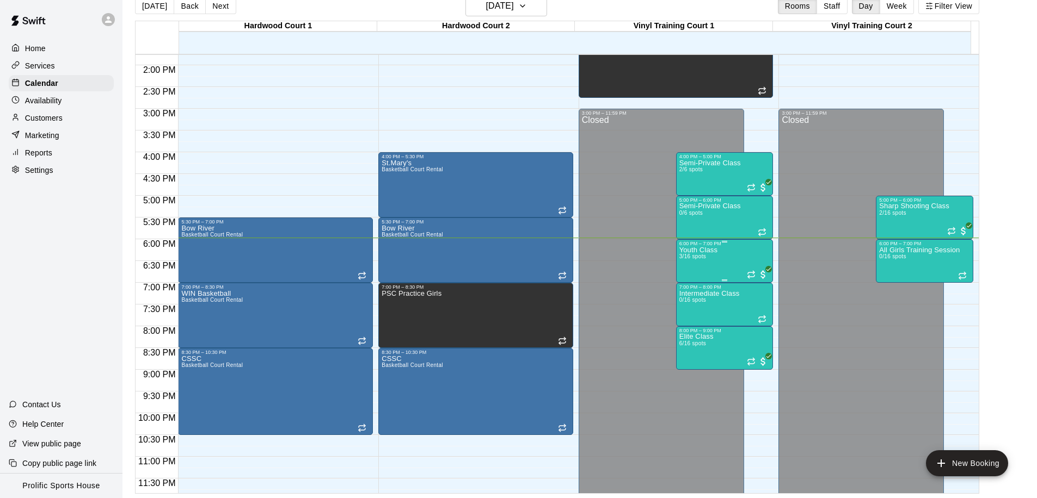
click at [729, 261] on div "Youth Class 3/16 spots" at bounding box center [724, 495] width 91 height 498
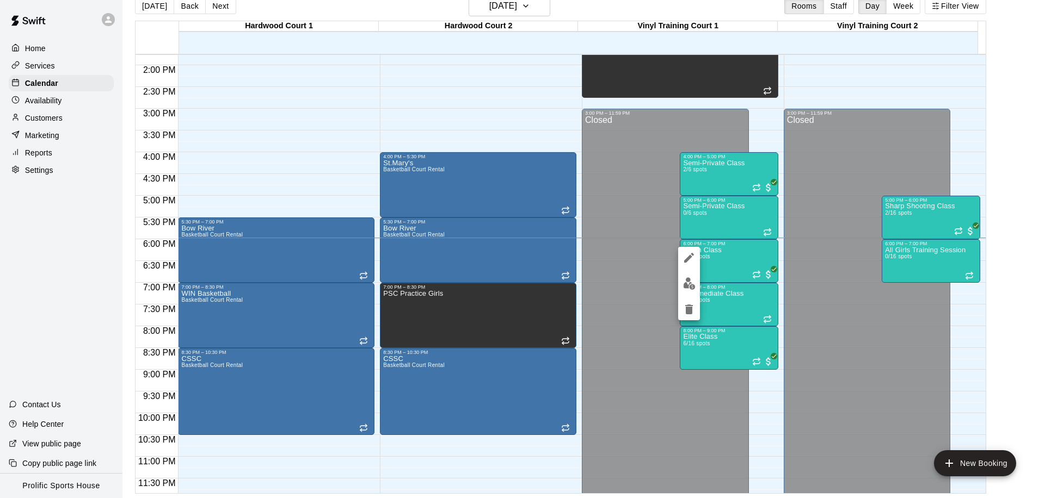
click at [689, 283] on img "edit" at bounding box center [689, 283] width 13 height 13
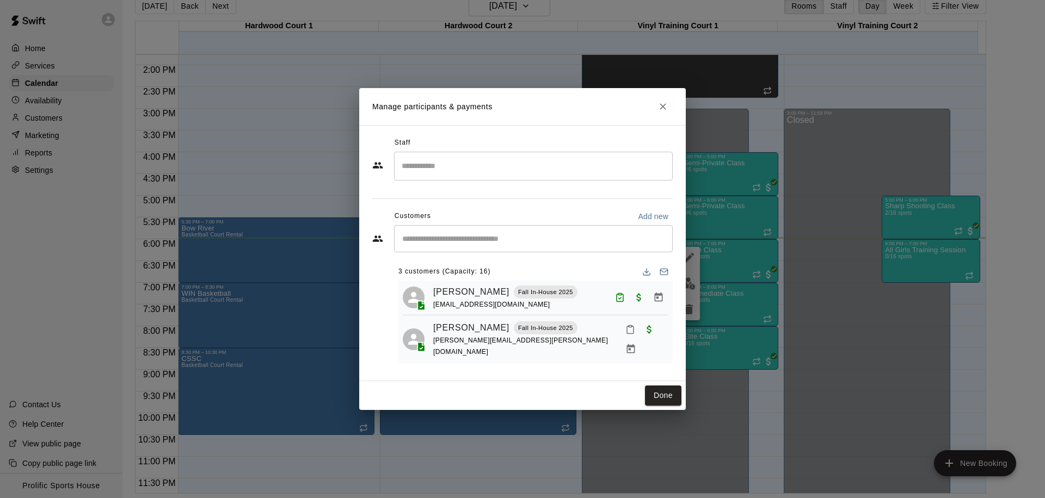
click at [625, 334] on icon "Mark attendance" at bounding box center [630, 330] width 10 height 10
click at [641, 333] on p "Mark attended" at bounding box center [655, 328] width 96 height 11
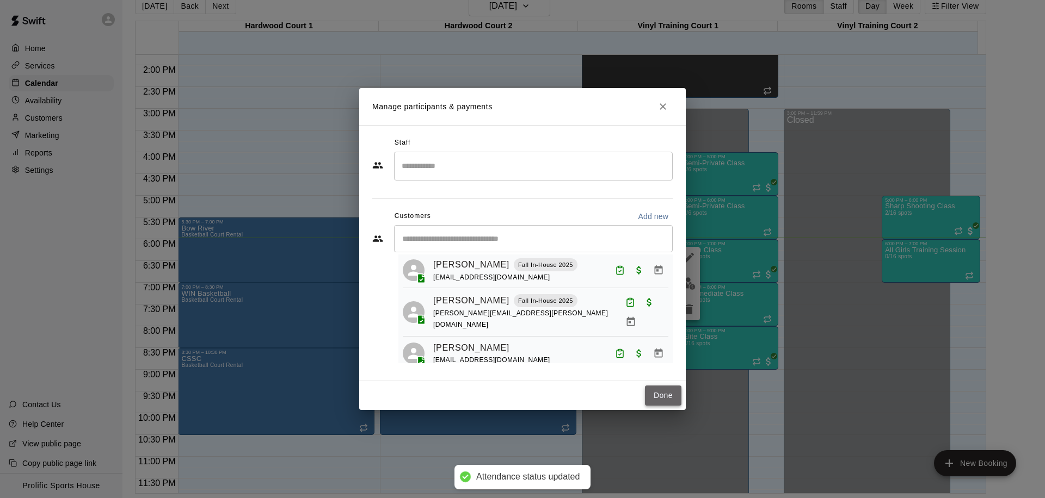
click at [673, 394] on button "Done" at bounding box center [663, 396] width 36 height 20
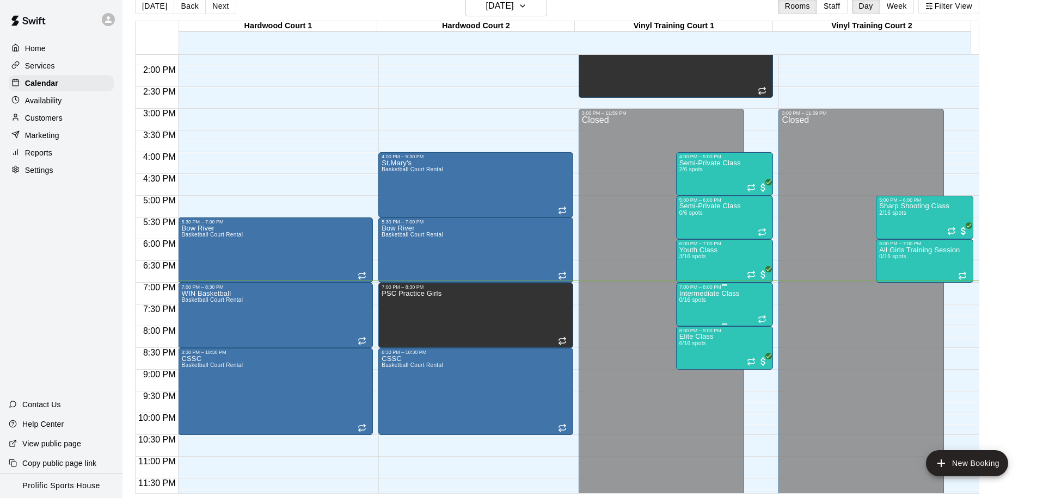
click at [717, 294] on p "Intermediate Class" at bounding box center [709, 294] width 60 height 0
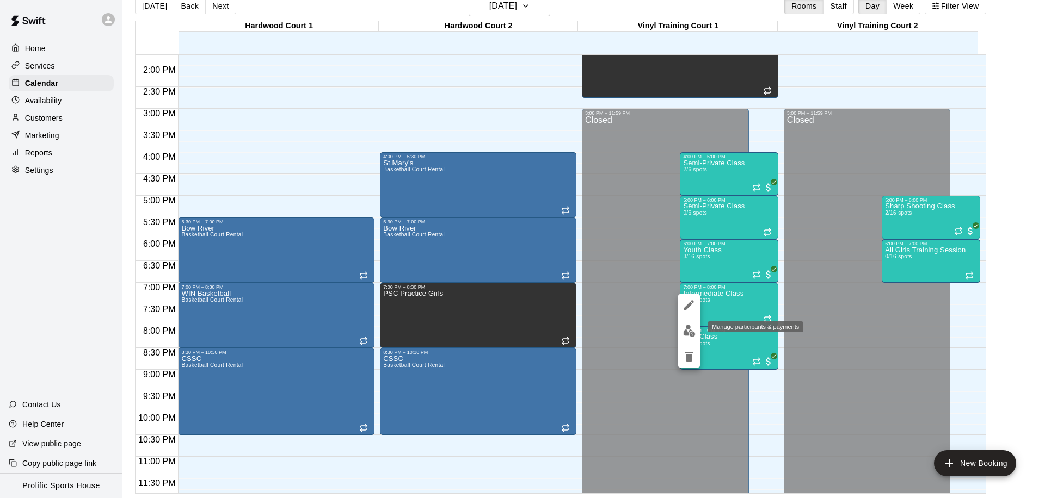
click at [689, 334] on img "edit" at bounding box center [689, 331] width 13 height 13
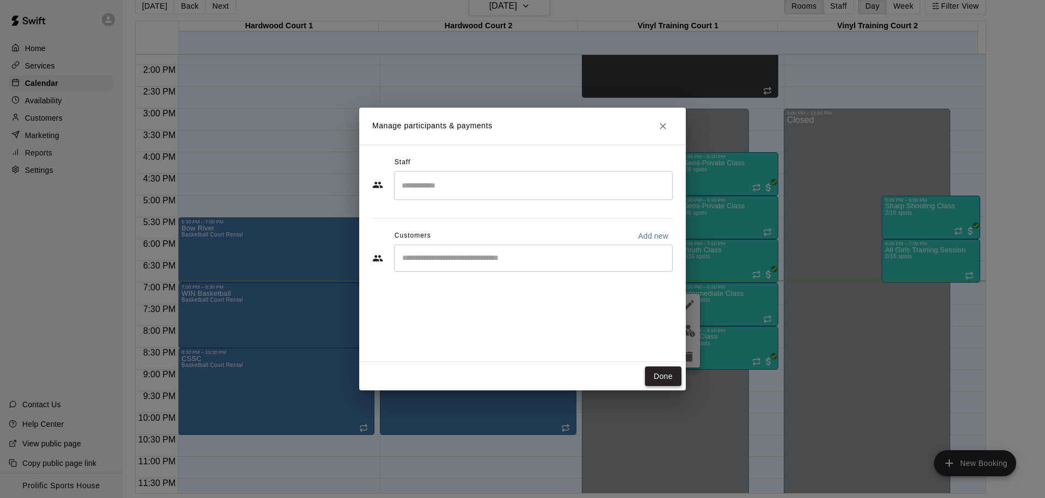
click at [653, 374] on button "Done" at bounding box center [663, 377] width 36 height 20
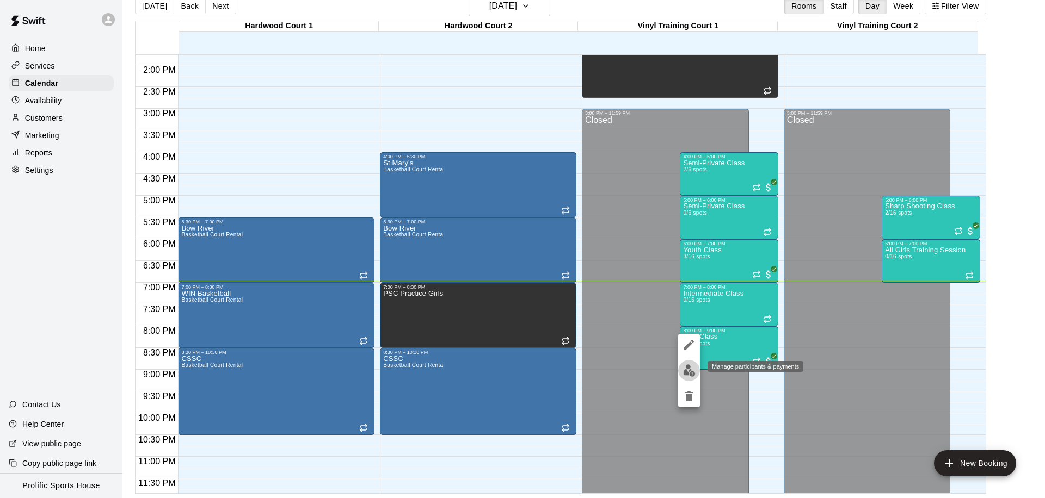
click at [688, 373] on img "edit" at bounding box center [689, 371] width 13 height 13
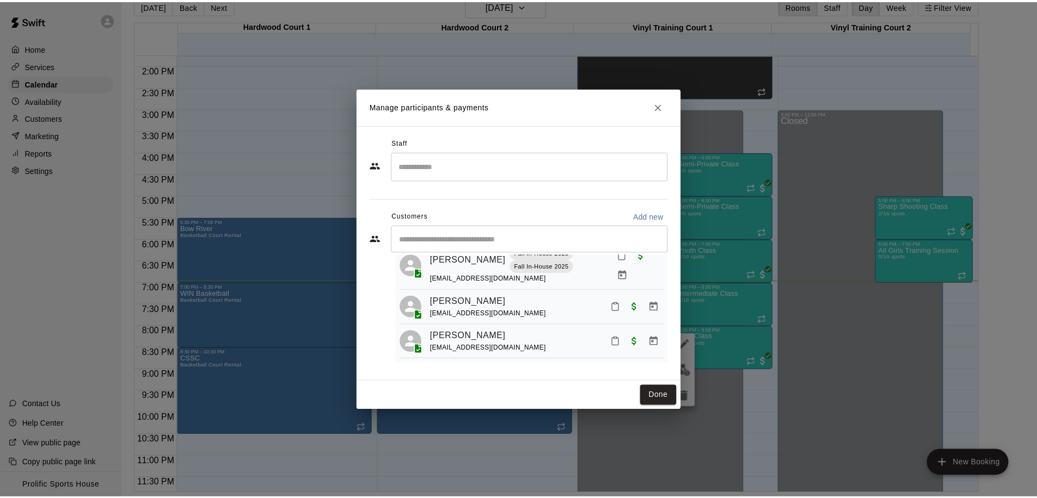
scroll to position [0, 0]
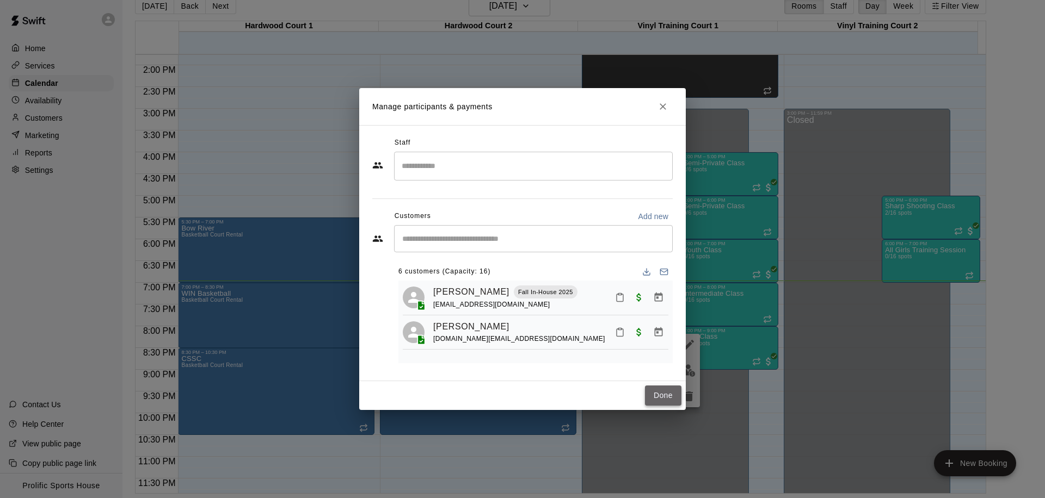
click at [660, 398] on button "Done" at bounding box center [663, 396] width 36 height 20
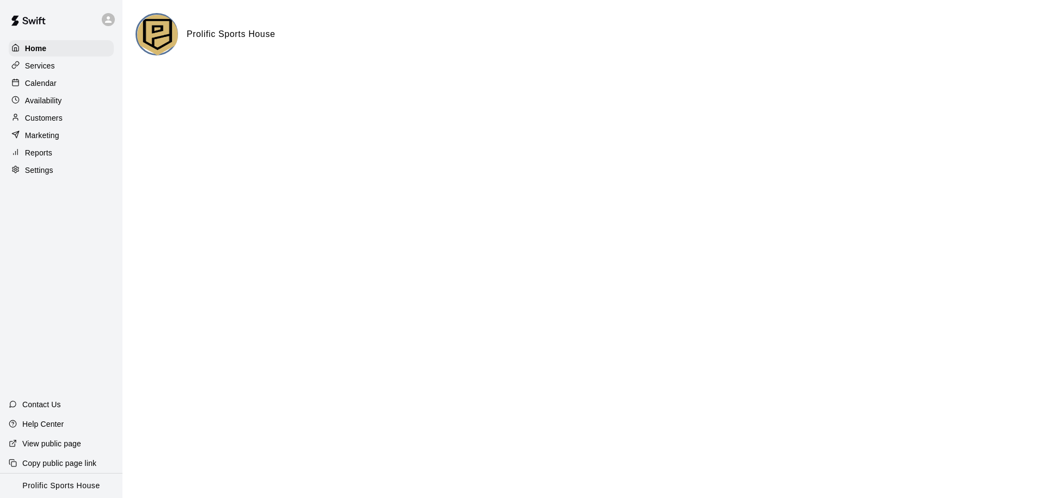
click at [102, 19] on div at bounding box center [108, 19] width 13 height 13
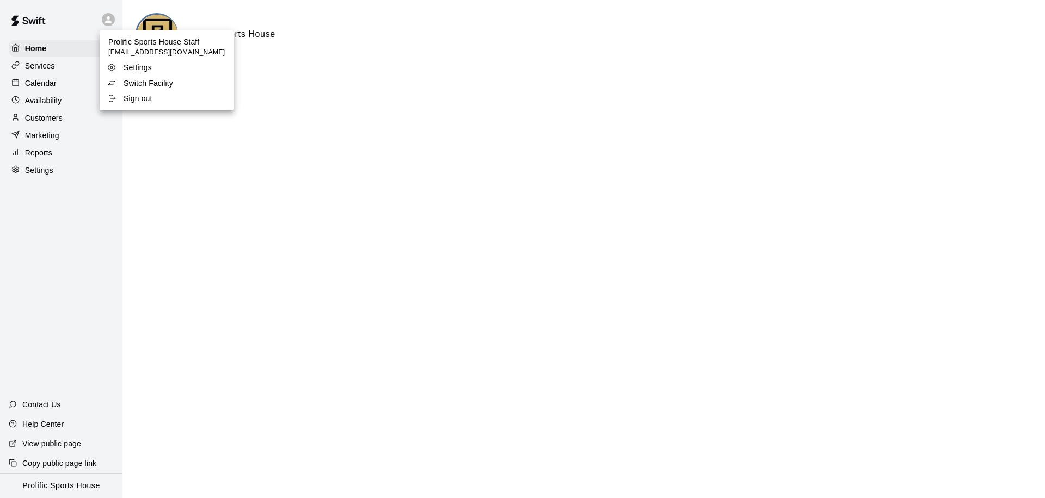
click at [126, 78] on p "Switch Facility" at bounding box center [149, 83] width 50 height 11
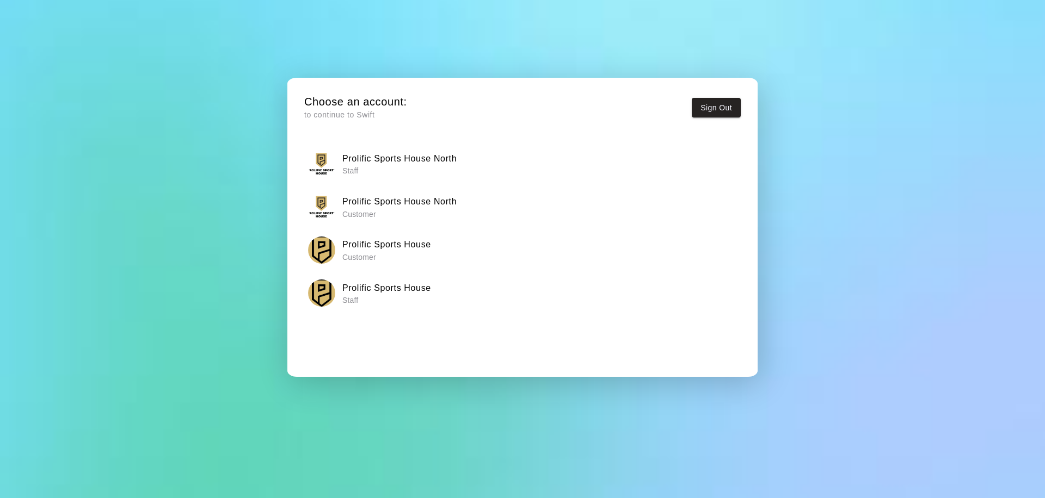
click at [416, 167] on p "Staff" at bounding box center [399, 170] width 114 height 11
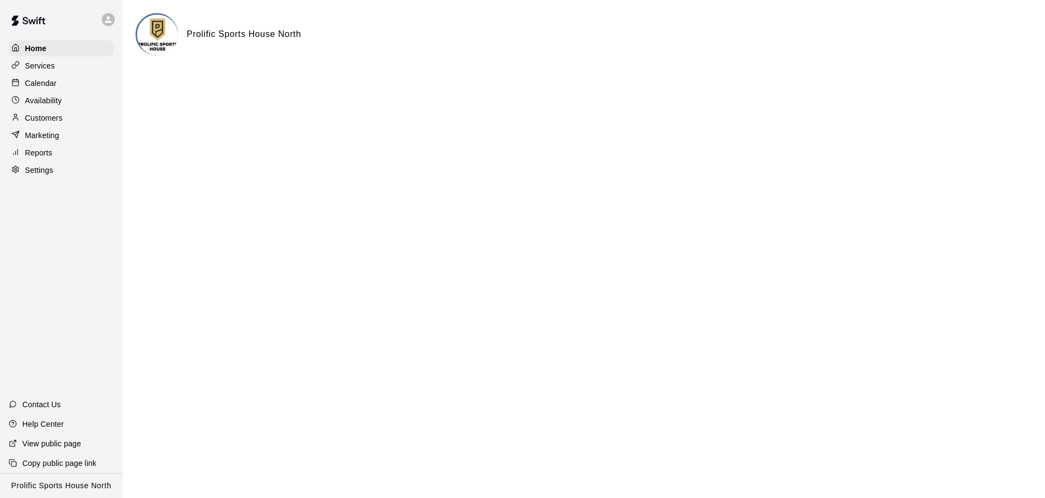
click at [59, 87] on div "Calendar" at bounding box center [61, 83] width 105 height 16
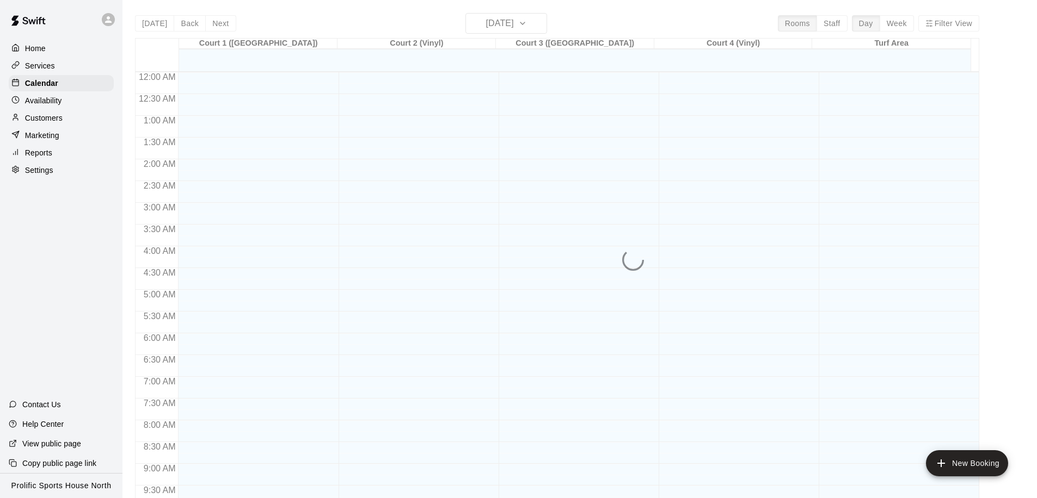
scroll to position [573, 0]
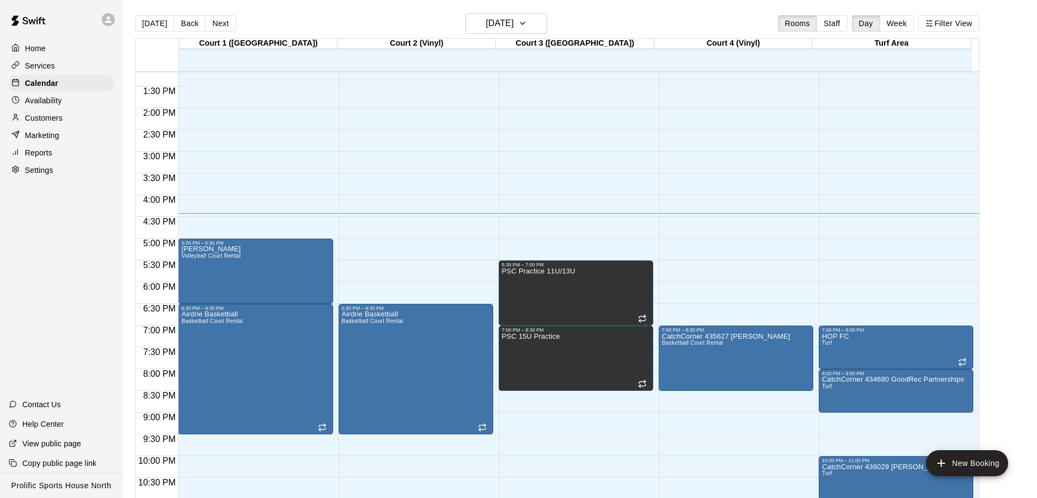
click at [69, 166] on div "Settings" at bounding box center [61, 170] width 105 height 16
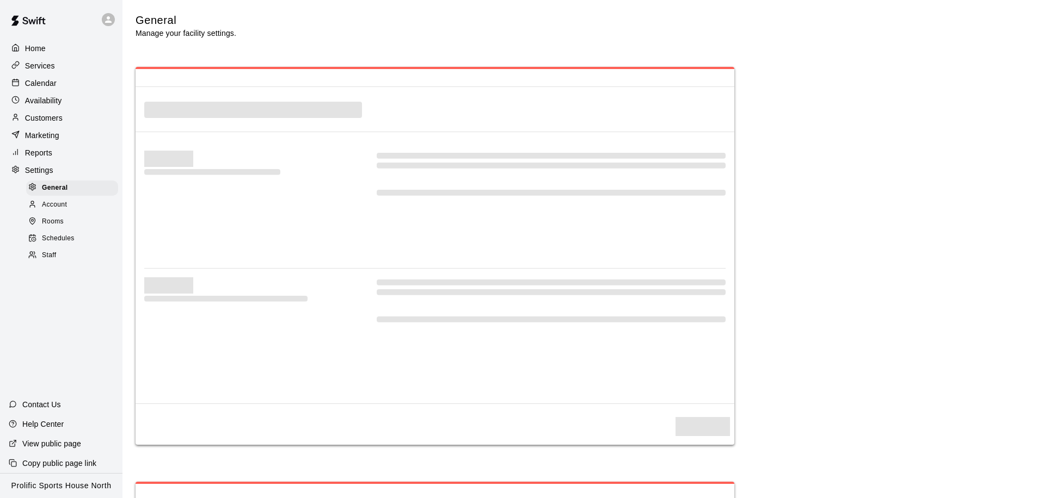
select select "**"
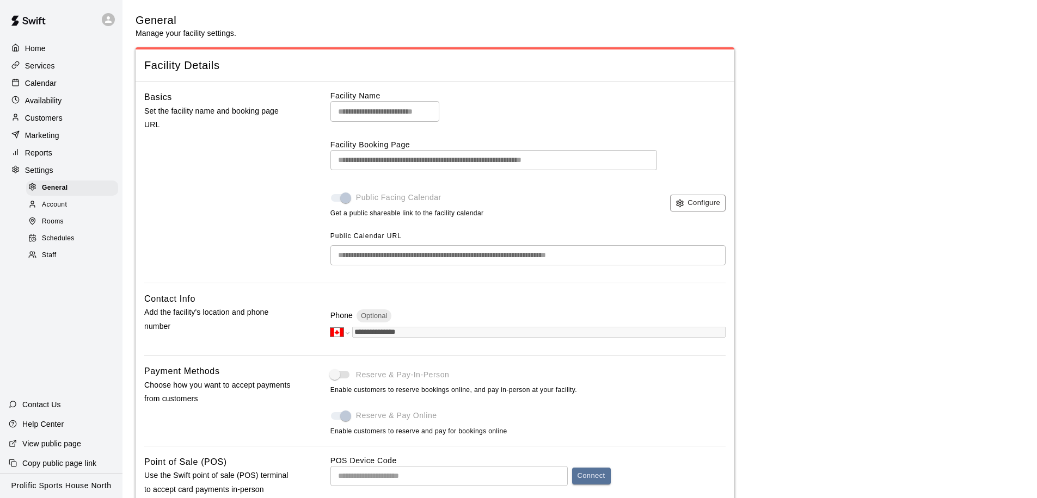
scroll to position [2138, 0]
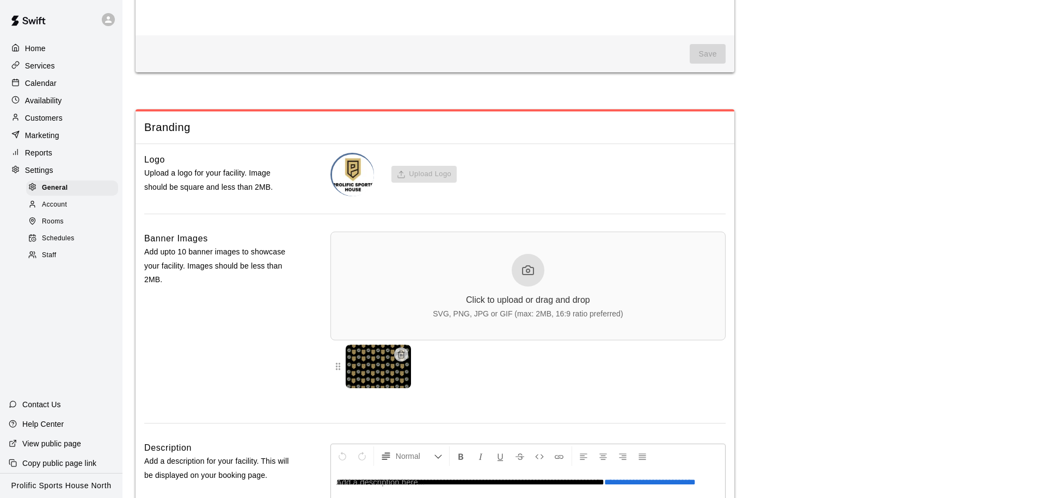
click at [66, 257] on div "Staff" at bounding box center [72, 255] width 92 height 15
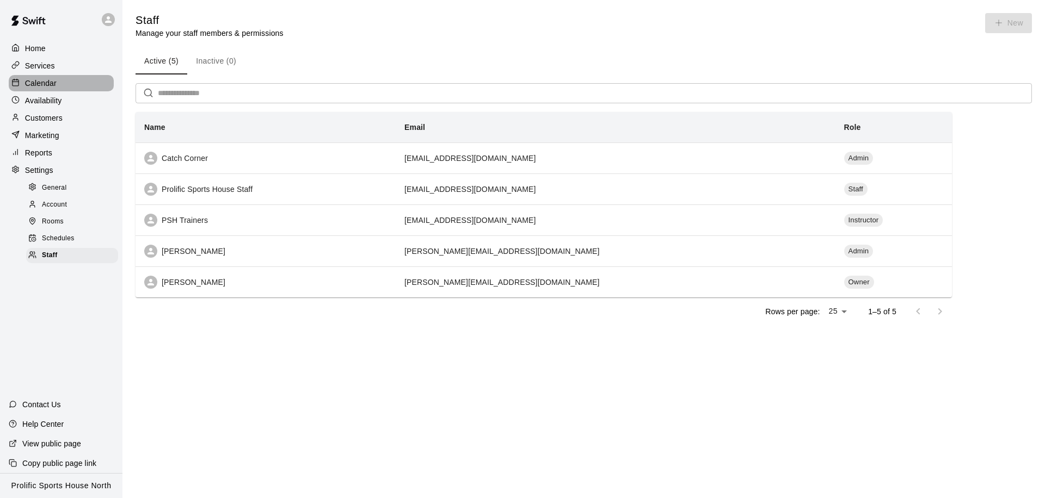
click at [66, 89] on div "Calendar" at bounding box center [61, 83] width 105 height 16
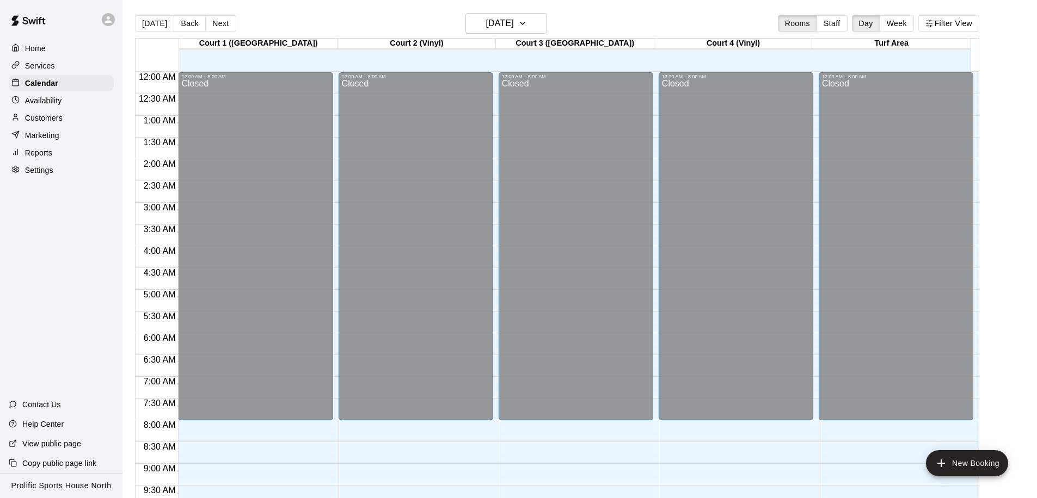
scroll to position [573, 0]
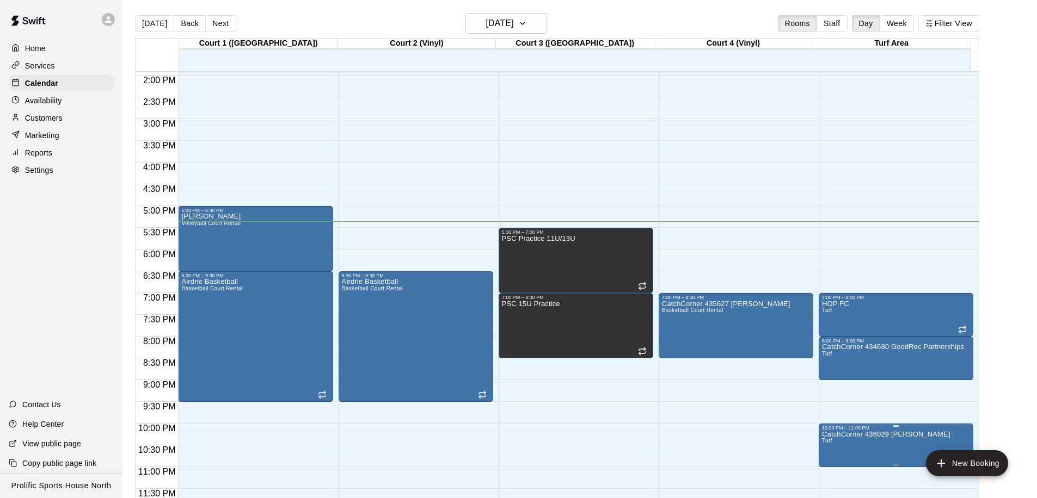
scroll to position [17, 0]
